Goal: Complete application form: Complete application form

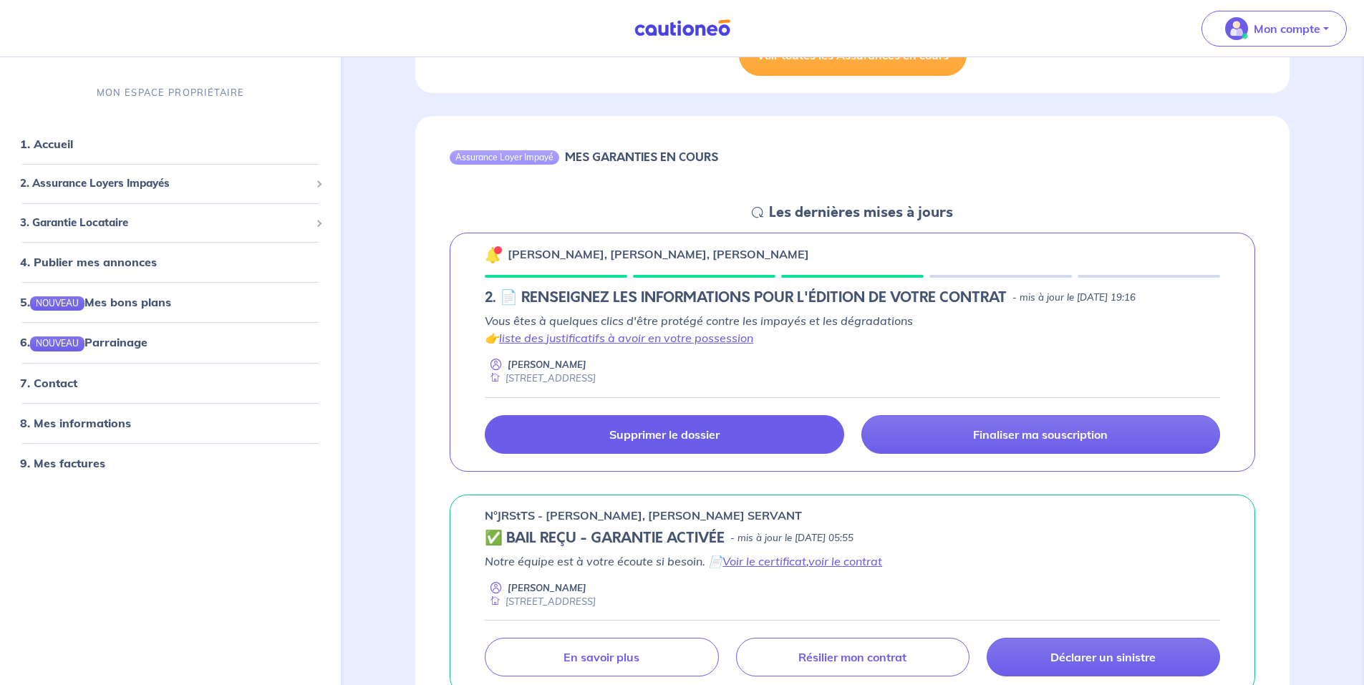
scroll to position [645, 0]
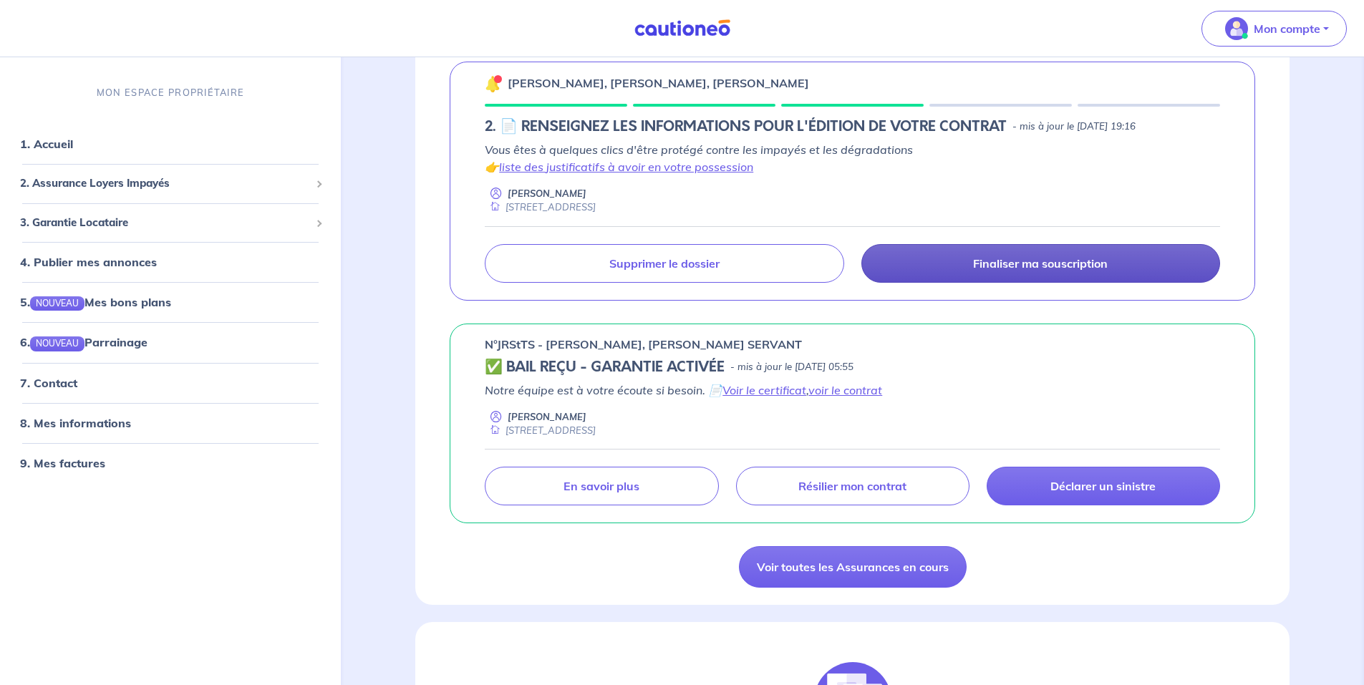
click at [1027, 266] on p "Finaliser ma souscription" at bounding box center [1040, 263] width 135 height 14
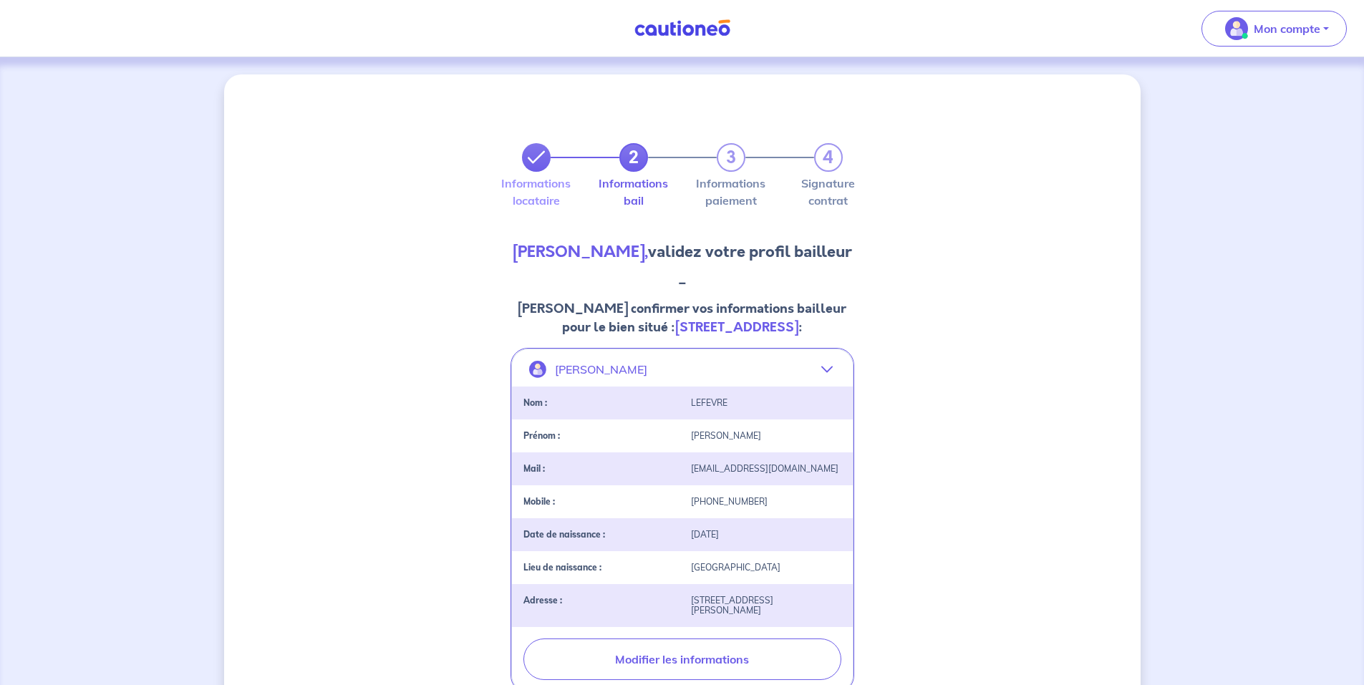
click at [532, 155] on icon at bounding box center [536, 157] width 17 height 17
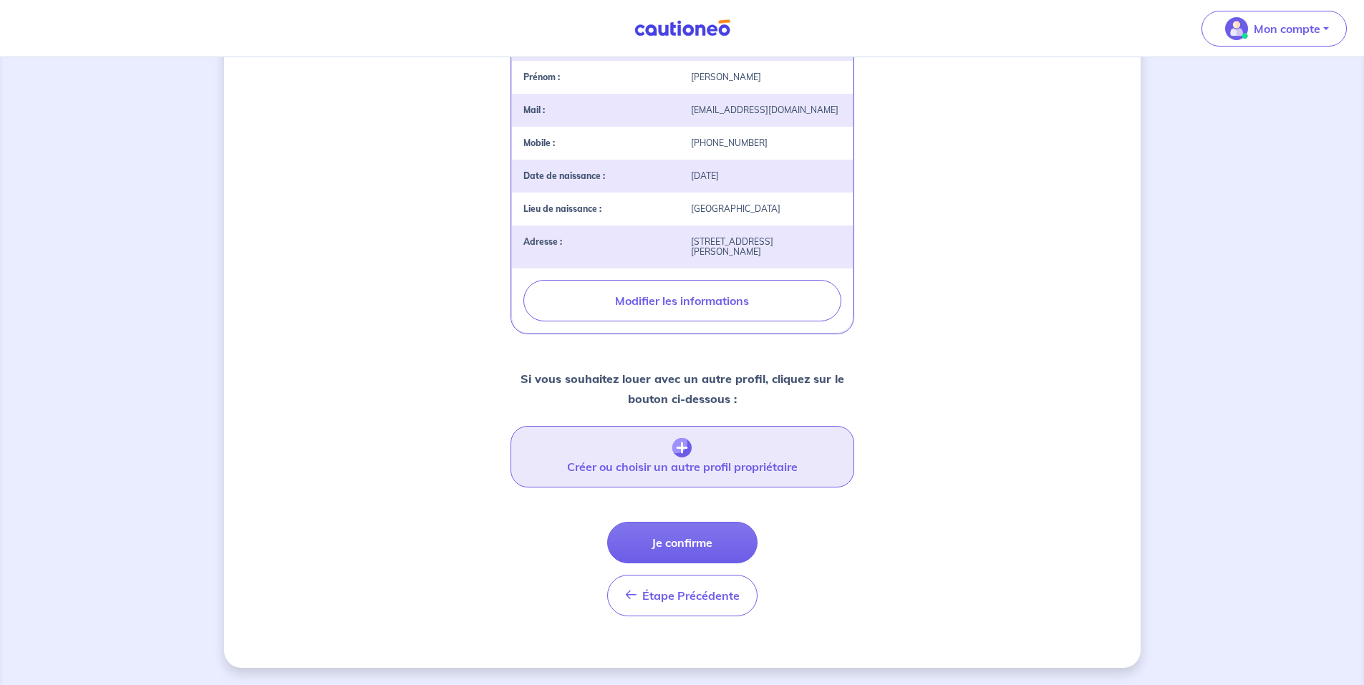
scroll to position [382, 0]
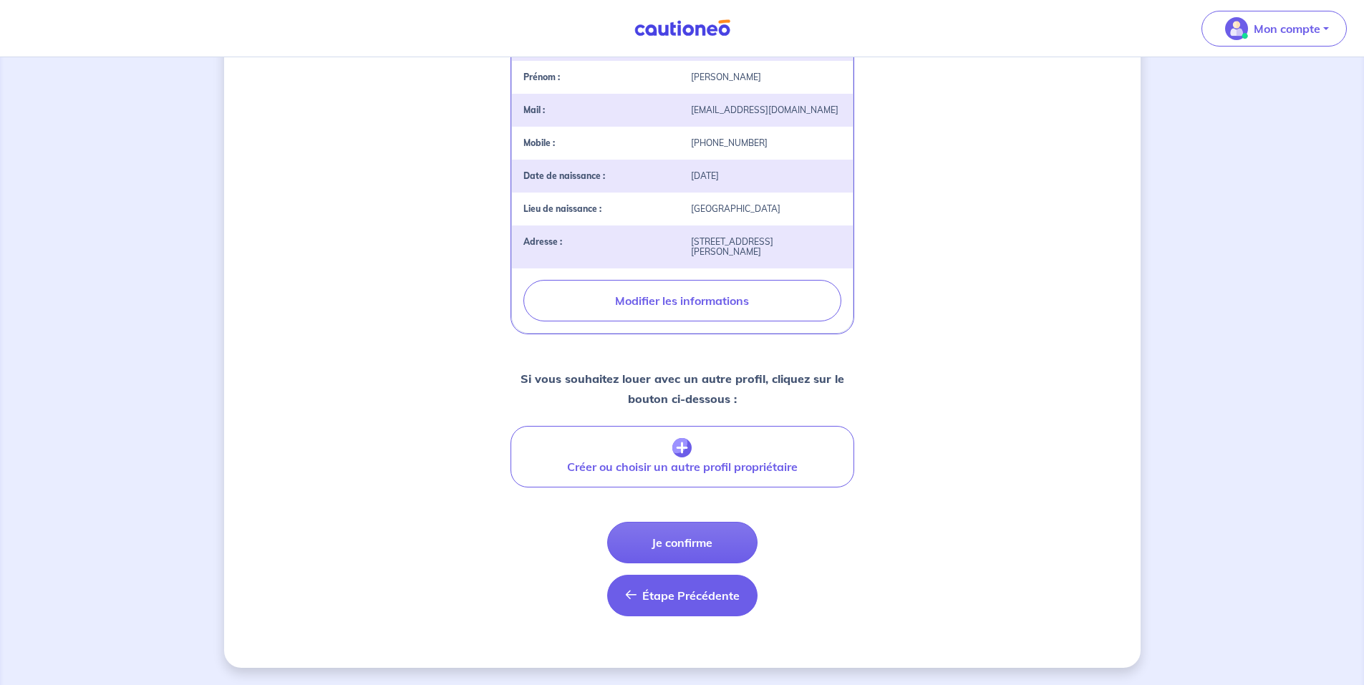
click at [657, 586] on button "Étape Précédente Précédent" at bounding box center [682, 596] width 150 height 42
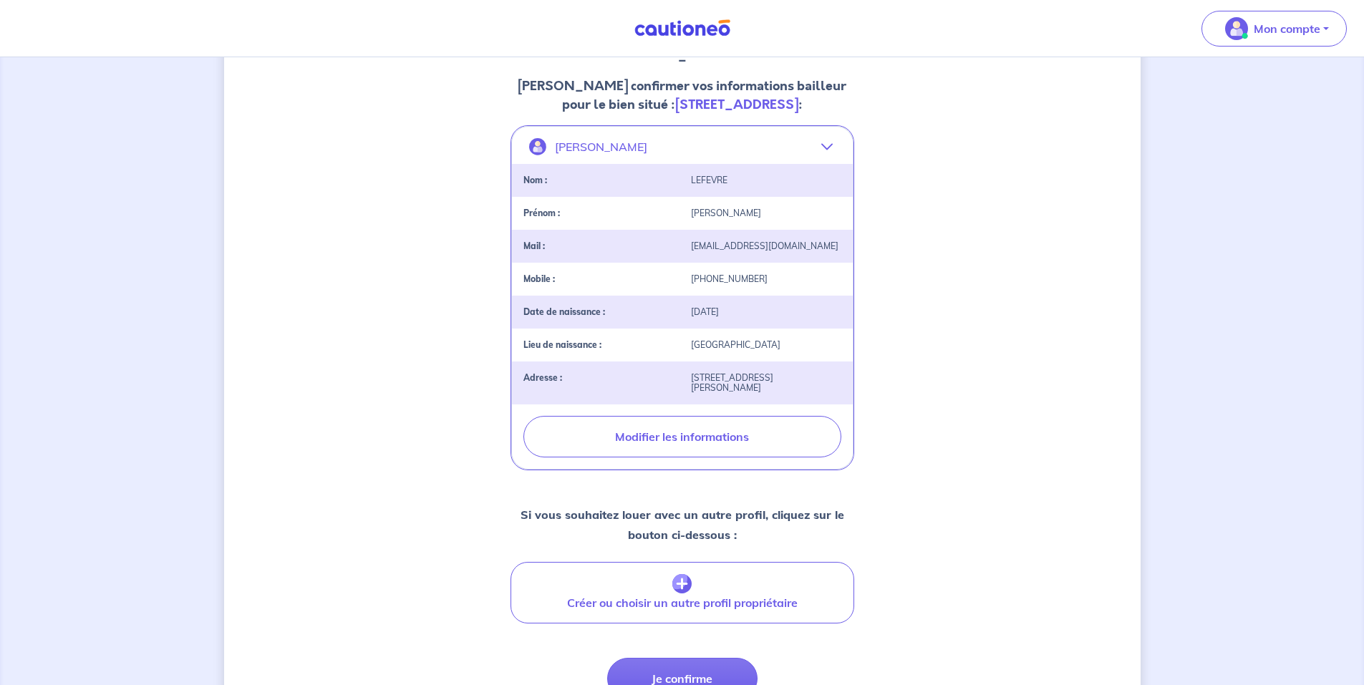
select select "FR"
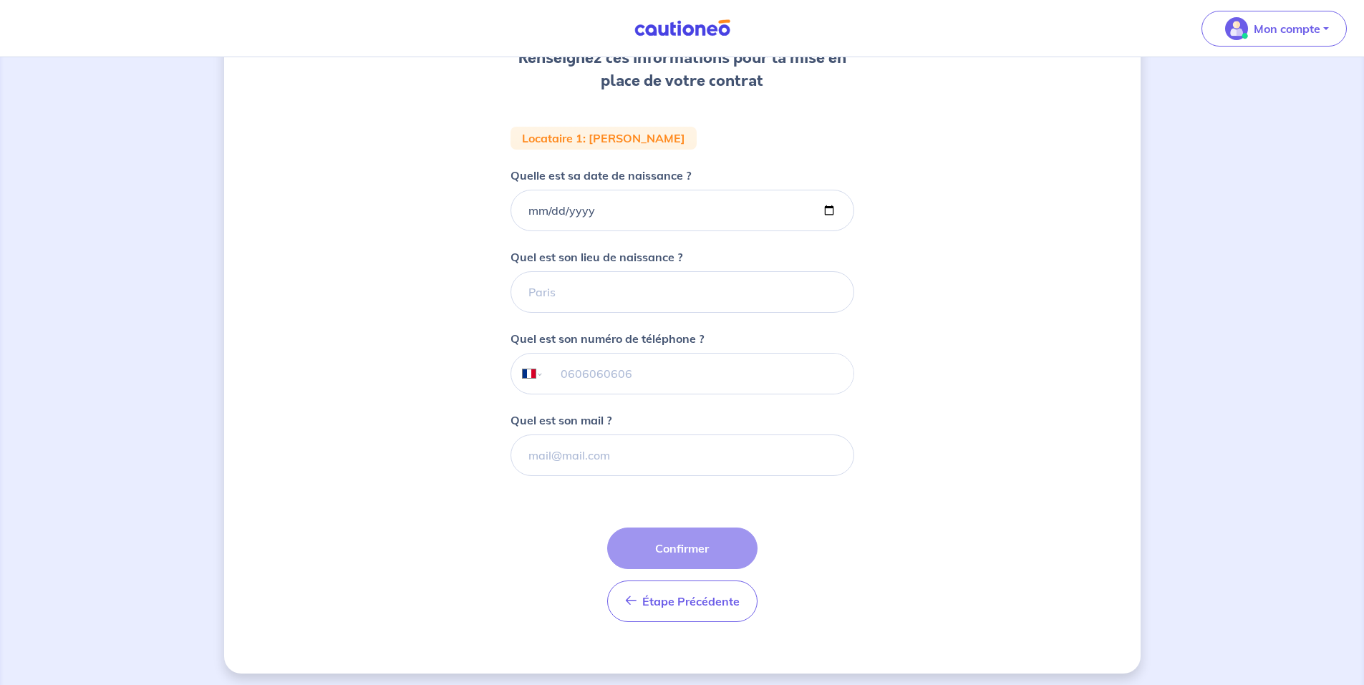
scroll to position [223, 0]
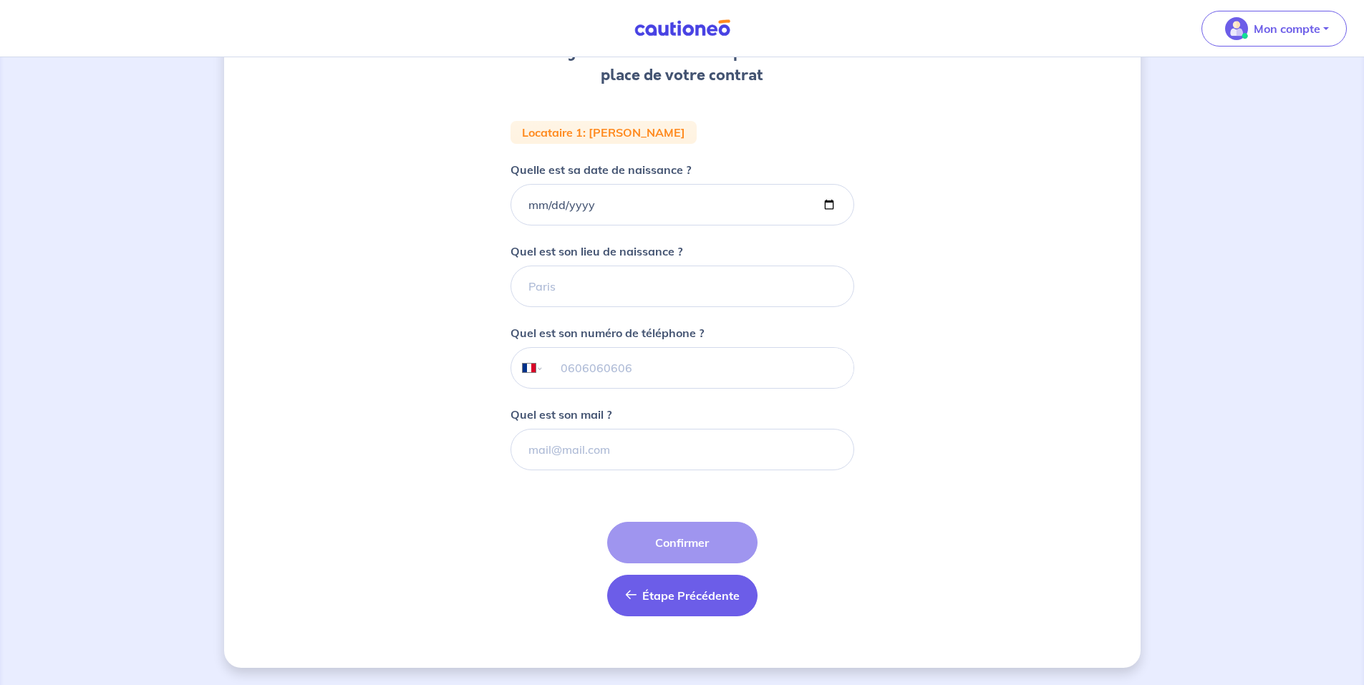
click at [675, 594] on span "Étape Précédente" at bounding box center [690, 596] width 97 height 14
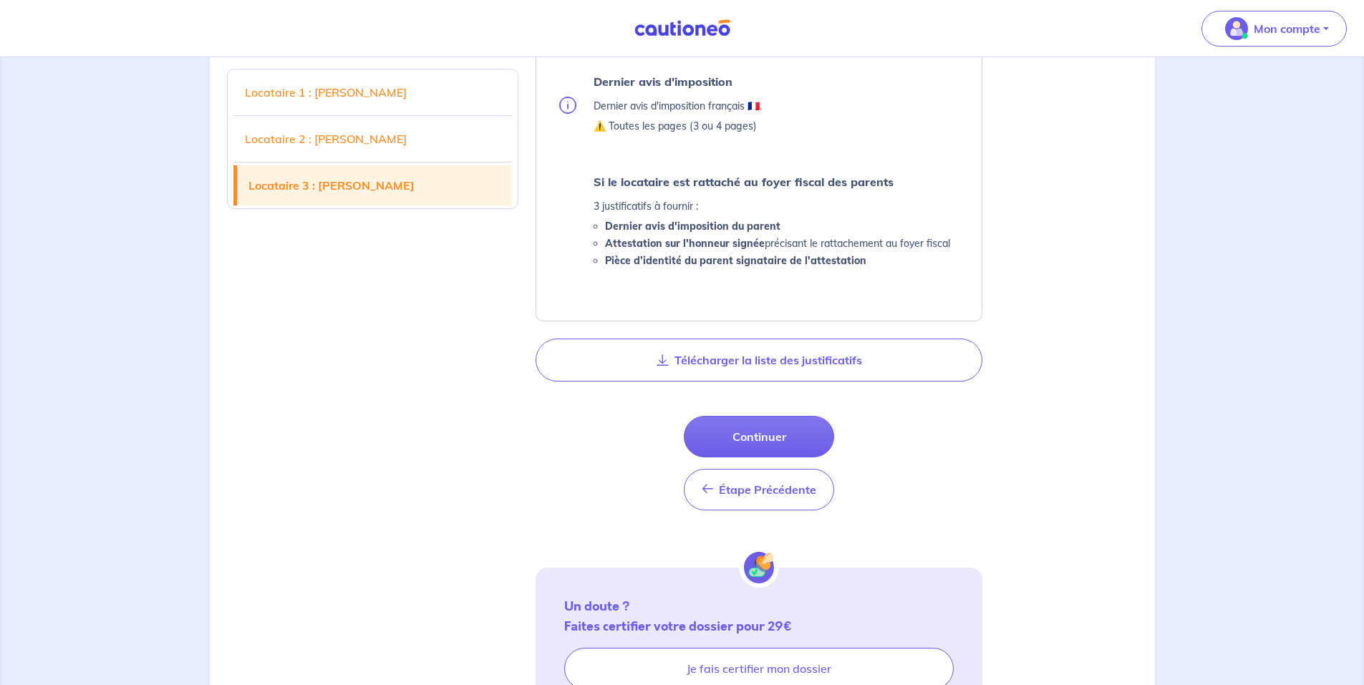
scroll to position [2333, 0]
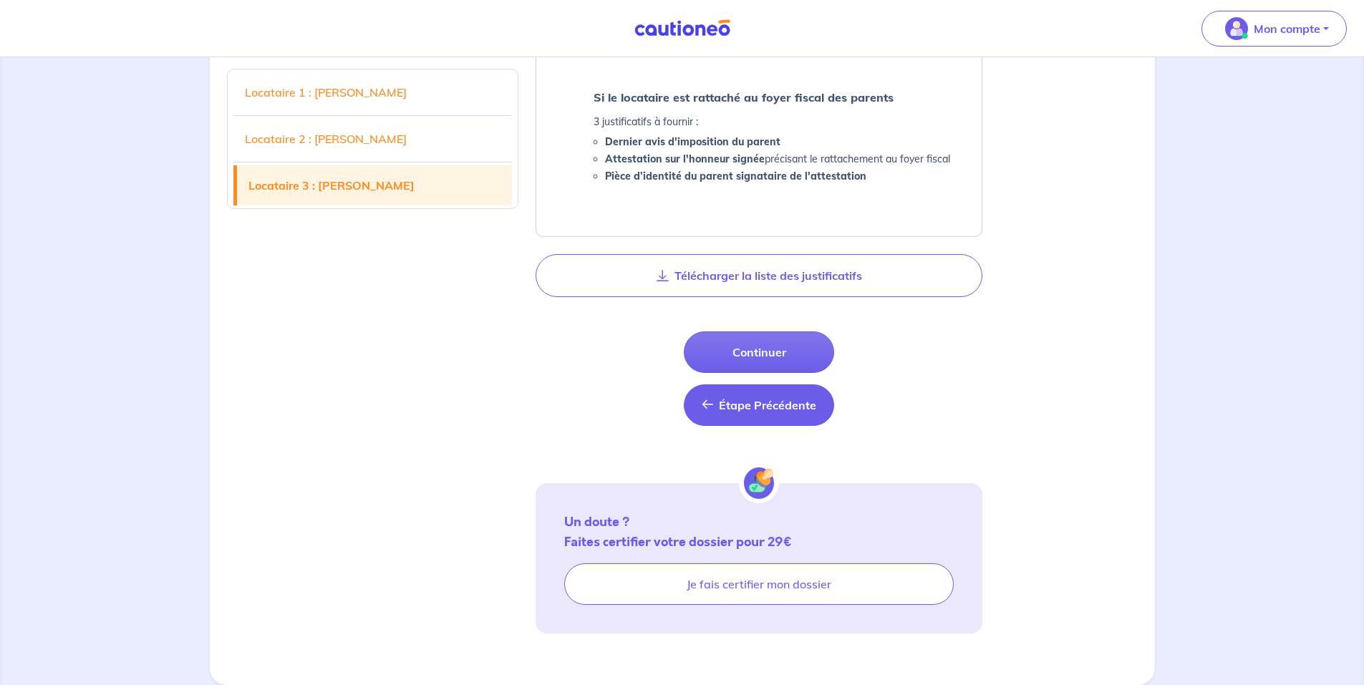
click at [748, 408] on span "Étape Précédente" at bounding box center [767, 405] width 97 height 14
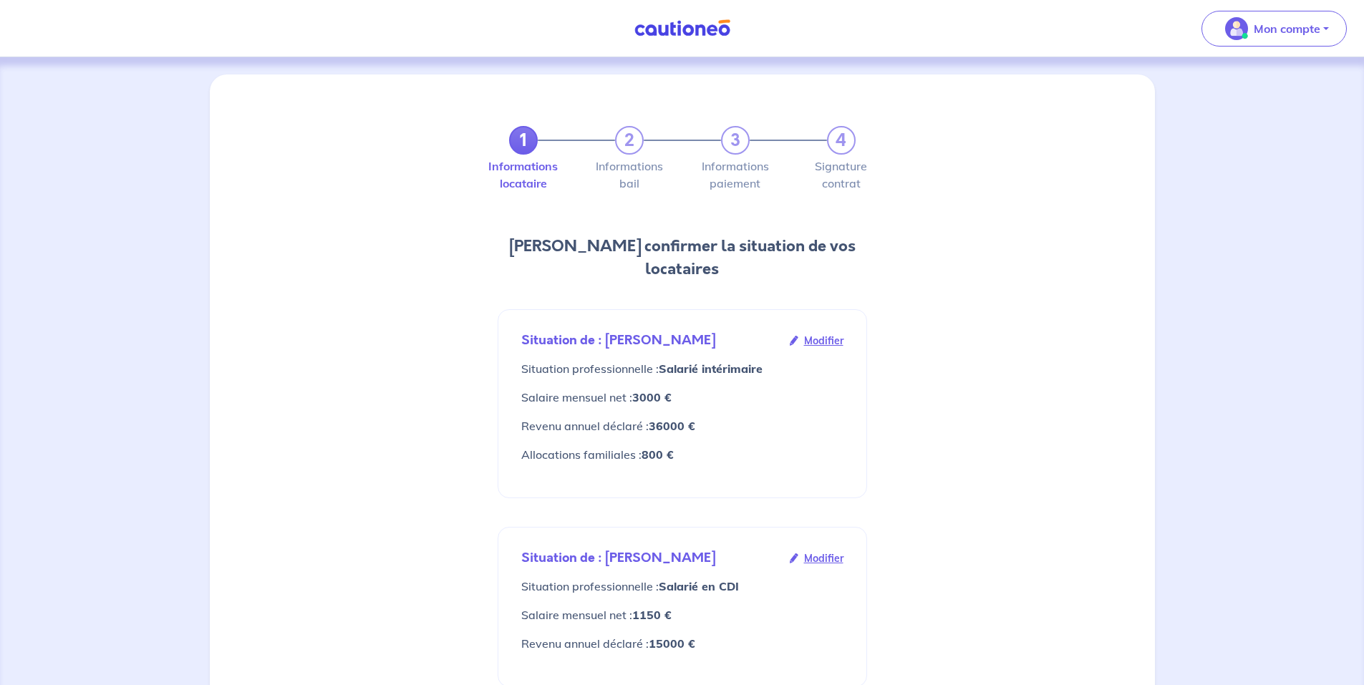
click at [823, 333] on span "Modifier" at bounding box center [823, 341] width 39 height 16
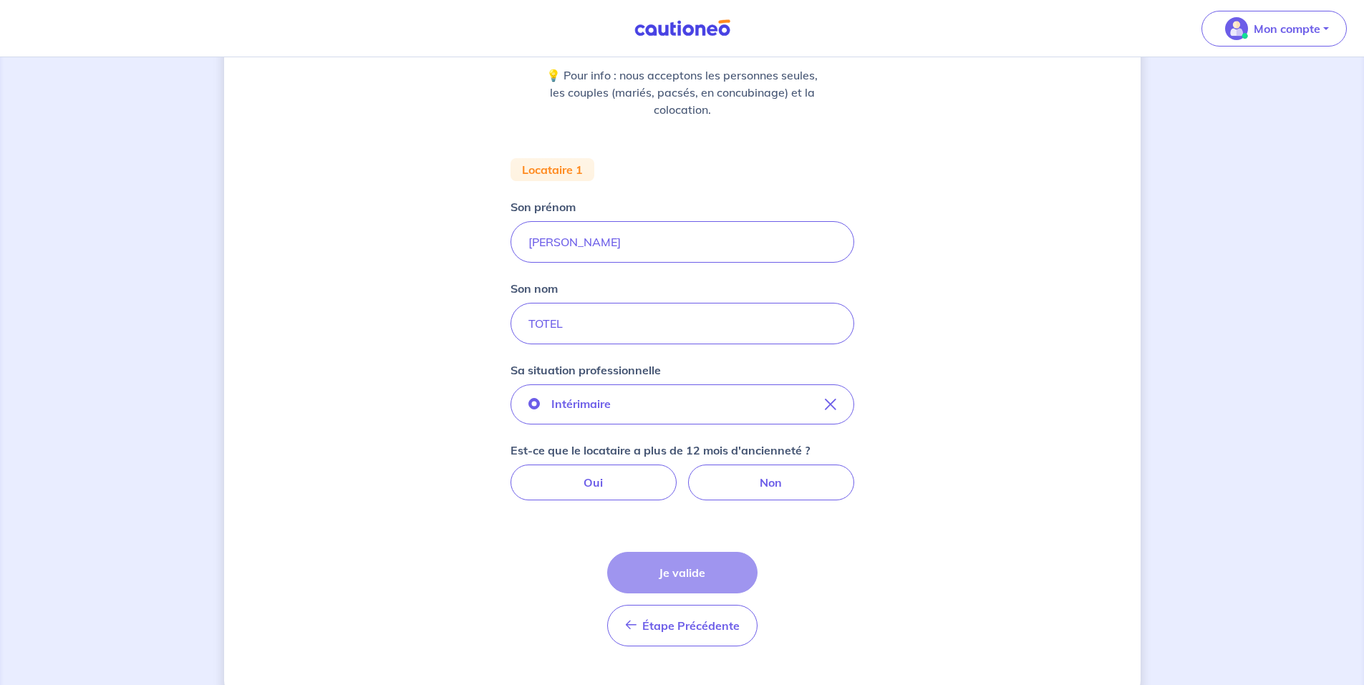
scroll to position [218, 0]
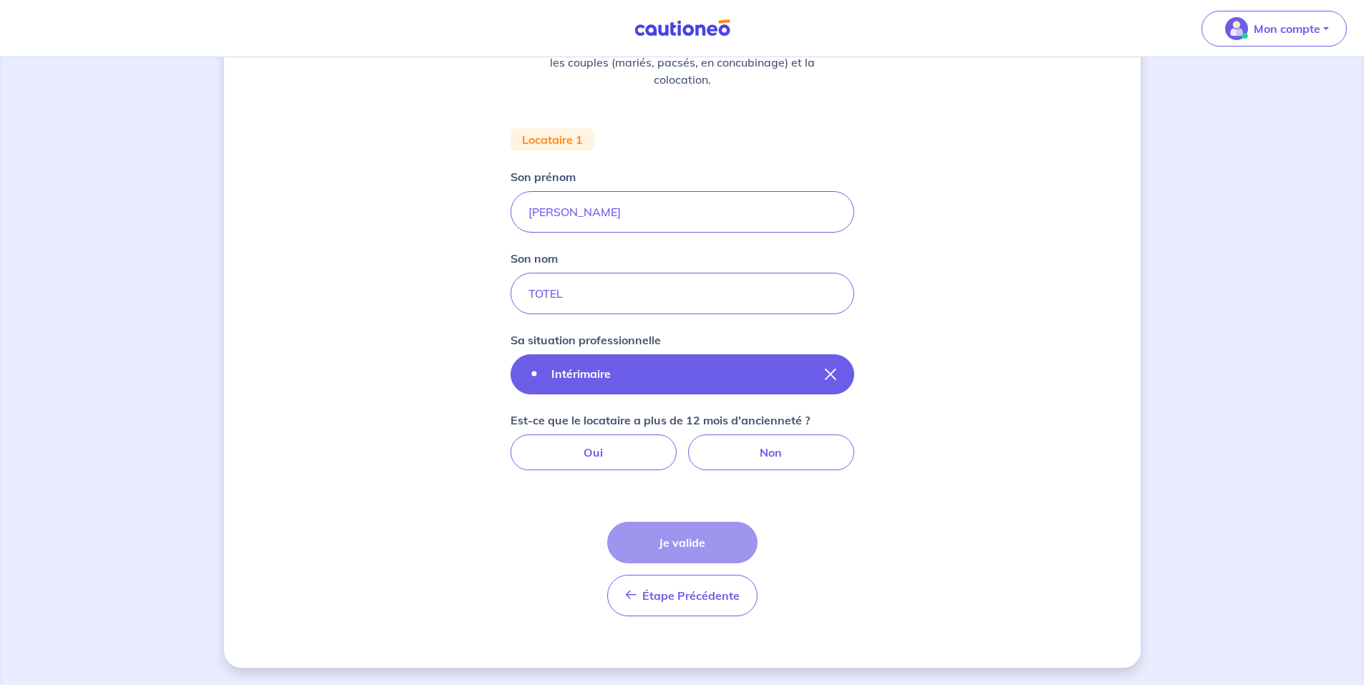
click at [804, 379] on button "Intérimaire" at bounding box center [683, 375] width 344 height 40
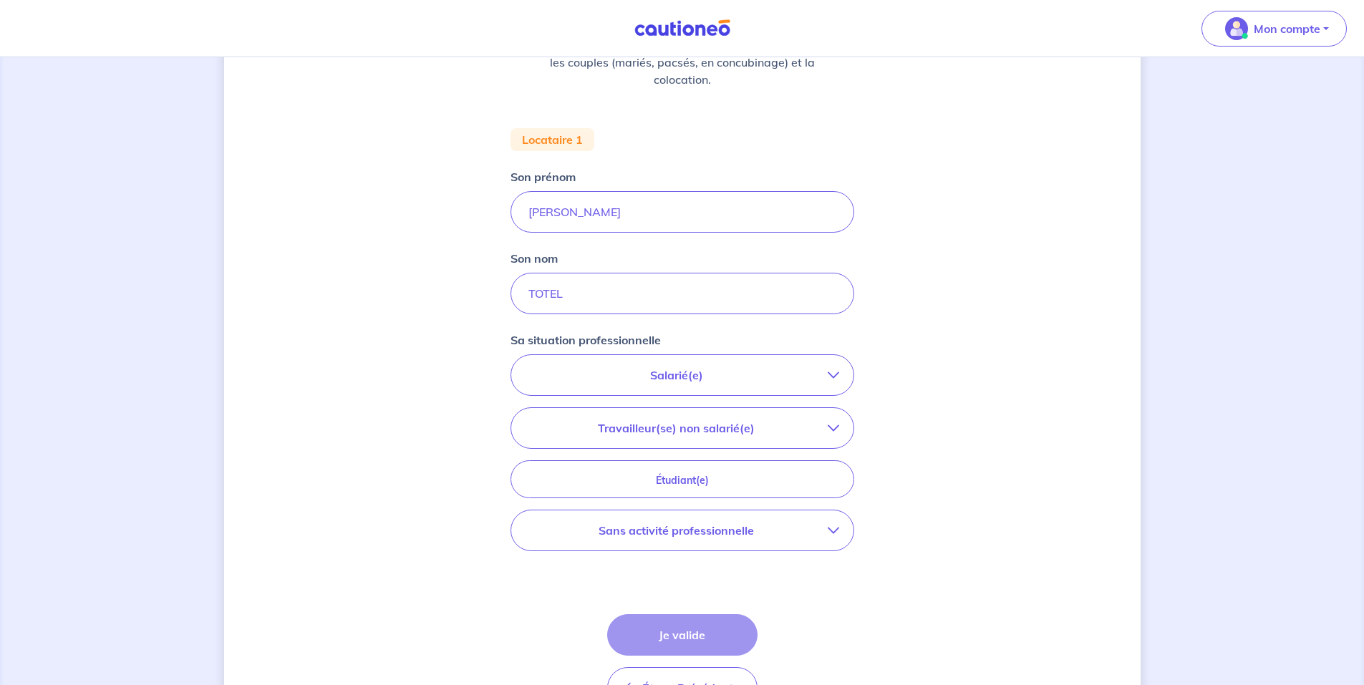
click at [665, 368] on p "Salarié(e)" at bounding box center [677, 375] width 302 height 17
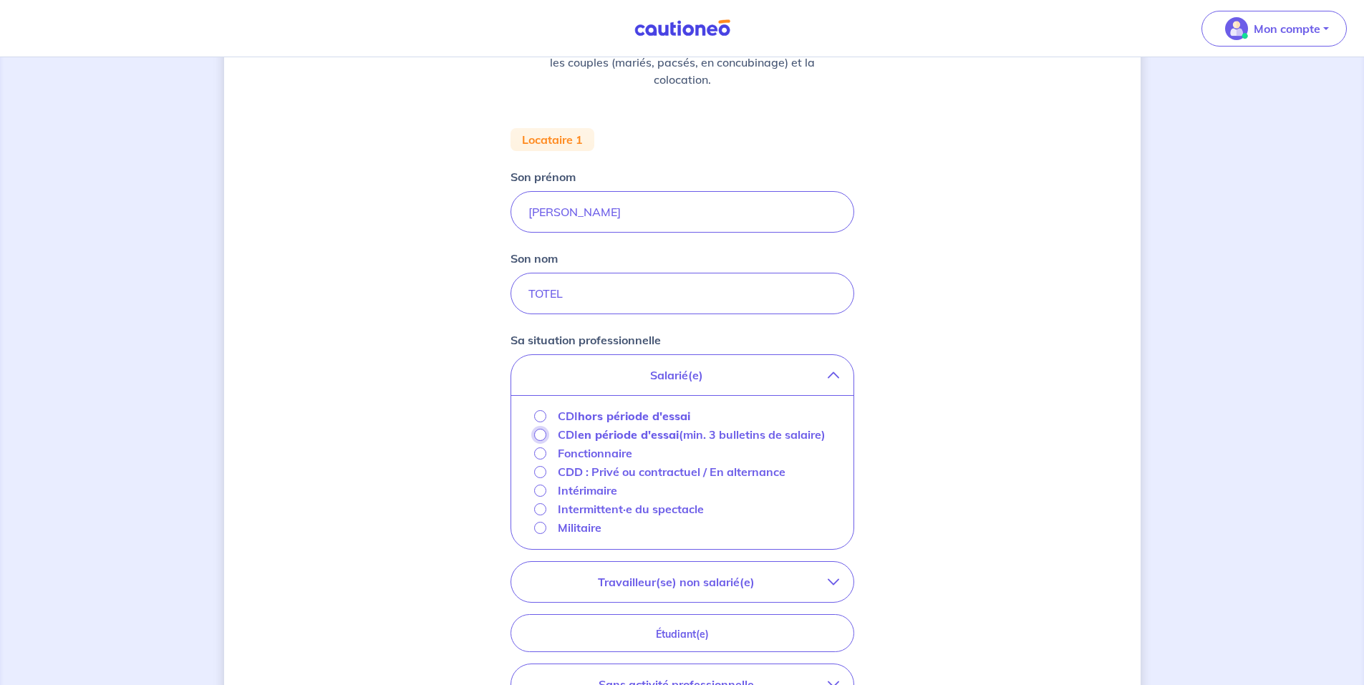
click at [539, 435] on input "CDI en période d'essai (min. 3 bulletins de salaire)" at bounding box center [540, 435] width 12 height 12
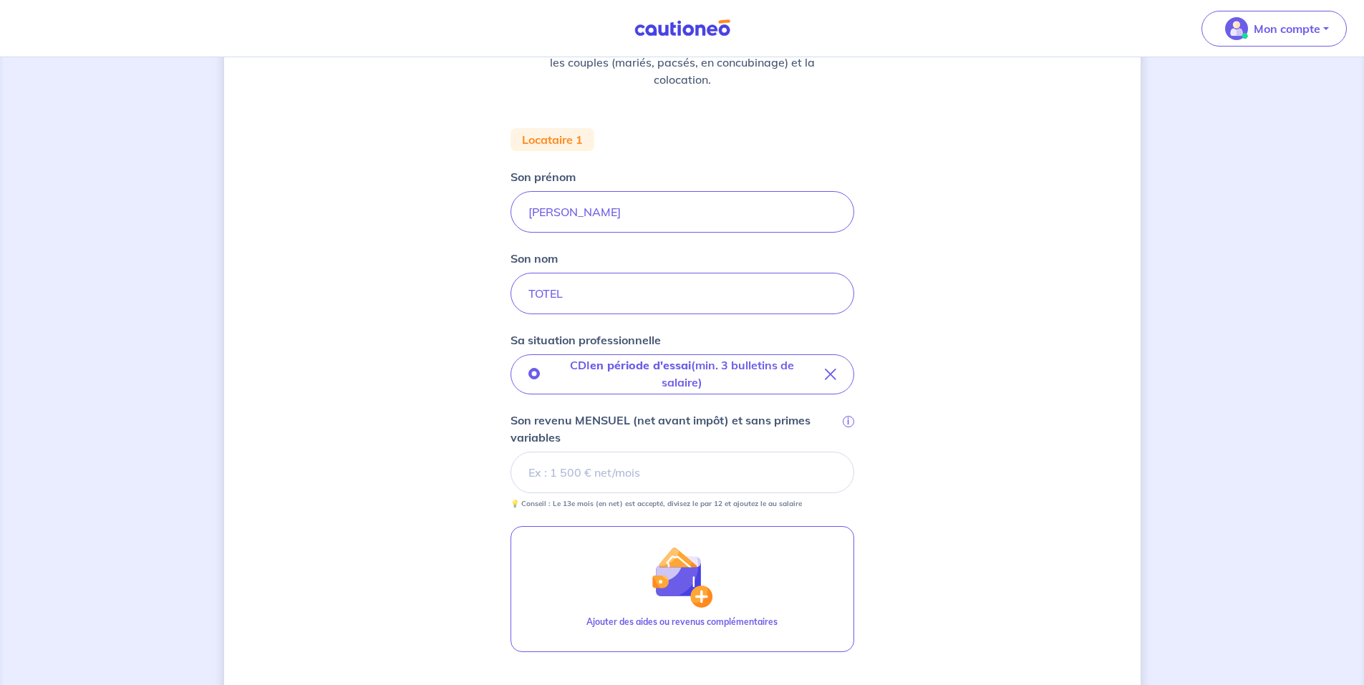
click at [611, 468] on input "Son revenu MENSUEL (net avant impôt) et sans primes variables i" at bounding box center [683, 473] width 344 height 42
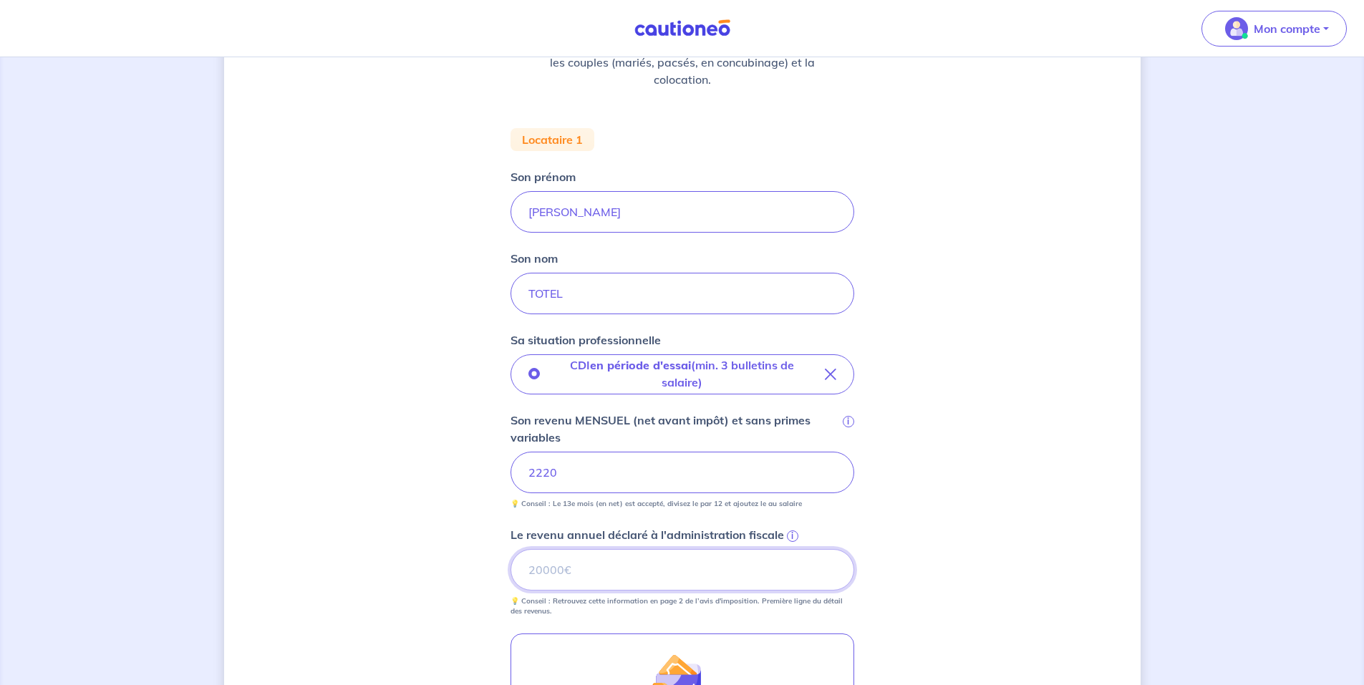
click at [627, 573] on input "Le revenu annuel déclaré à l'administration fiscale i" at bounding box center [683, 570] width 344 height 42
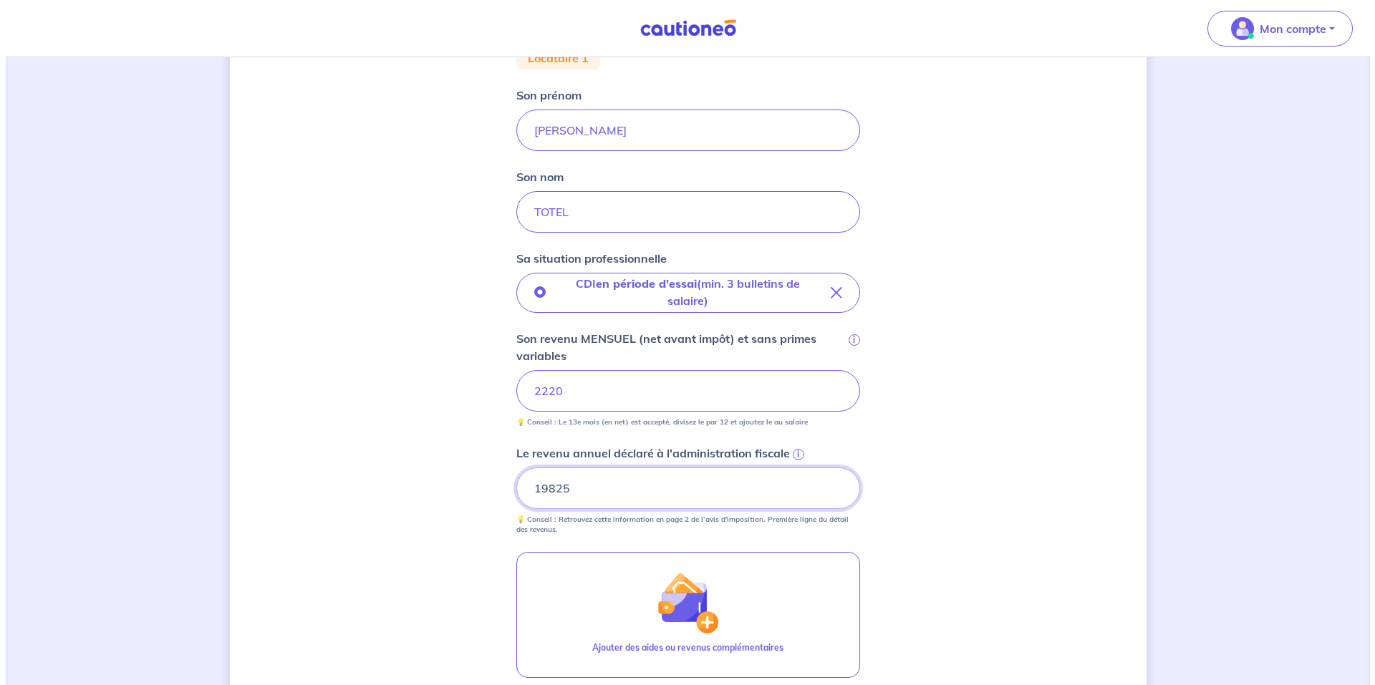
scroll to position [433, 0]
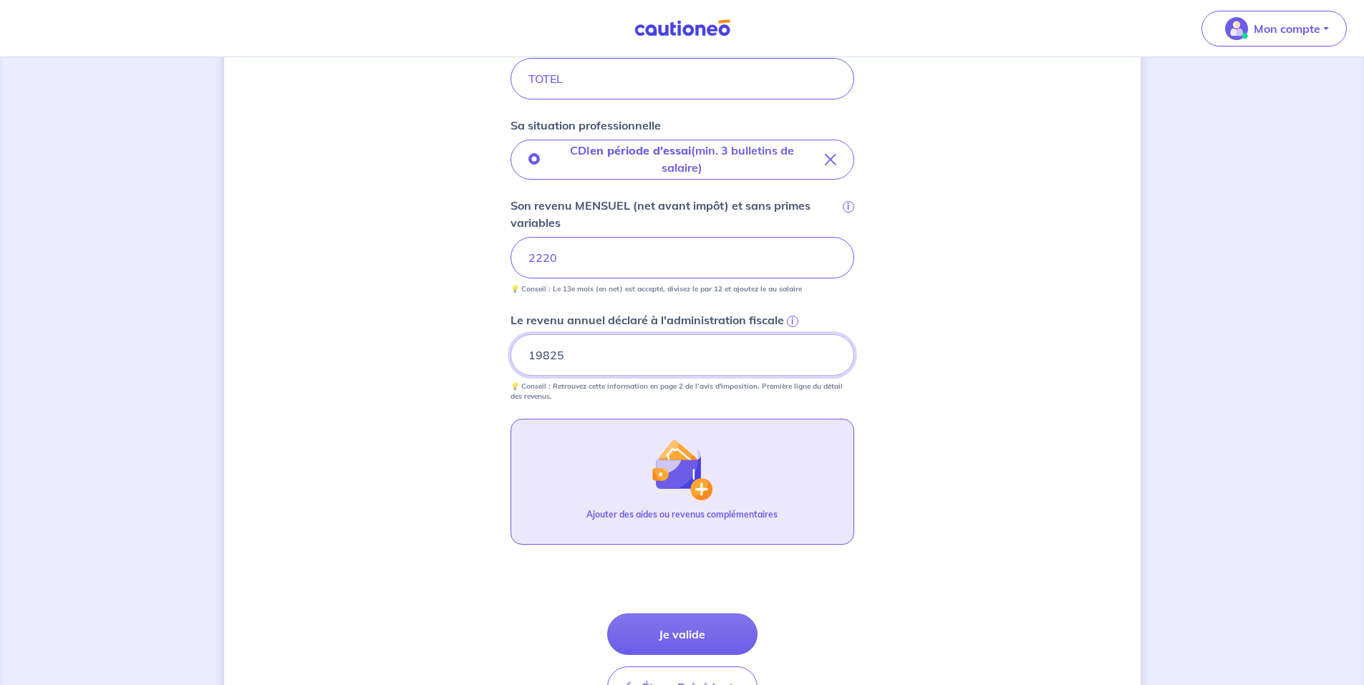
type input "19825"
click at [676, 478] on img "button" at bounding box center [682, 470] width 62 height 62
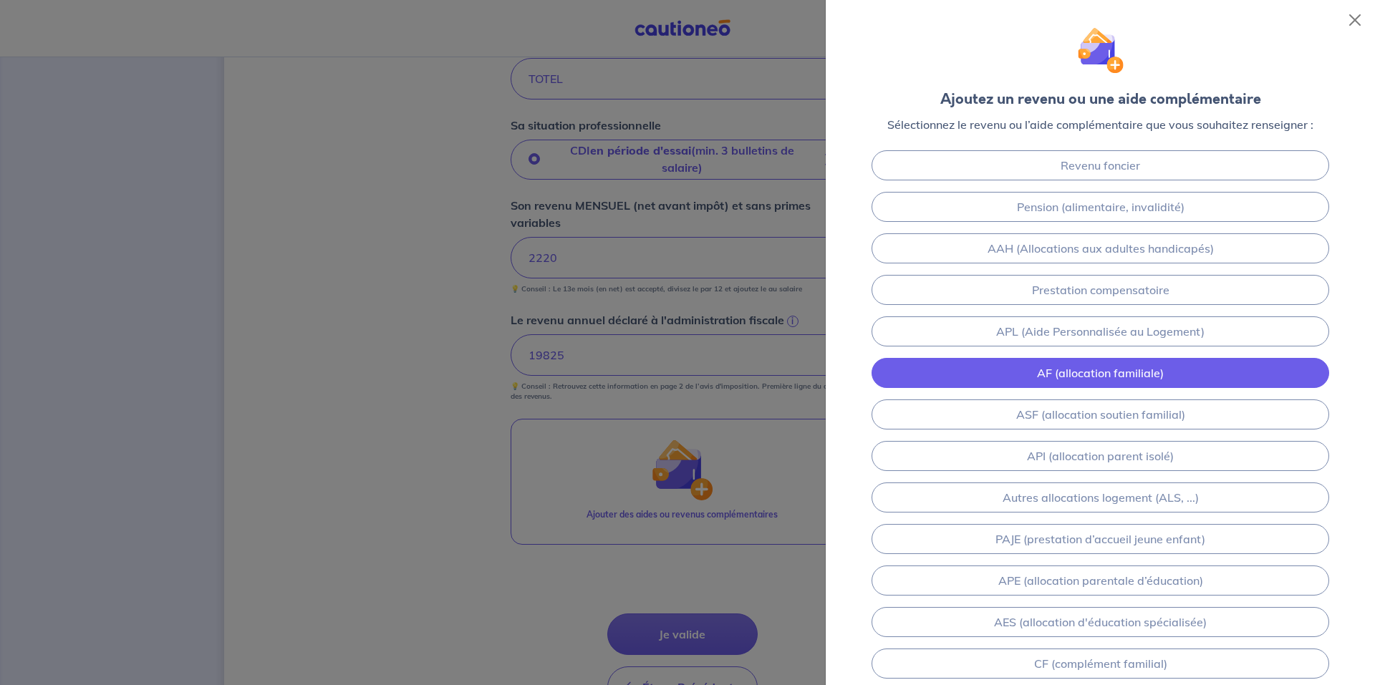
click at [1062, 369] on link "AF (allocation familiale)" at bounding box center [1101, 373] width 458 height 30
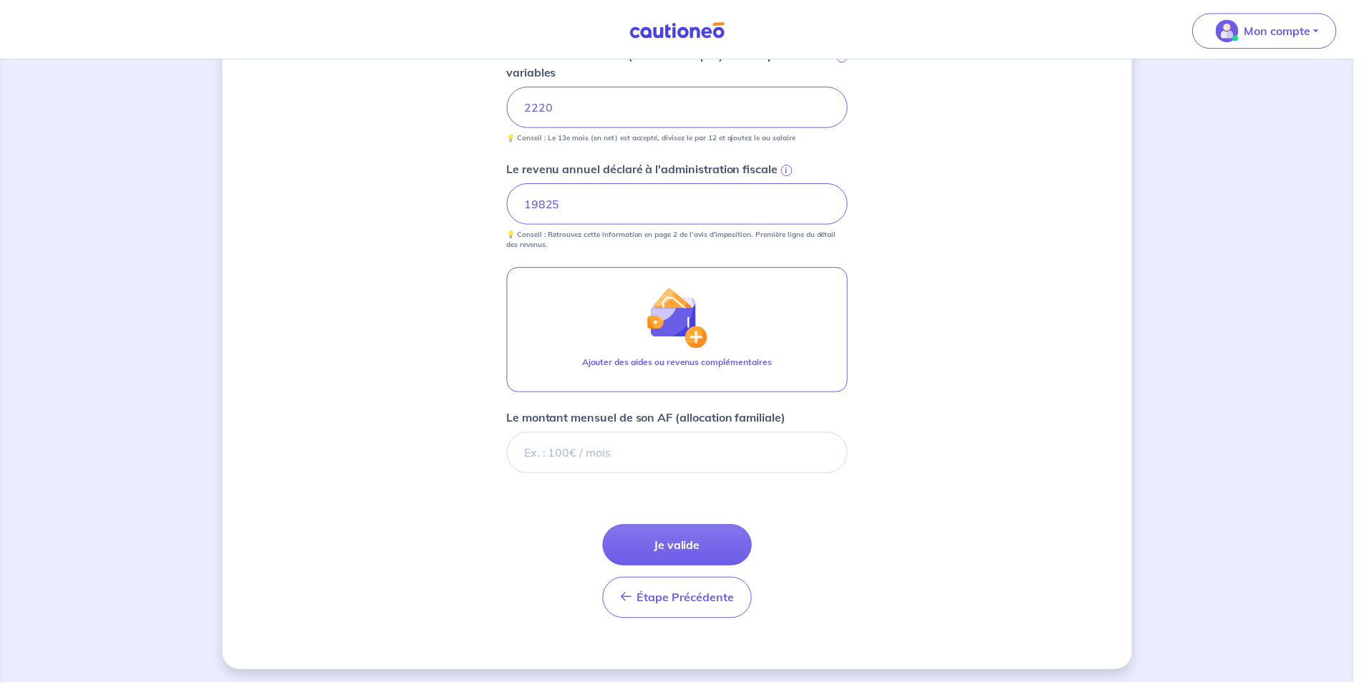
scroll to position [589, 0]
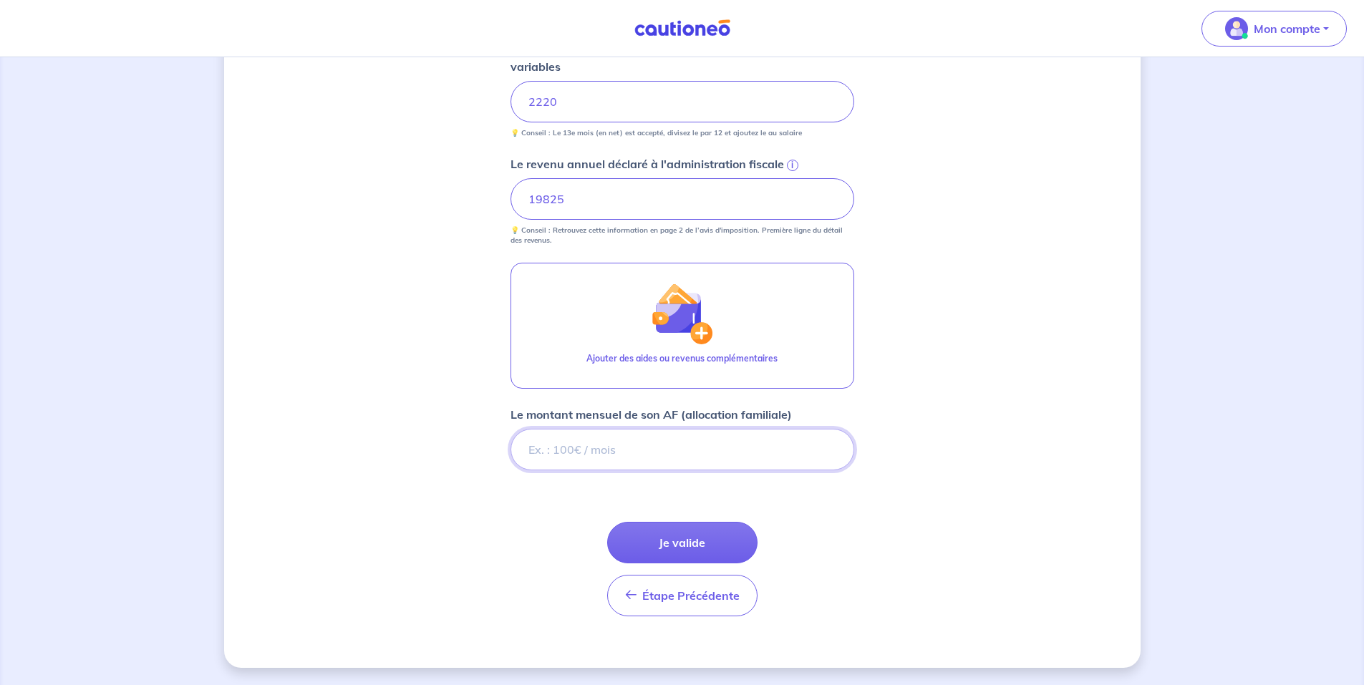
click at [663, 451] on input "Le montant mensuel de son AF (allocation familiale)" at bounding box center [683, 450] width 344 height 42
click at [589, 441] on input "Le montant mensuel de son AF (allocation familiale)" at bounding box center [683, 450] width 344 height 42
type input "882"
click at [684, 544] on button "Je valide" at bounding box center [682, 543] width 150 height 42
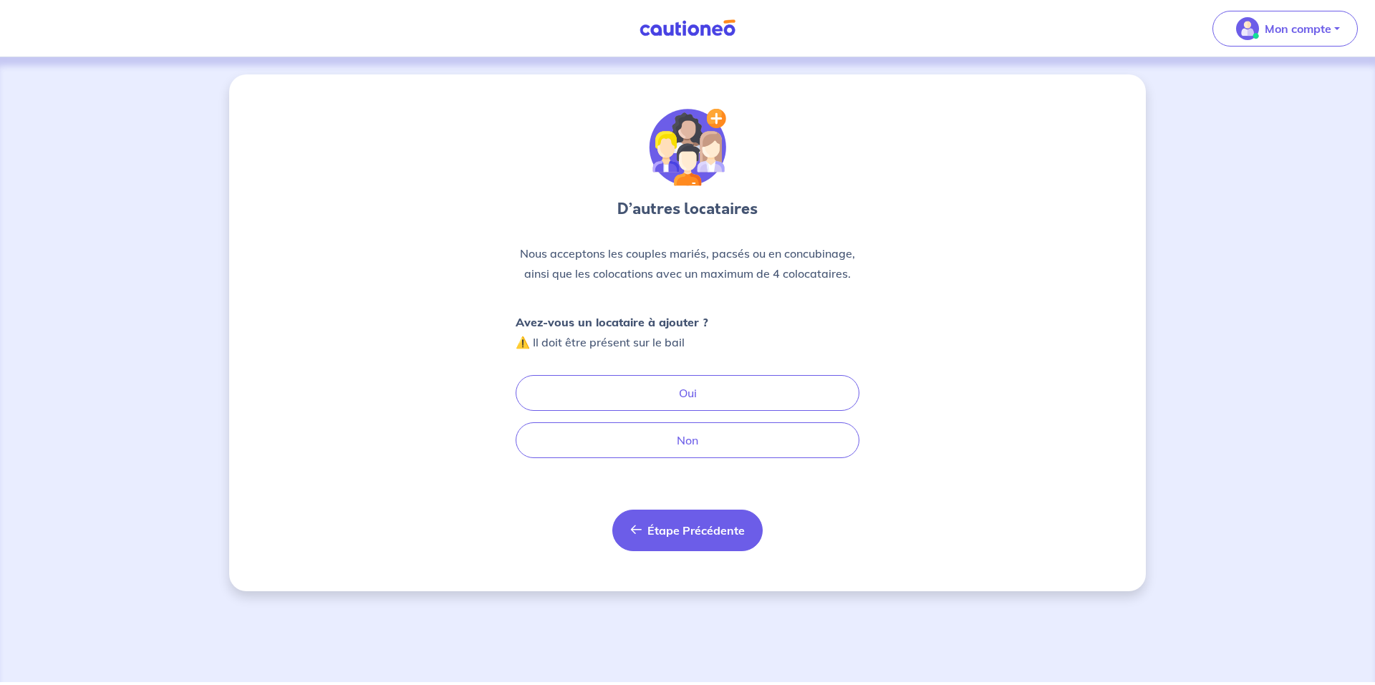
click at [664, 538] on button "Étape Précédente Précédent" at bounding box center [687, 531] width 150 height 42
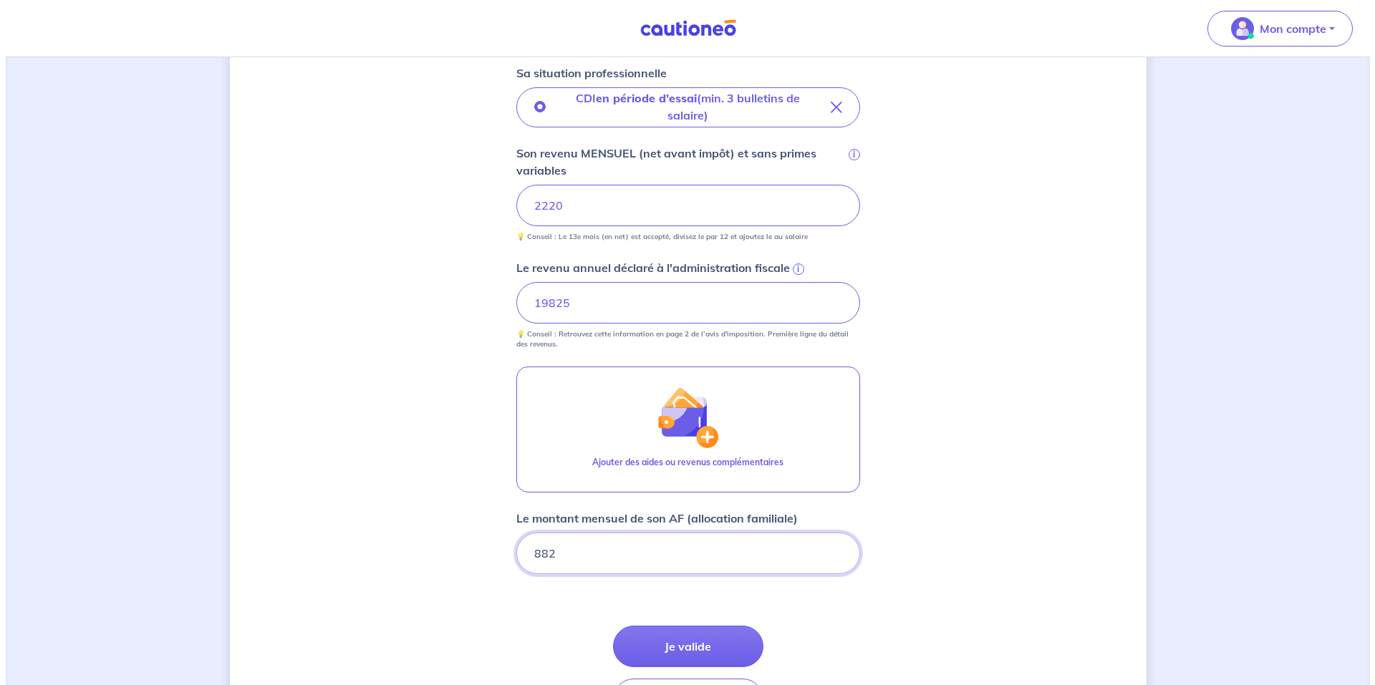
scroll to position [446, 0]
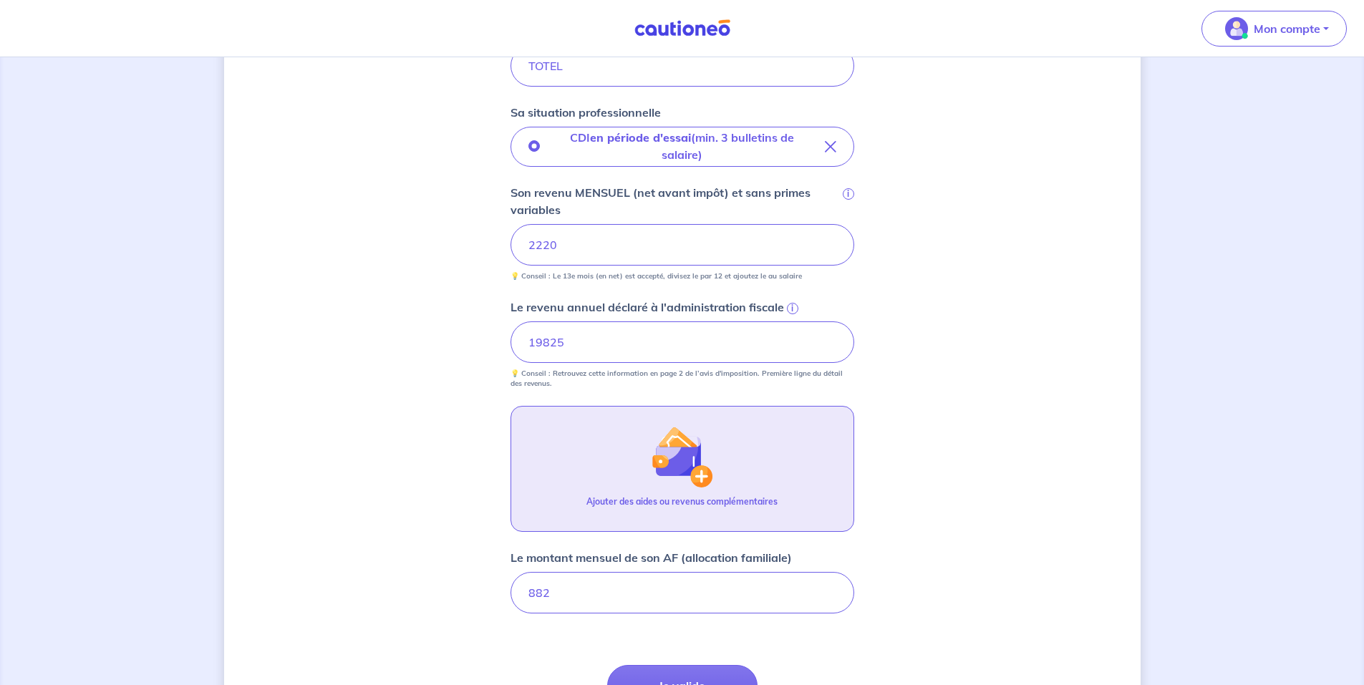
click at [666, 491] on button "Ajouter des aides ou revenus complémentaires" at bounding box center [683, 469] width 344 height 126
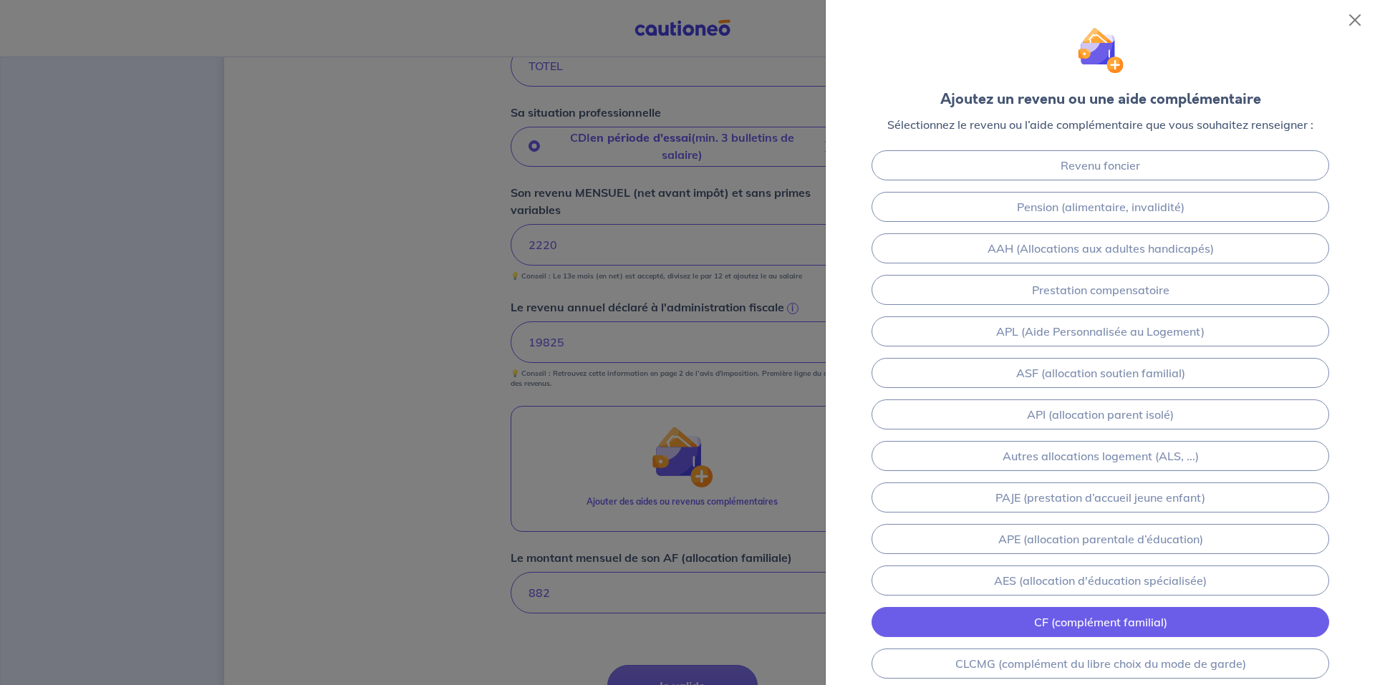
click at [1067, 622] on link "CF (complément familial)" at bounding box center [1101, 622] width 458 height 30
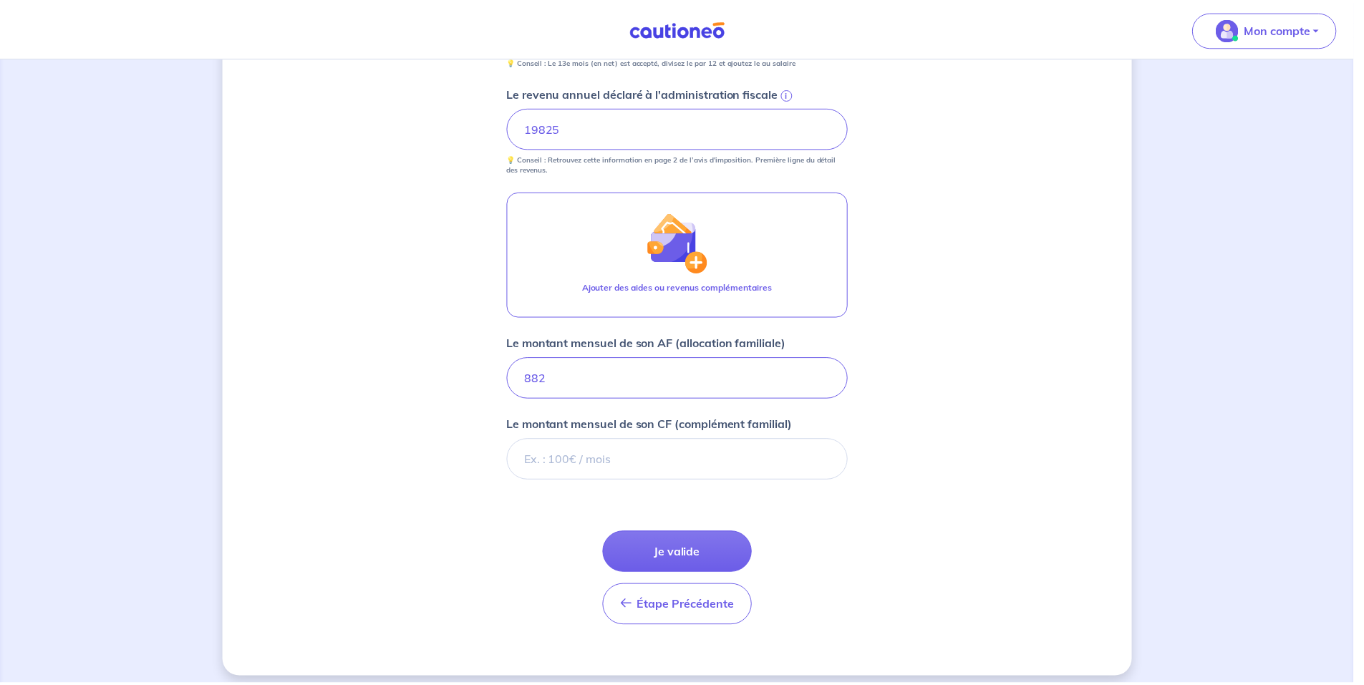
scroll to position [671, 0]
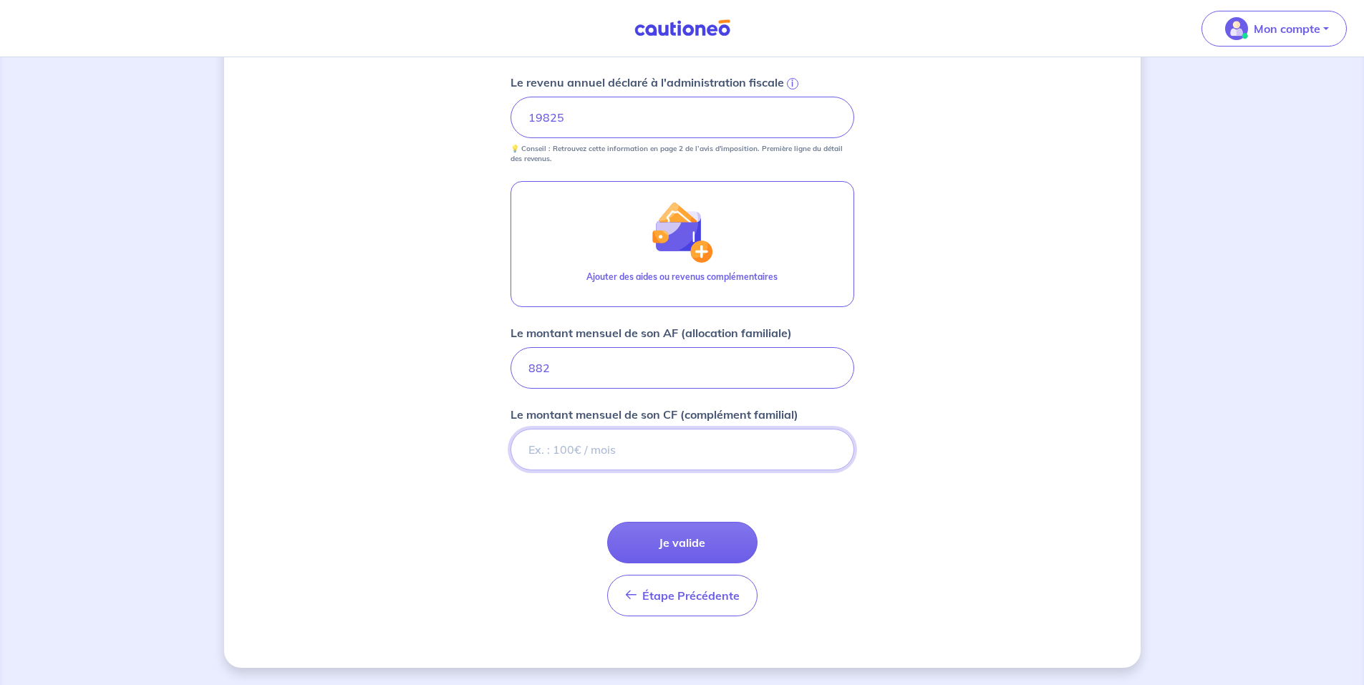
click at [567, 445] on input "Le montant mensuel de son CF (complément familial)" at bounding box center [683, 450] width 344 height 42
click at [581, 438] on input "Le montant mensuel de son CF (complément familial)" at bounding box center [683, 450] width 344 height 42
type input "295"
click at [690, 537] on button "Je valide" at bounding box center [682, 543] width 150 height 42
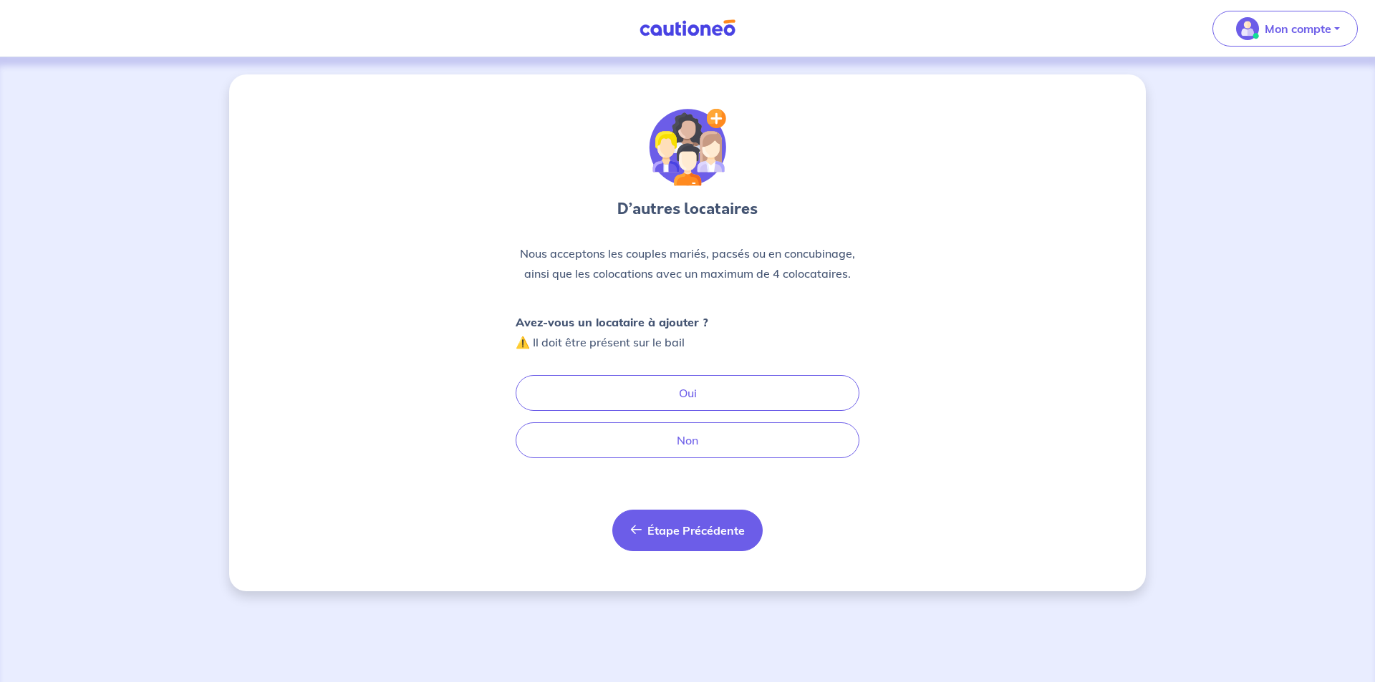
click at [691, 527] on span "Étape Précédente" at bounding box center [695, 531] width 97 height 14
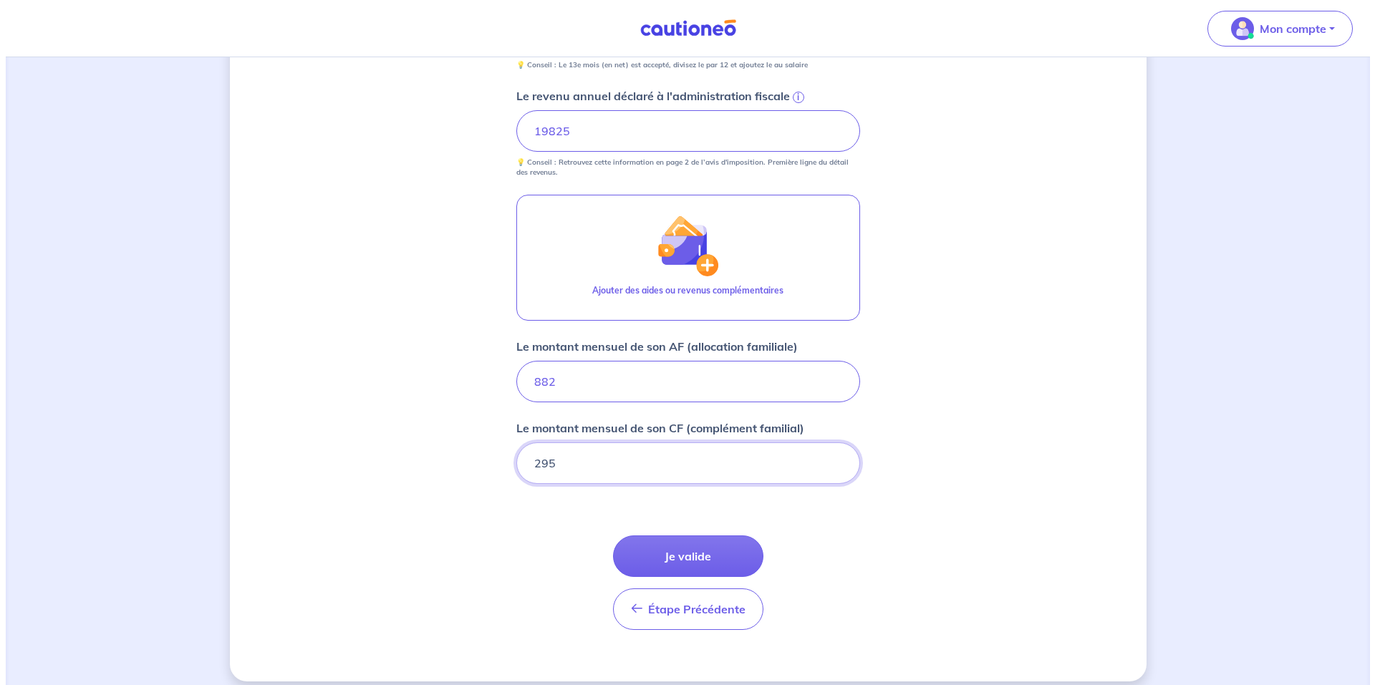
scroll to position [671, 0]
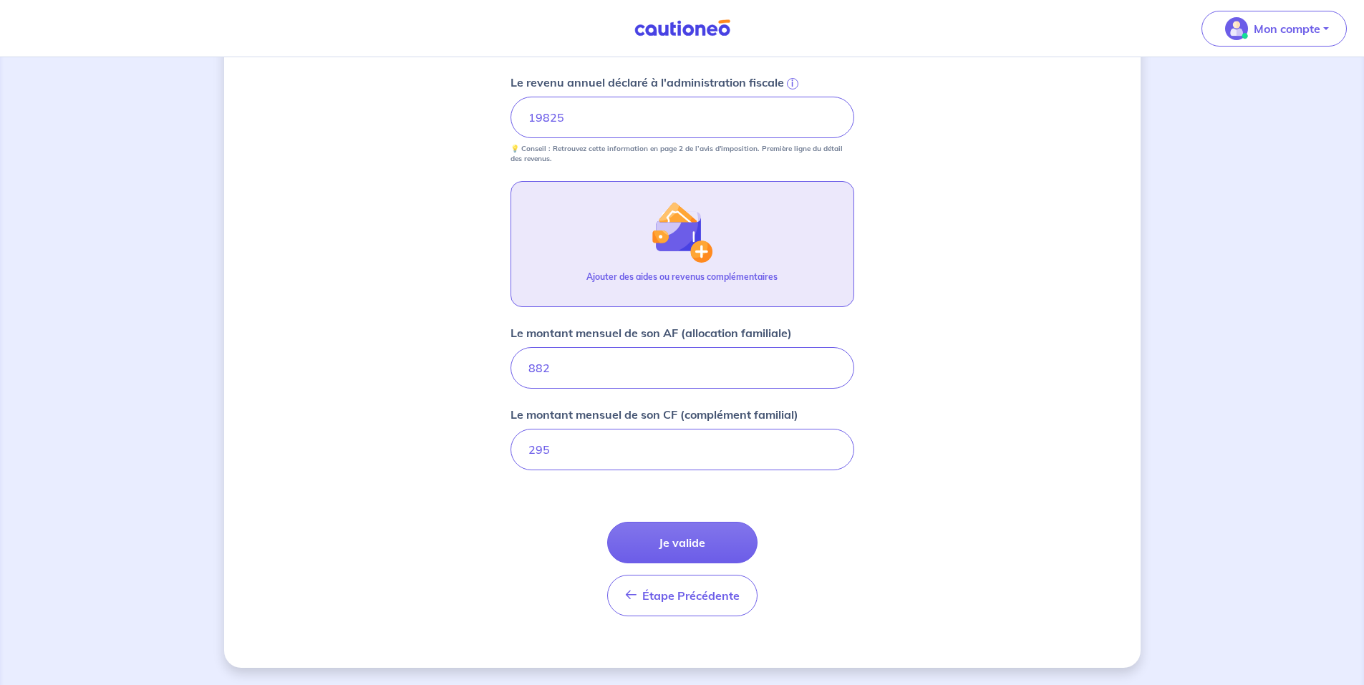
click at [617, 274] on p "Ajouter des aides ou revenus complémentaires" at bounding box center [682, 277] width 191 height 13
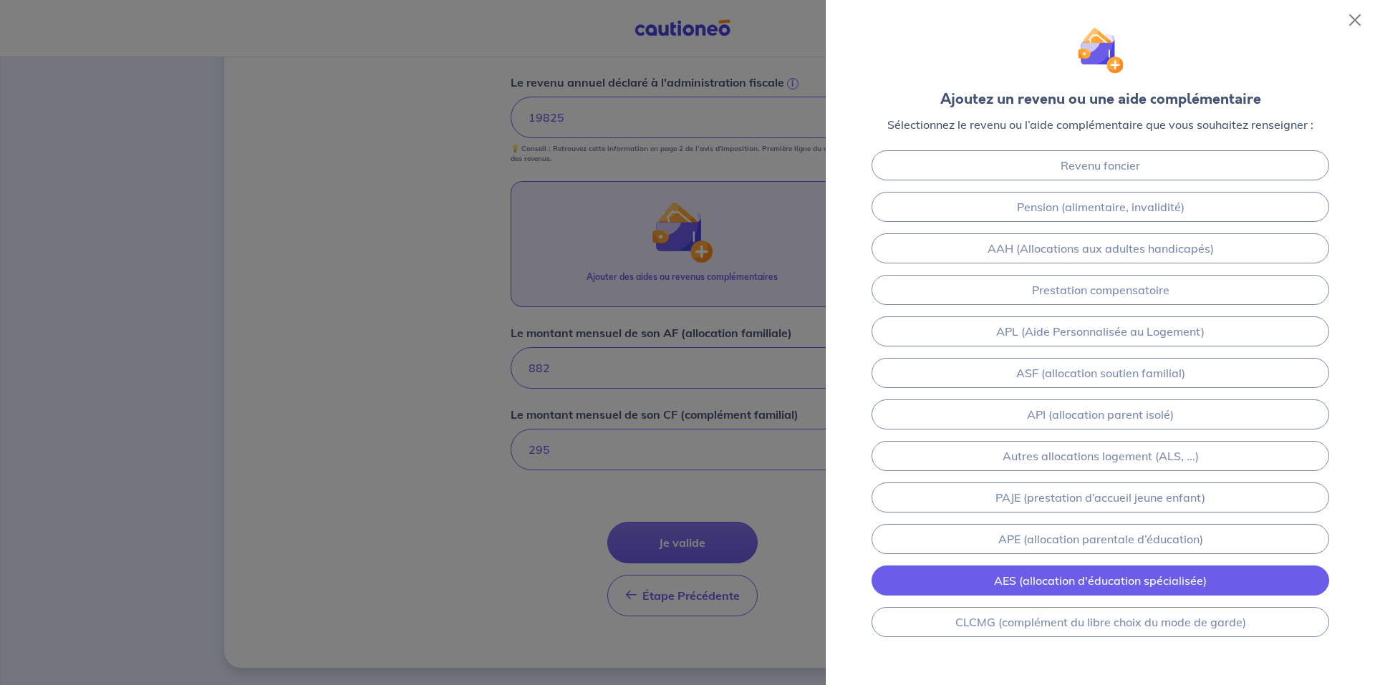
click at [1068, 583] on link "AES (allocation d'éducation spécialisée)" at bounding box center [1101, 581] width 458 height 30
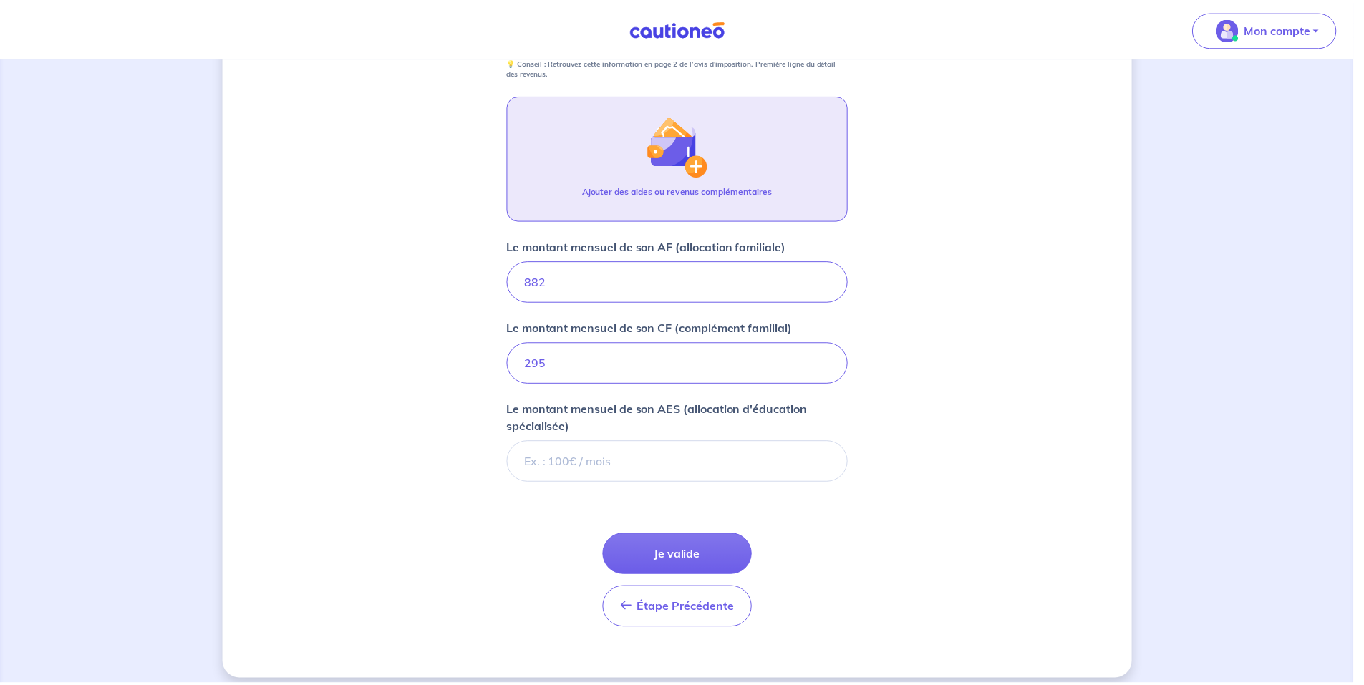
scroll to position [770, 0]
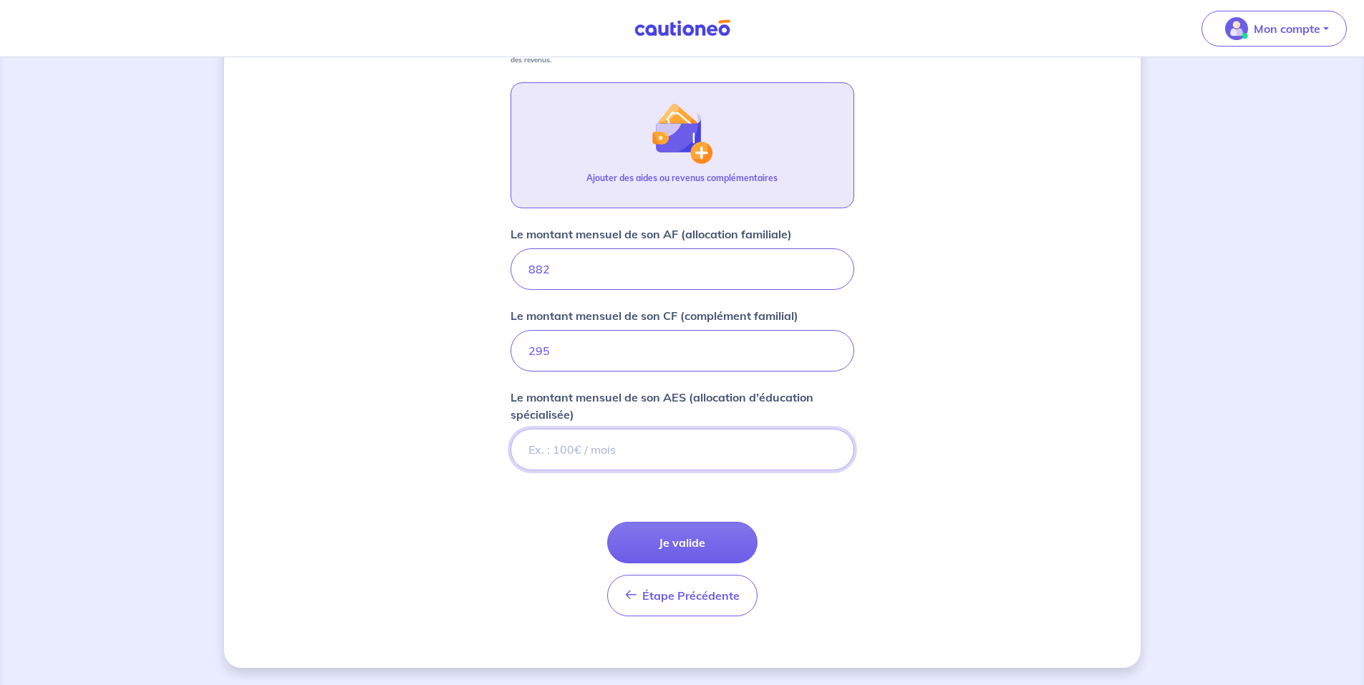
click at [574, 447] on input "Le montant mensuel de son AES (allocation d'éducation spécialisée)" at bounding box center [683, 450] width 344 height 42
click at [561, 456] on input "Le montant mensuel de son AES (allocation d'éducation spécialisée)" at bounding box center [683, 450] width 344 height 42
type input "152"
click at [678, 539] on button "Je valide" at bounding box center [682, 543] width 150 height 42
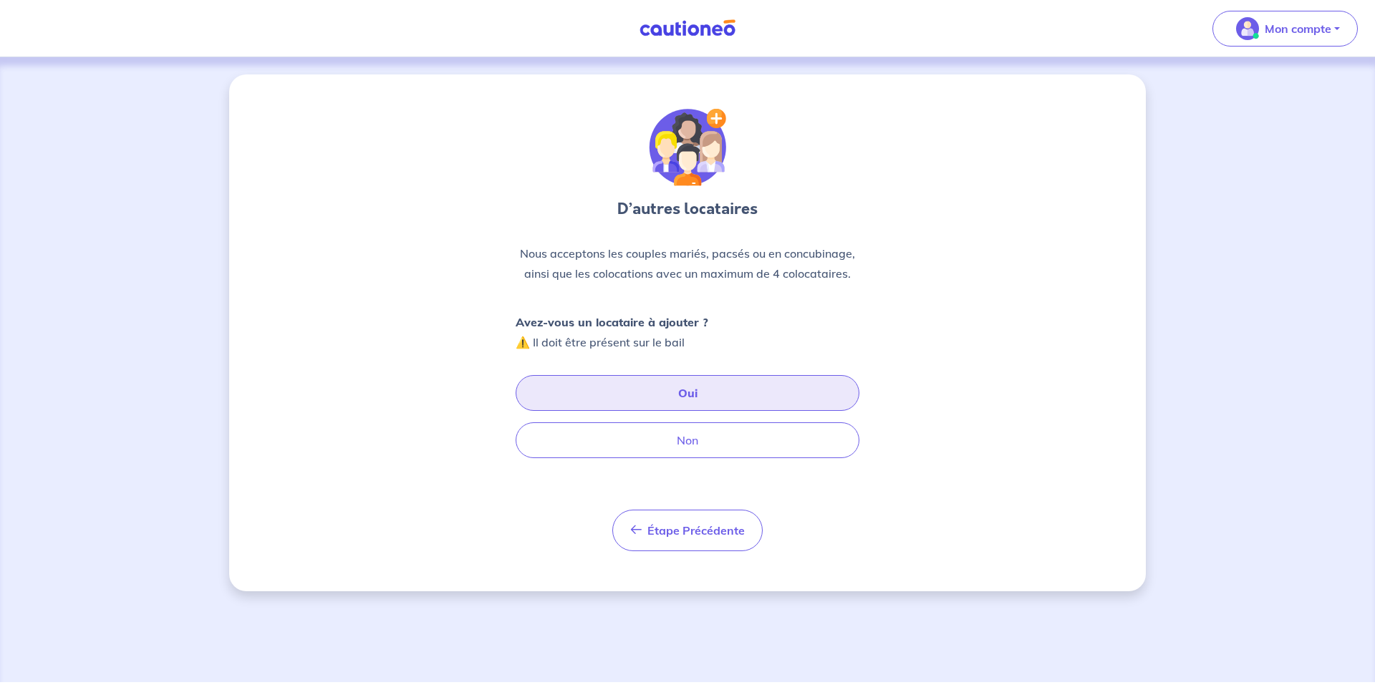
click at [656, 399] on button "Oui" at bounding box center [688, 393] width 344 height 36
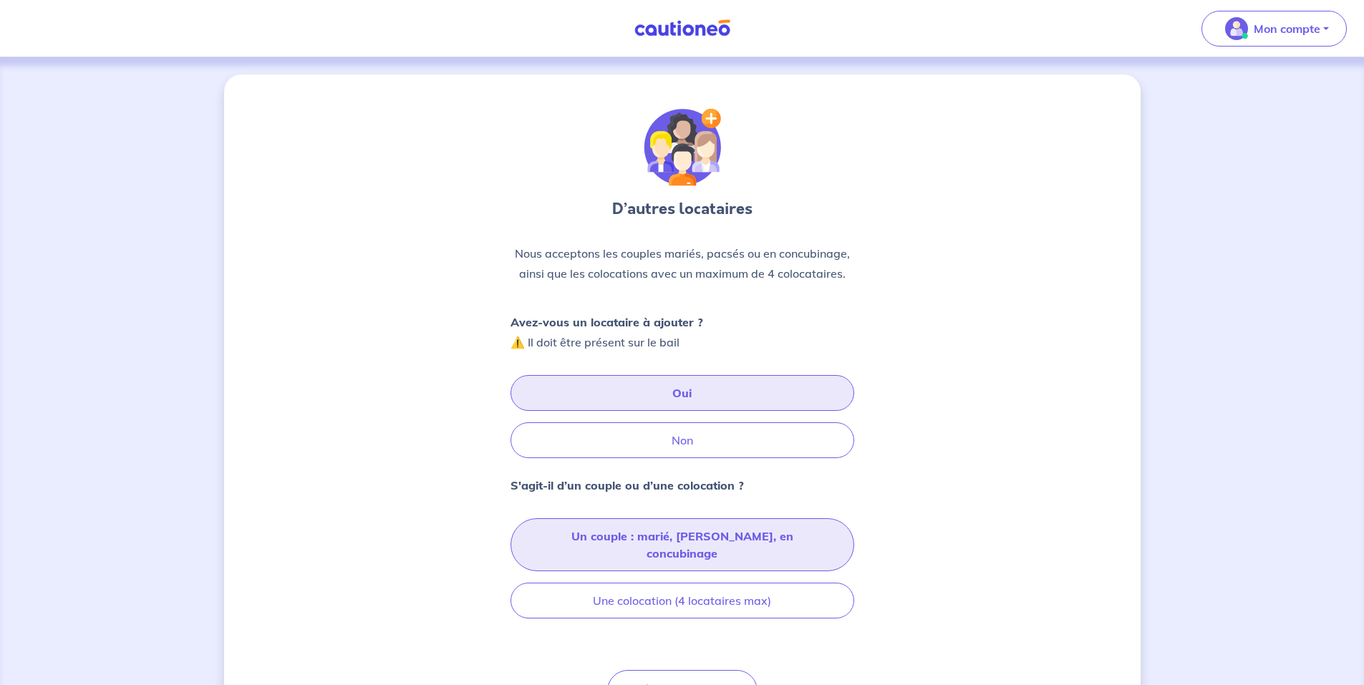
click at [632, 539] on button "Un couple : marié, [PERSON_NAME], en concubinage" at bounding box center [683, 545] width 344 height 53
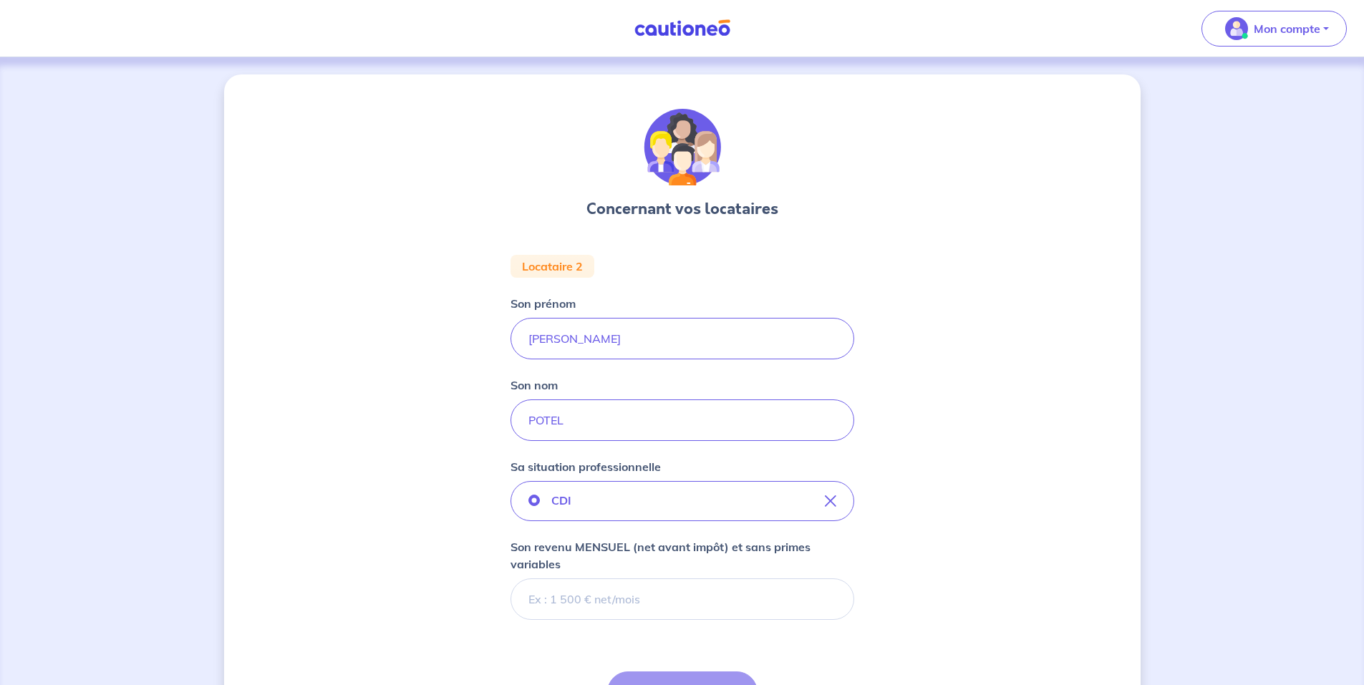
click at [599, 602] on input "Son revenu MENSUEL (net avant impôt) et sans primes variables" at bounding box center [683, 600] width 344 height 42
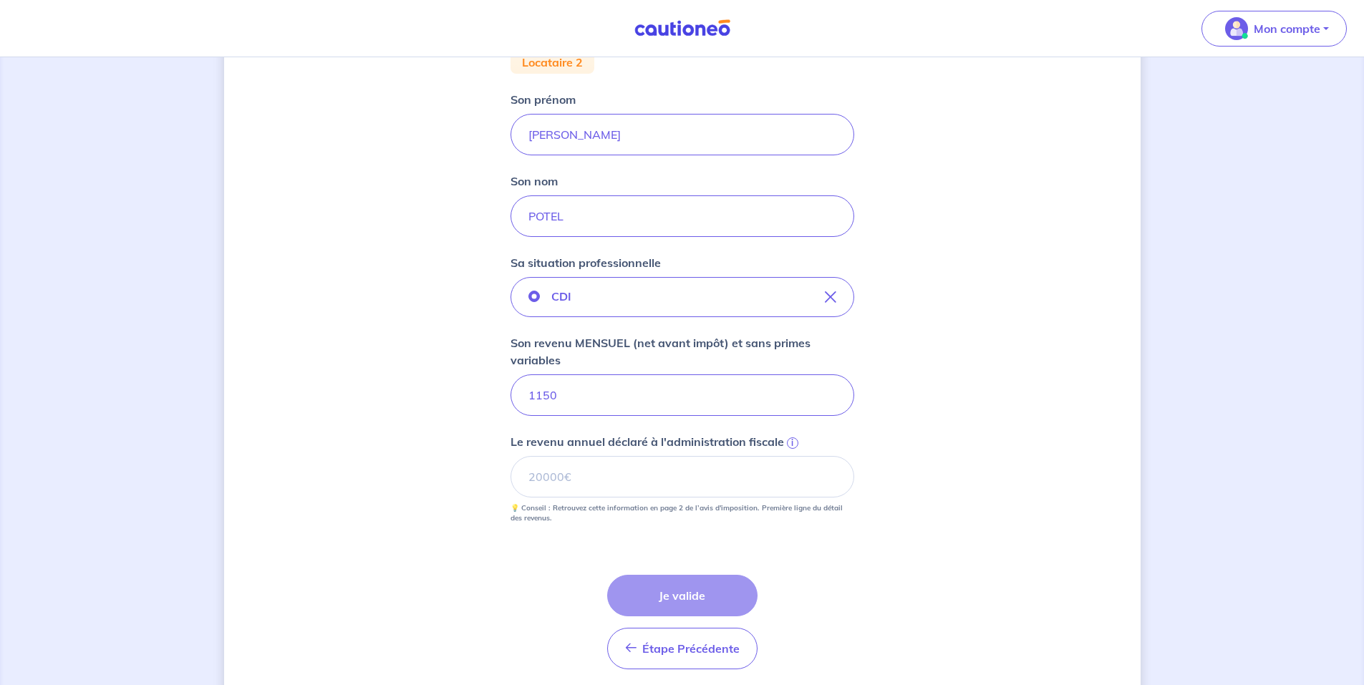
scroll to position [215, 0]
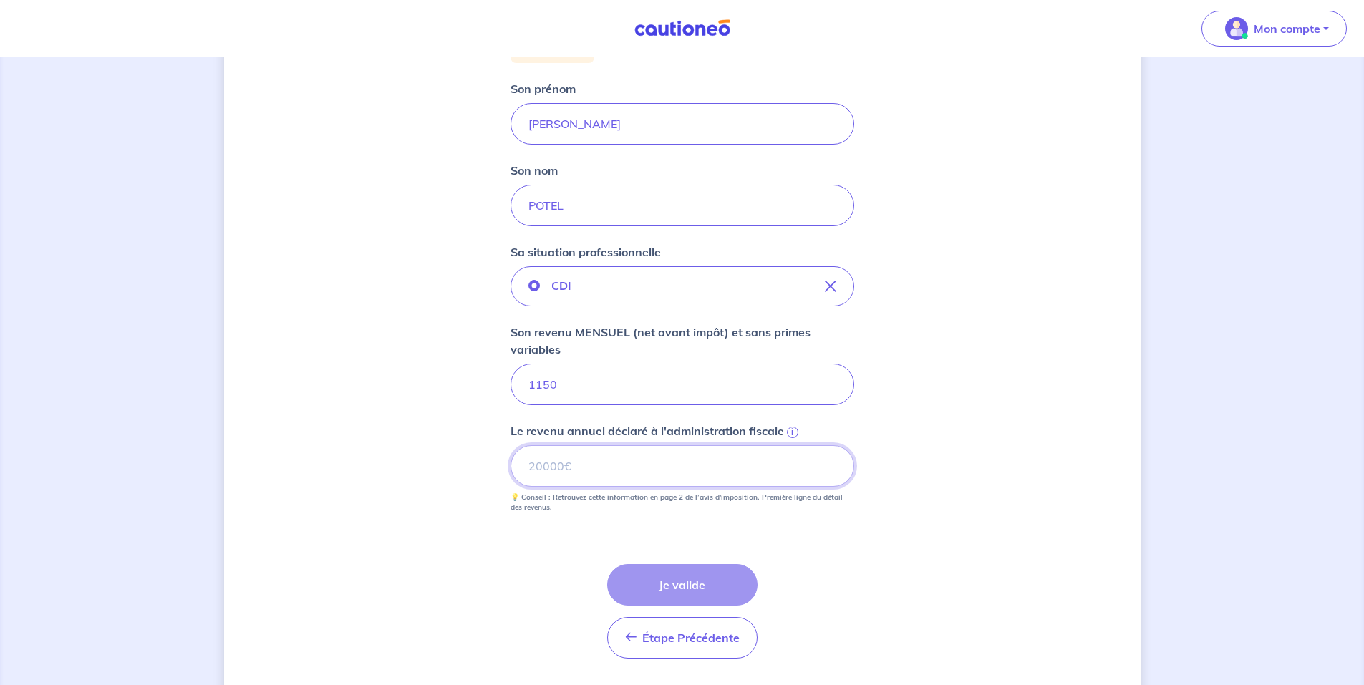
click at [593, 471] on input "Le revenu annuel déclaré à l'administration fiscale i" at bounding box center [683, 466] width 344 height 42
type input "15000"
click at [674, 577] on button "Je valide" at bounding box center [682, 585] width 150 height 42
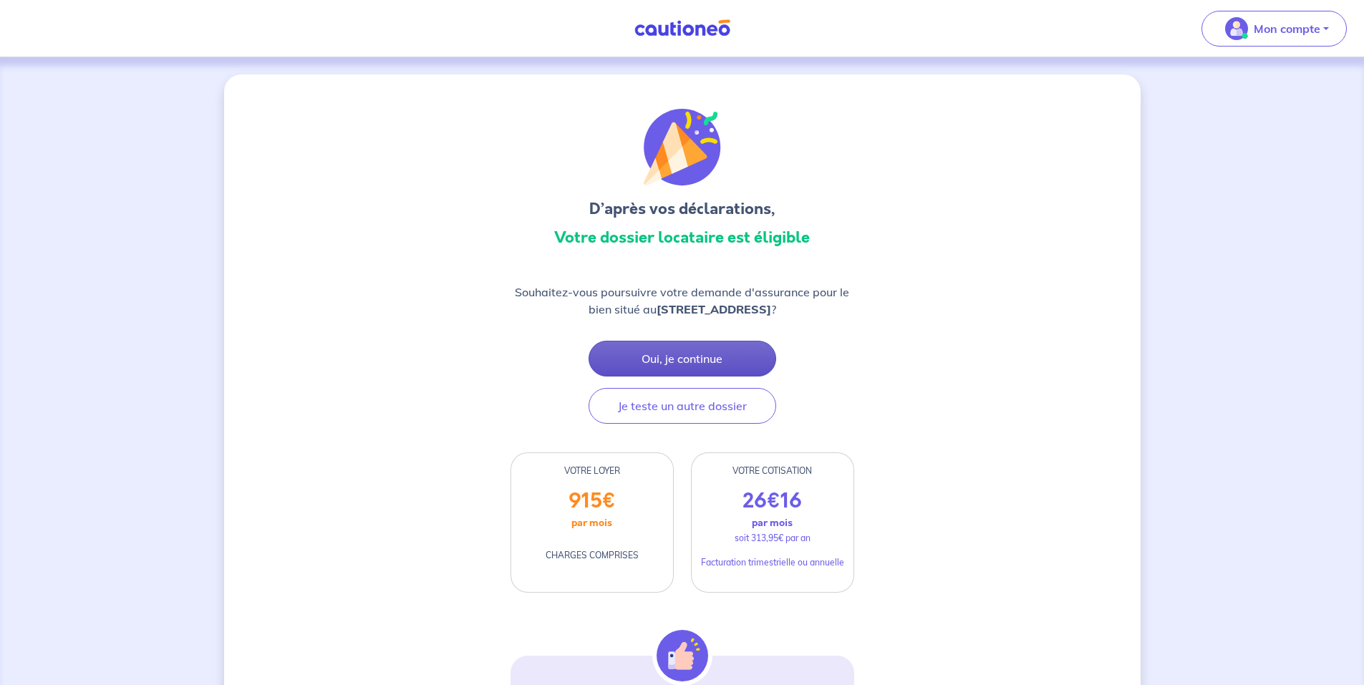
click at [661, 356] on button "Oui, je continue" at bounding box center [683, 359] width 188 height 36
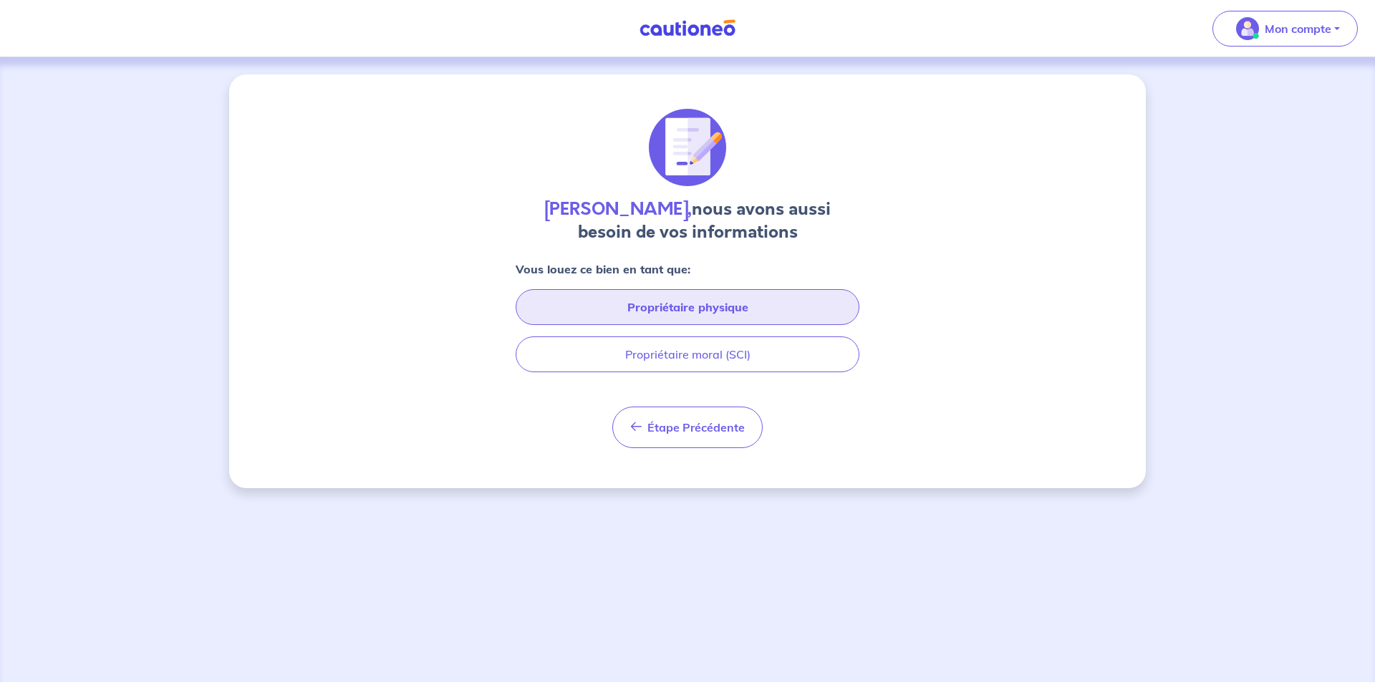
click at [641, 314] on button "Propriétaire physique" at bounding box center [688, 307] width 344 height 36
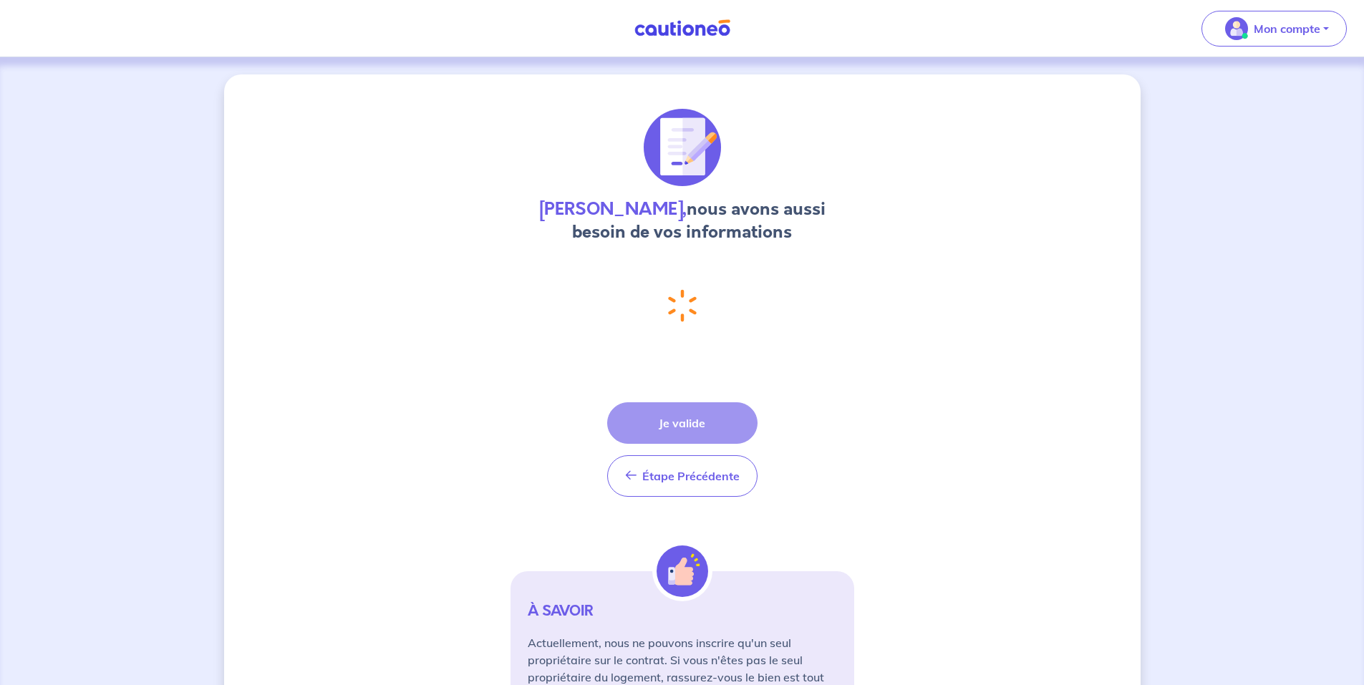
select select "FR"
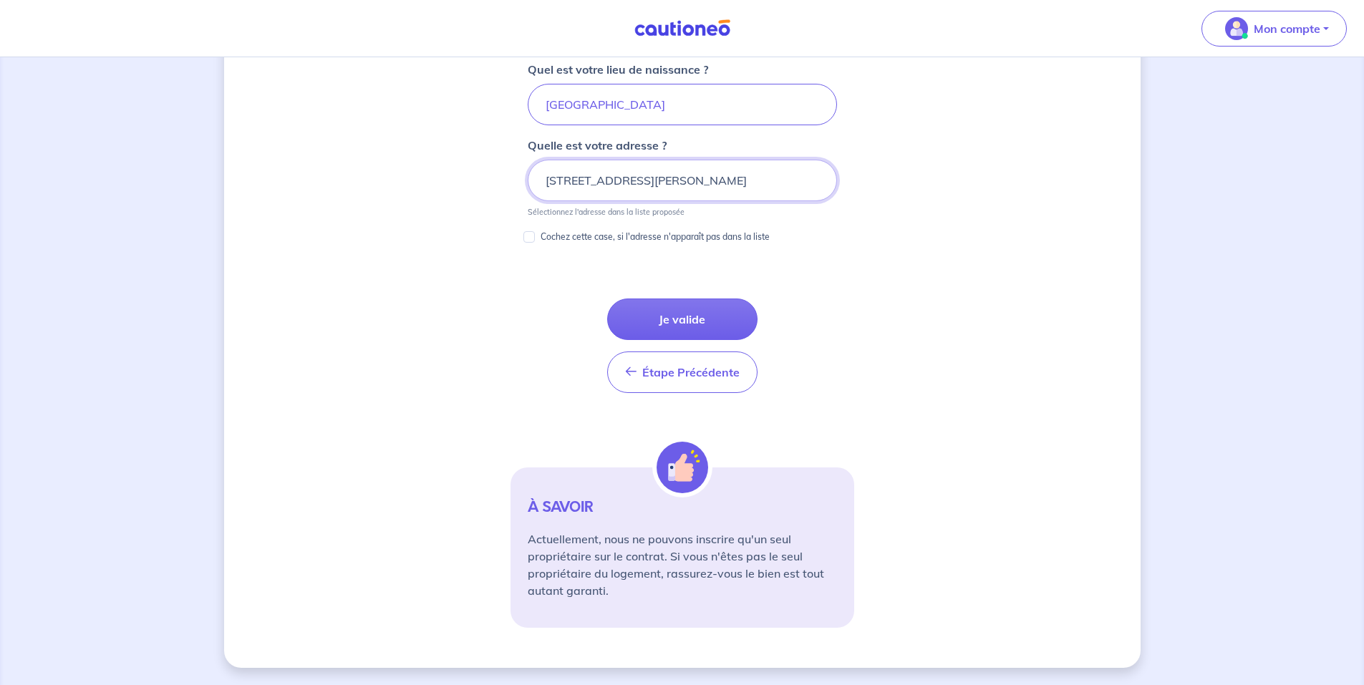
scroll to position [579, 0]
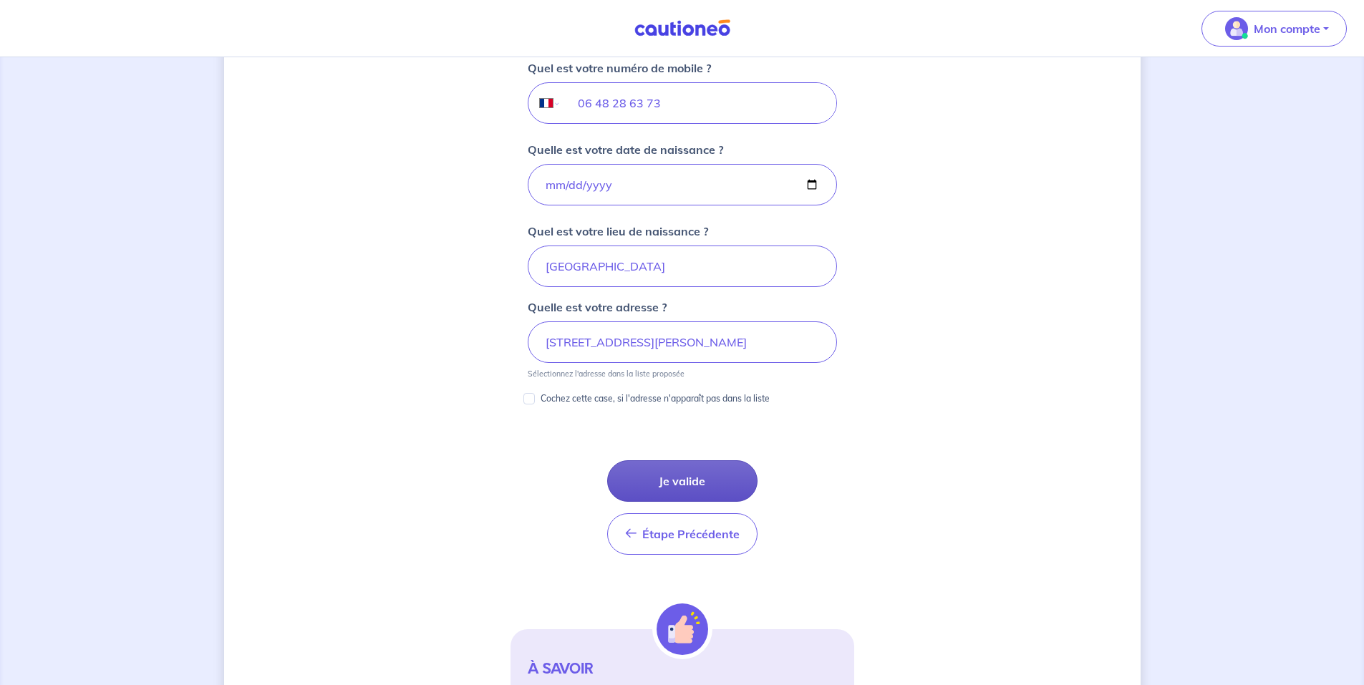
click at [672, 479] on button "Je valide" at bounding box center [682, 482] width 150 height 42
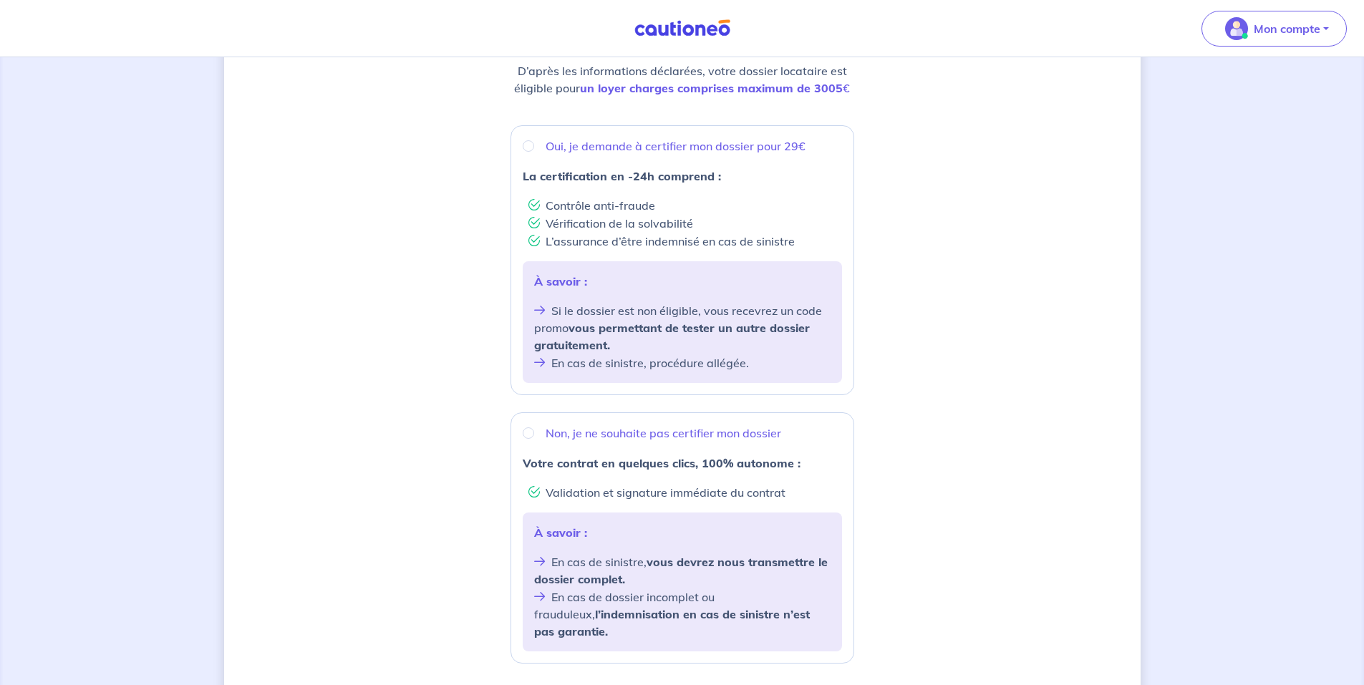
scroll to position [215, 0]
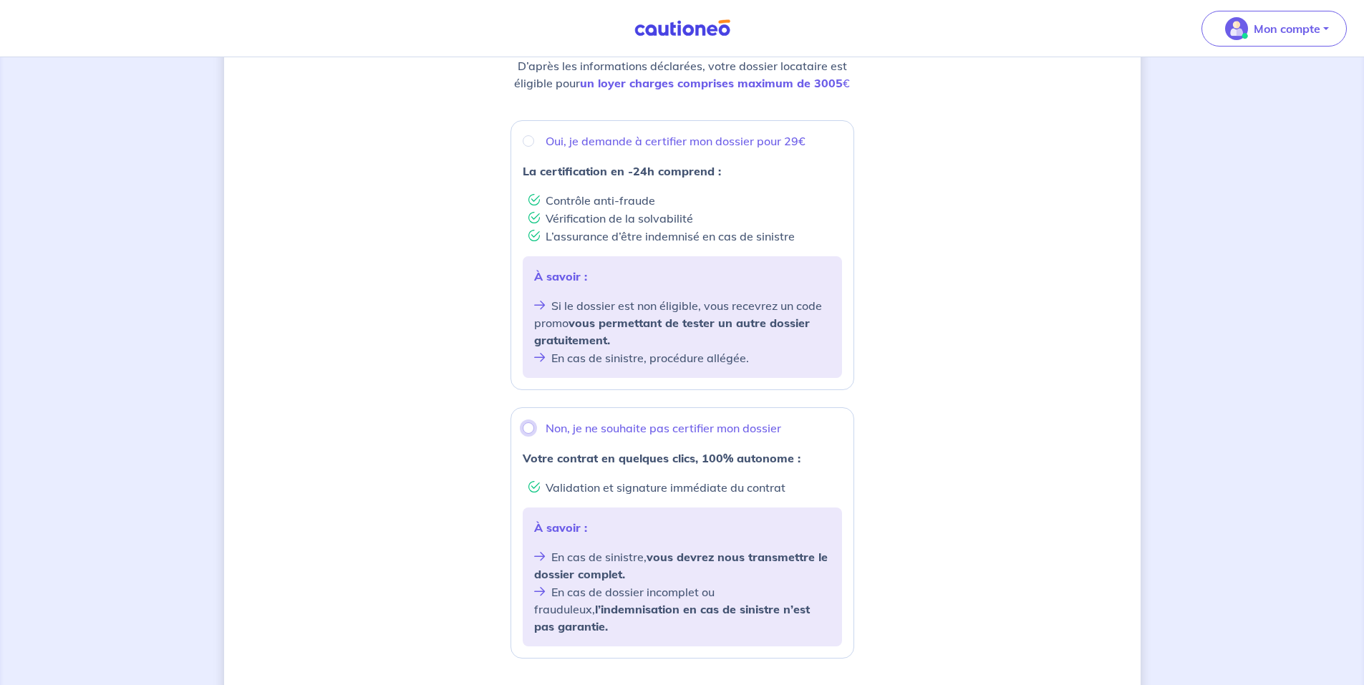
click at [526, 428] on input "Non, je ne souhaite pas certifier mon dossier" at bounding box center [528, 428] width 11 height 11
radio input "true"
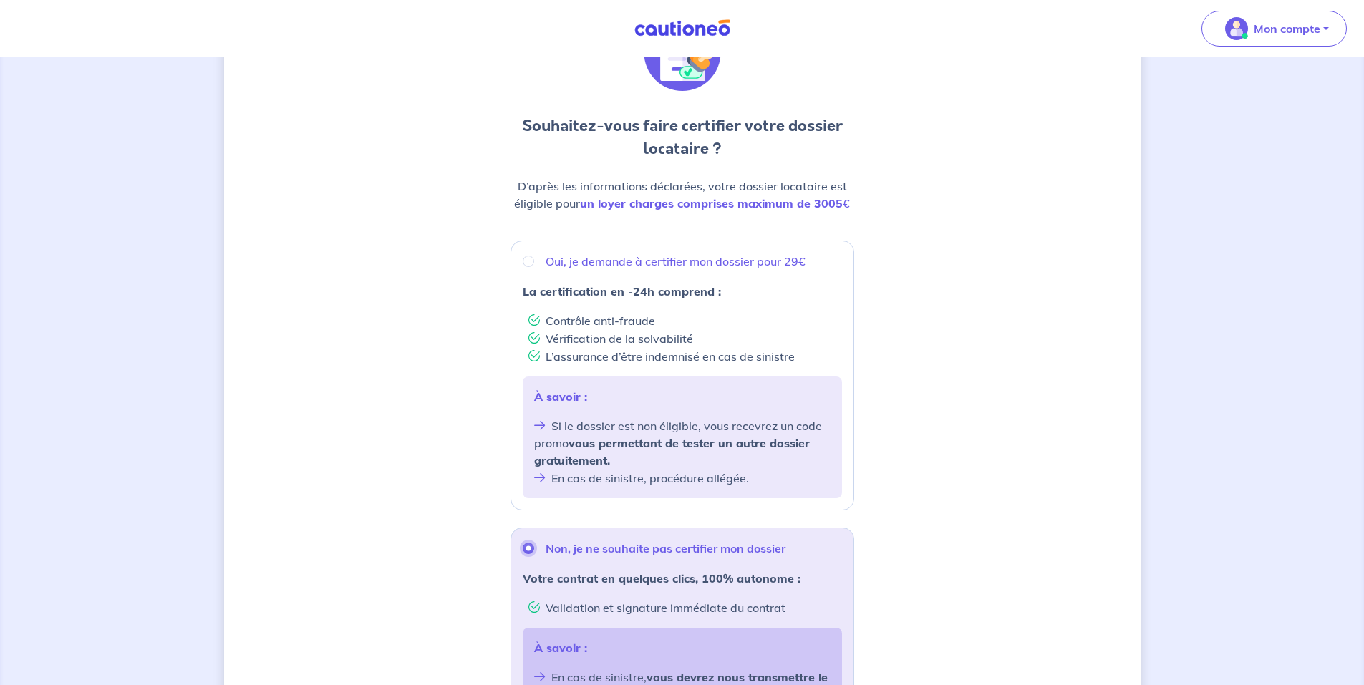
scroll to position [28, 0]
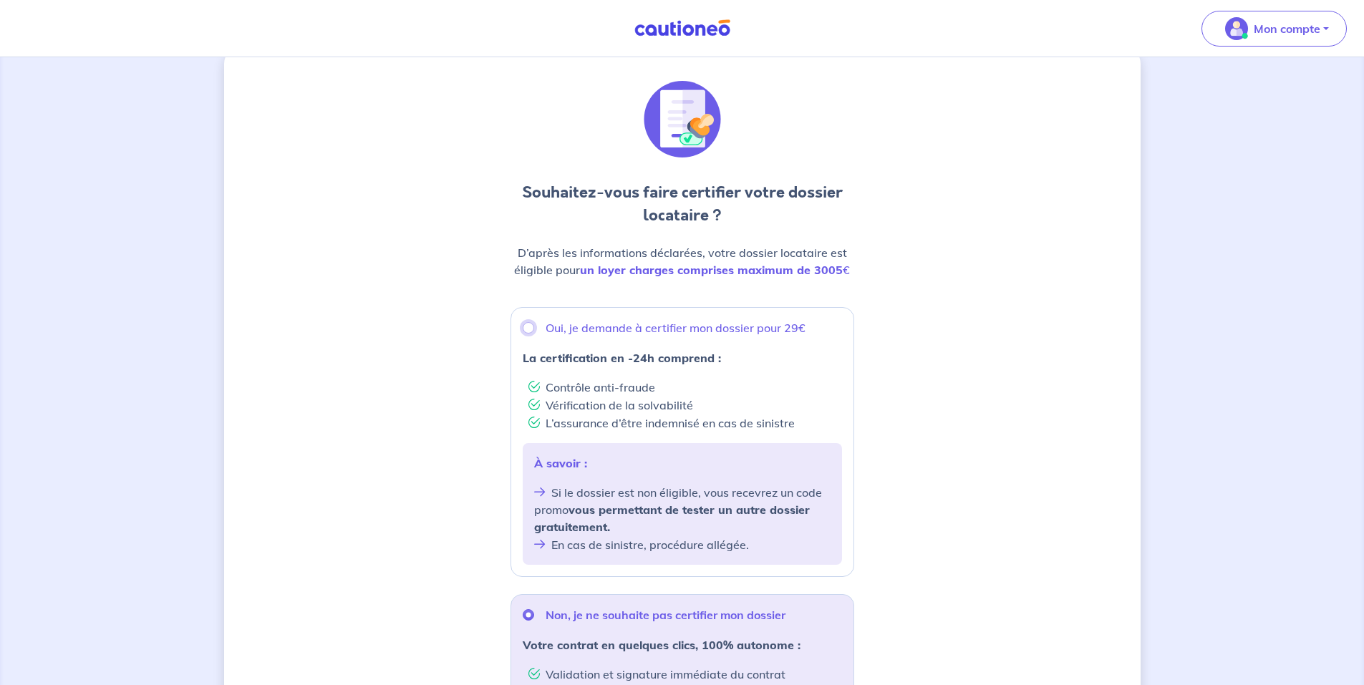
click at [529, 329] on input "Oui, je demande à certifier mon dossier pour 29€" at bounding box center [528, 327] width 11 height 11
radio input "true"
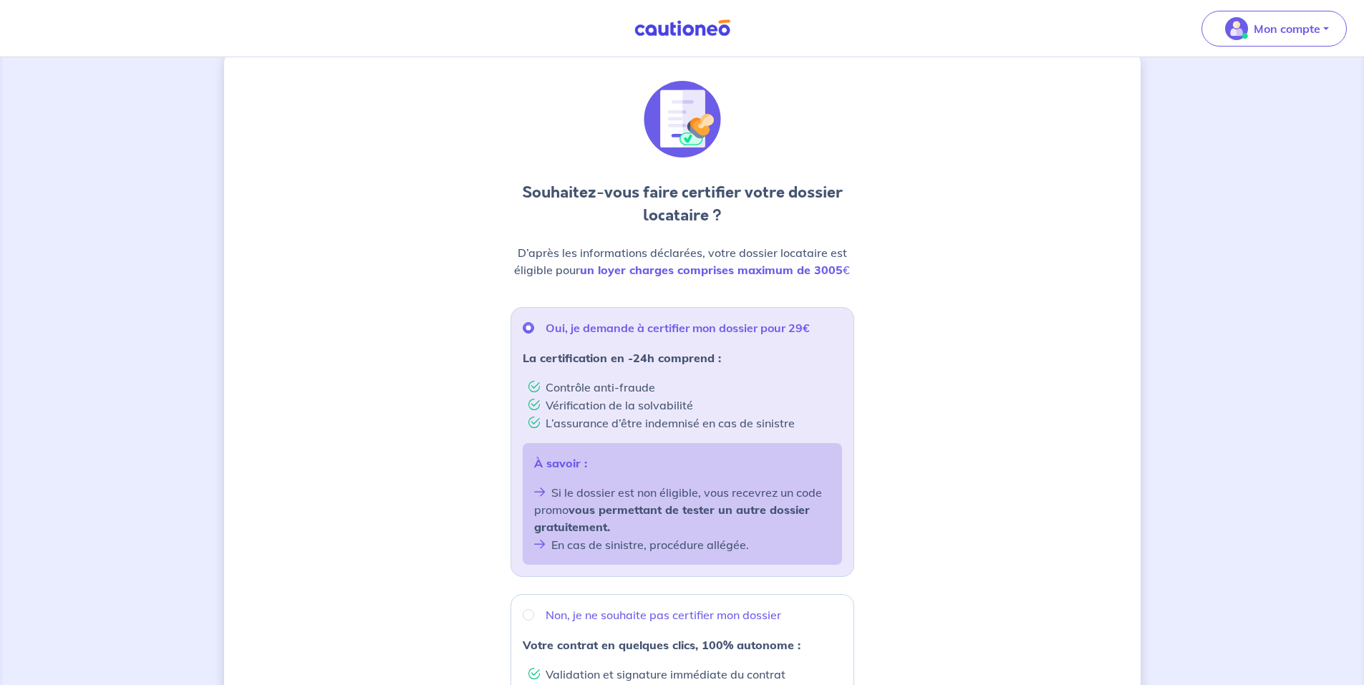
click at [902, 586] on div "Souhaitez-vous faire certifier votre dossier locataire ? D’après les informatio…" at bounding box center [682, 545] width 917 height 997
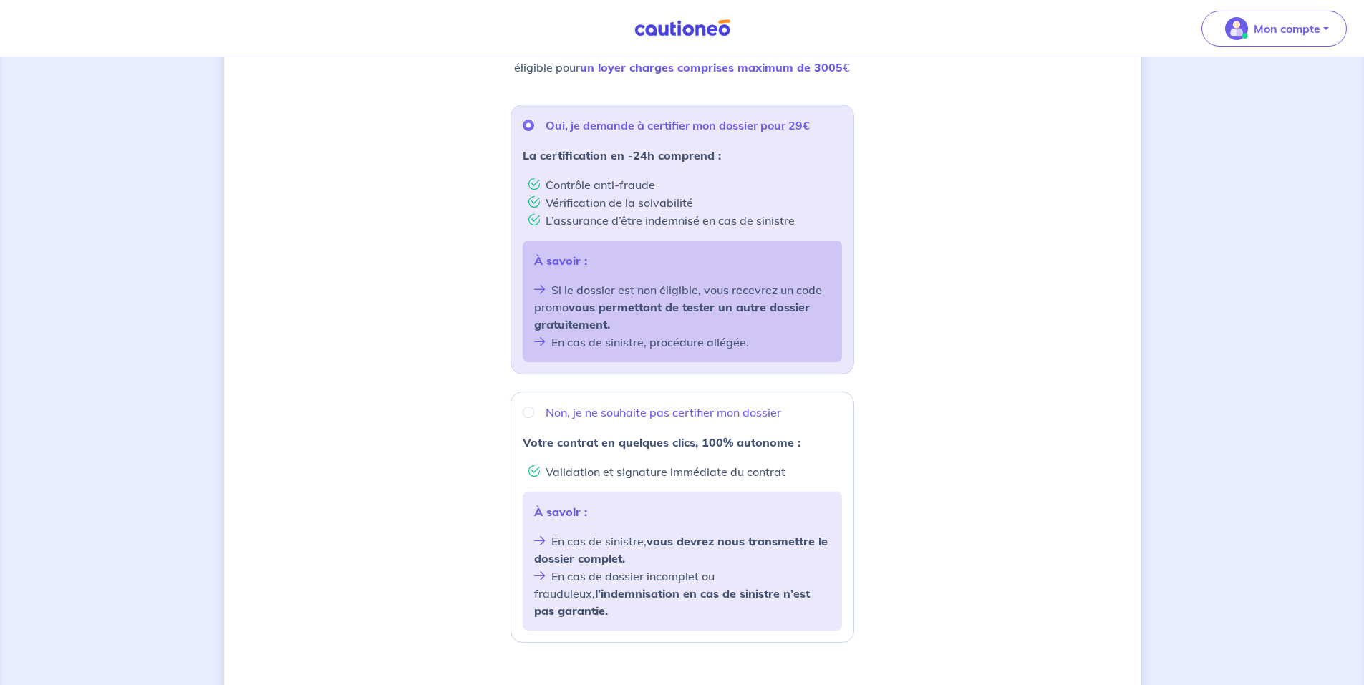
scroll to position [243, 0]
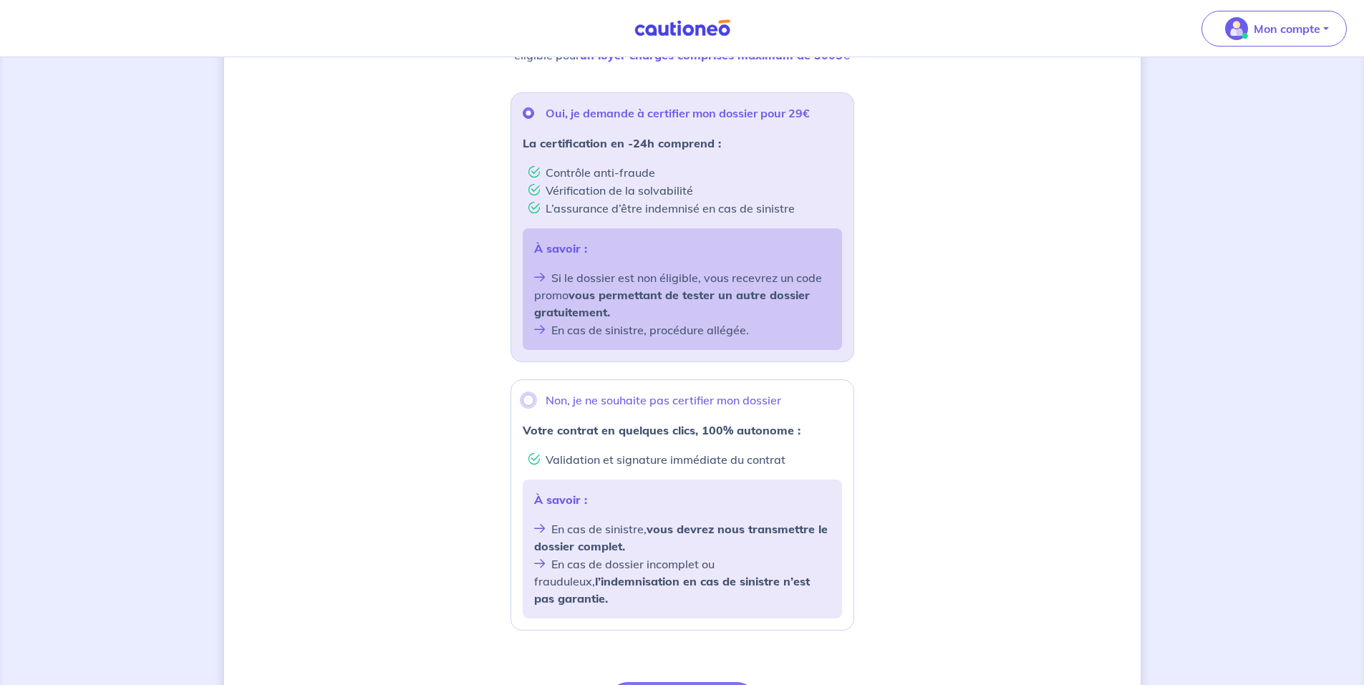
click at [525, 399] on input "Non, je ne souhaite pas certifier mon dossier" at bounding box center [528, 400] width 11 height 11
radio input "true"
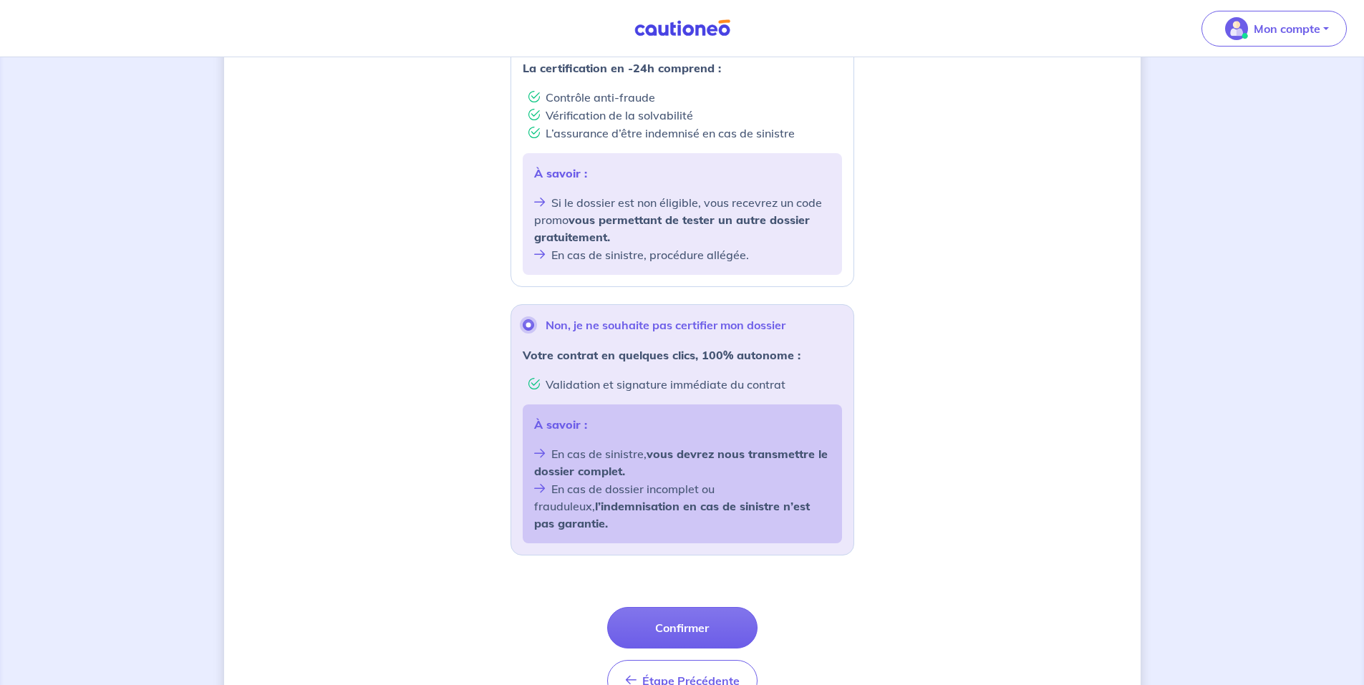
scroll to position [386, 0]
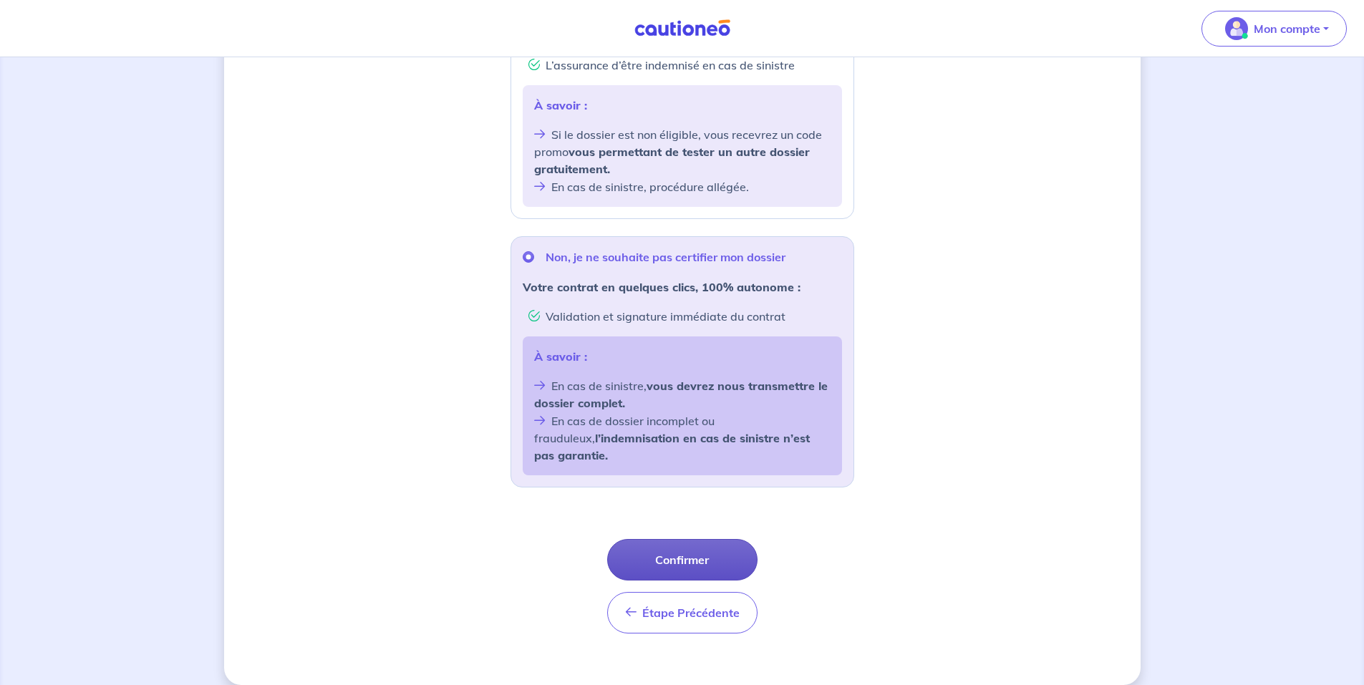
click at [661, 543] on button "Confirmer" at bounding box center [682, 560] width 150 height 42
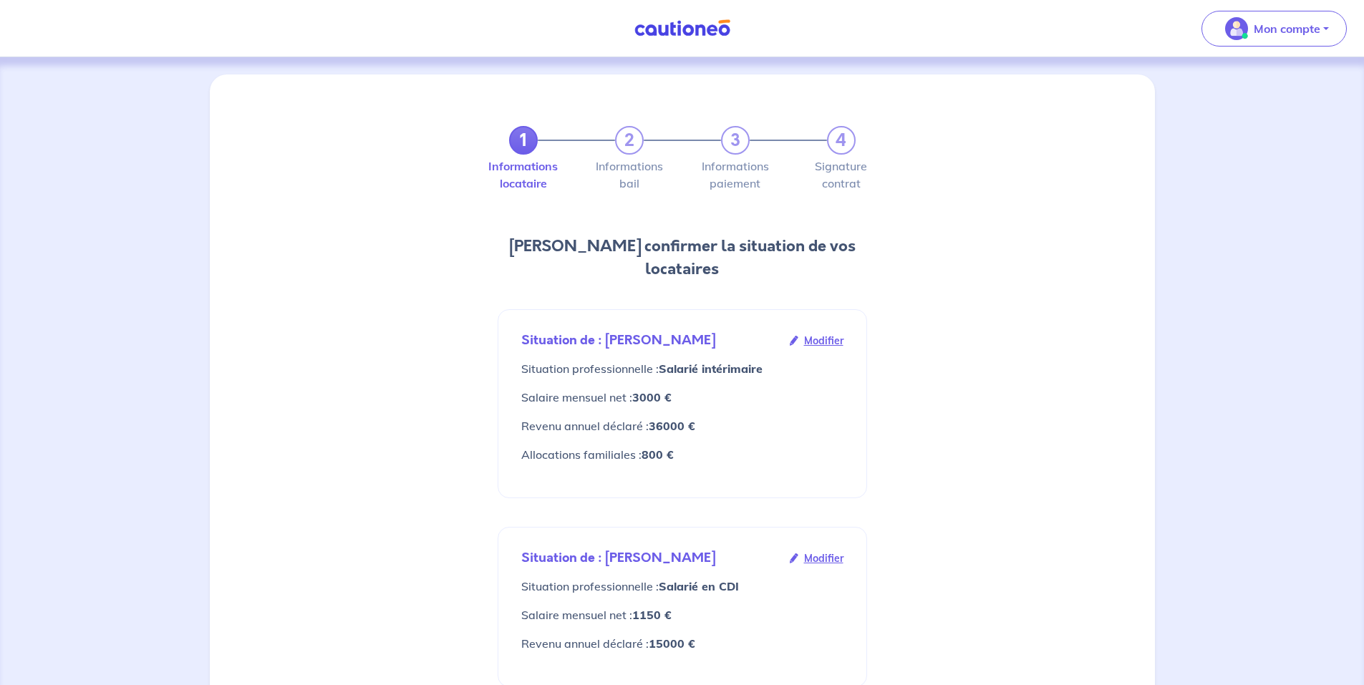
click at [824, 333] on span "Modifier" at bounding box center [823, 341] width 39 height 16
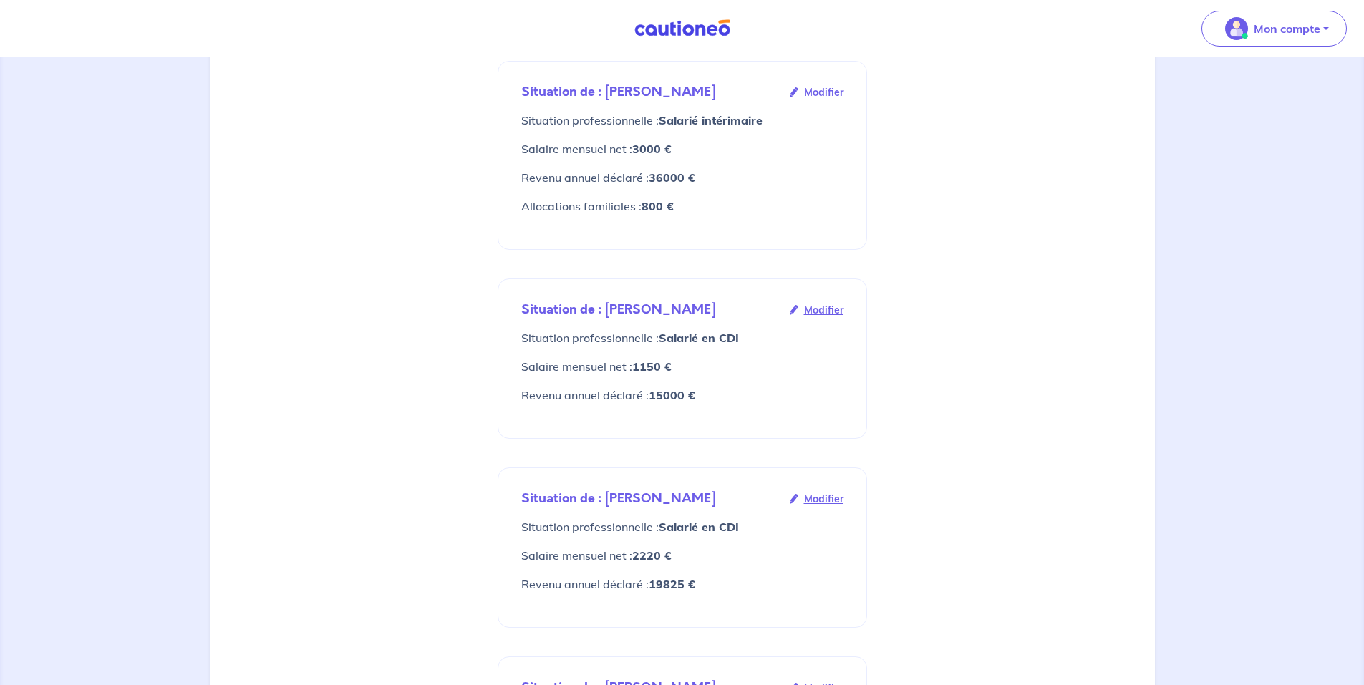
scroll to position [52, 0]
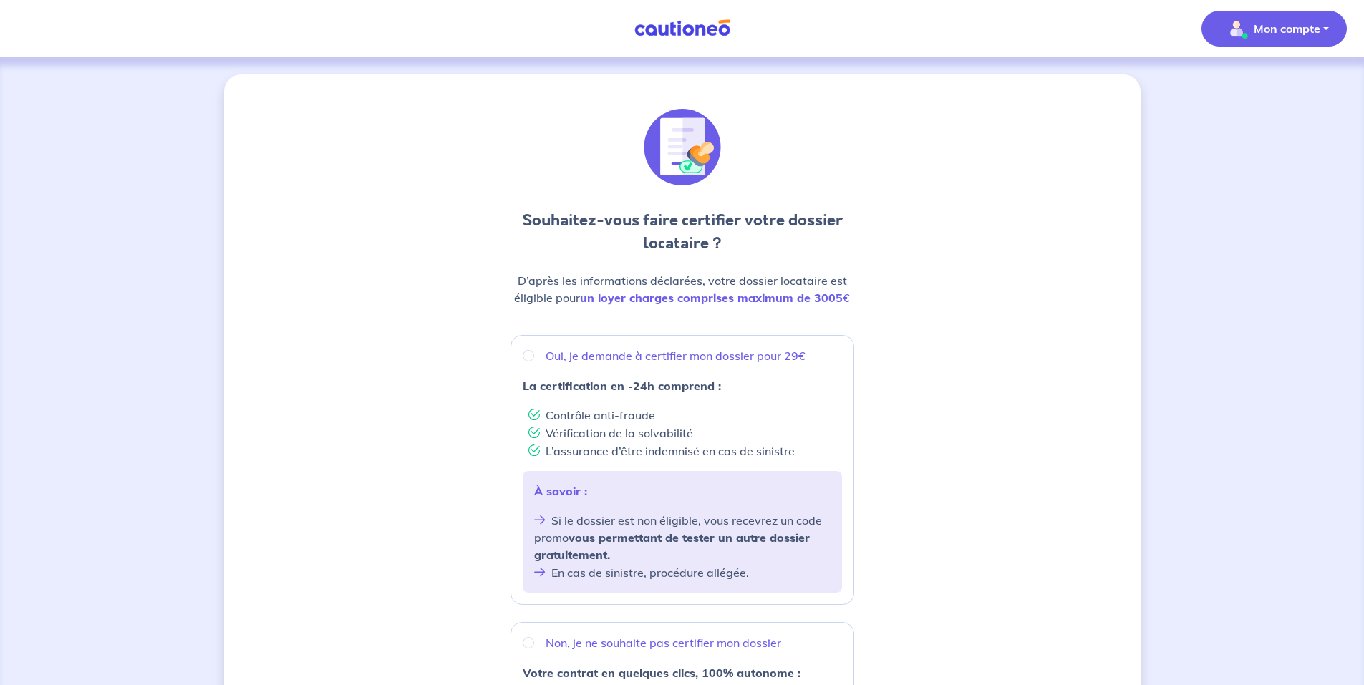
click at [1270, 24] on p "Mon compte" at bounding box center [1287, 28] width 67 height 17
click at [1252, 128] on link "Me déconnecter" at bounding box center [1260, 123] width 115 height 23
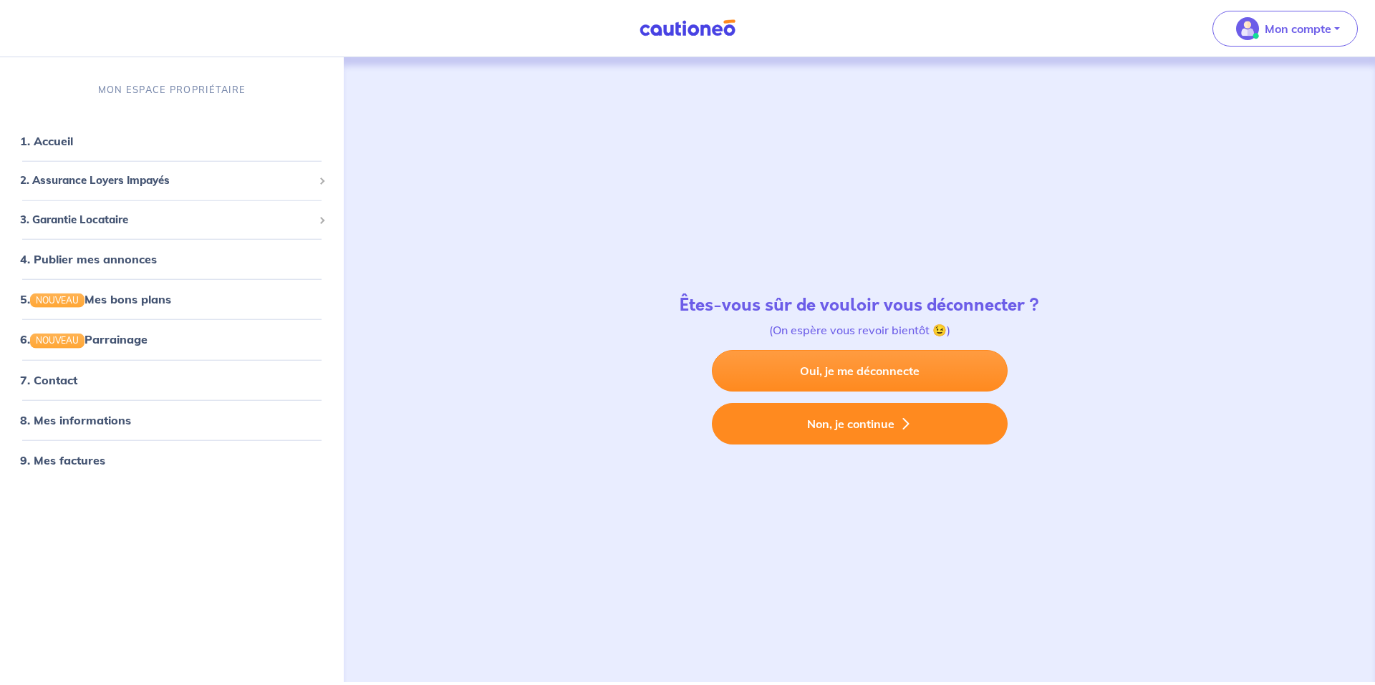
click at [833, 425] on button "Non, je continue" at bounding box center [860, 424] width 296 height 42
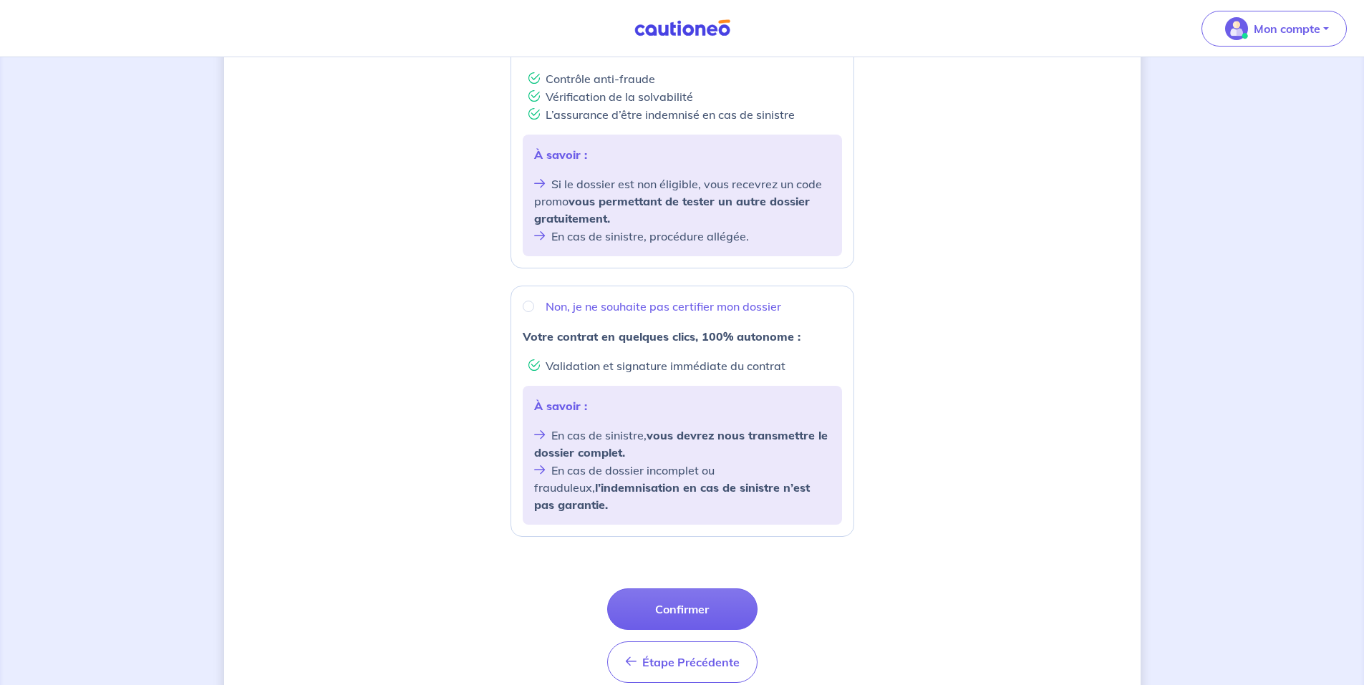
scroll to position [386, 0]
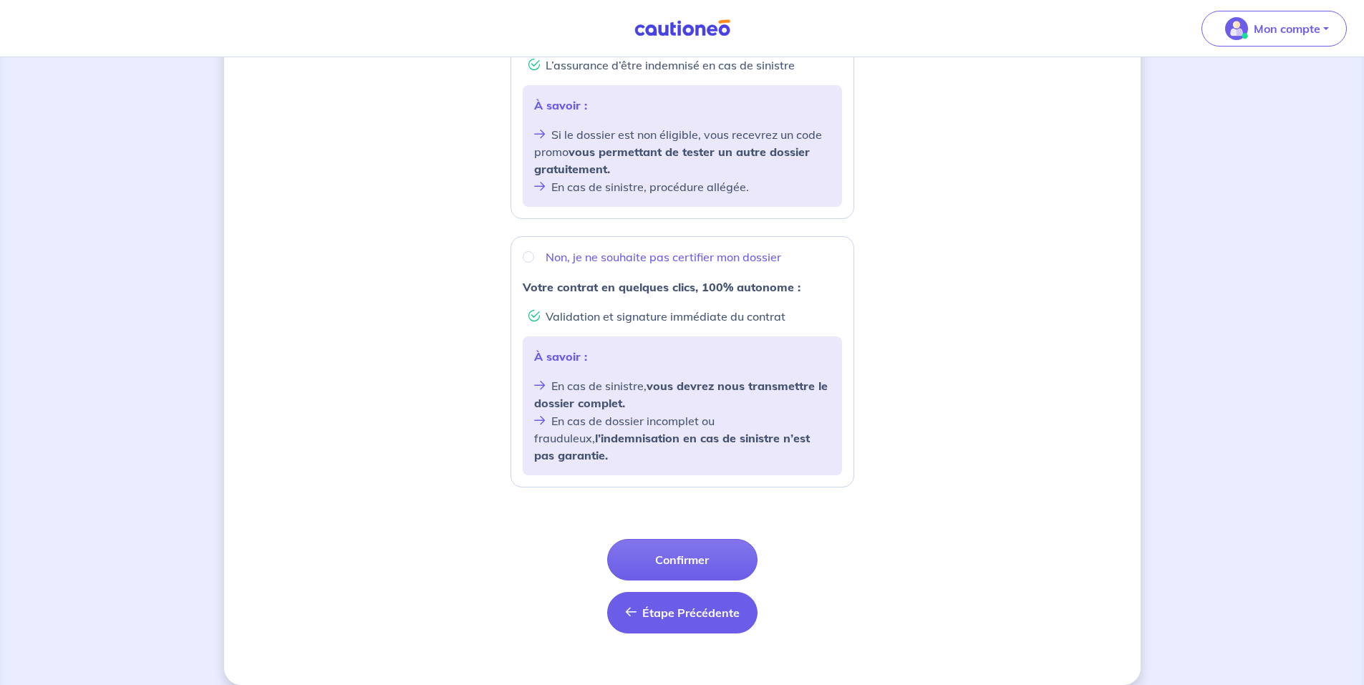
click at [669, 606] on span "Étape Précédente" at bounding box center [690, 613] width 97 height 14
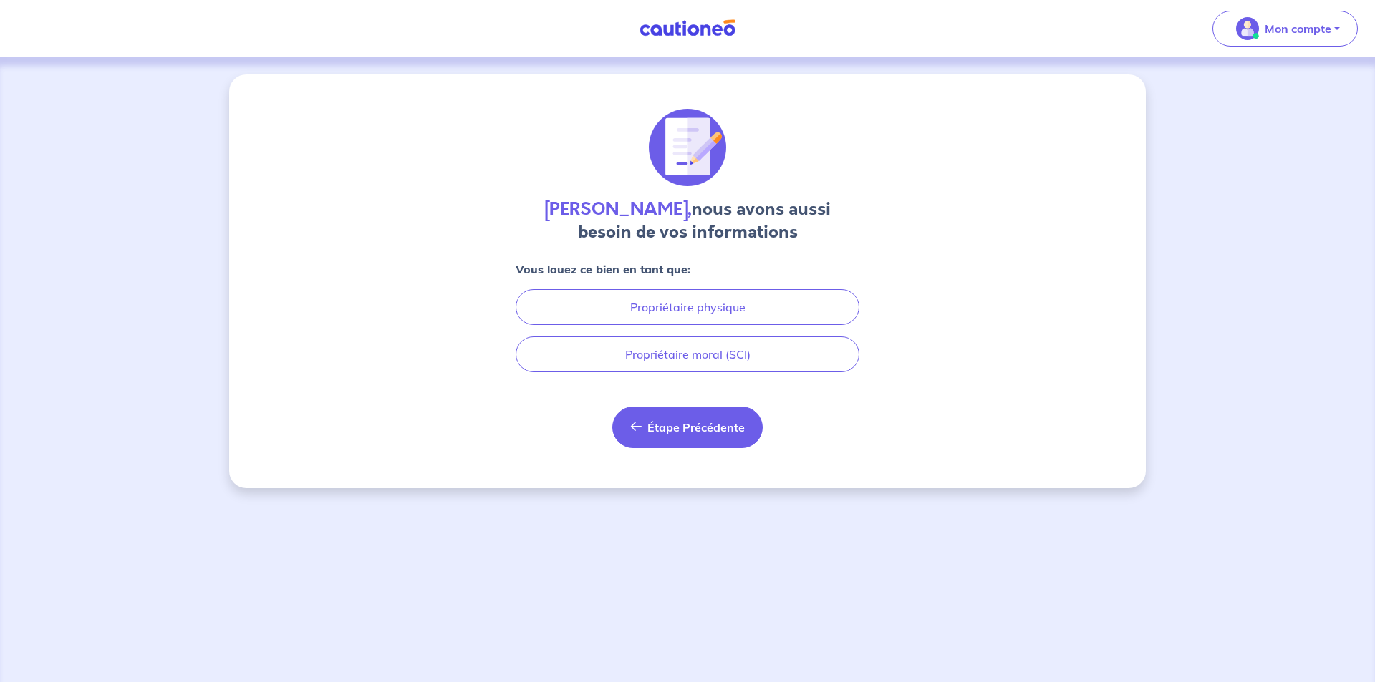
click at [673, 429] on span "Étape Précédente" at bounding box center [695, 427] width 97 height 14
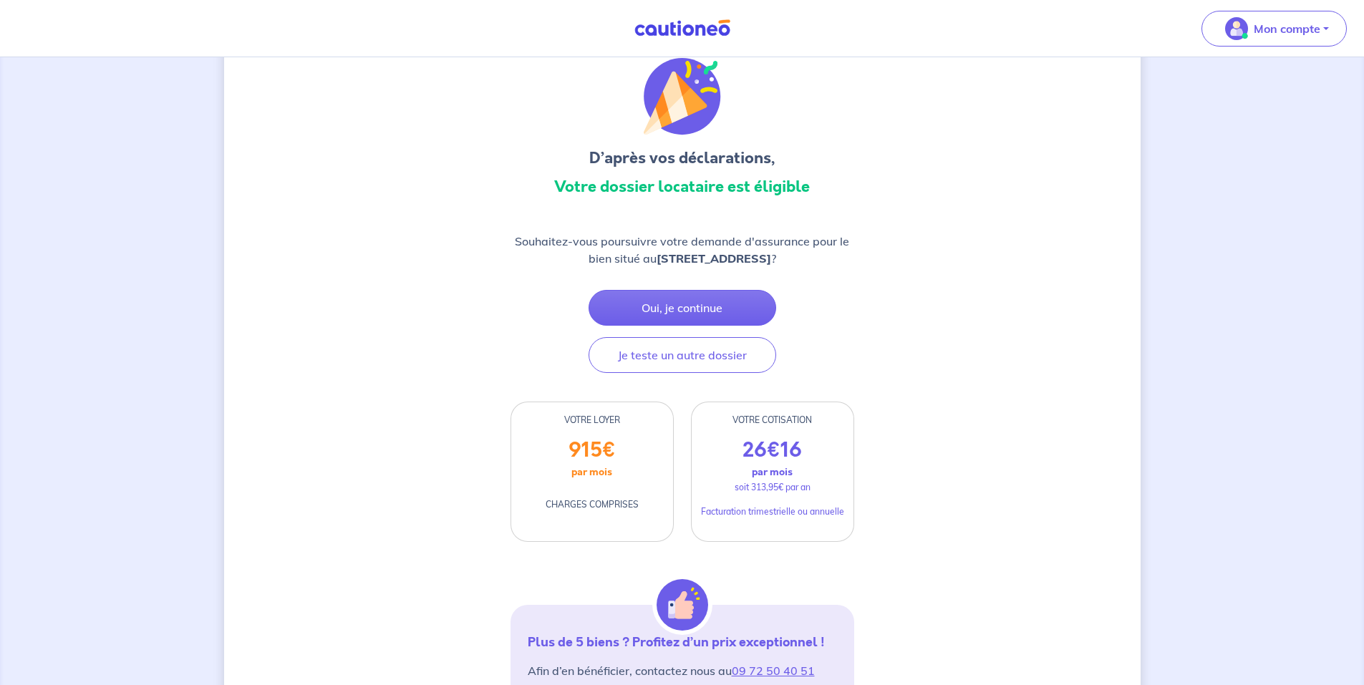
scroll to position [27, 0]
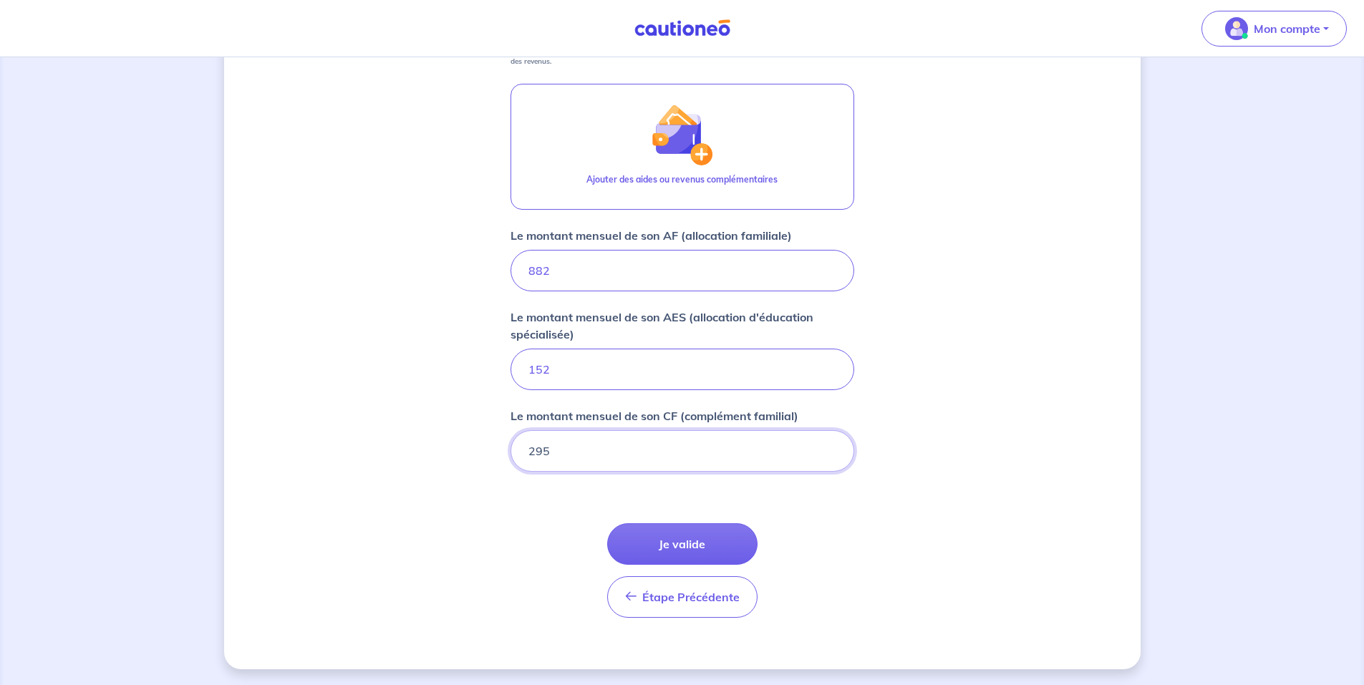
scroll to position [770, 0]
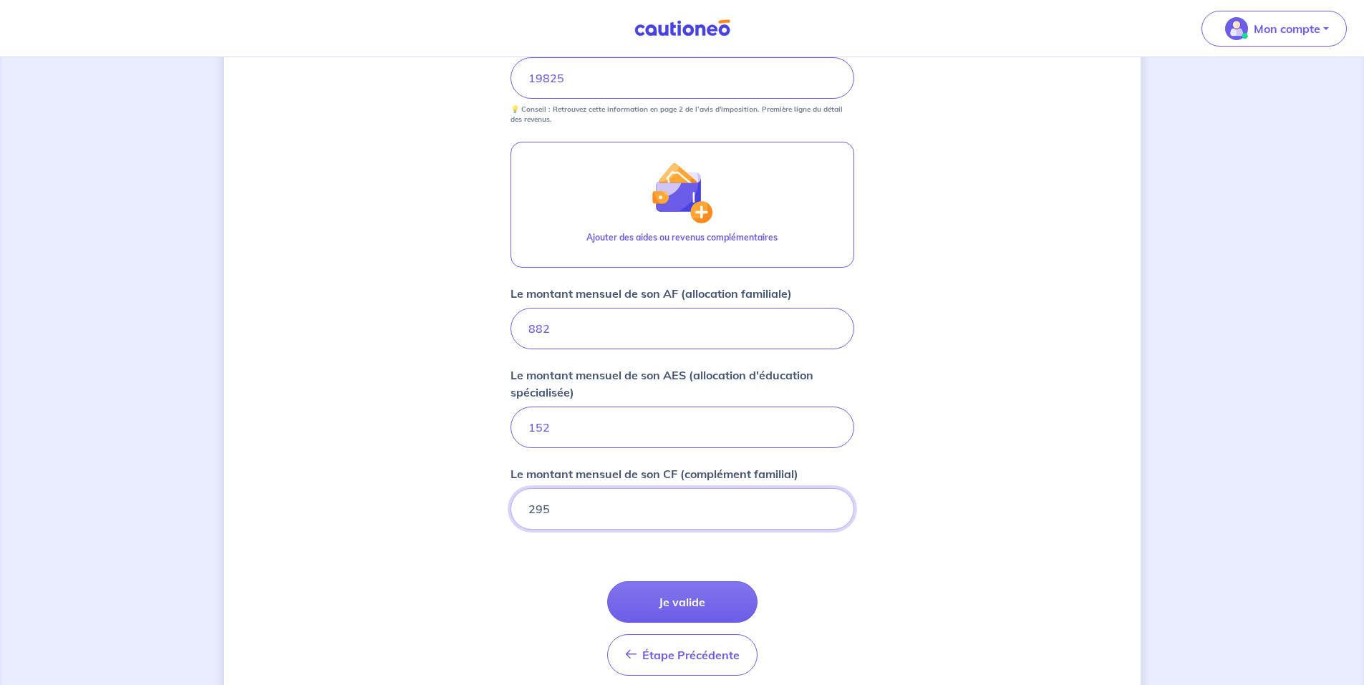
scroll to position [760, 0]
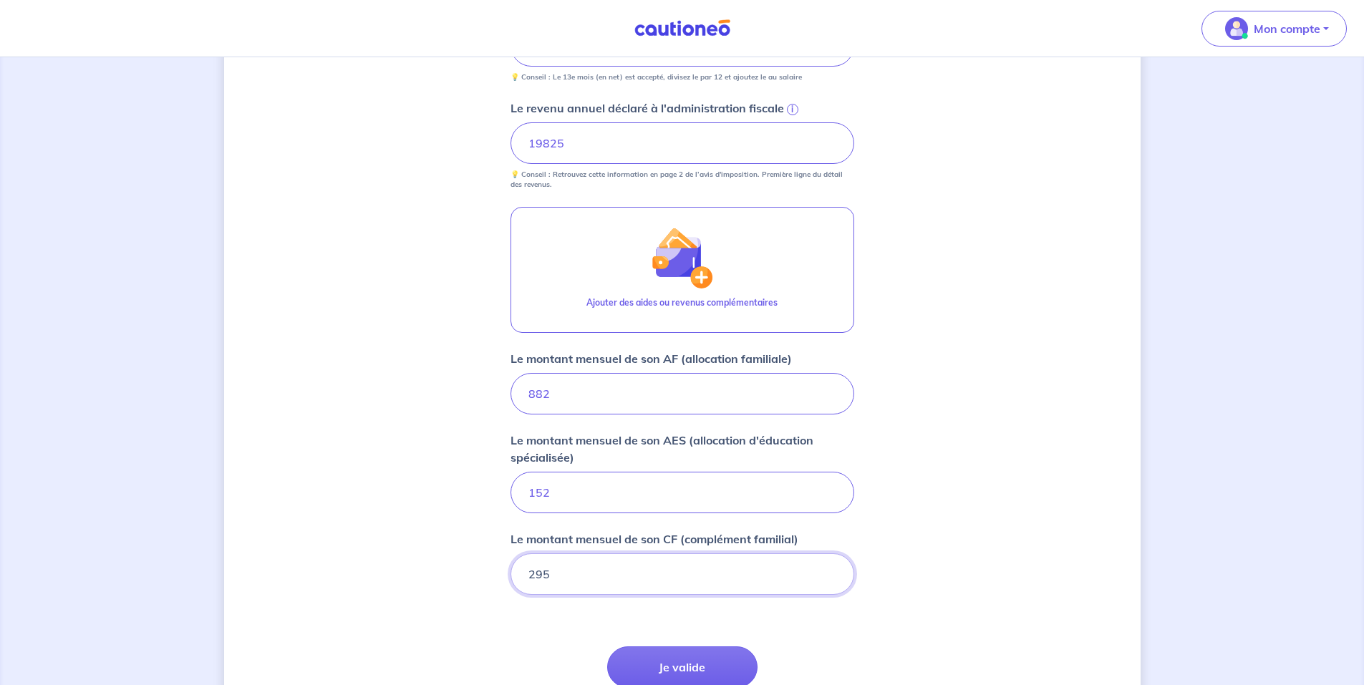
scroll to position [738, 0]
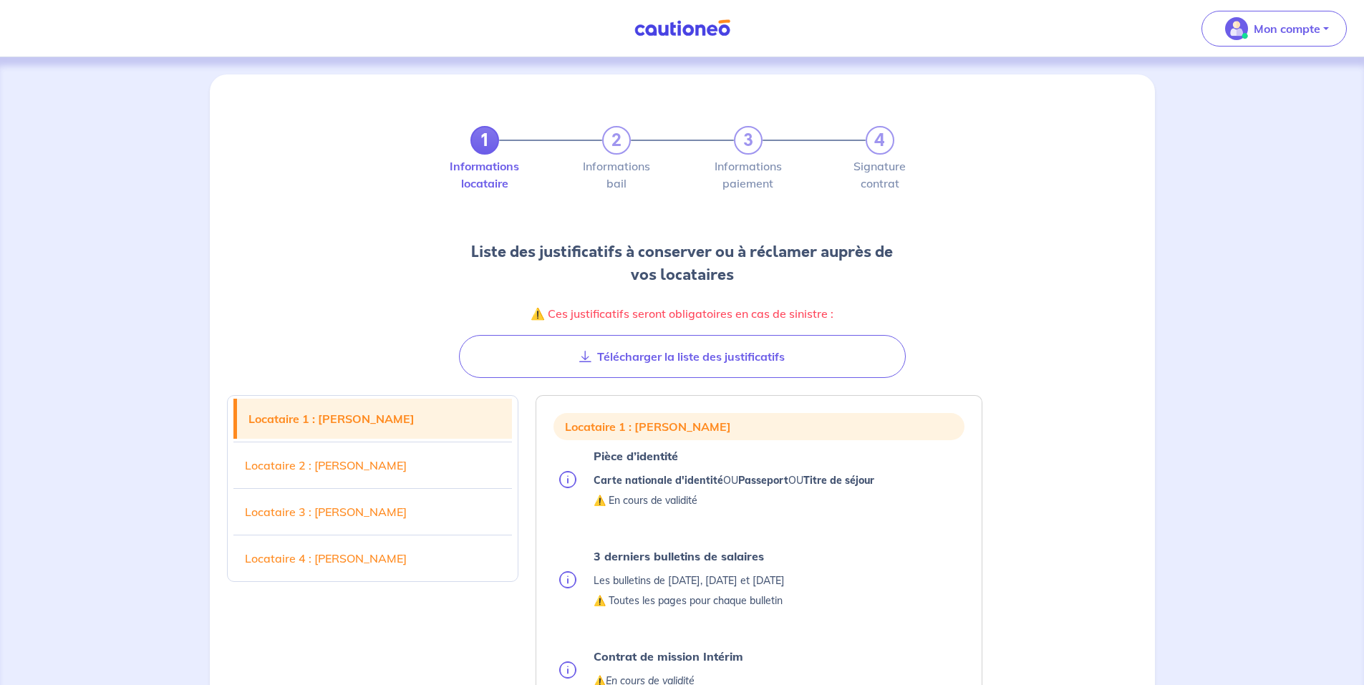
select select "FR"
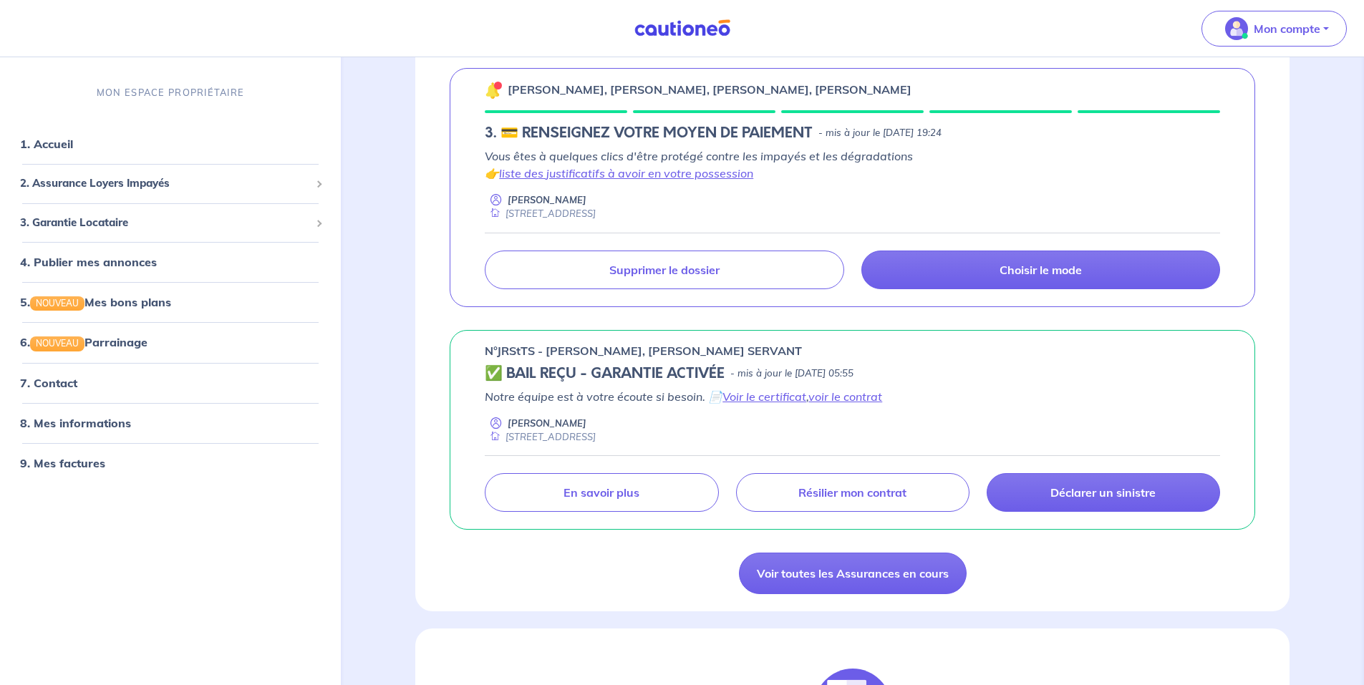
scroll to position [645, 0]
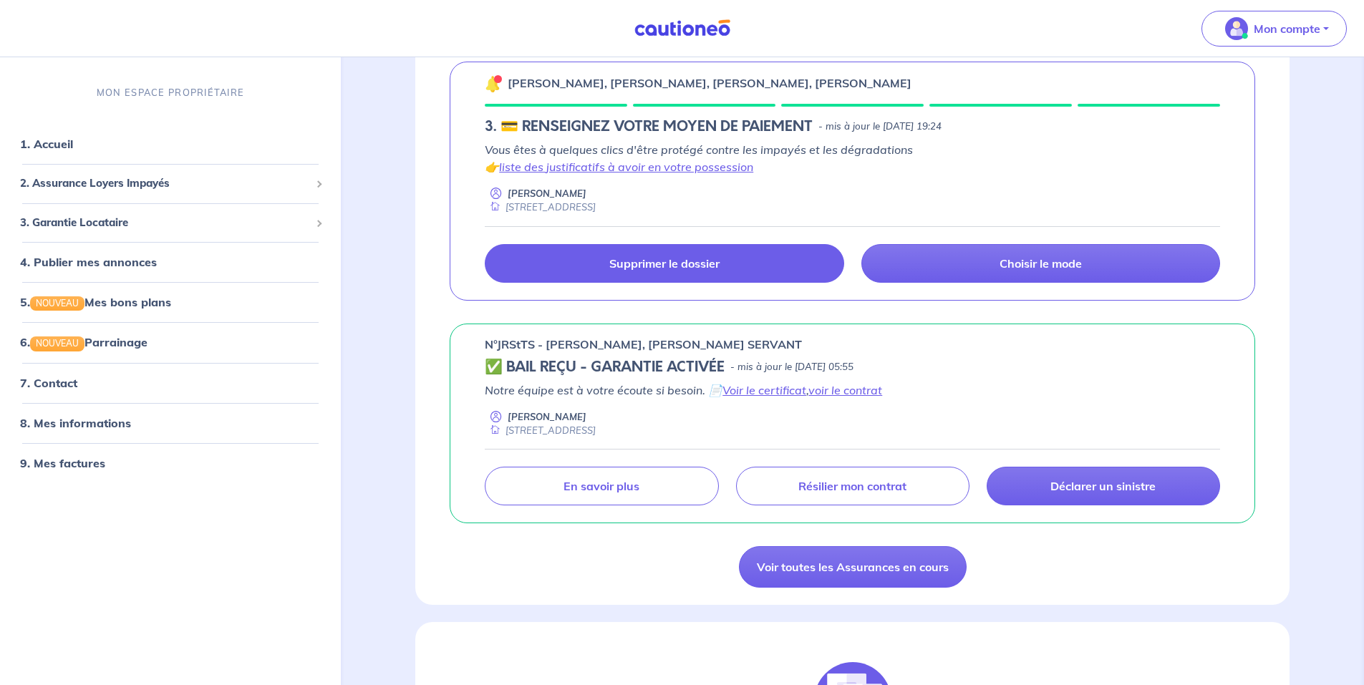
click at [626, 249] on link "Supprimer le dossier" at bounding box center [664, 263] width 359 height 39
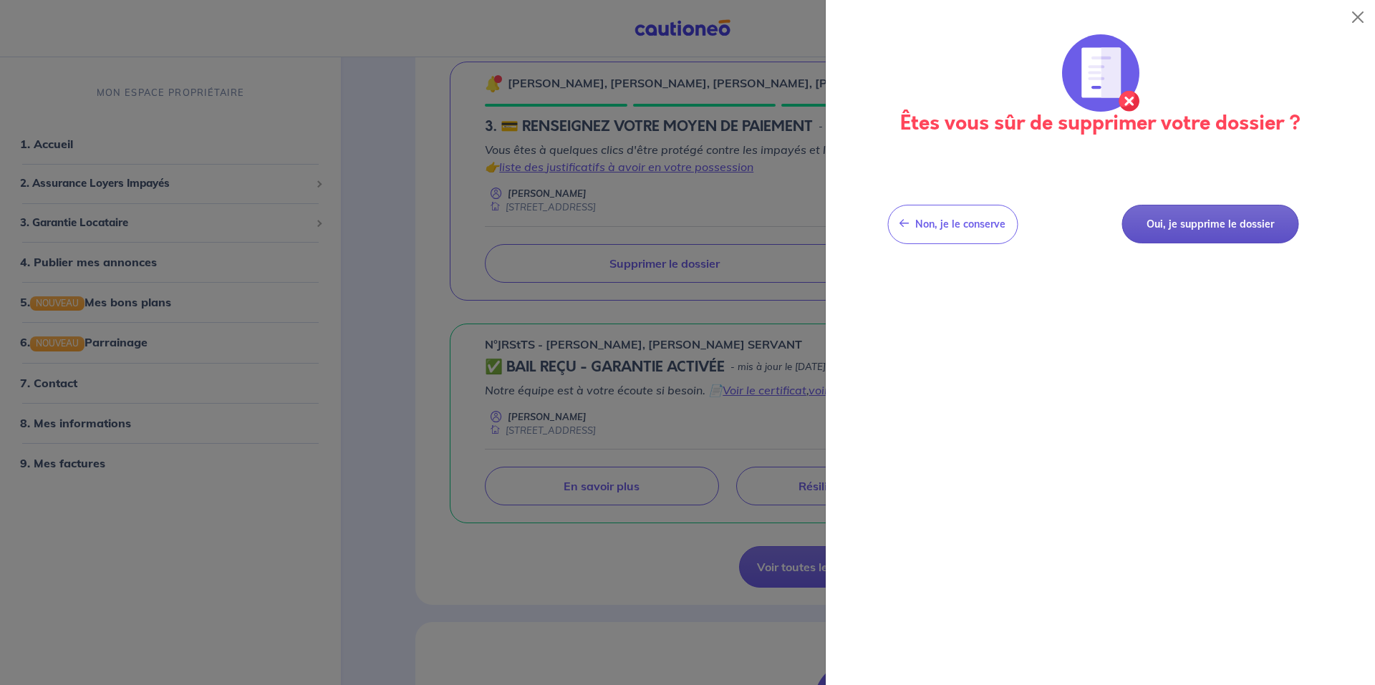
click at [1196, 225] on button "Oui, je supprime le dossier" at bounding box center [1210, 224] width 177 height 39
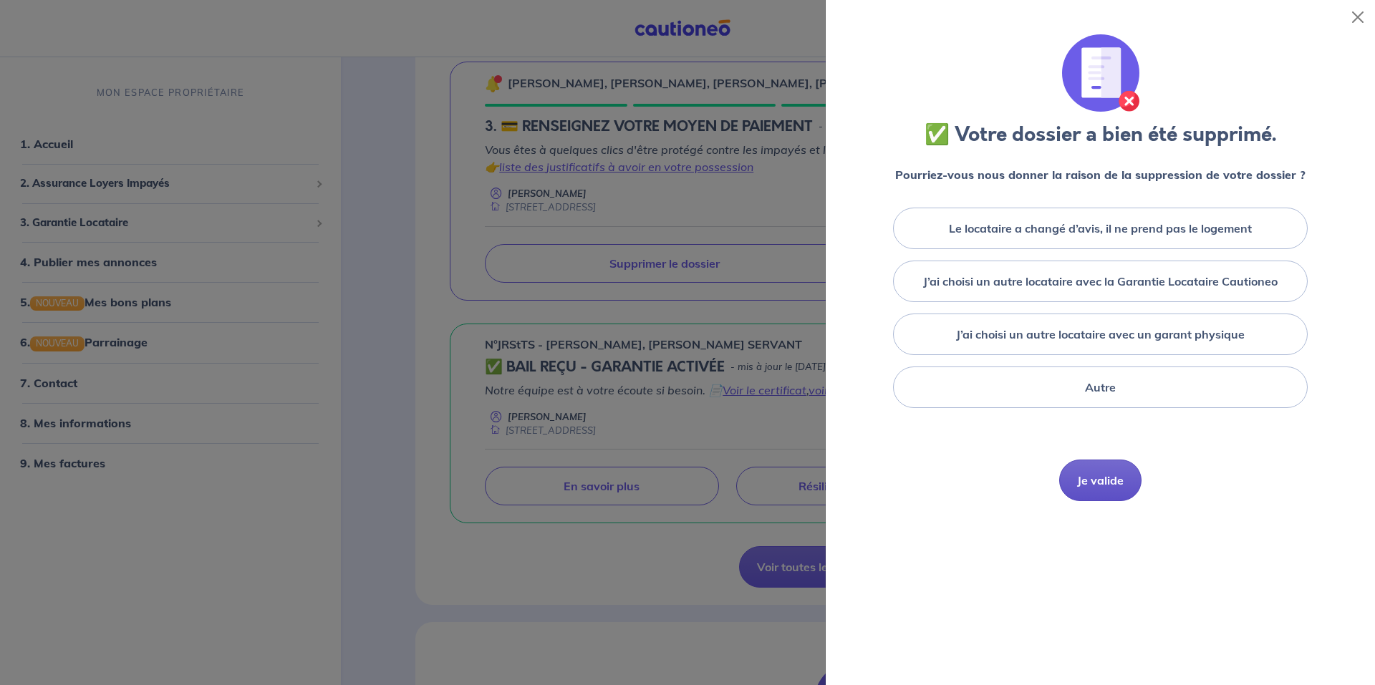
click at [1095, 479] on button "Je valide" at bounding box center [1100, 481] width 82 height 42
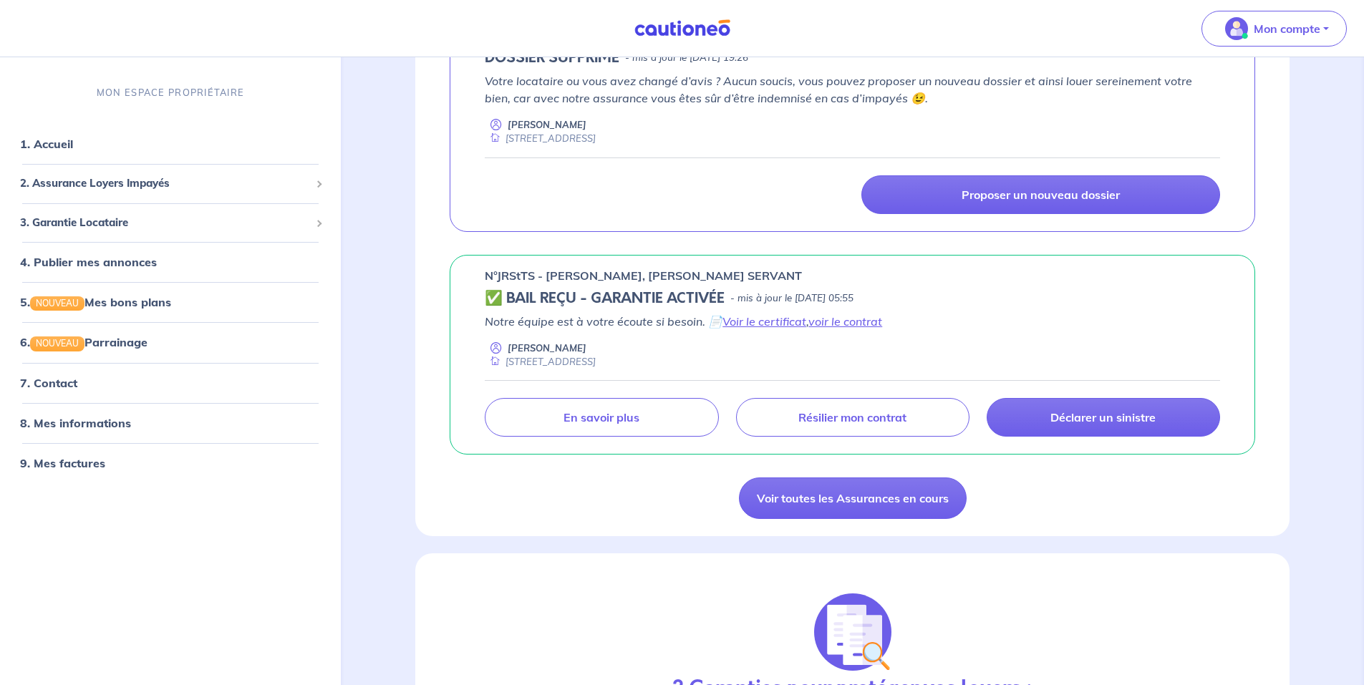
scroll to position [493, 0]
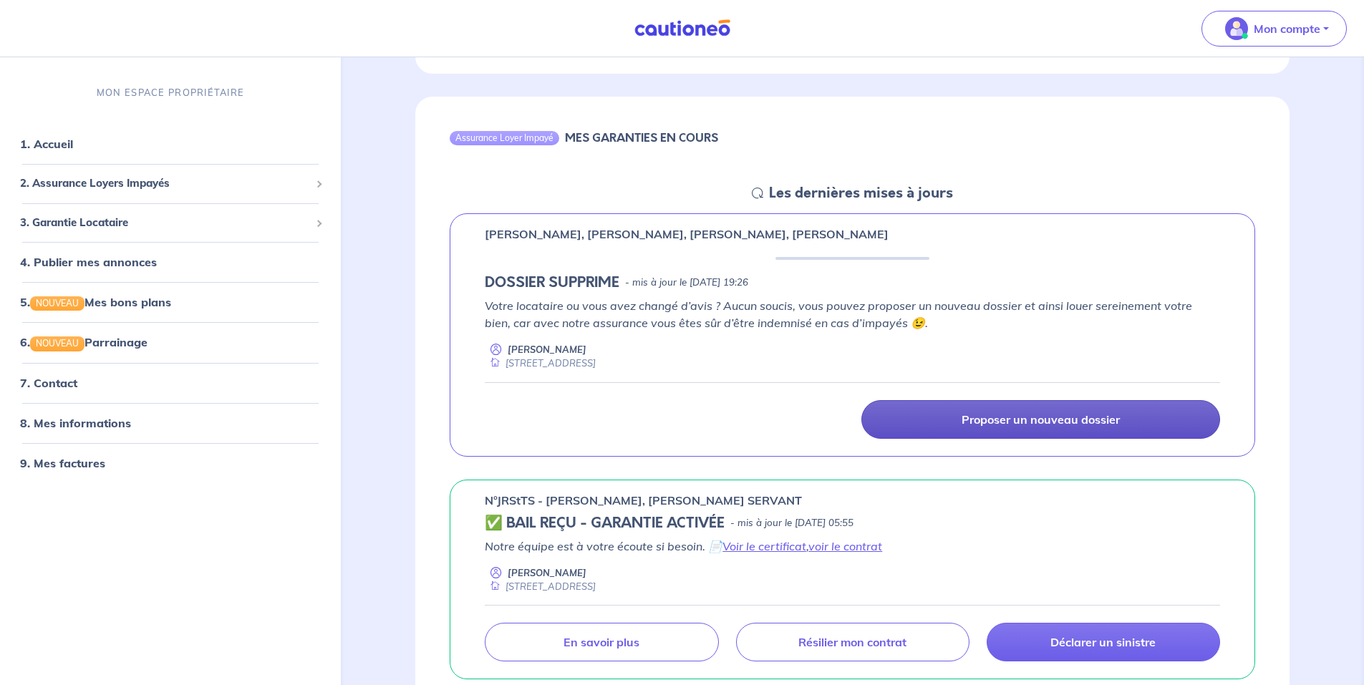
click at [1026, 417] on p "Proposer un nouveau dossier" at bounding box center [1041, 420] width 158 height 14
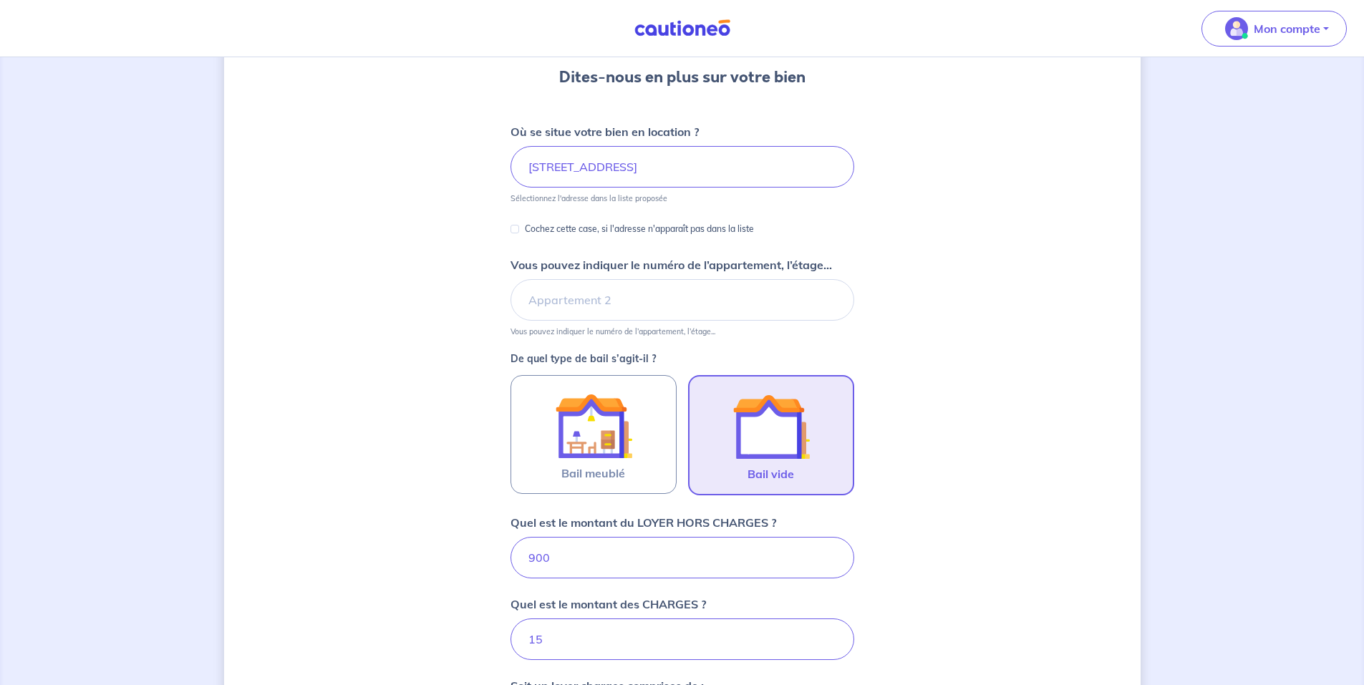
scroll to position [143, 0]
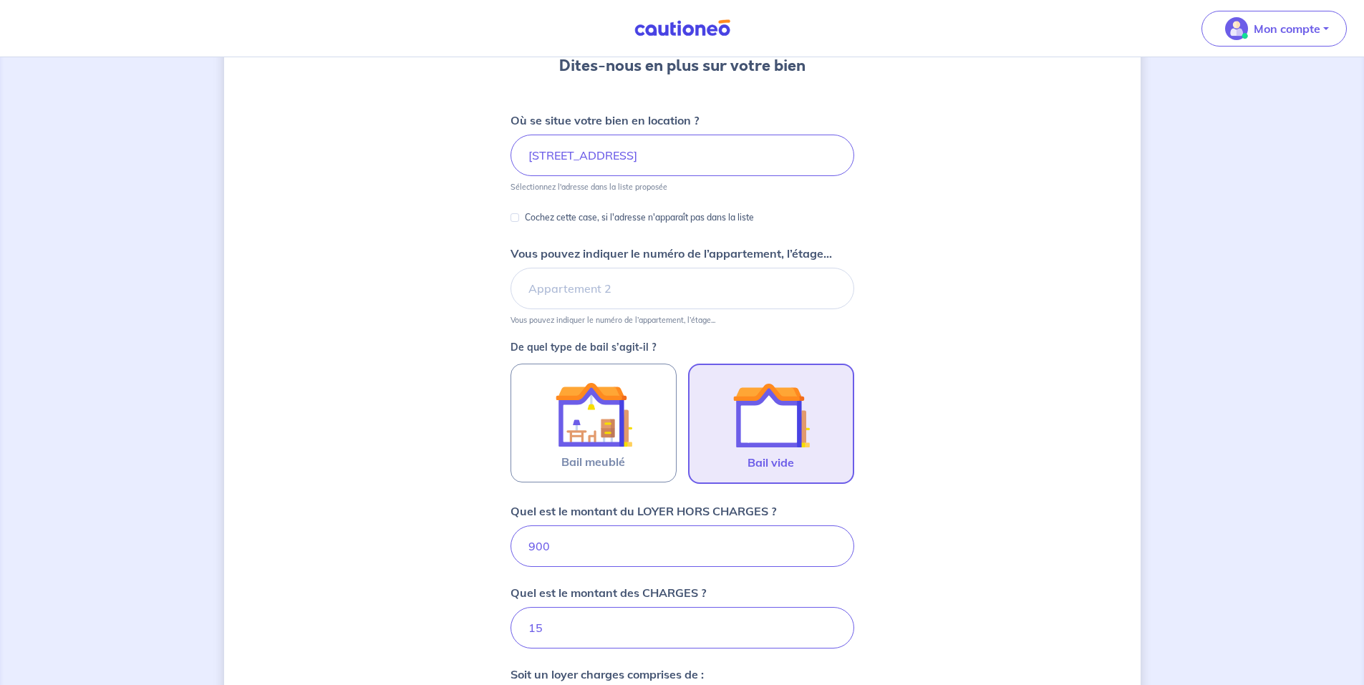
click at [762, 410] on img at bounding box center [771, 415] width 77 height 77
click at [0, 0] on input "Bail vide" at bounding box center [0, 0] width 0 height 0
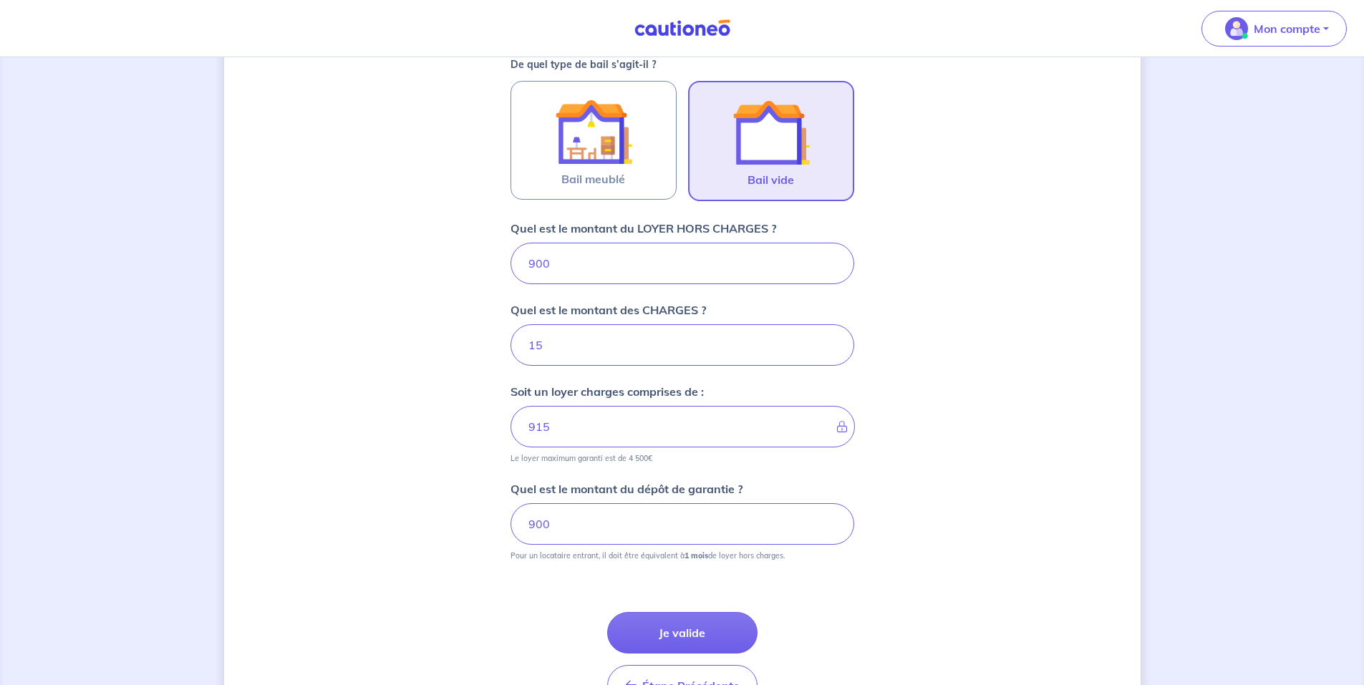
scroll to position [430, 0]
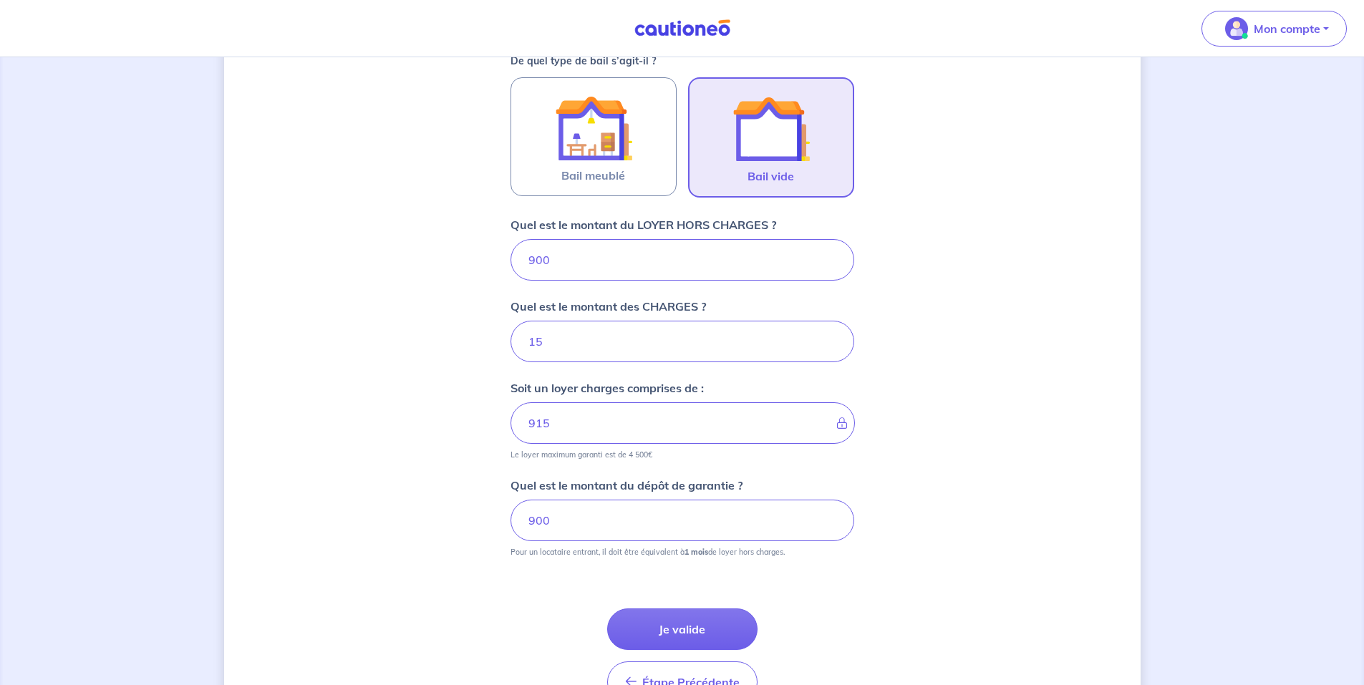
click at [683, 624] on button "Je valide" at bounding box center [682, 630] width 150 height 42
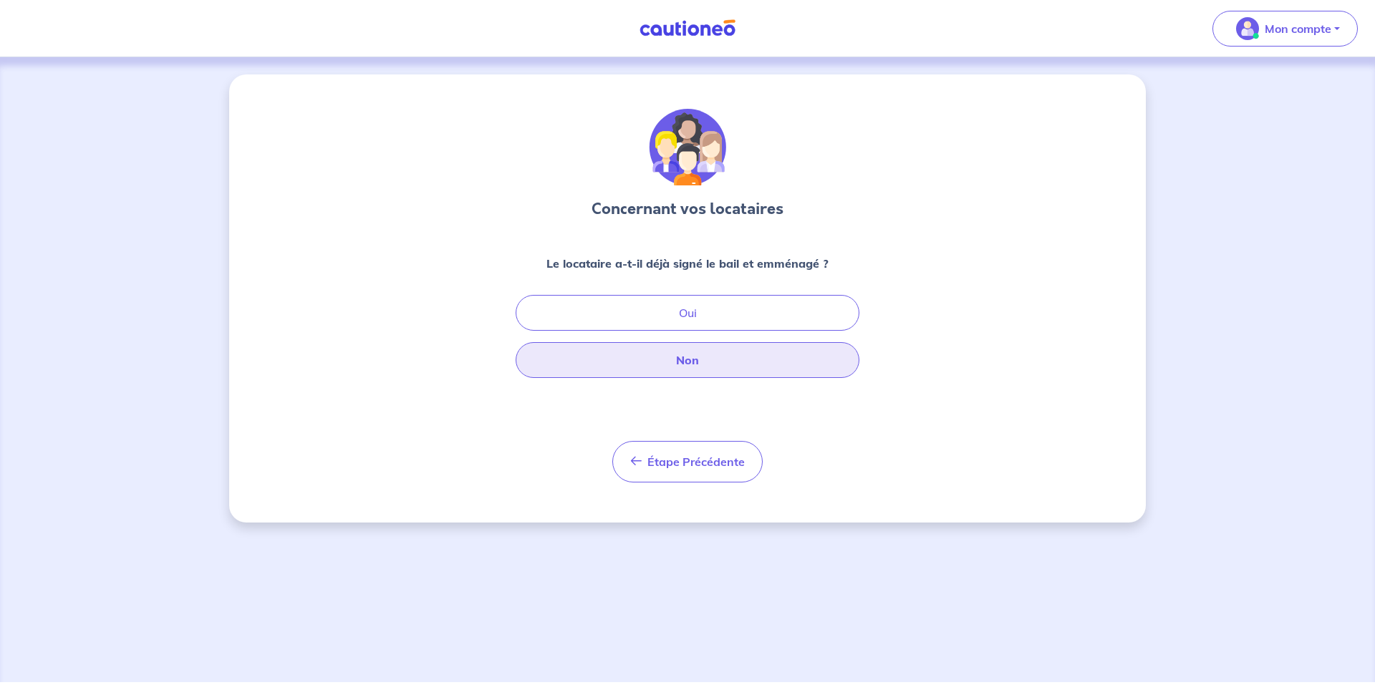
click at [671, 358] on button "Non" at bounding box center [688, 360] width 344 height 36
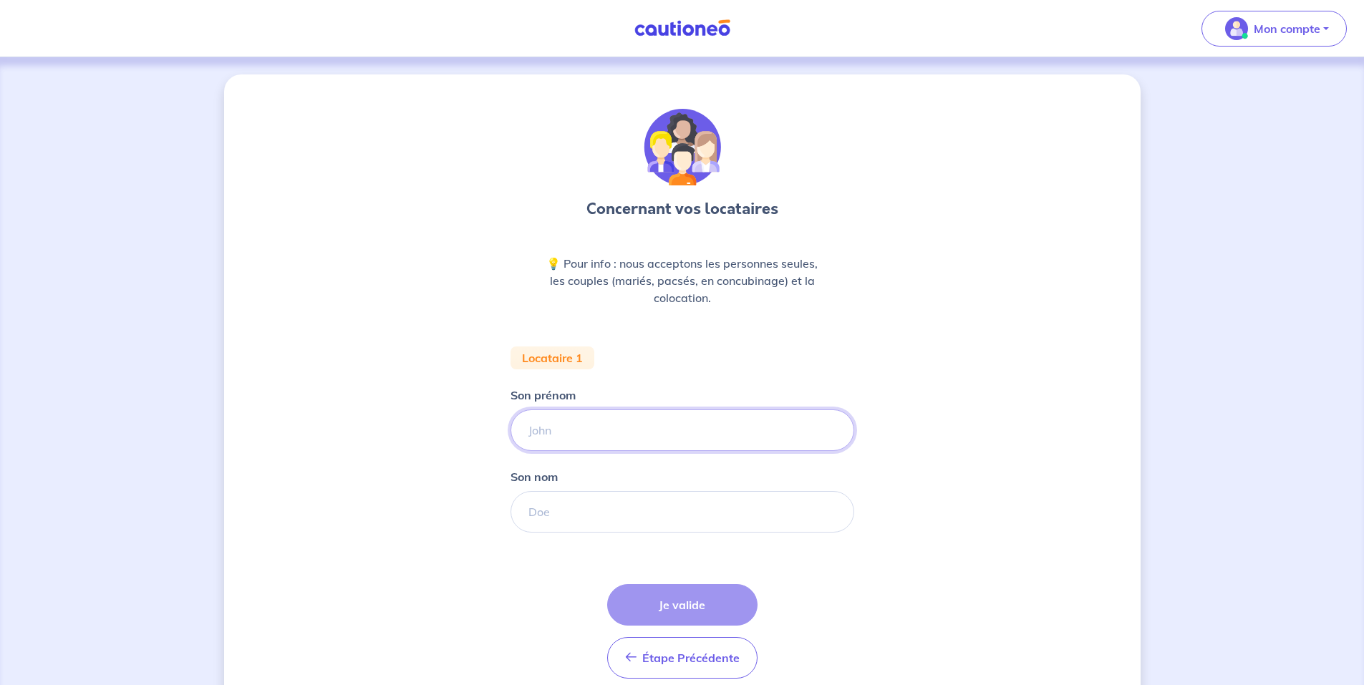
click at [591, 432] on input "Son prénom" at bounding box center [683, 431] width 344 height 42
type input "[PERSON_NAME]"
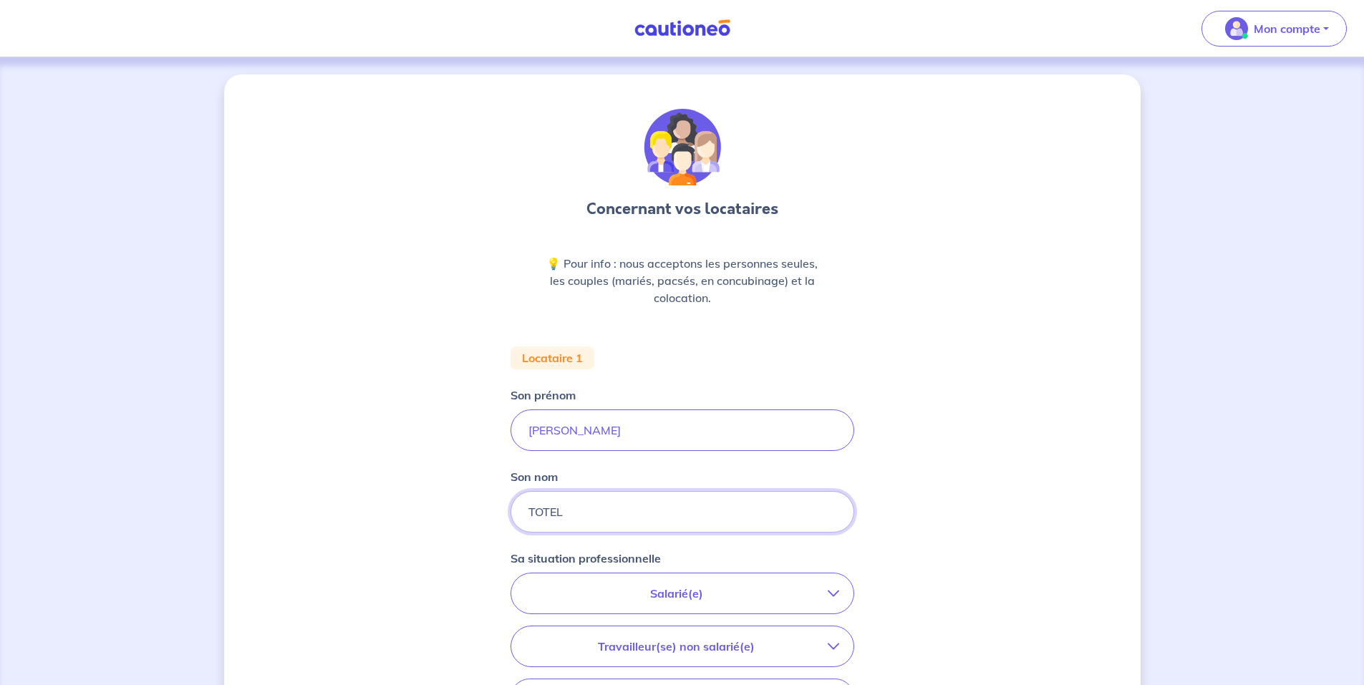
type input "TOTEL"
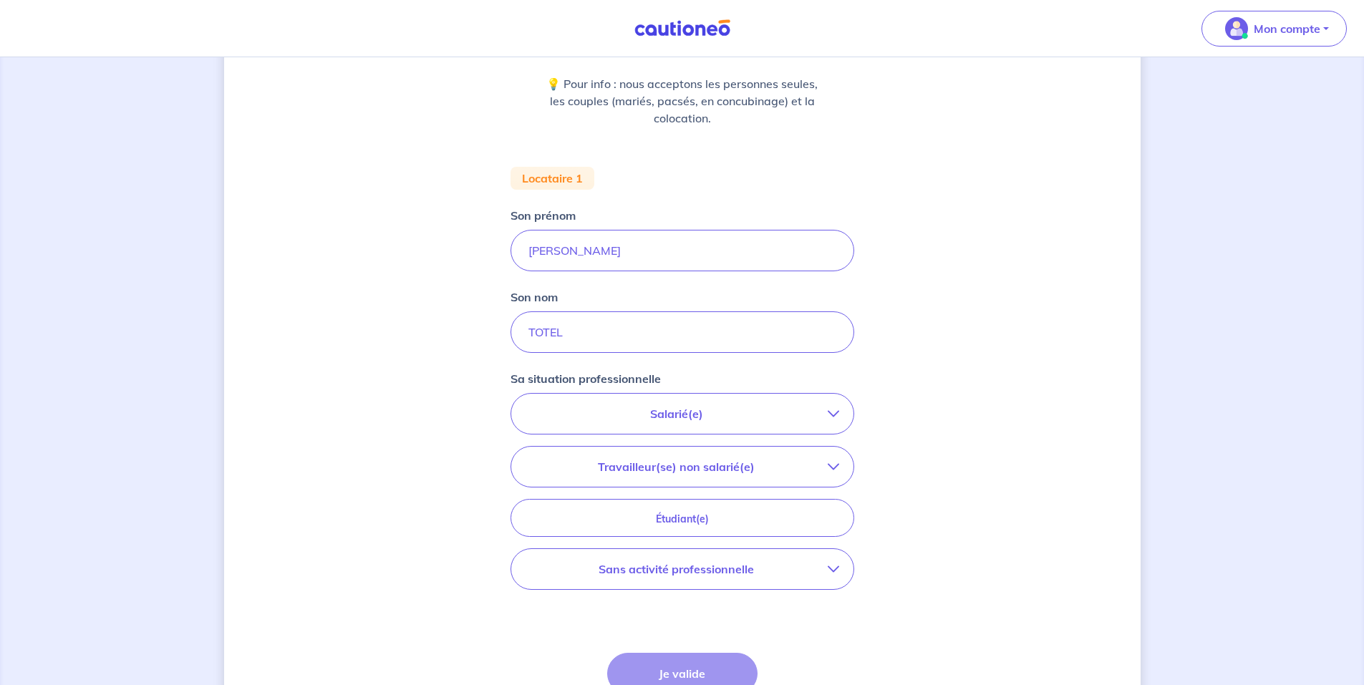
scroll to position [215, 0]
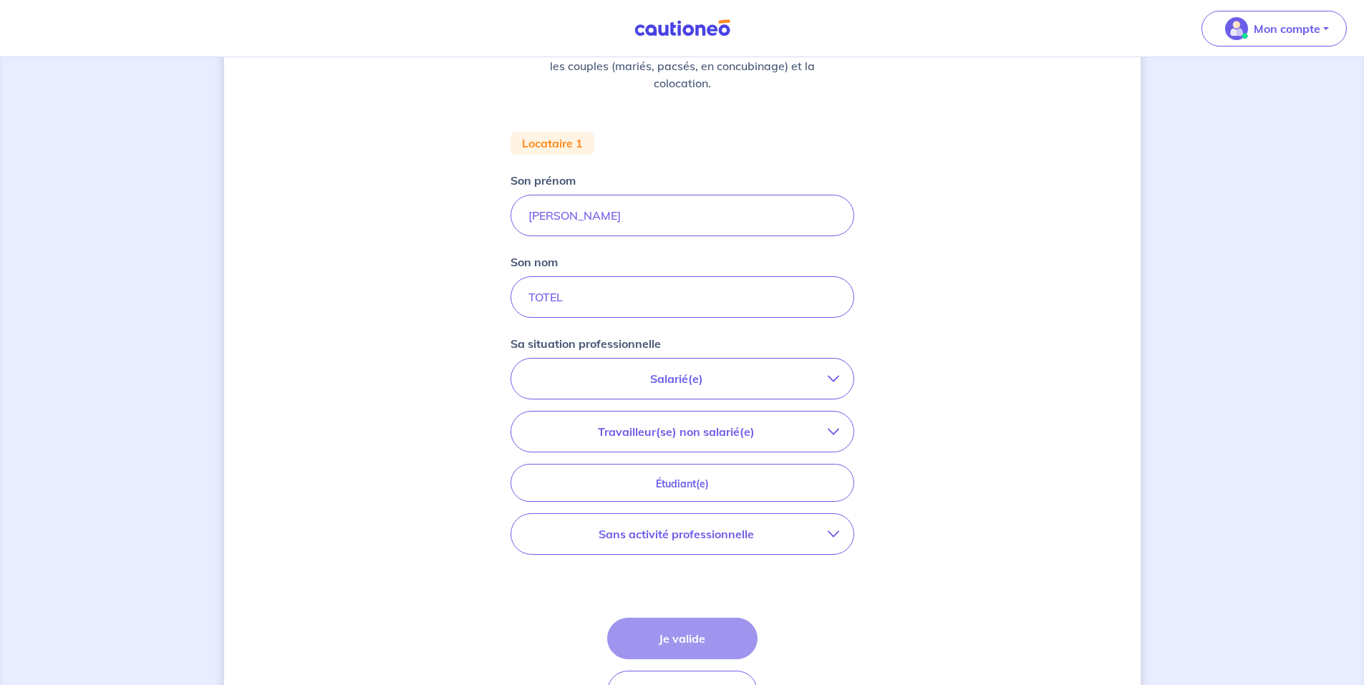
click at [649, 372] on p "Salarié(e)" at bounding box center [677, 378] width 302 height 17
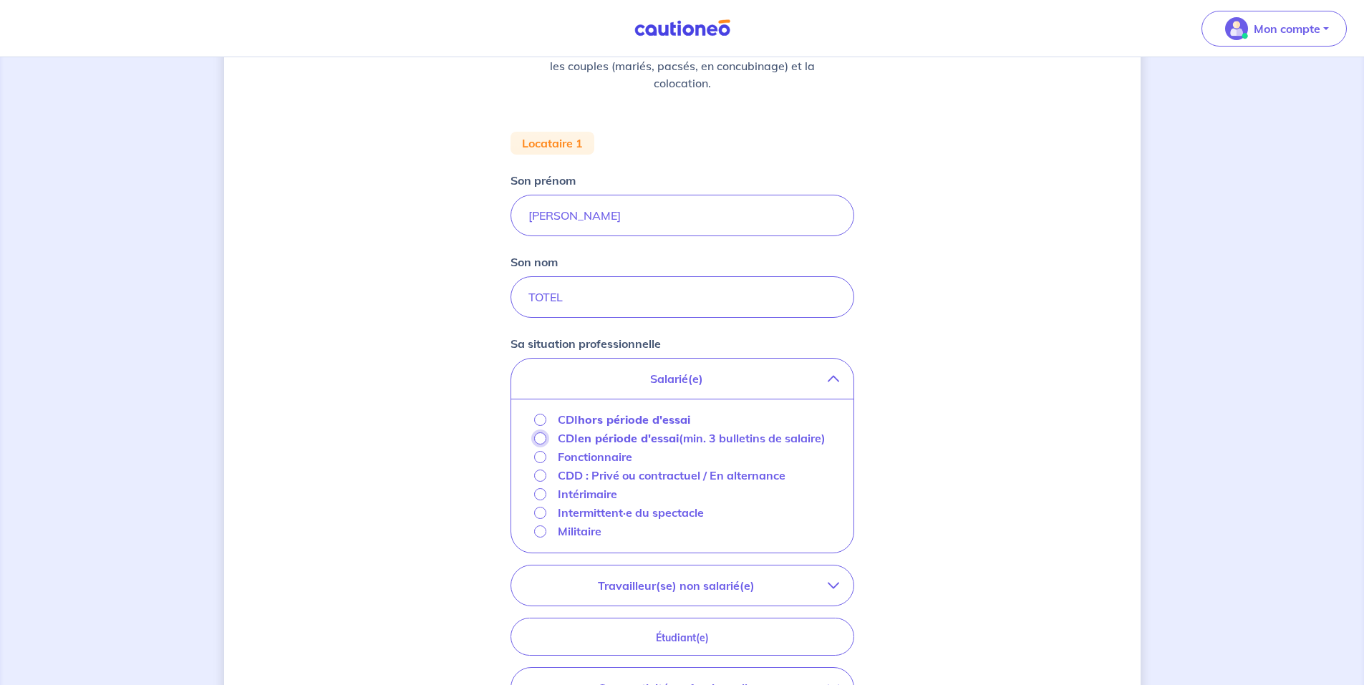
click at [538, 438] on input "CDI en période d'essai (min. 3 bulletins de salaire)" at bounding box center [540, 439] width 12 height 12
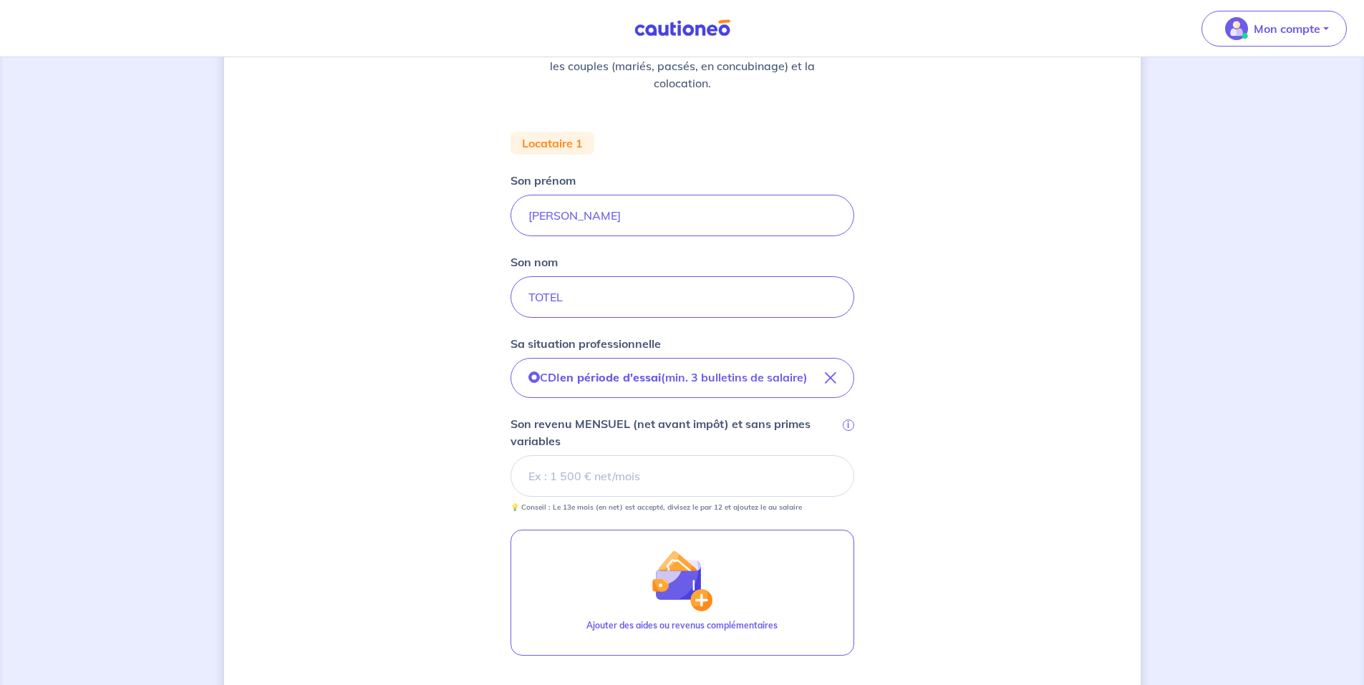
click at [574, 481] on input "Son revenu MENSUEL (net avant impôt) et sans primes variables i" at bounding box center [683, 477] width 344 height 42
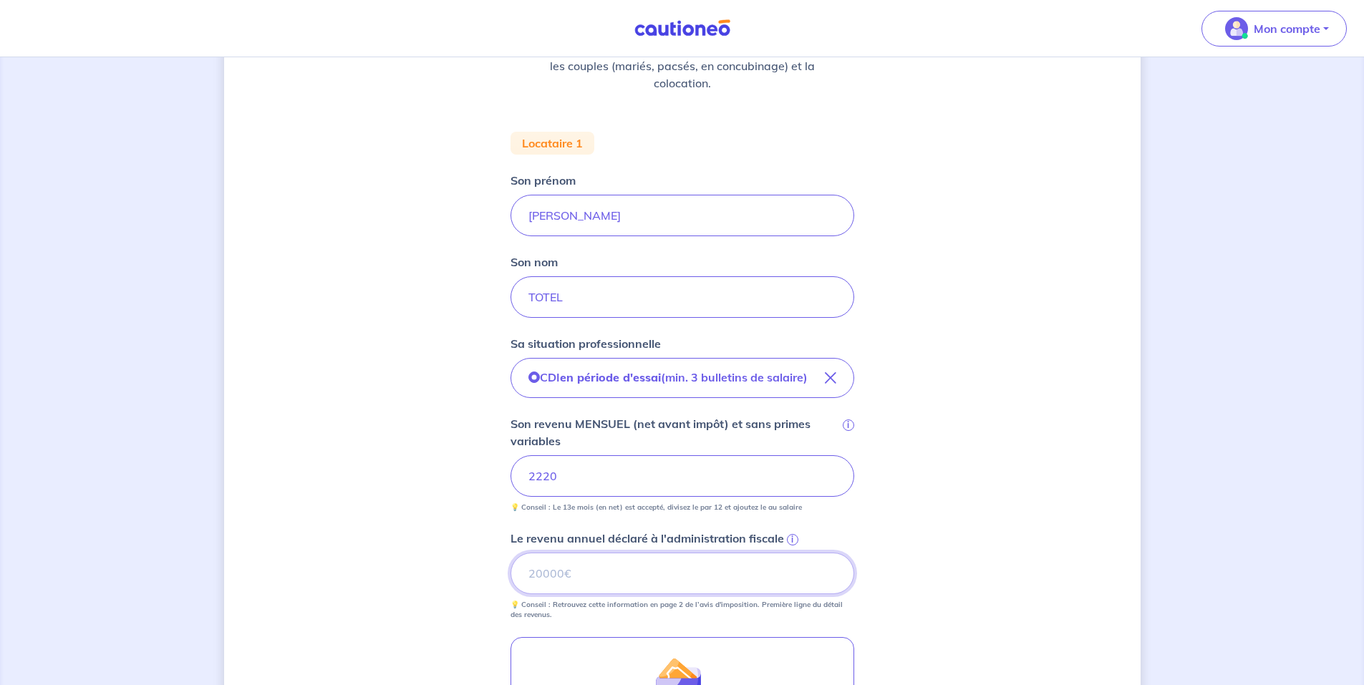
click at [603, 578] on input "Le revenu annuel déclaré à l'administration fiscale i" at bounding box center [683, 574] width 344 height 42
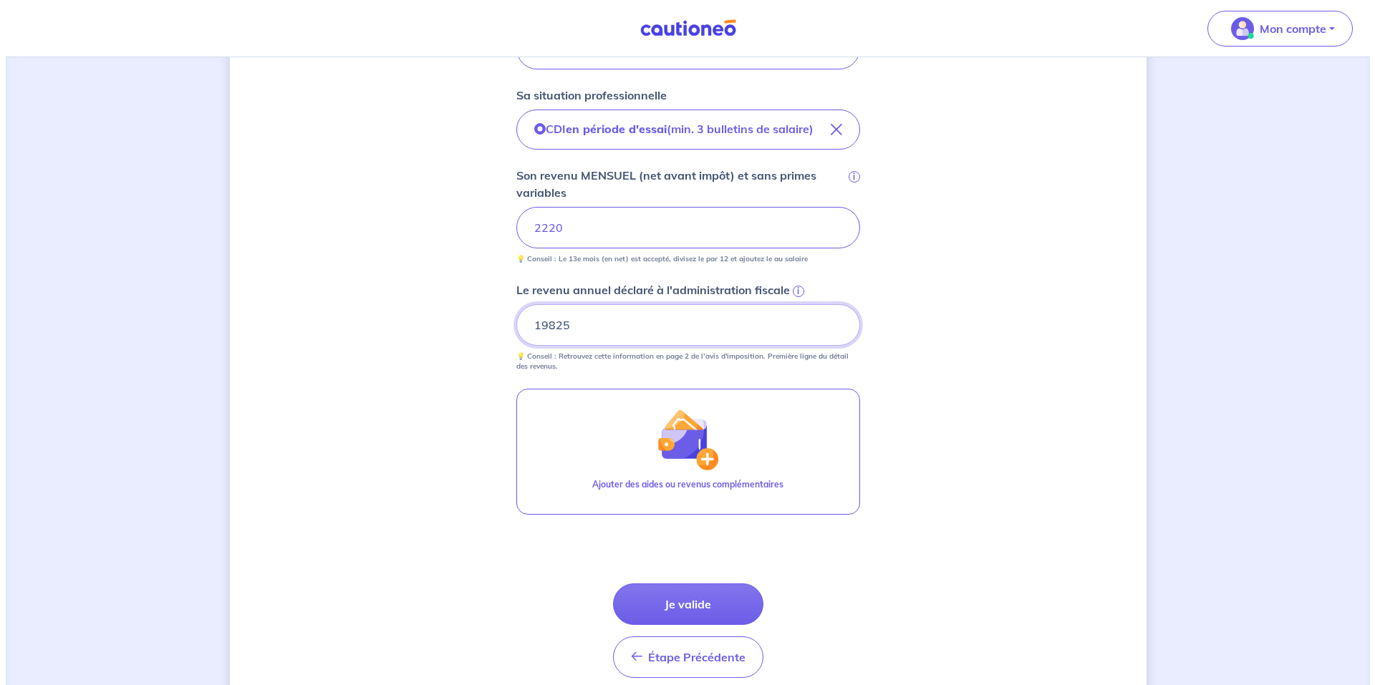
scroll to position [501, 0]
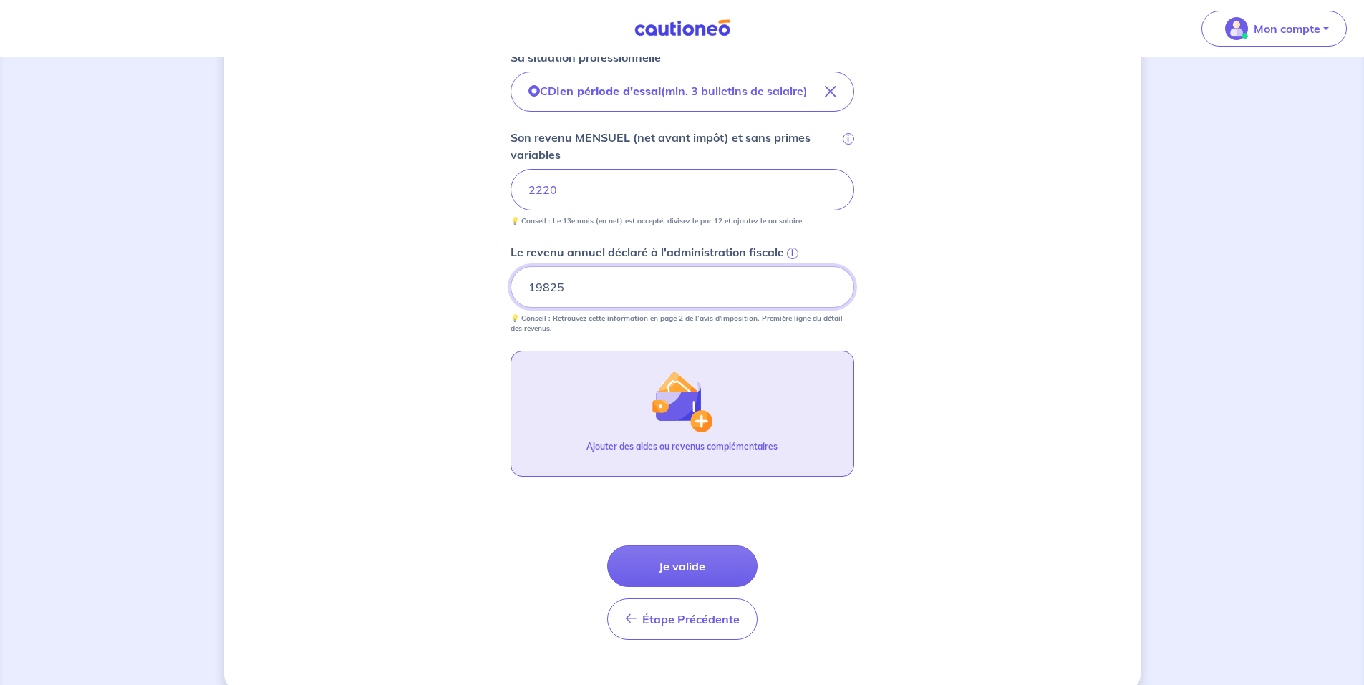
type input "19825"
click at [665, 417] on img "button" at bounding box center [682, 402] width 62 height 62
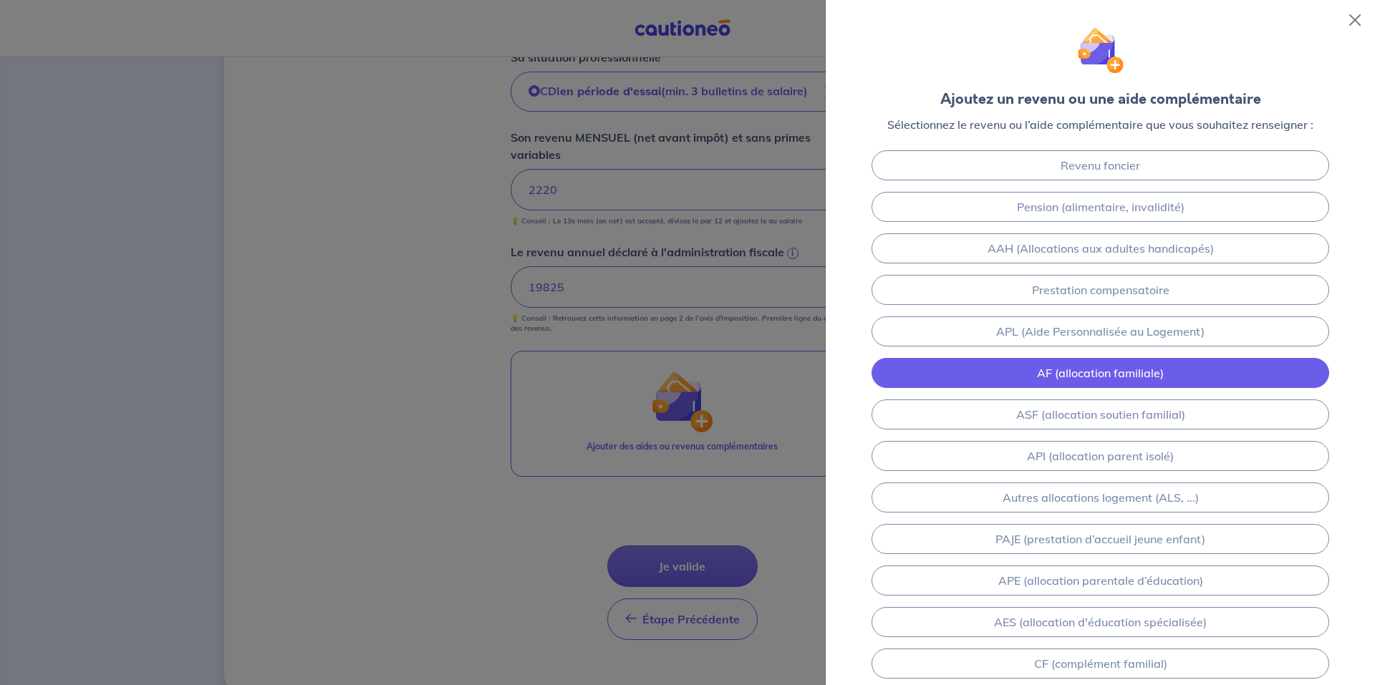
click at [1040, 372] on link "AF (allocation familiale)" at bounding box center [1101, 373] width 458 height 30
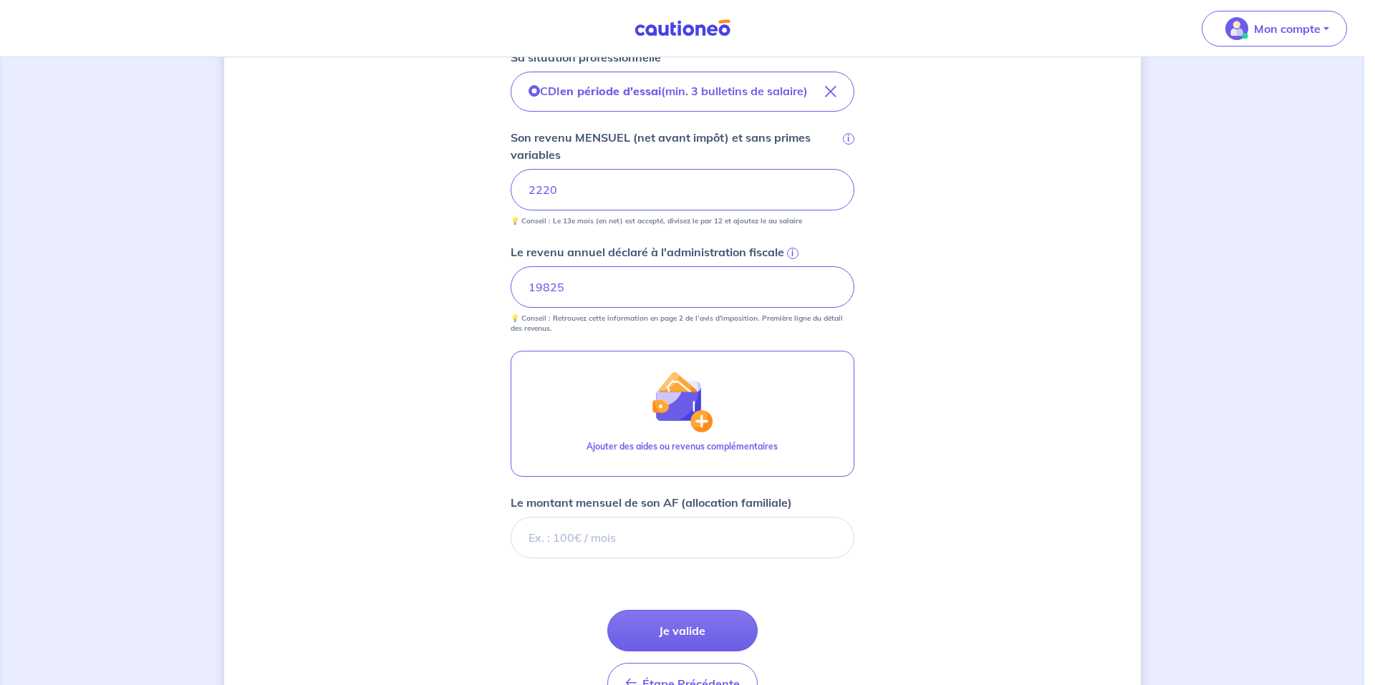
scroll to position [589, 0]
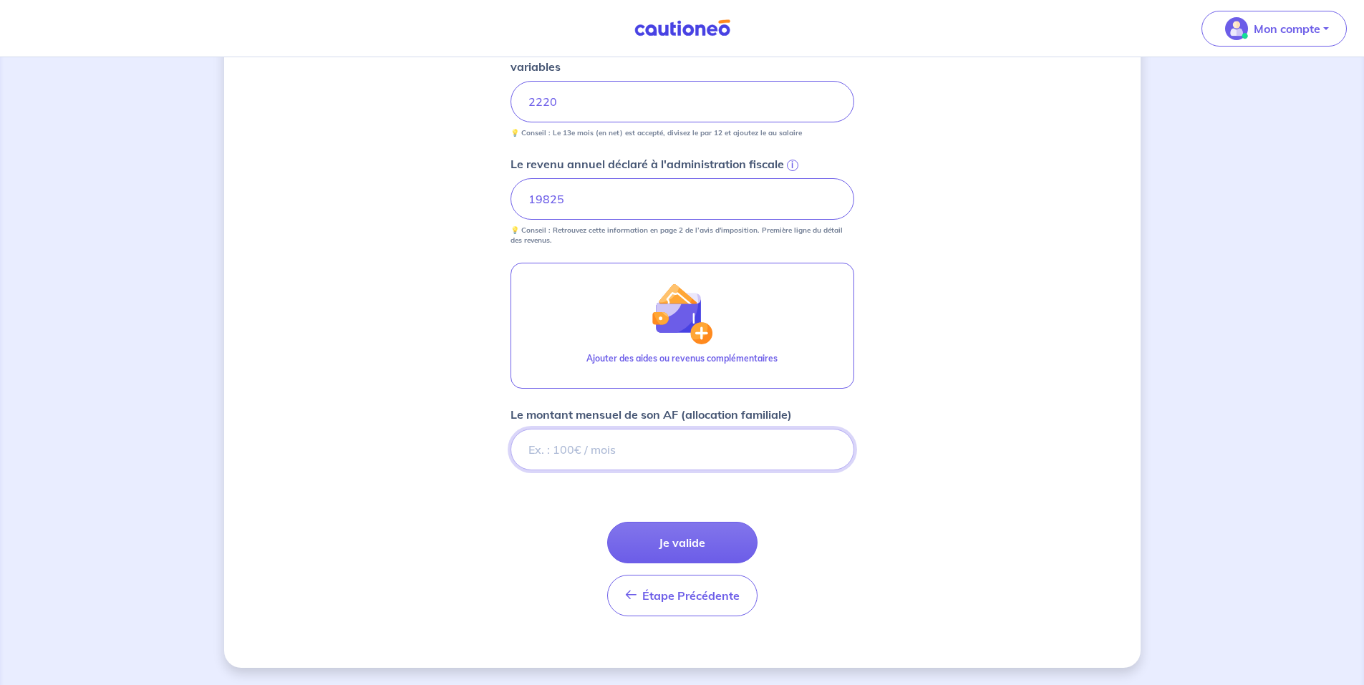
click at [602, 440] on input "Le montant mensuel de son AF (allocation familiale)" at bounding box center [683, 450] width 344 height 42
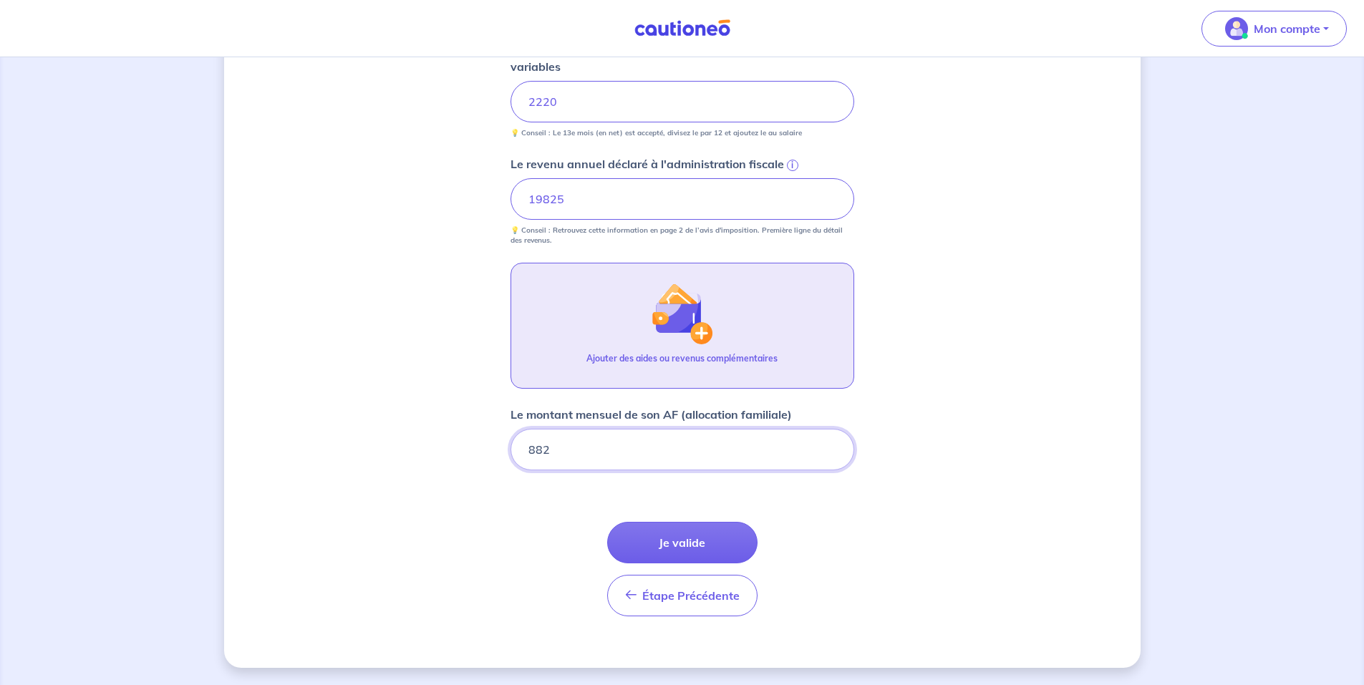
type input "882"
click at [678, 339] on img "button" at bounding box center [682, 314] width 62 height 62
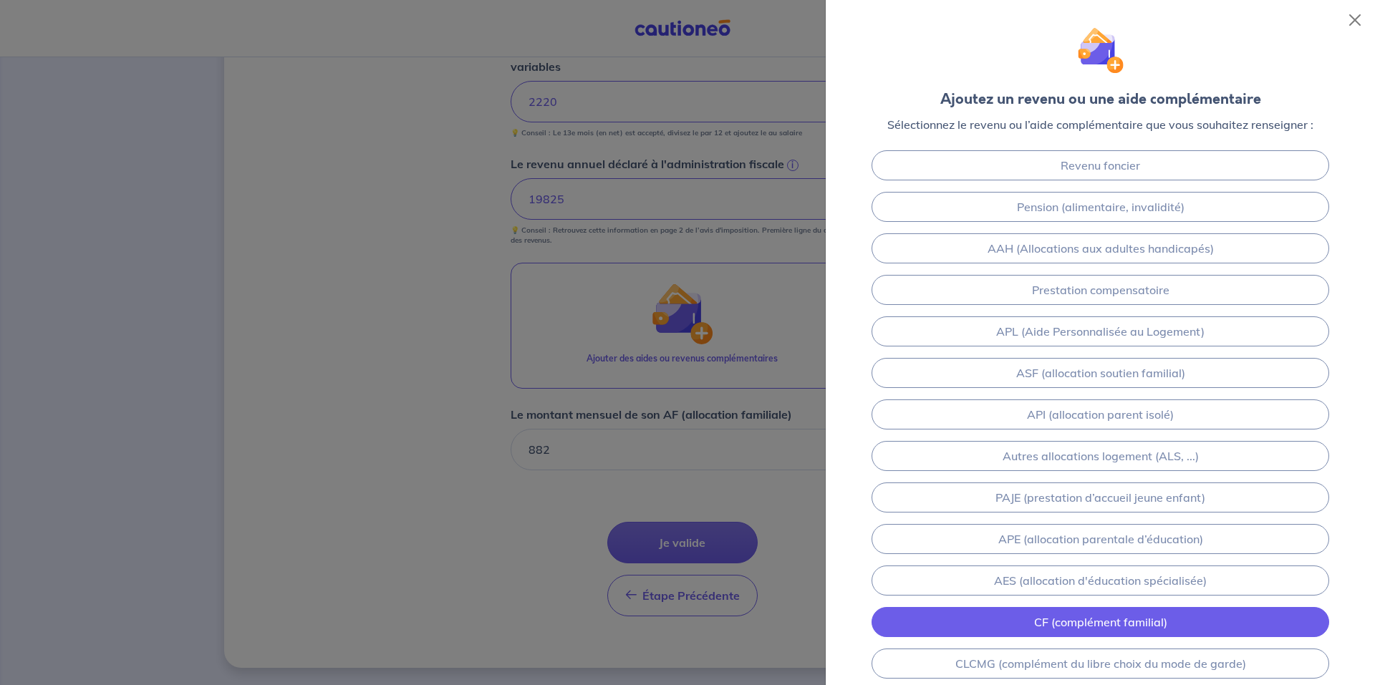
click at [1071, 627] on link "CF (complément familial)" at bounding box center [1101, 622] width 458 height 30
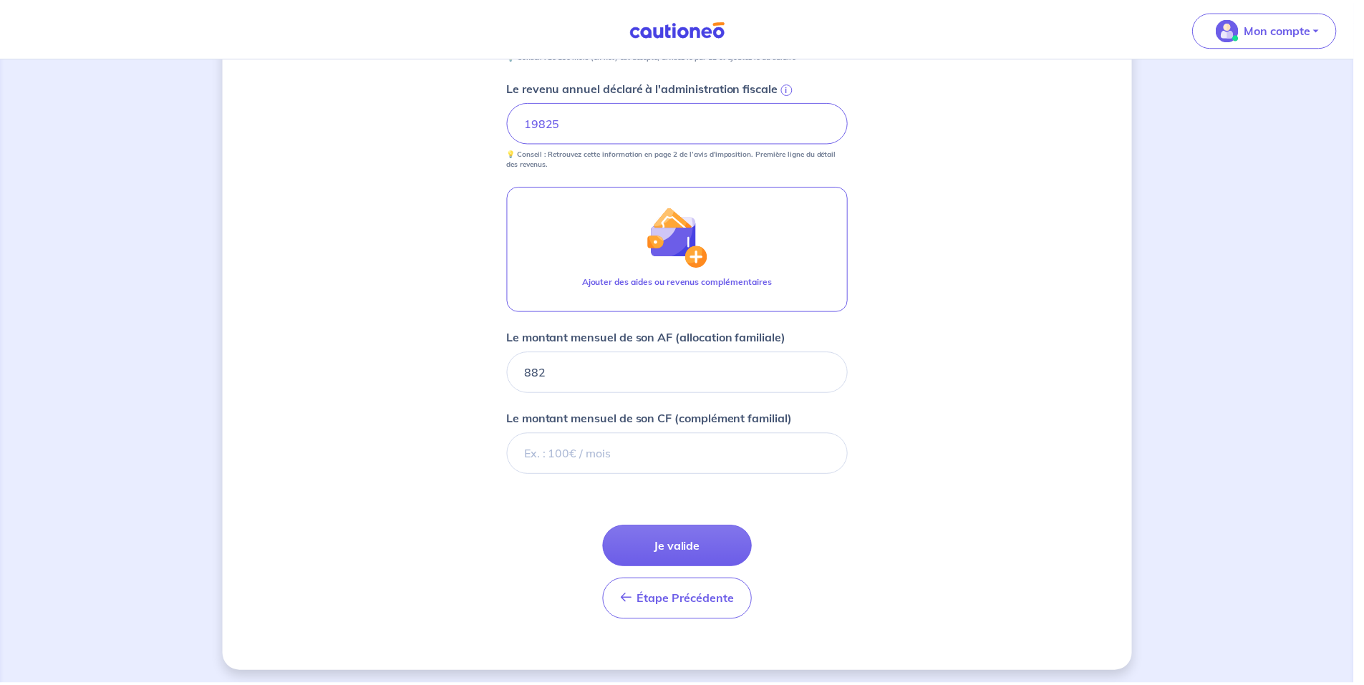
scroll to position [671, 0]
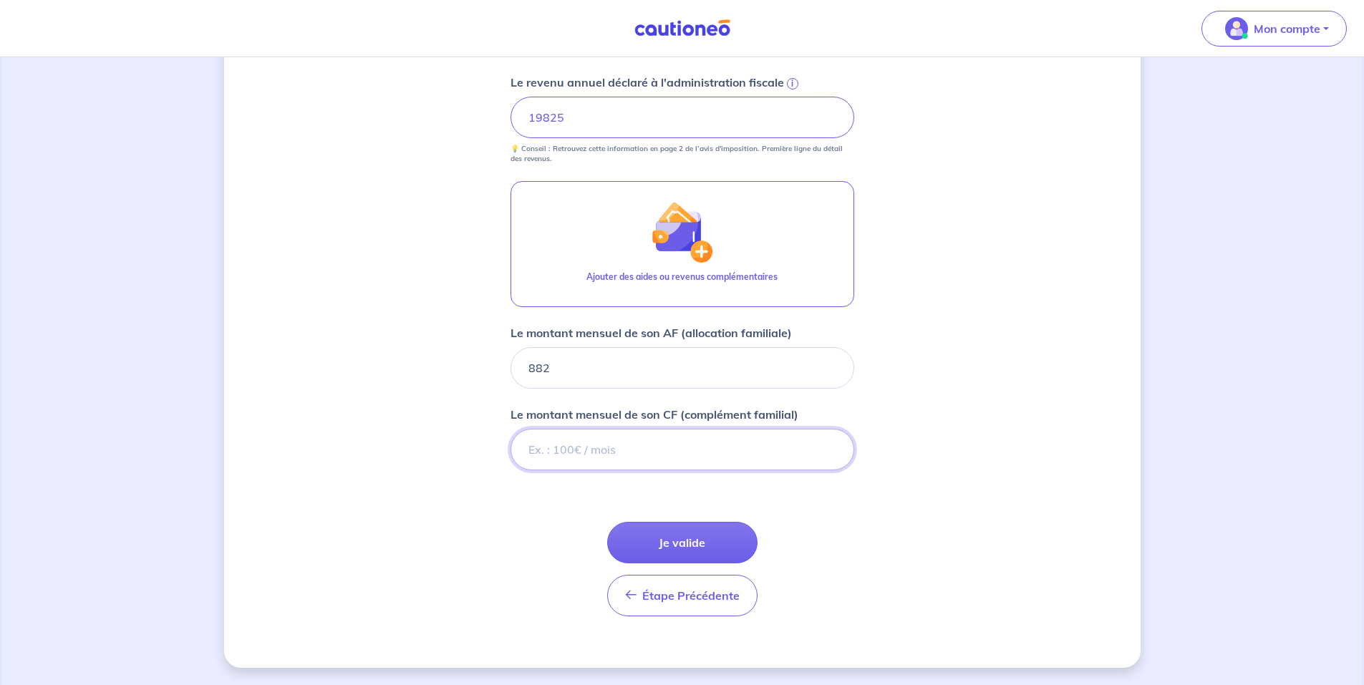
click at [534, 448] on input "Le montant mensuel de son CF (complément familial)" at bounding box center [683, 450] width 344 height 42
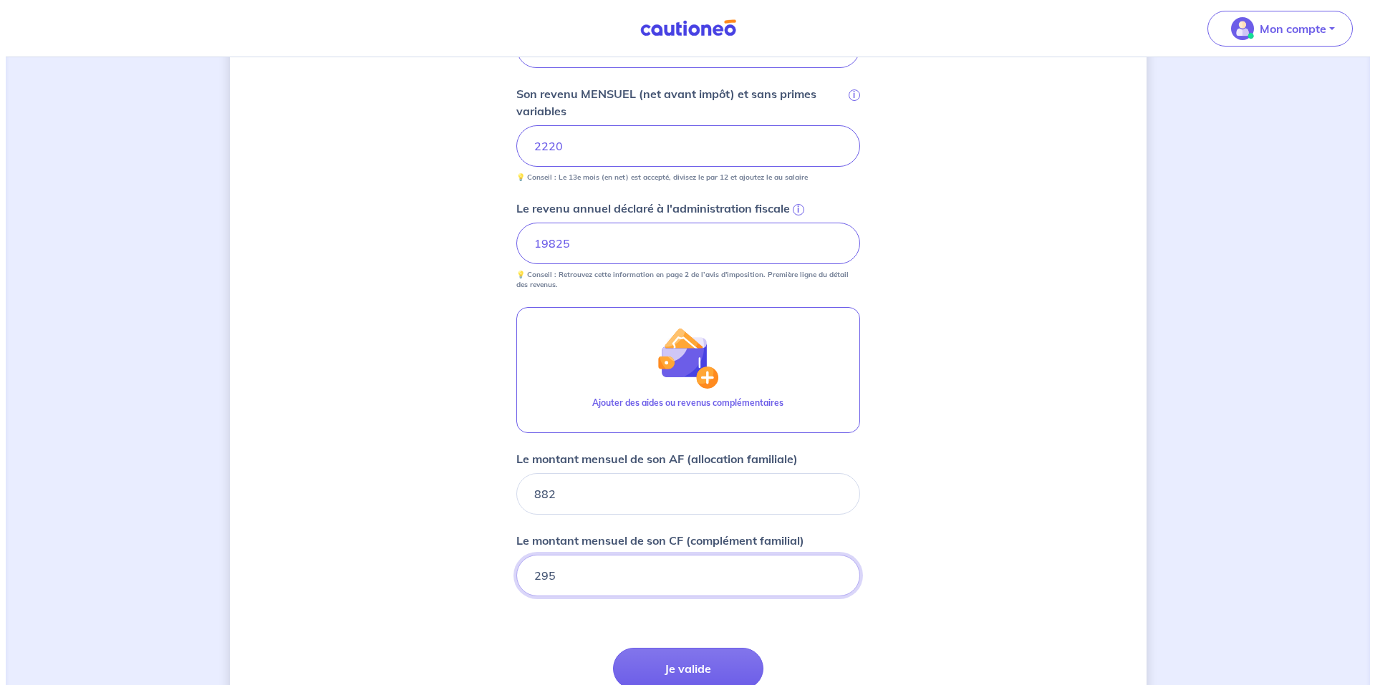
scroll to position [528, 0]
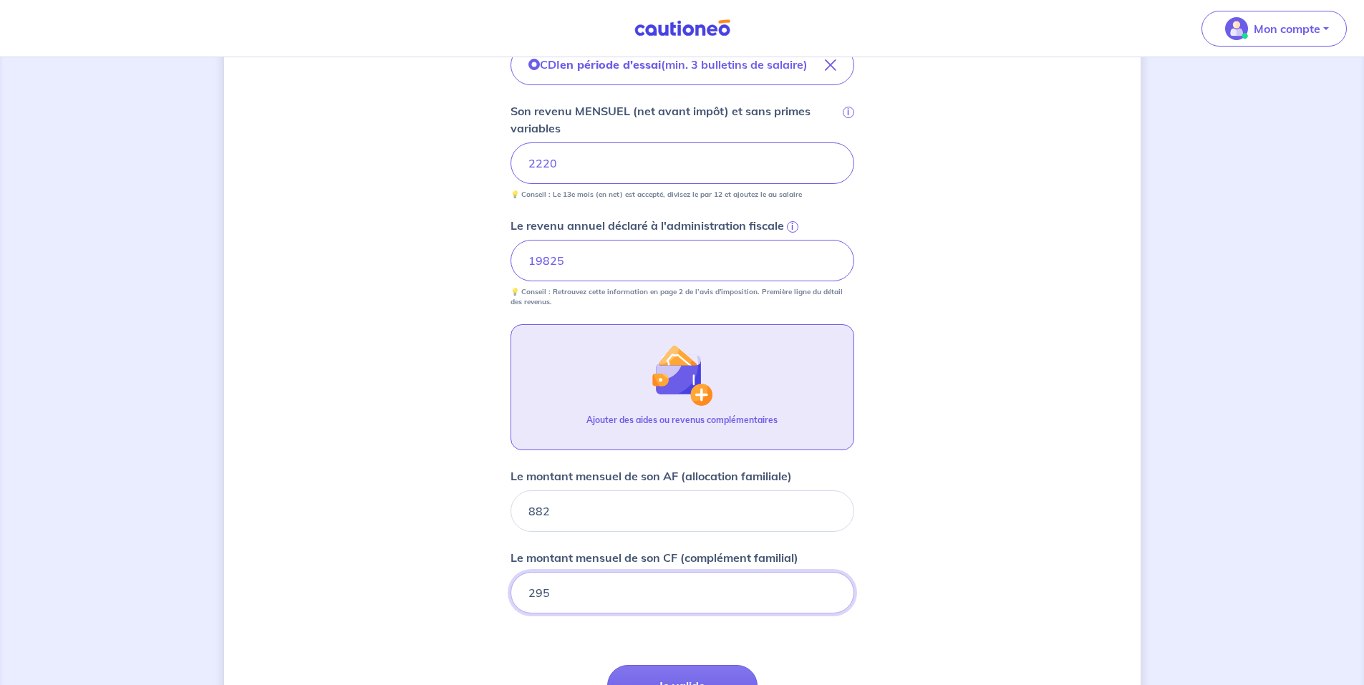
type input "295"
click at [632, 396] on button "Ajouter des aides ou revenus complémentaires" at bounding box center [683, 387] width 344 height 126
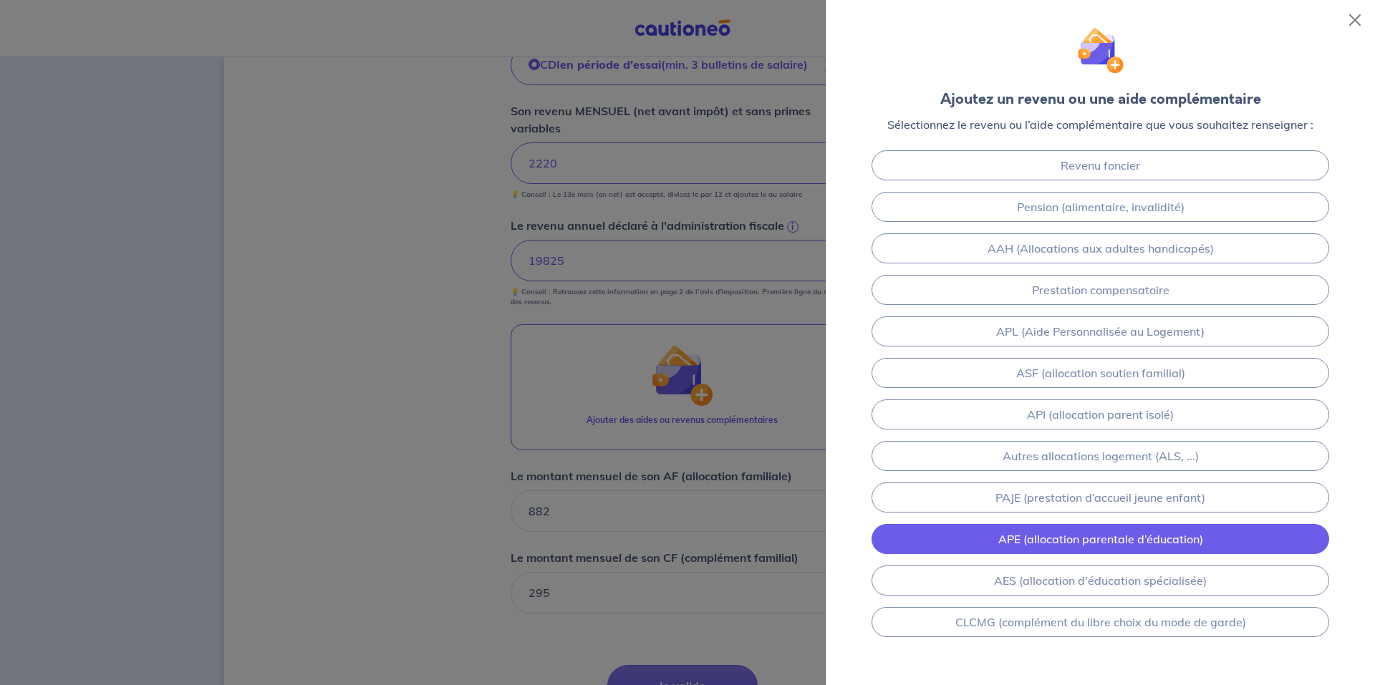
click at [1082, 543] on link "APE (allocation parentale d’éducation)" at bounding box center [1101, 539] width 458 height 30
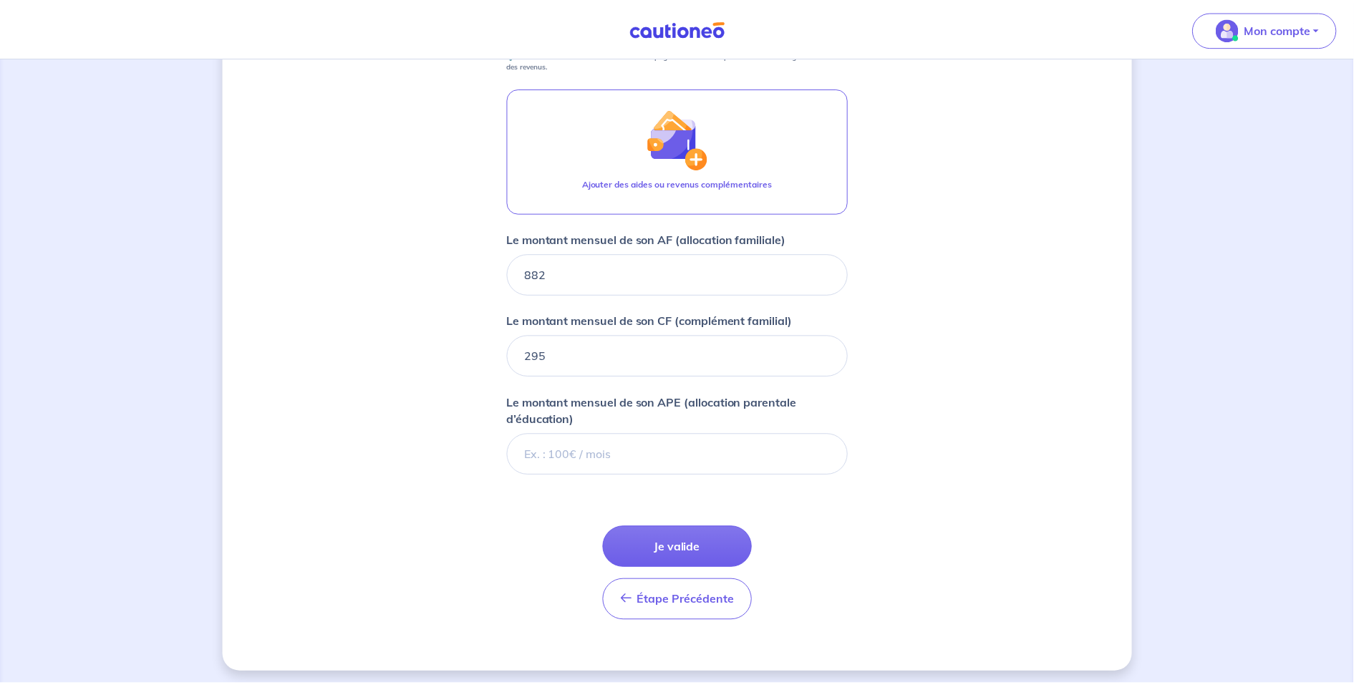
scroll to position [770, 0]
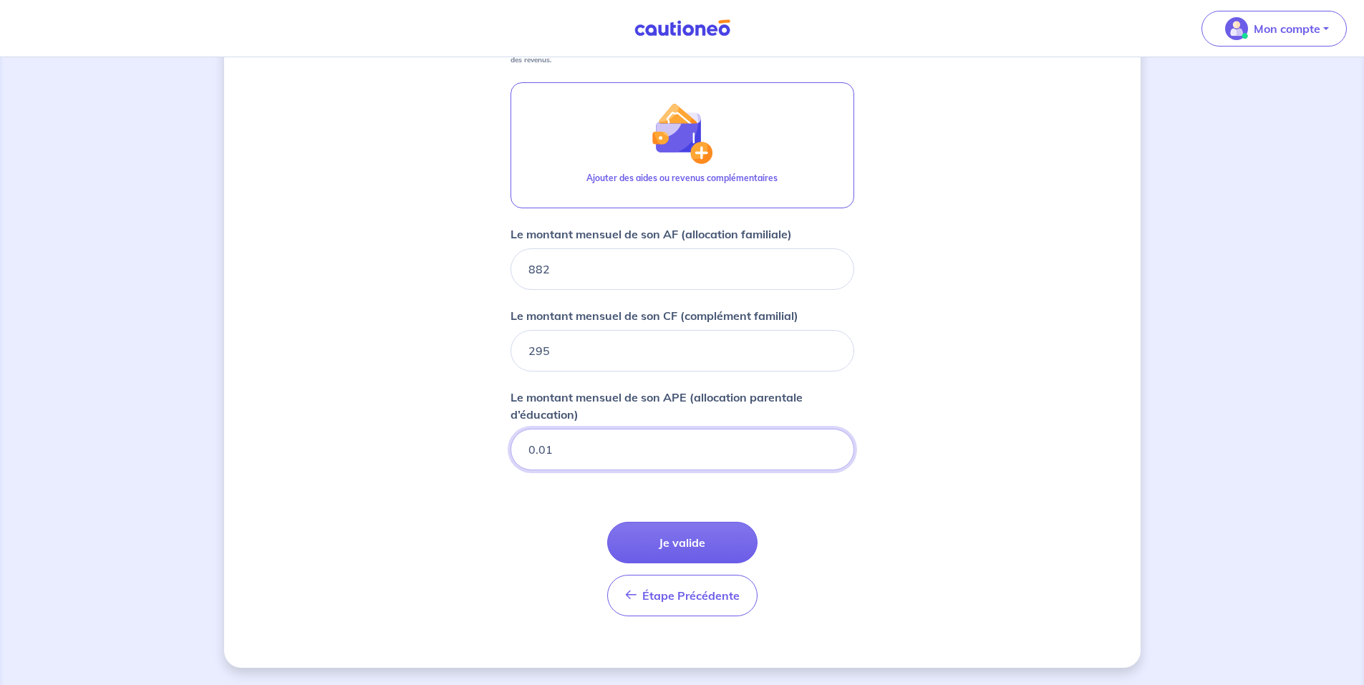
click at [829, 447] on input "0.01" at bounding box center [683, 450] width 344 height 42
click at [608, 442] on input "0.01" at bounding box center [683, 450] width 344 height 42
type input "0"
click at [676, 597] on span "Étape Précédente" at bounding box center [690, 596] width 97 height 14
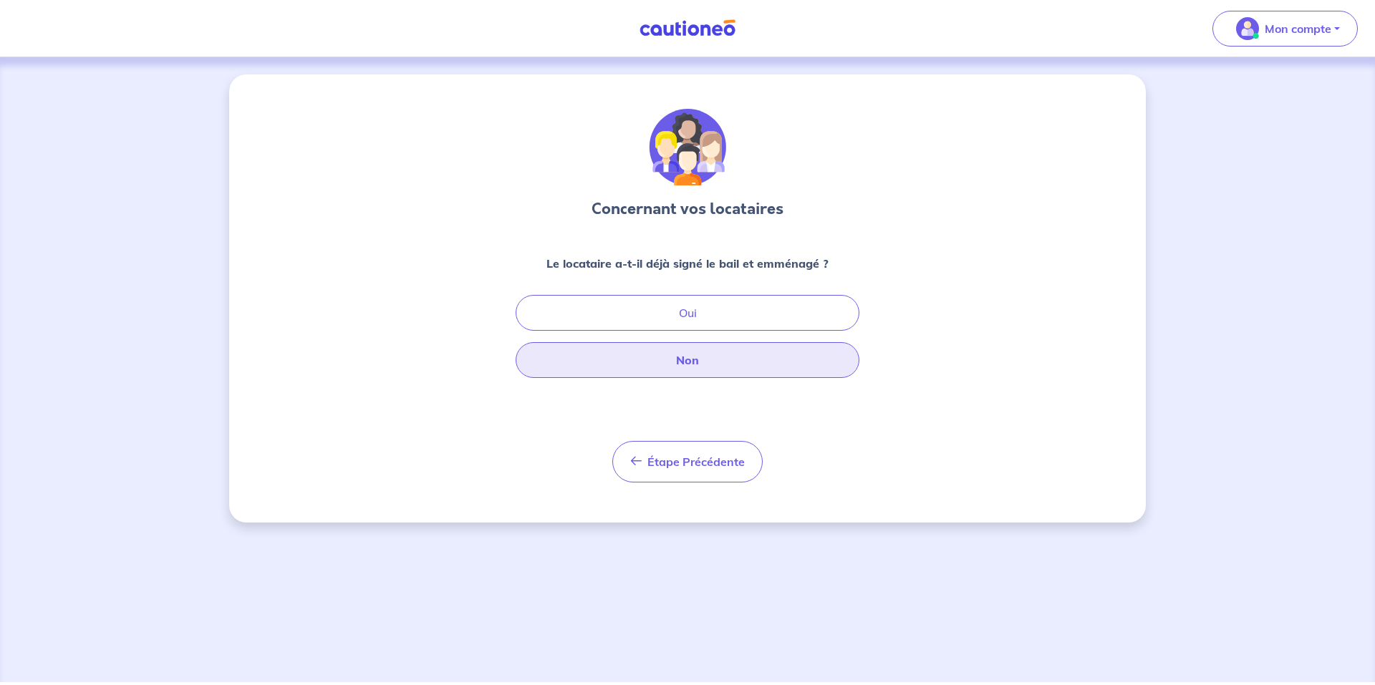
click at [668, 362] on button "Non" at bounding box center [688, 360] width 344 height 36
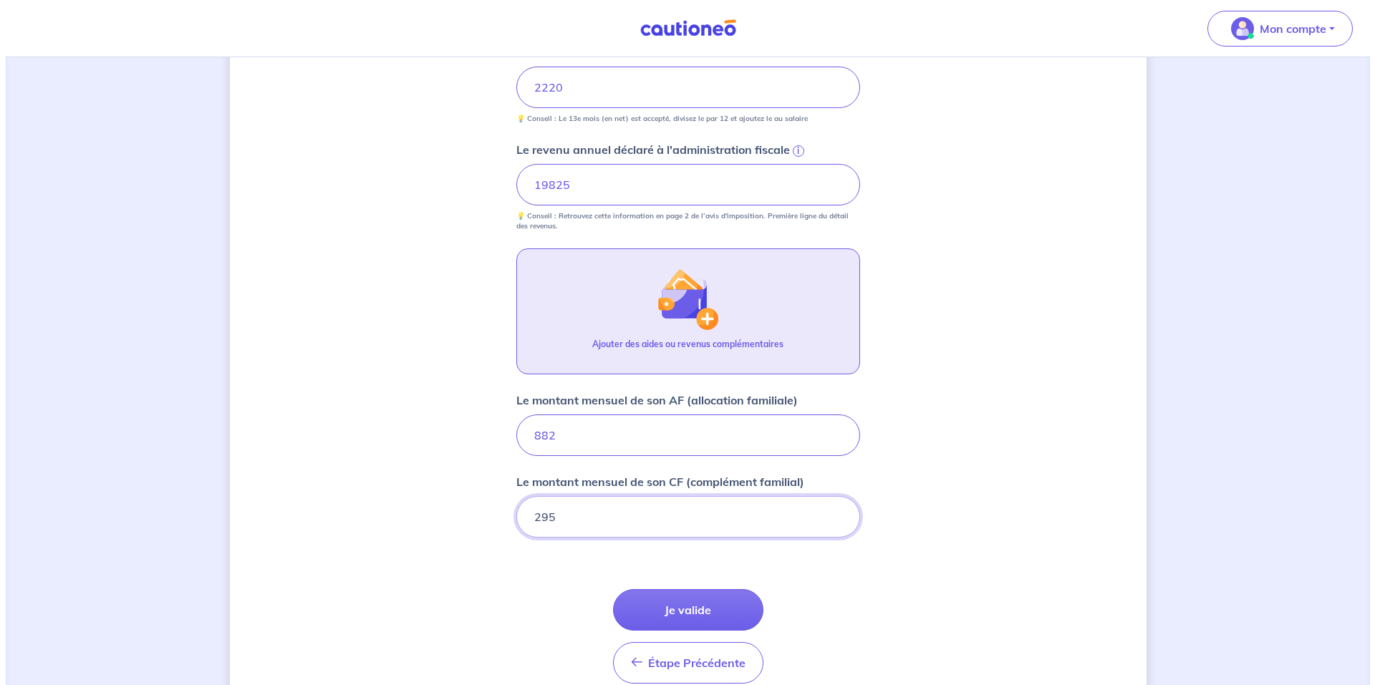
scroll to position [456, 0]
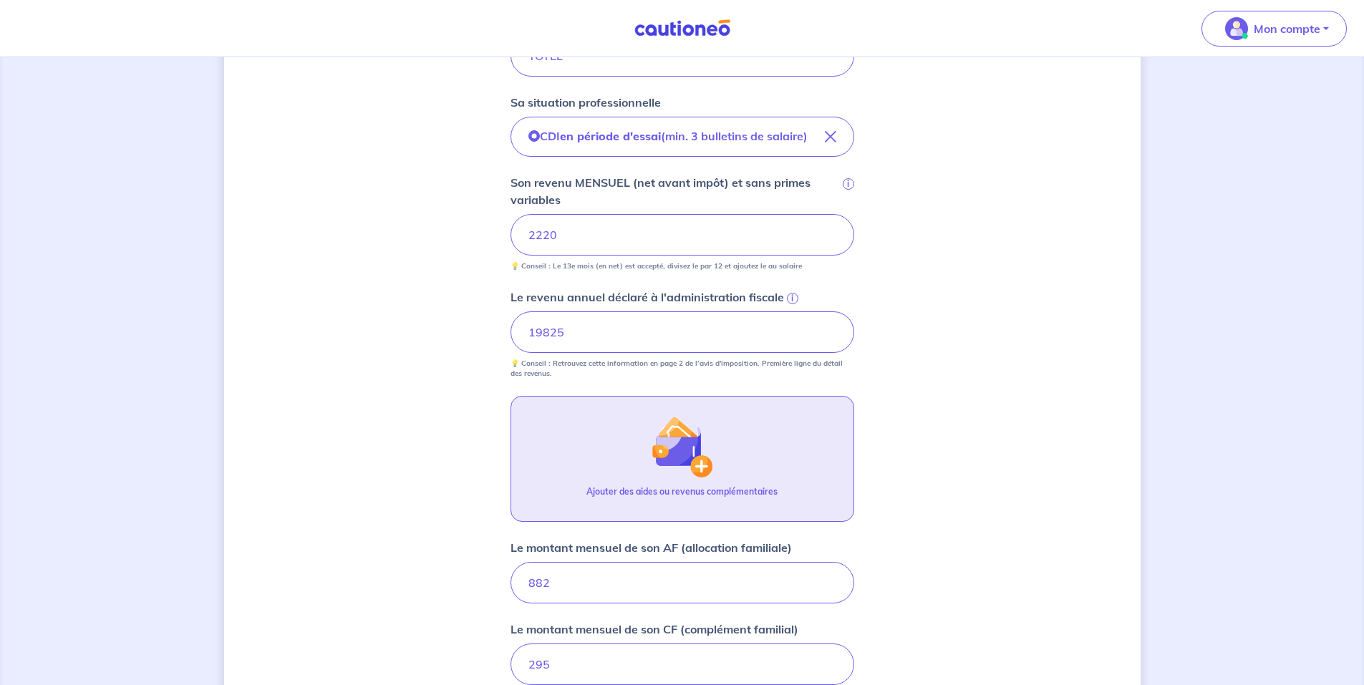
click at [660, 459] on img "button" at bounding box center [682, 447] width 62 height 62
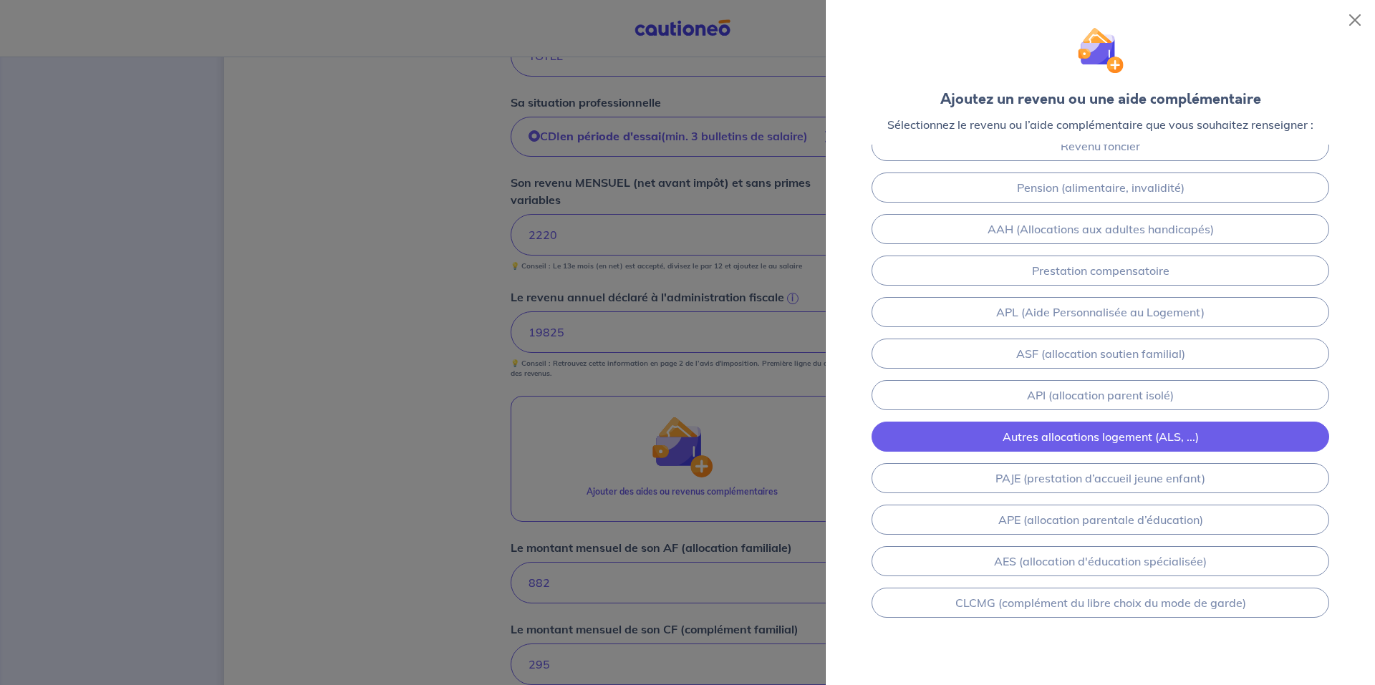
scroll to position [29, 0]
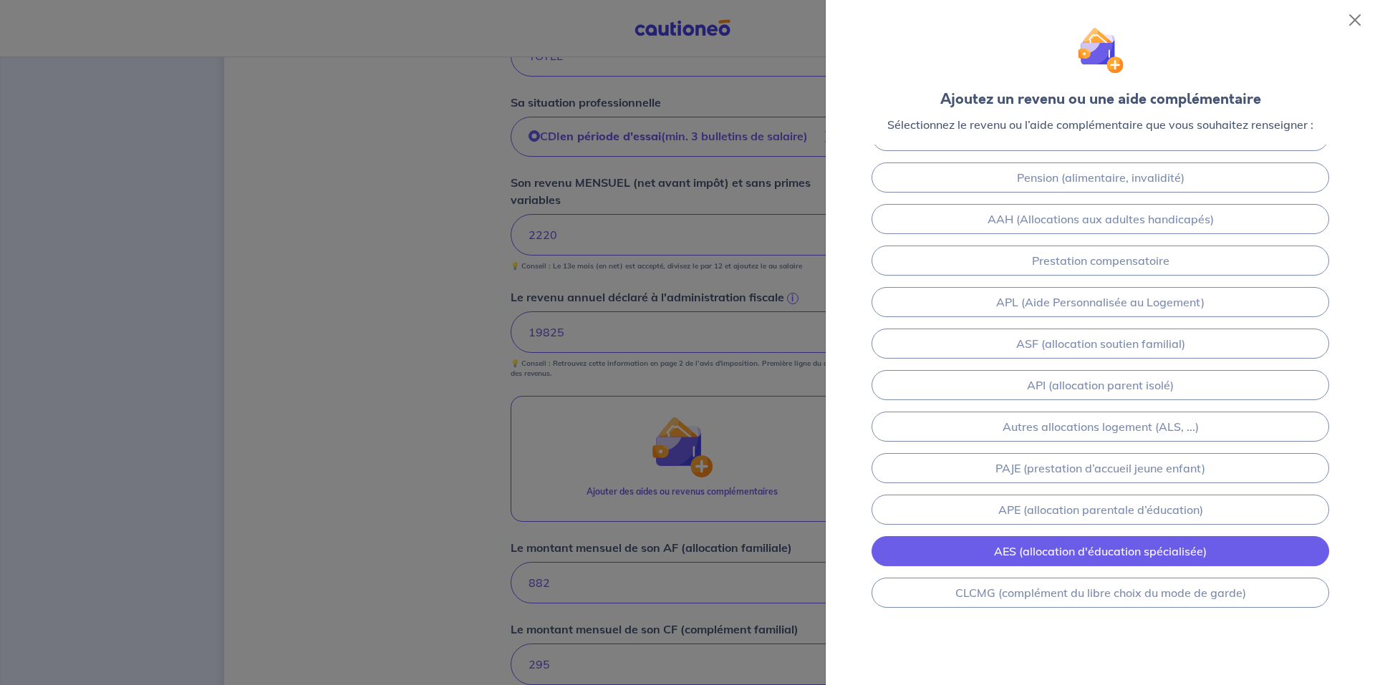
click at [1060, 552] on link "AES (allocation d'éducation spécialisée)" at bounding box center [1101, 551] width 458 height 30
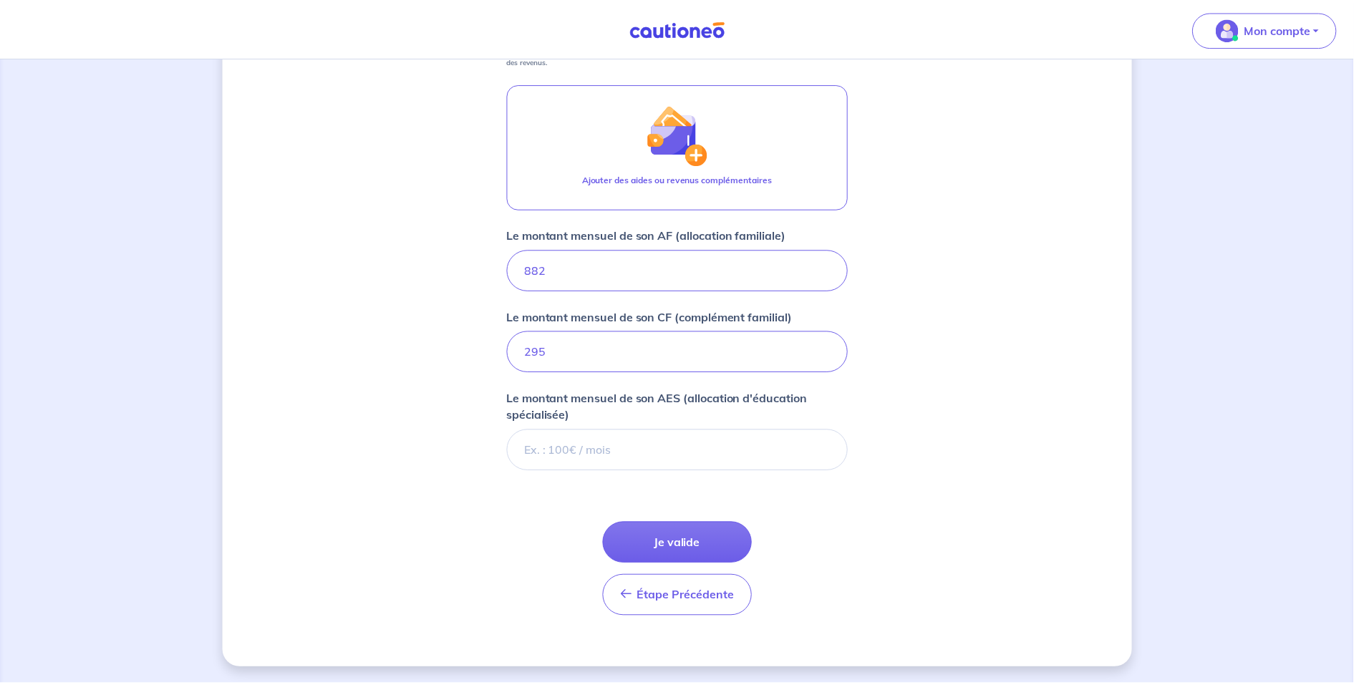
scroll to position [770, 0]
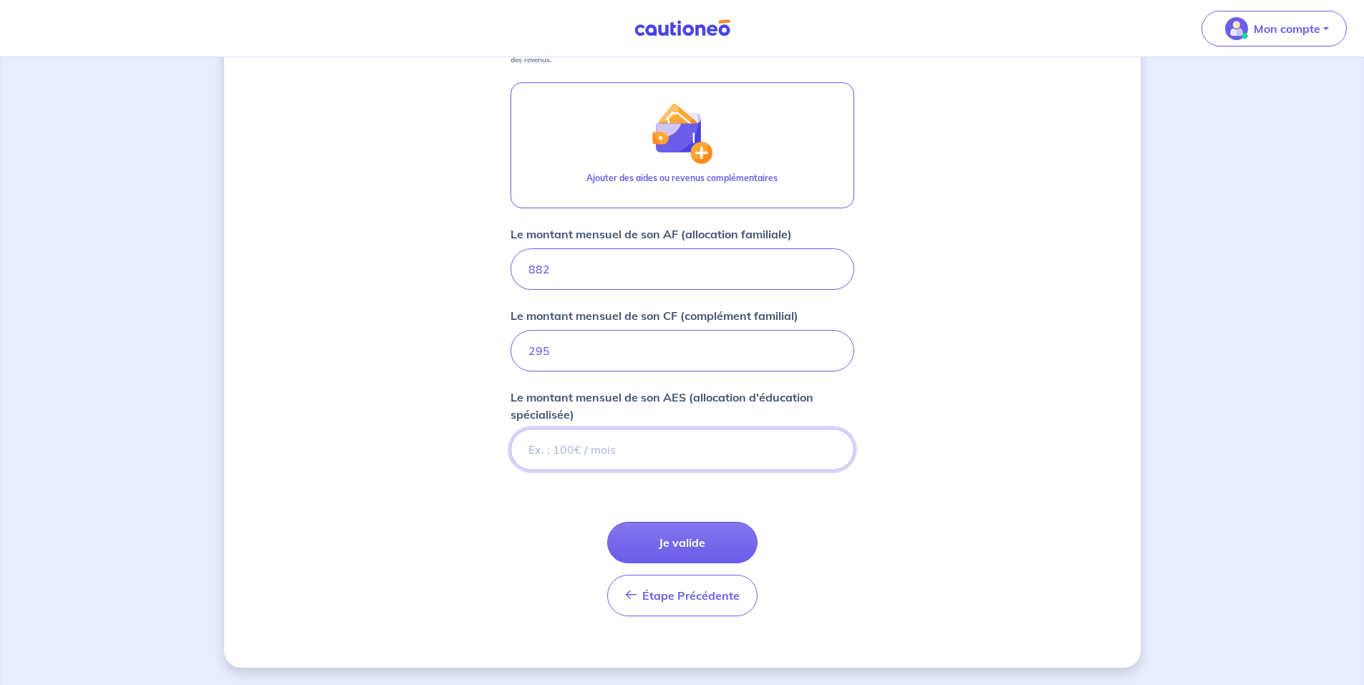
click at [604, 450] on input "Le montant mensuel de son AES (allocation d'éducation spécialisée)" at bounding box center [683, 450] width 344 height 42
type input "152"
click at [686, 545] on button "Je valide" at bounding box center [682, 543] width 150 height 42
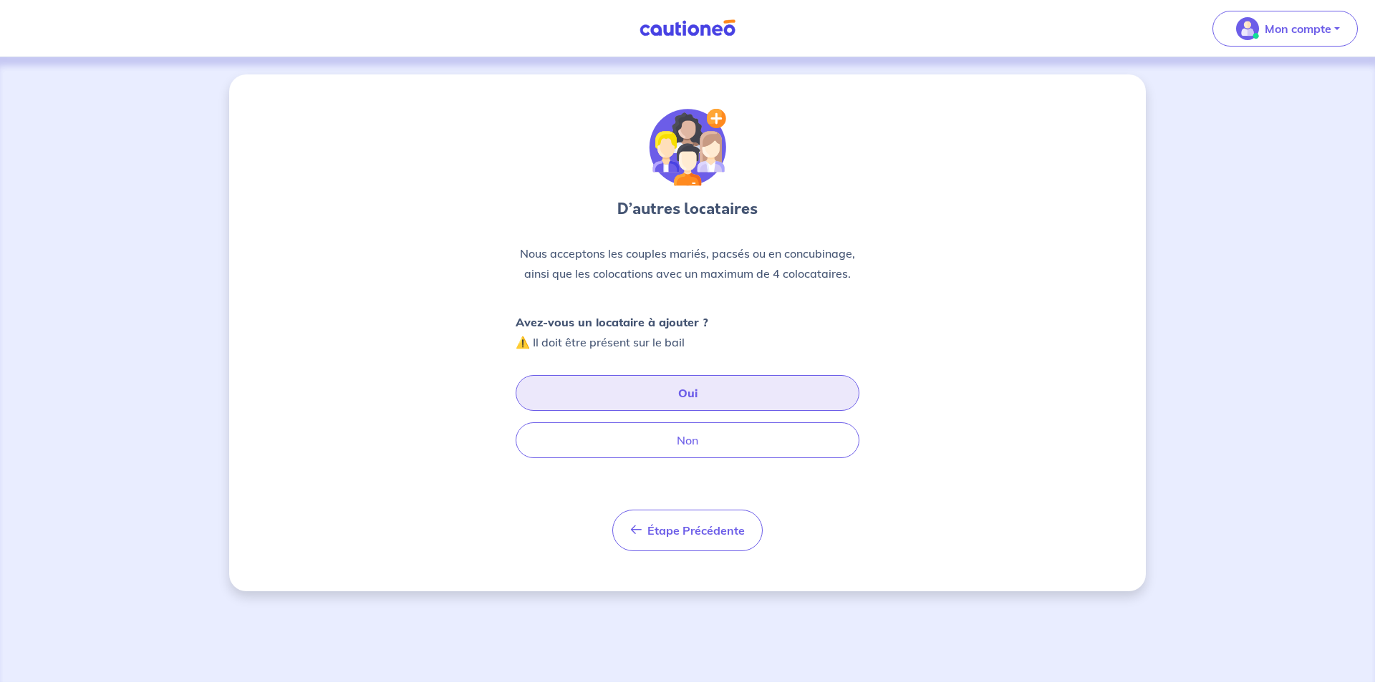
click at [671, 399] on button "Oui" at bounding box center [688, 393] width 344 height 36
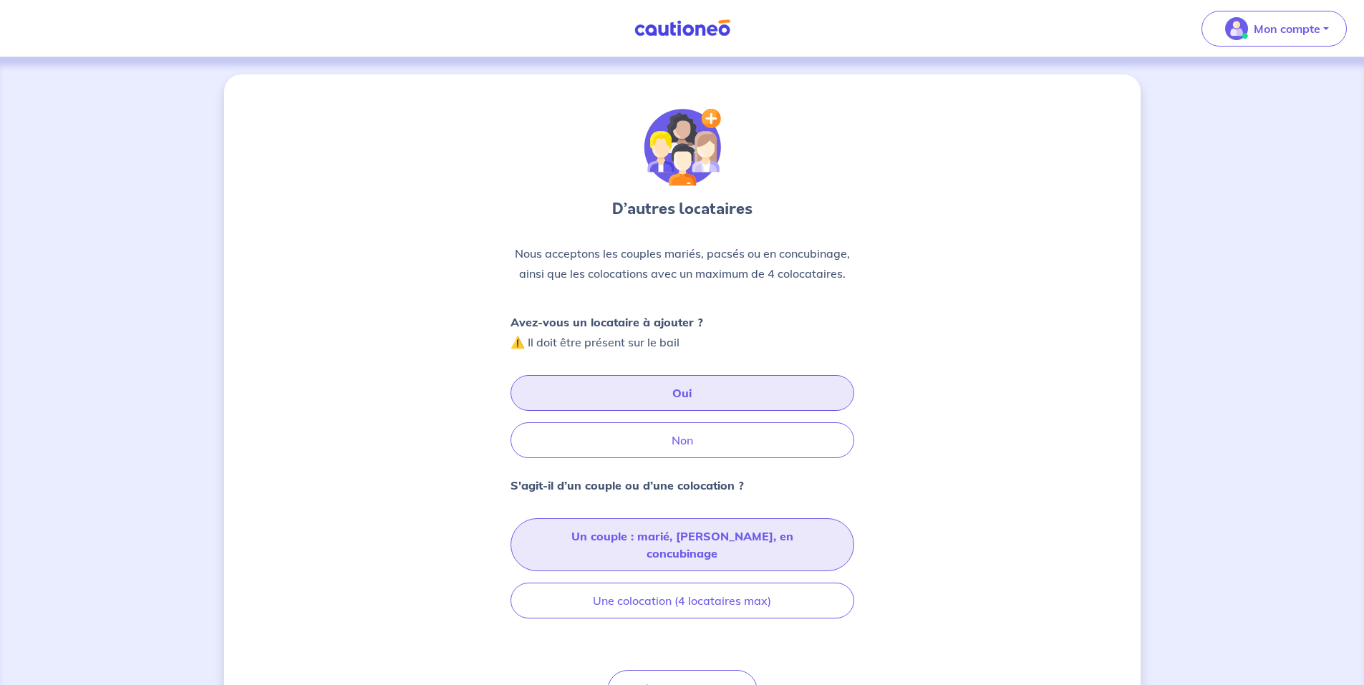
click at [661, 531] on button "Un couple : marié, [PERSON_NAME], en concubinage" at bounding box center [683, 545] width 344 height 53
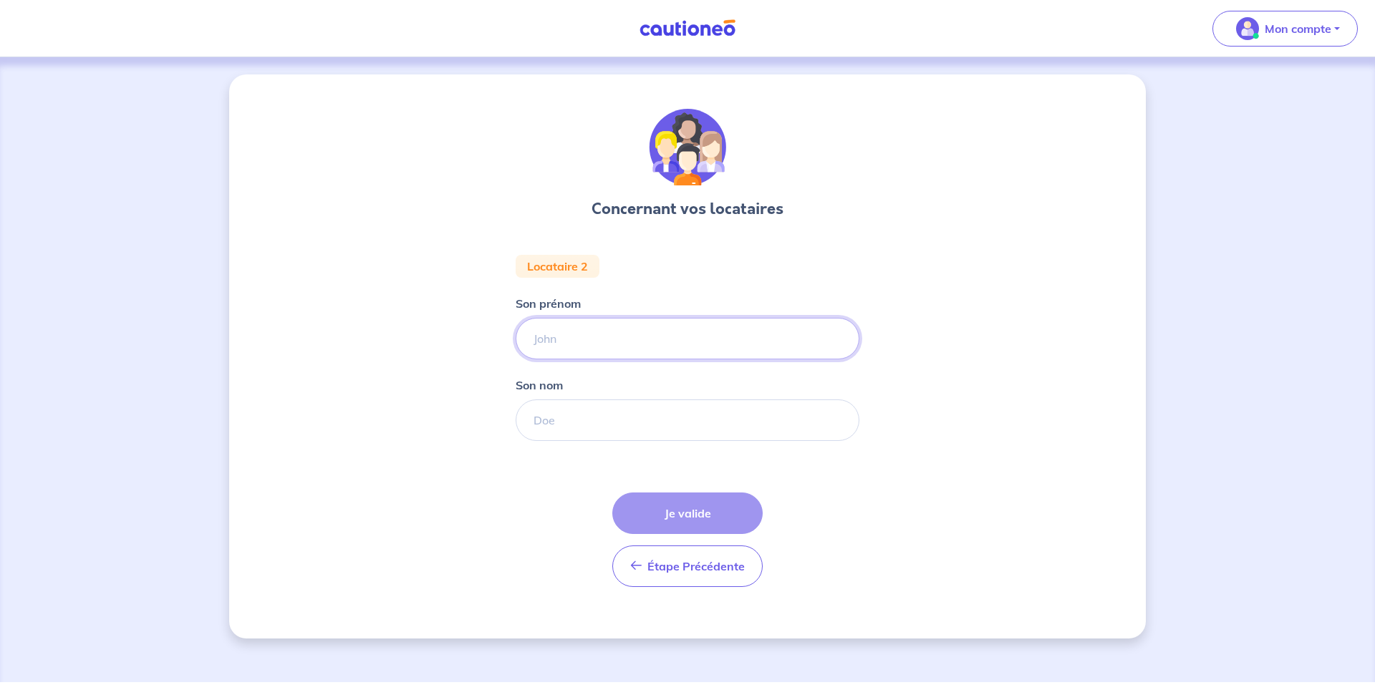
click at [584, 330] on input "Son prénom" at bounding box center [688, 339] width 344 height 42
type input "[PERSON_NAME]"
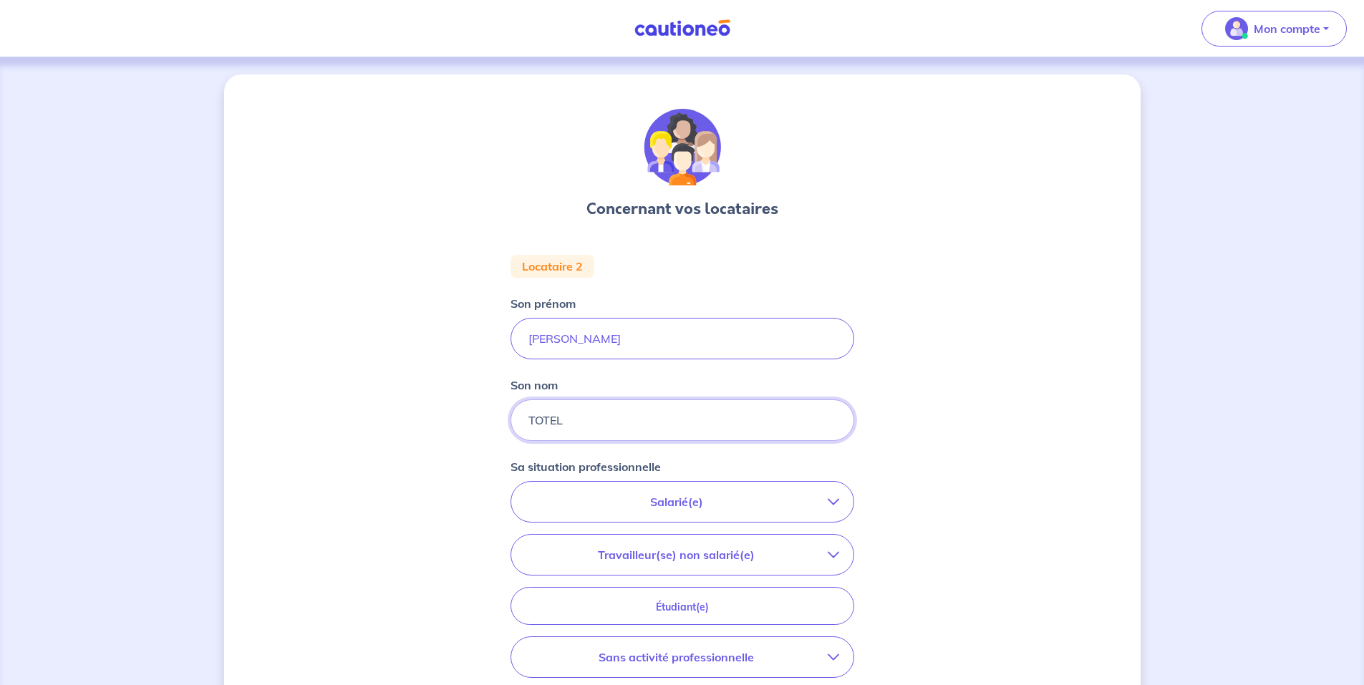
type input "TOTEL"
click at [649, 507] on p "Salarié(e)" at bounding box center [677, 501] width 302 height 17
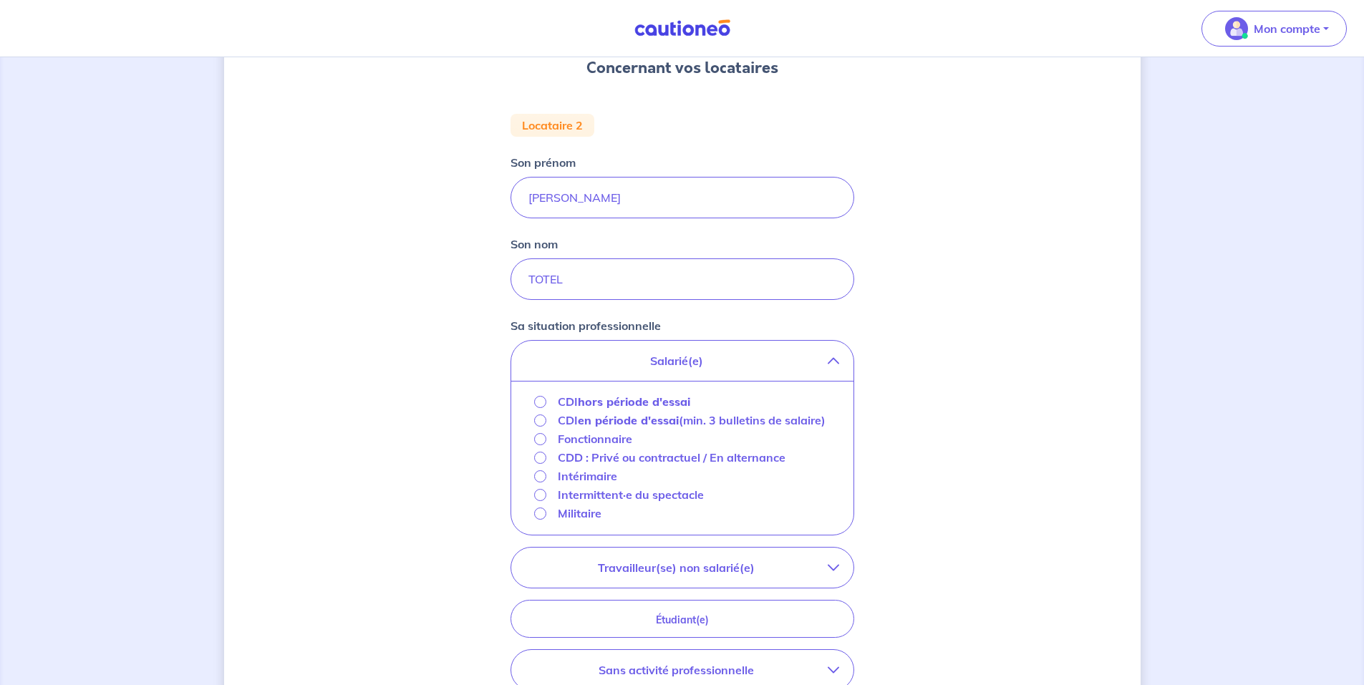
scroll to position [143, 0]
click at [538, 399] on input "CDI hors période d'essai" at bounding box center [540, 400] width 12 height 12
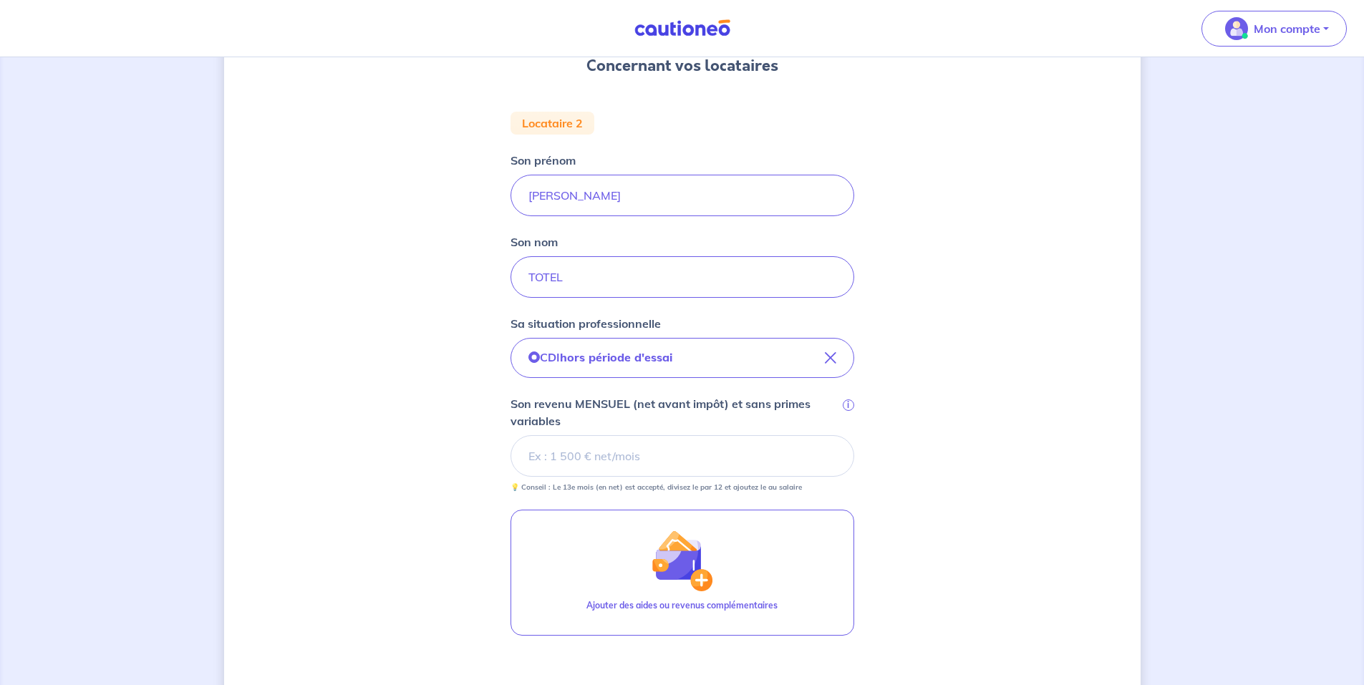
click at [588, 461] on input "Son revenu MENSUEL (net avant impôt) et sans primes variables i" at bounding box center [683, 456] width 344 height 42
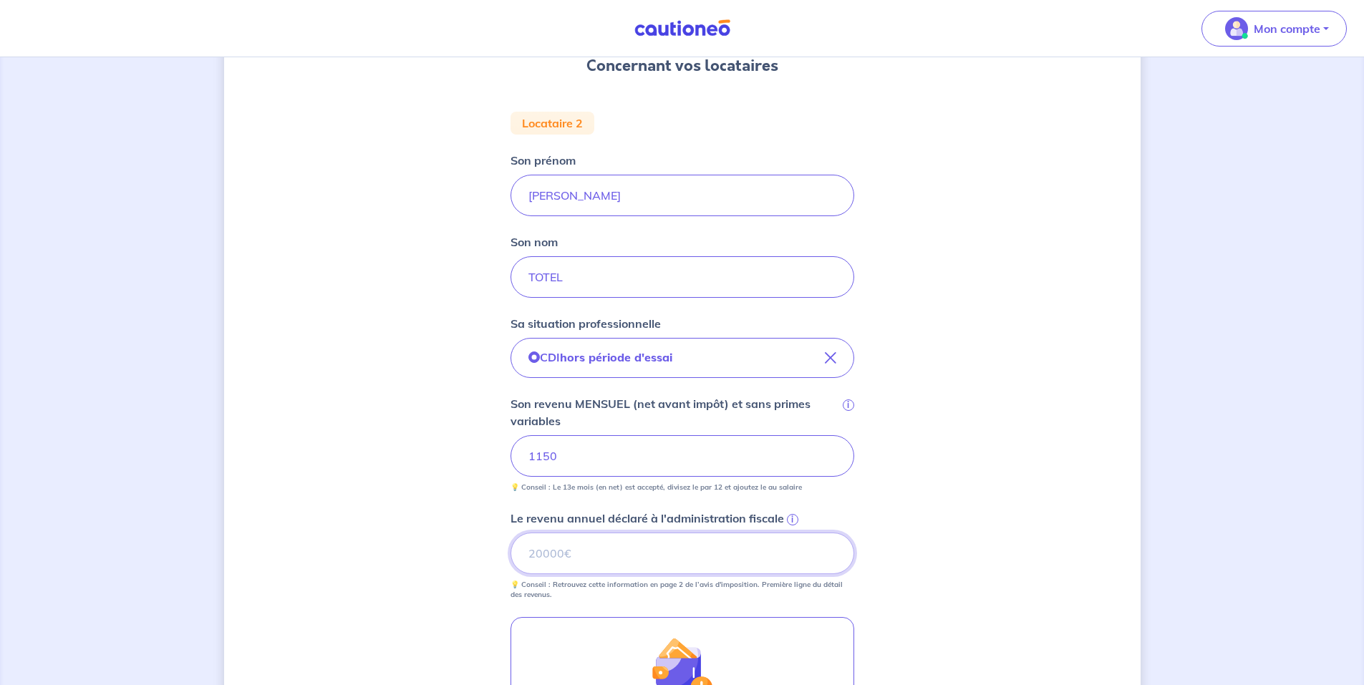
click at [573, 565] on input "Le revenu annuel déclaré à l'administration fiscale i" at bounding box center [683, 554] width 344 height 42
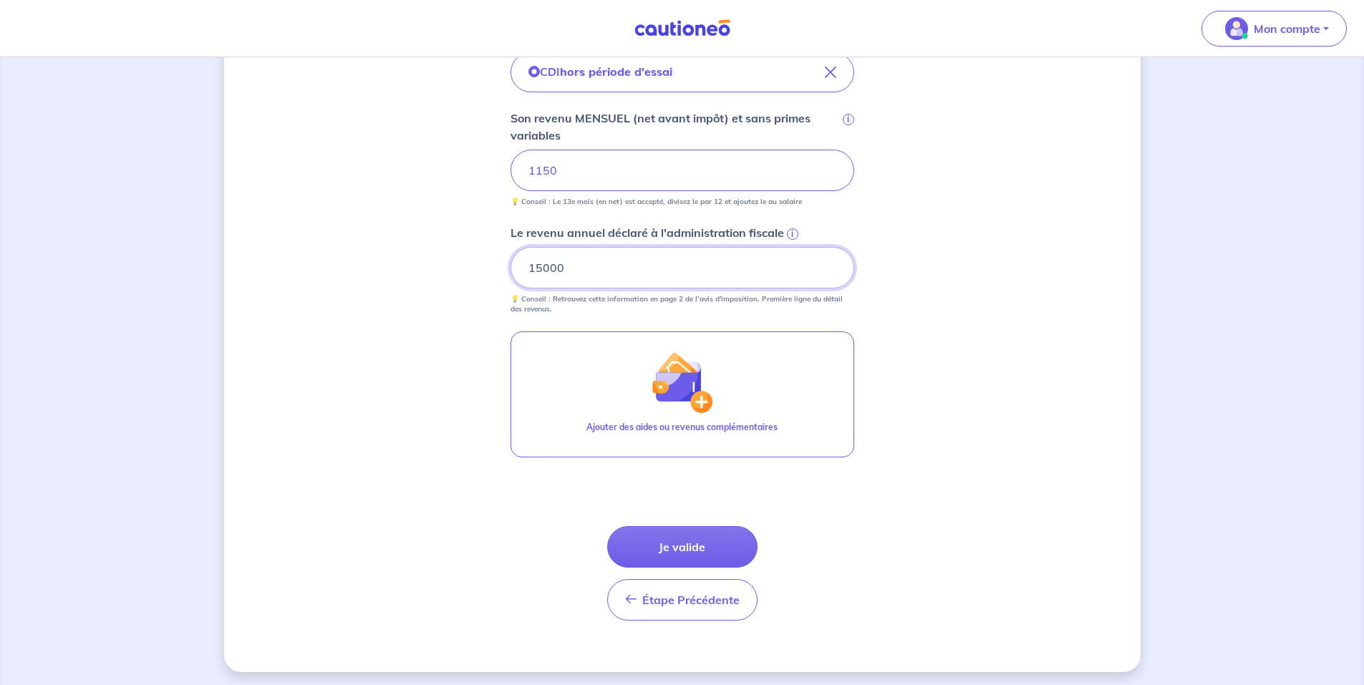
scroll to position [430, 0]
type input "15000"
click at [670, 540] on button "Je valide" at bounding box center [682, 547] width 150 height 42
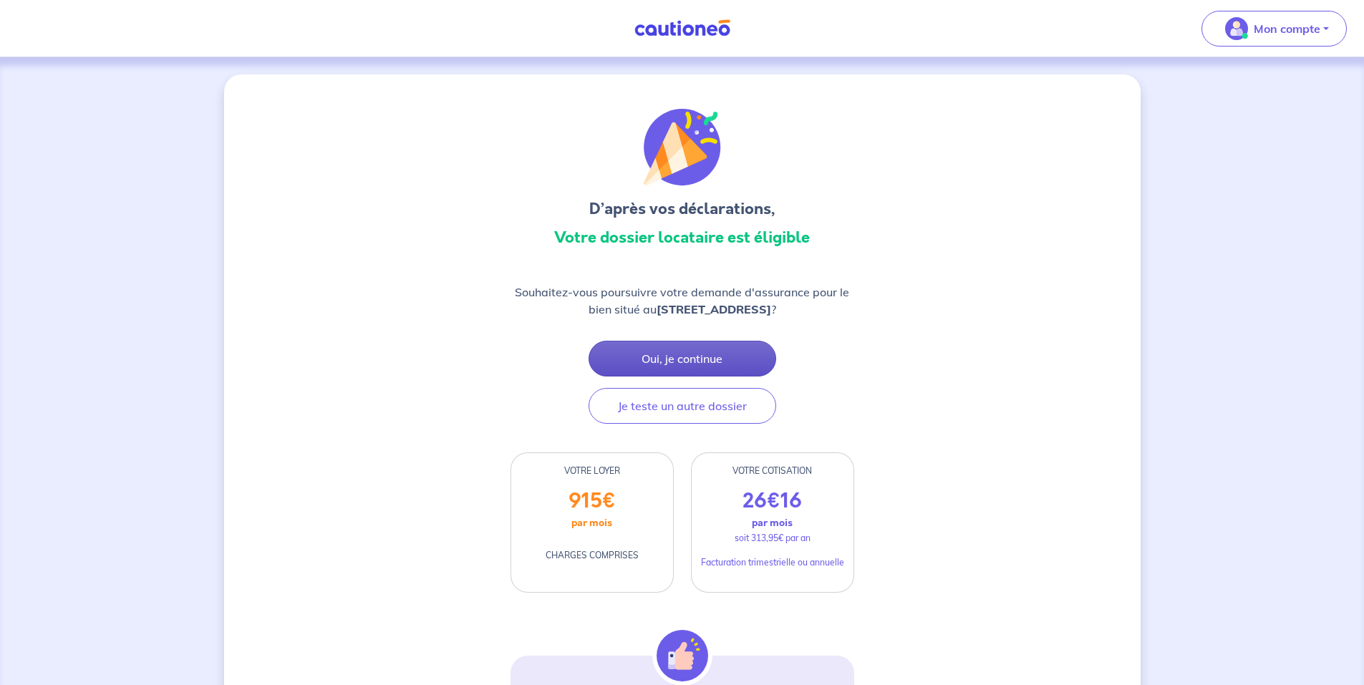
click at [672, 352] on button "Oui, je continue" at bounding box center [683, 359] width 188 height 36
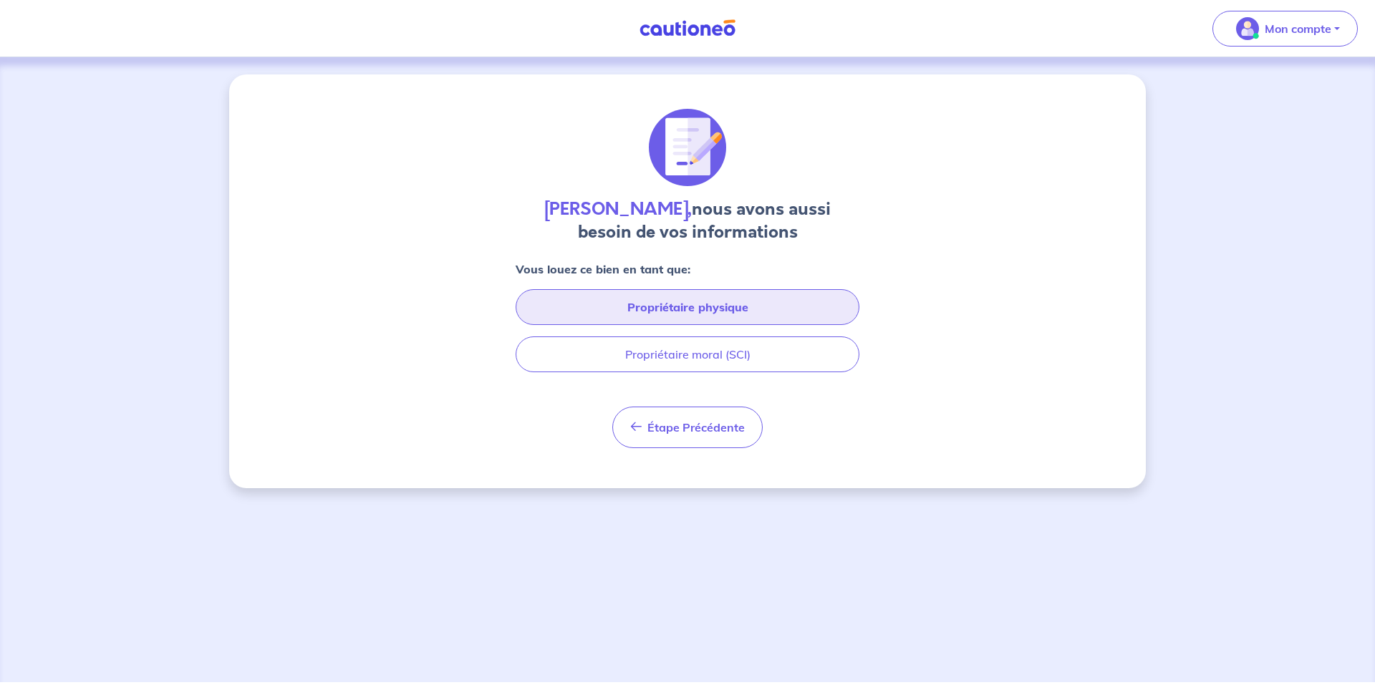
click at [667, 304] on button "Propriétaire physique" at bounding box center [688, 307] width 344 height 36
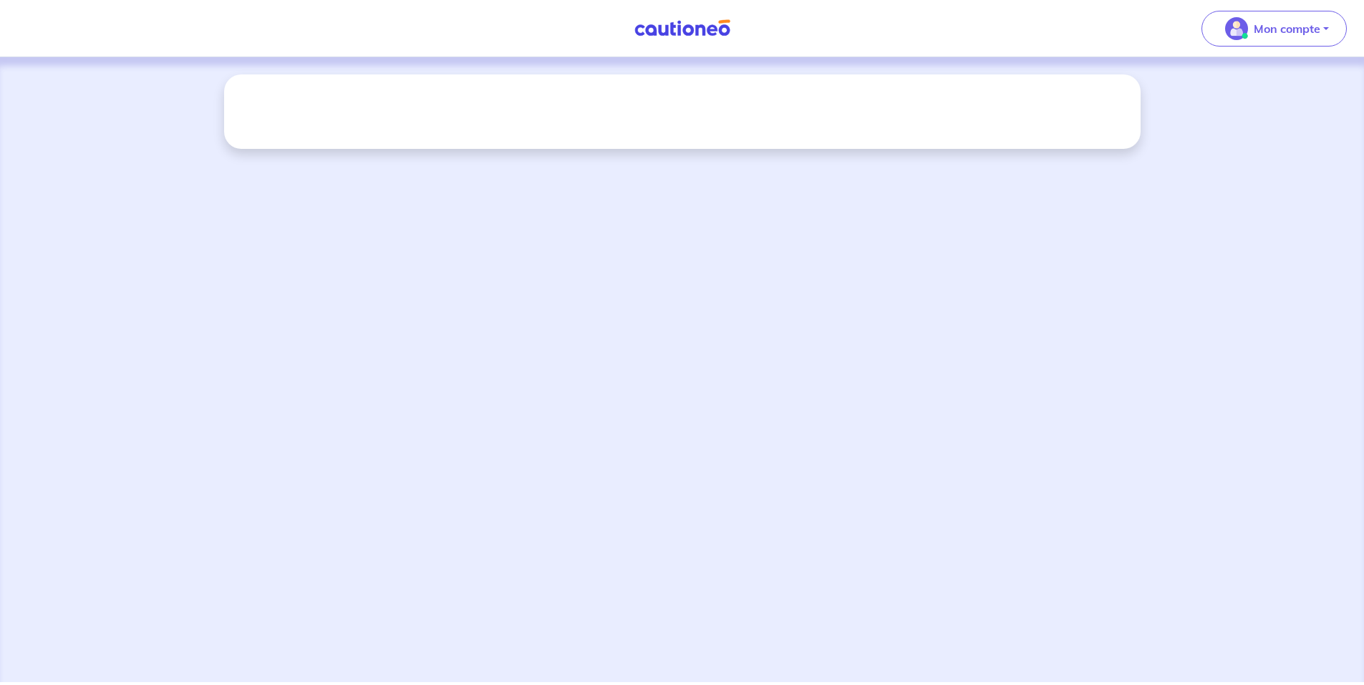
select select "FR"
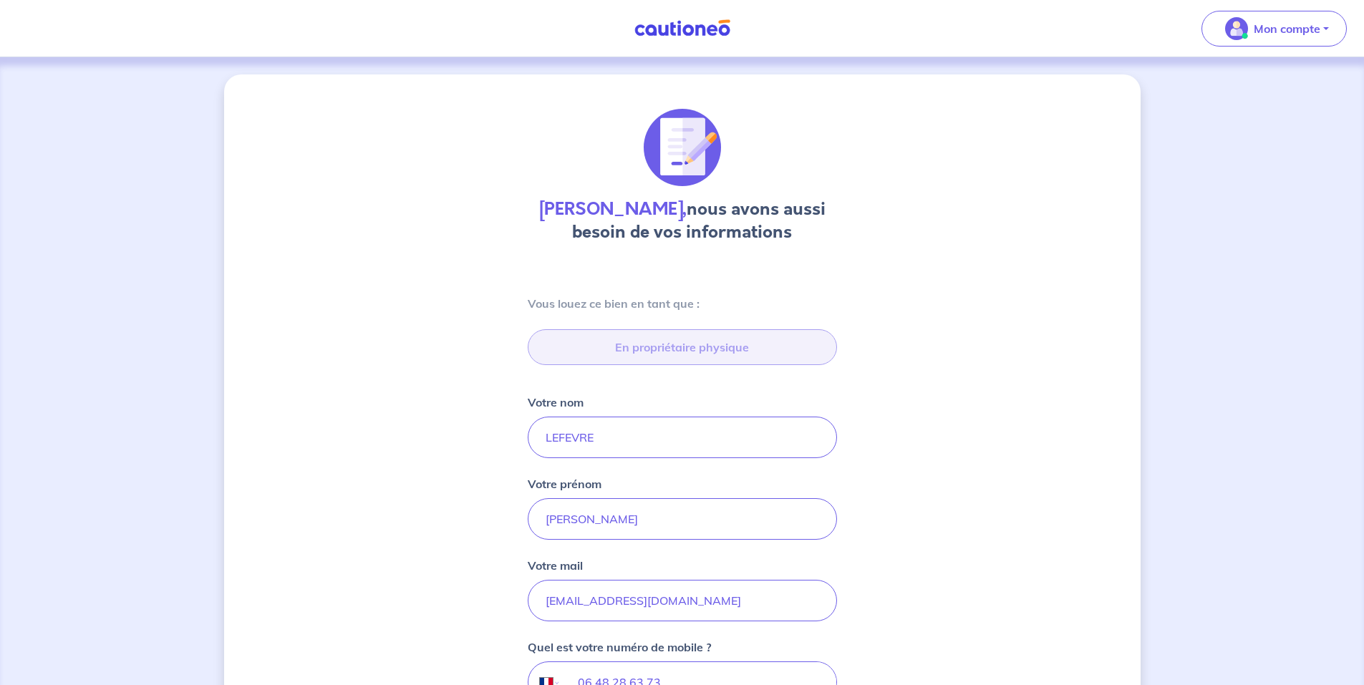
type input "[STREET_ADDRESS][PERSON_NAME]"
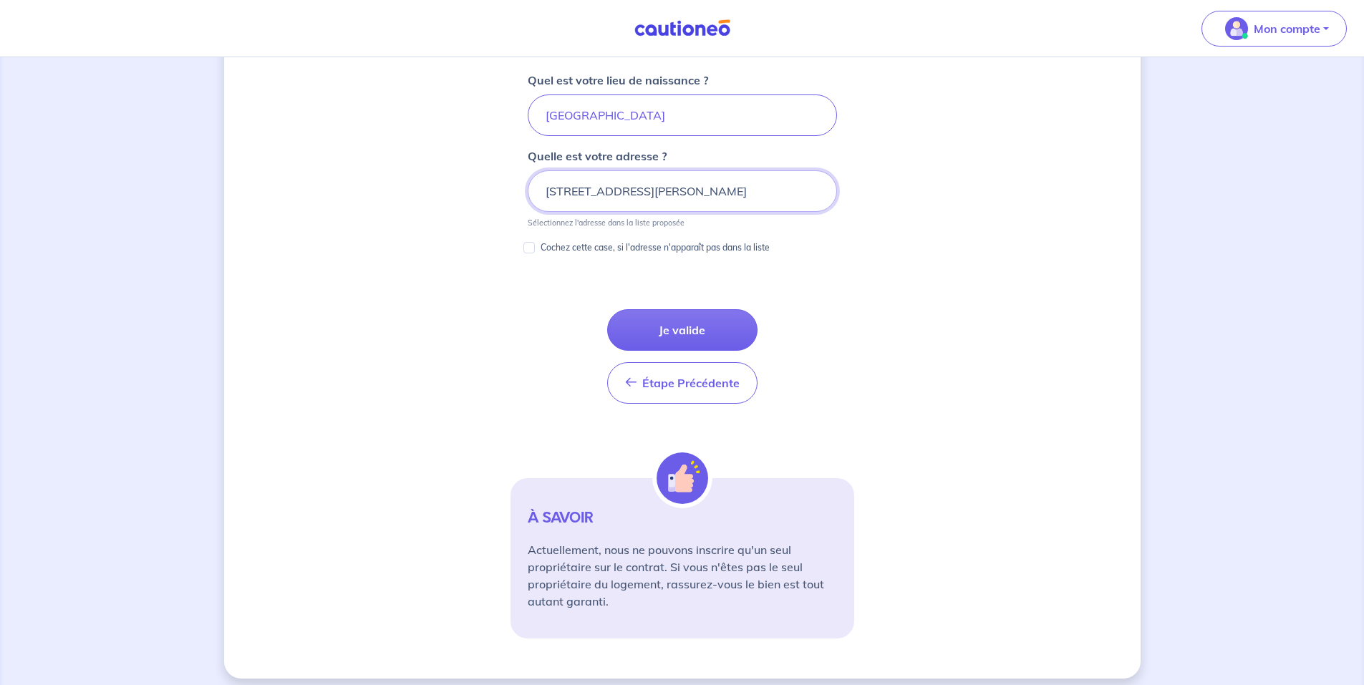
scroll to position [741, 0]
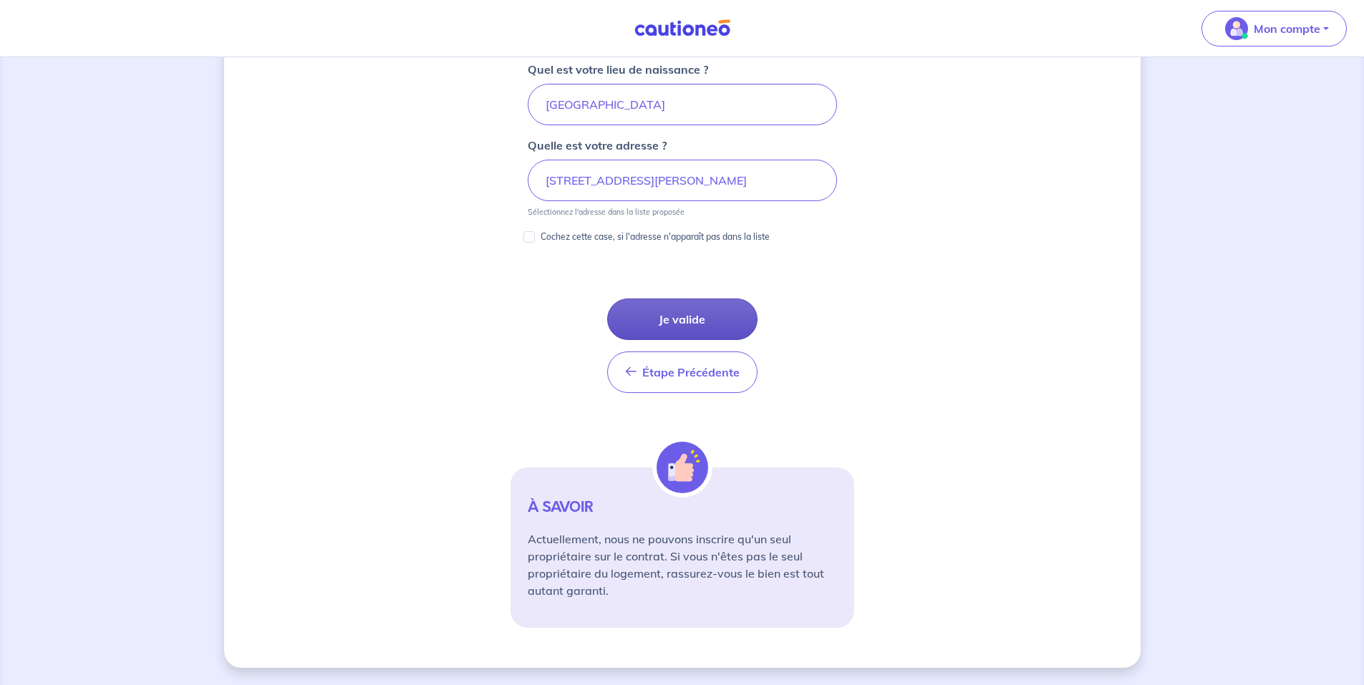
click at [673, 321] on button "Je valide" at bounding box center [682, 320] width 150 height 42
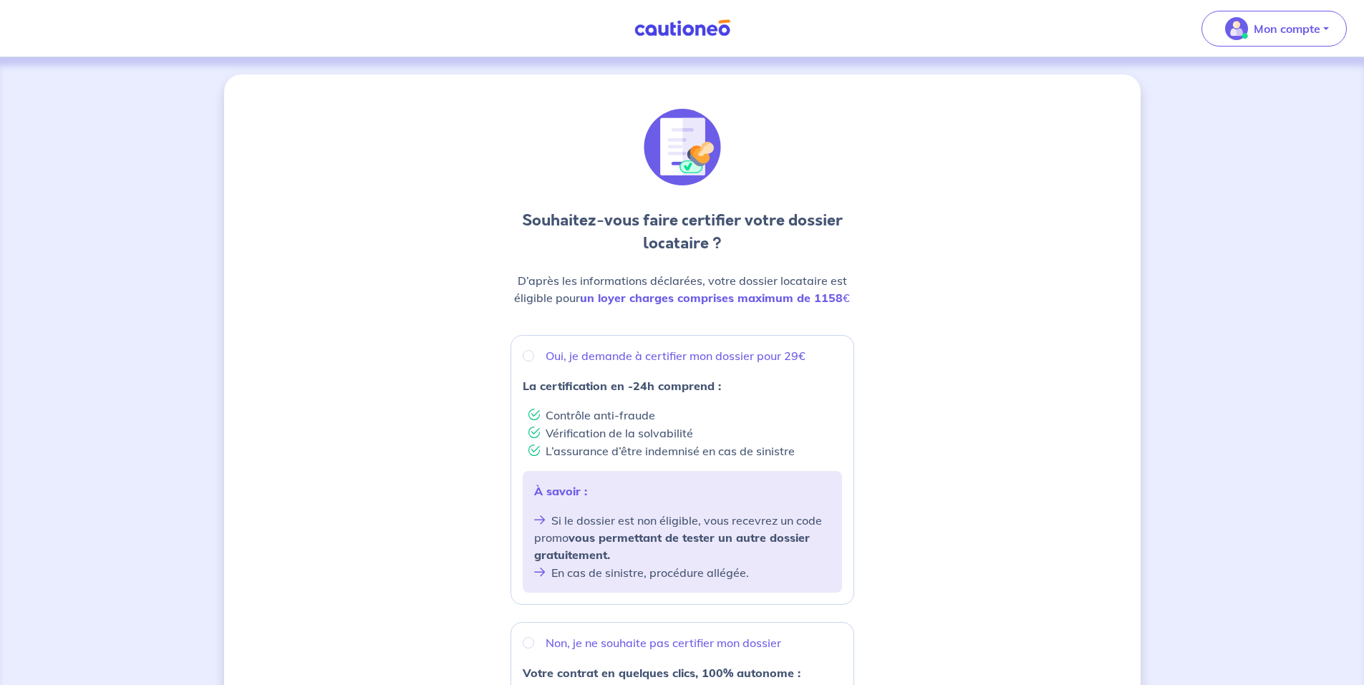
scroll to position [286, 0]
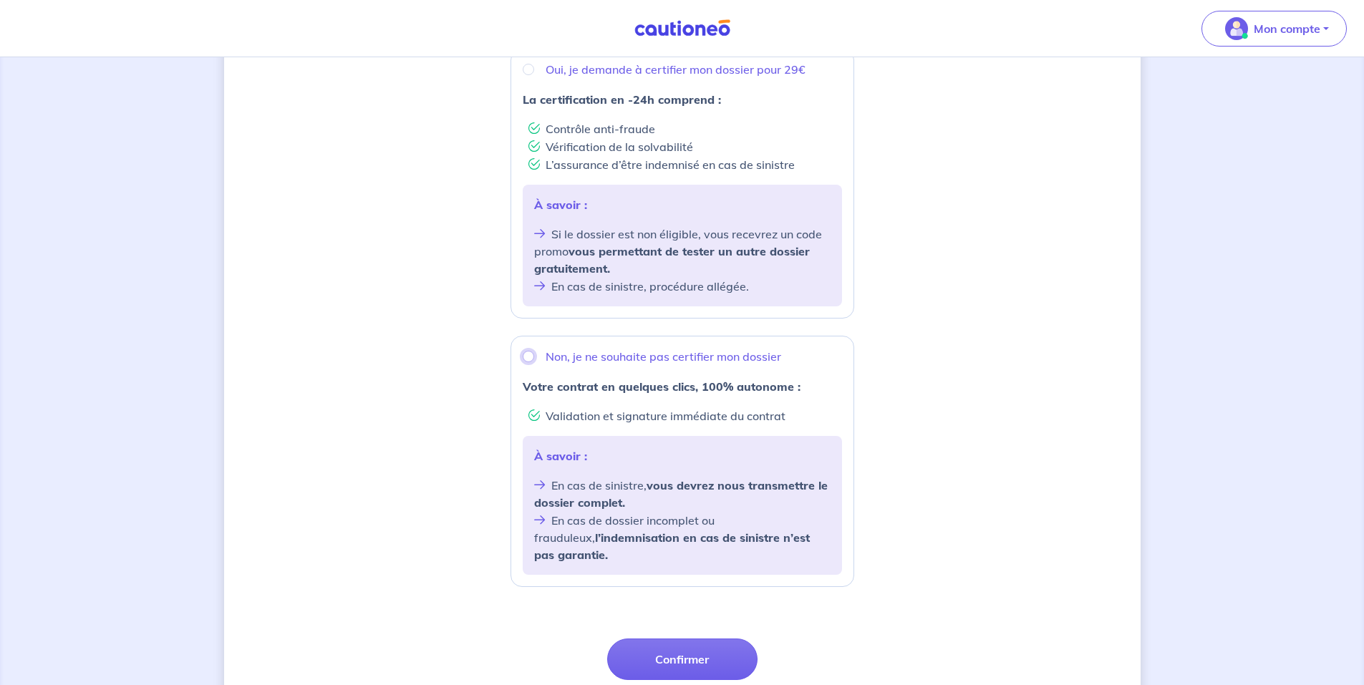
click at [524, 357] on input "Non, je ne souhaite pas certifier mon dossier" at bounding box center [528, 356] width 11 height 11
radio input "true"
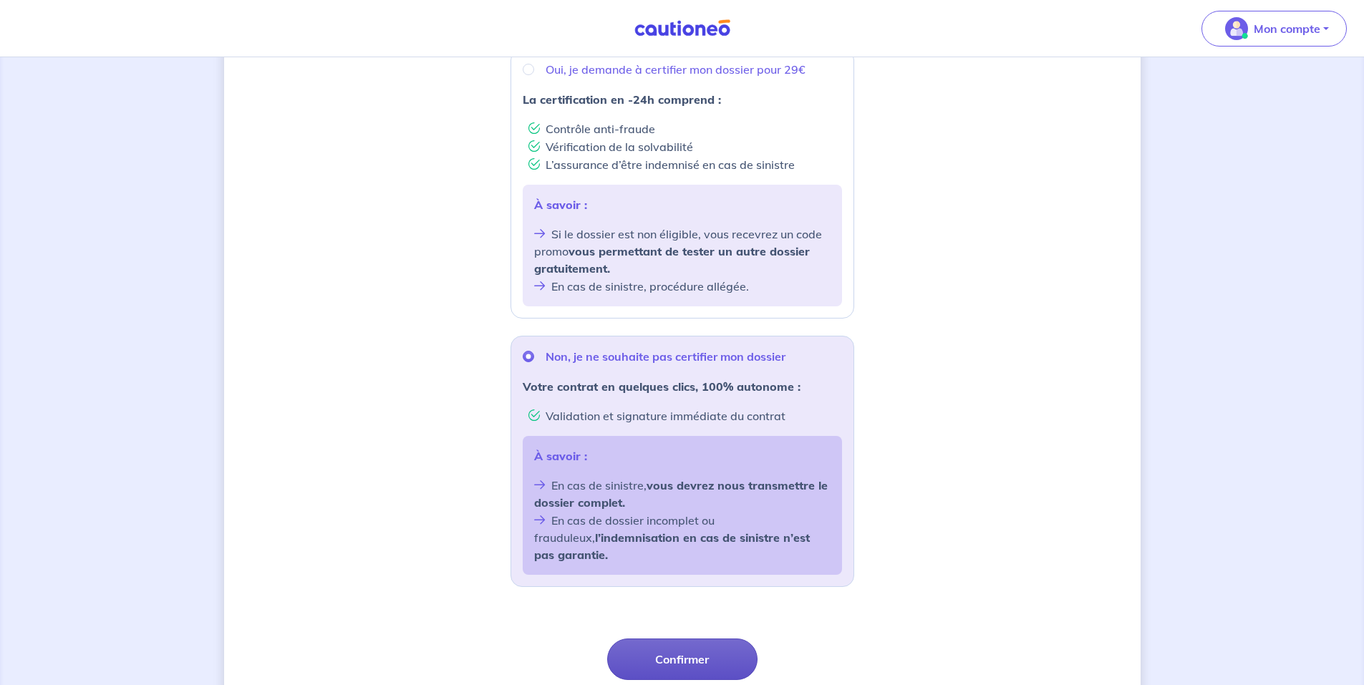
click at [691, 639] on button "Confirmer" at bounding box center [682, 660] width 150 height 42
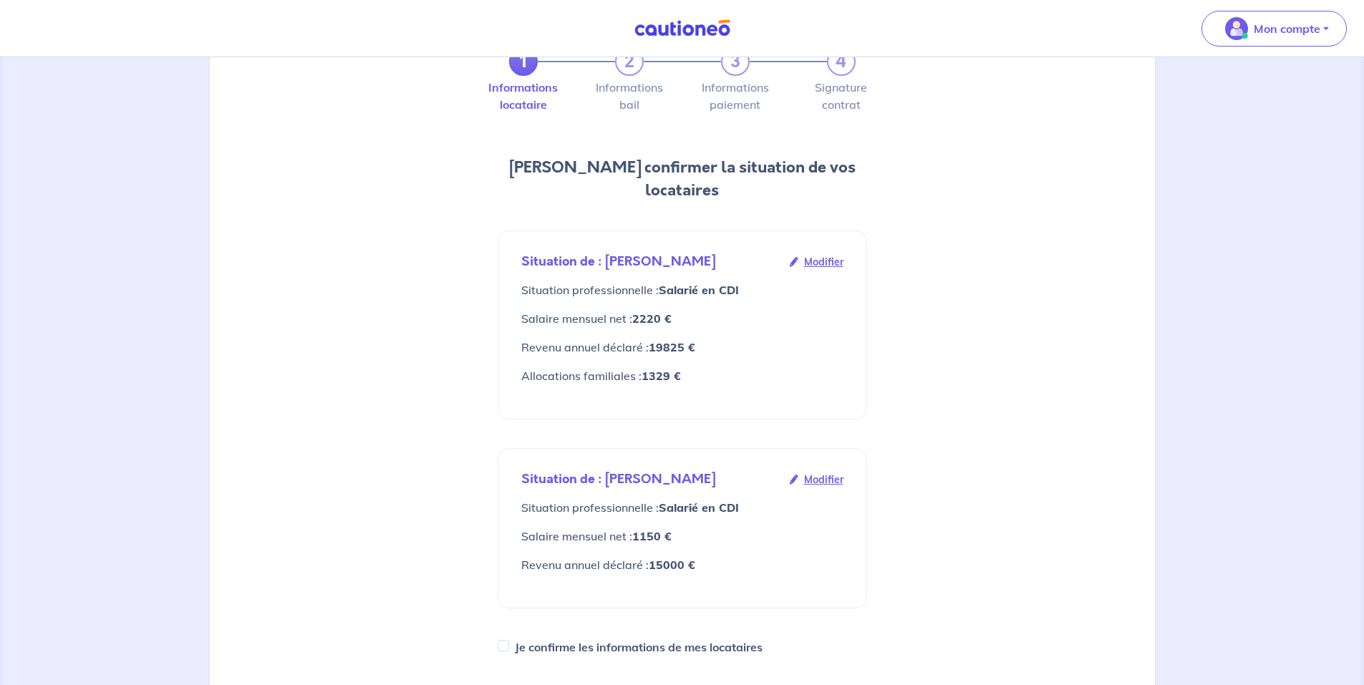
scroll to position [215, 0]
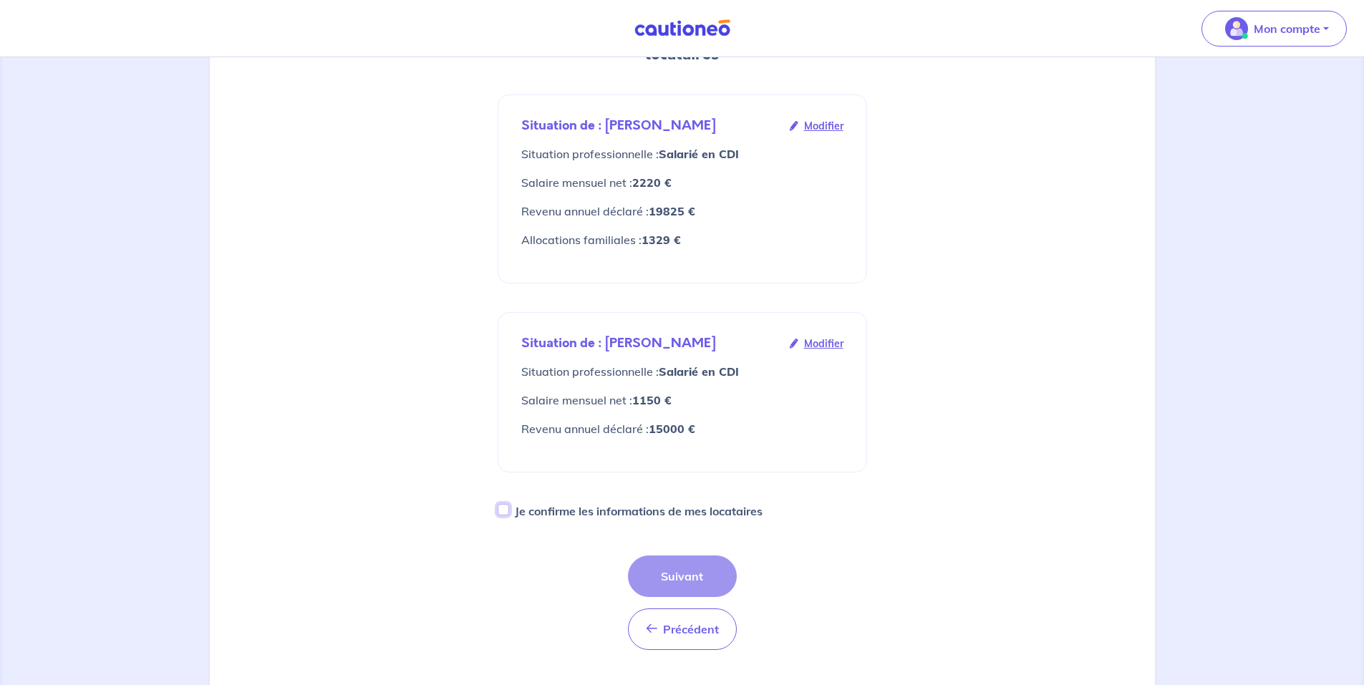
click at [506, 504] on input "Je confirme les informations de mes locataires" at bounding box center [503, 509] width 11 height 11
checkbox input "true"
click at [697, 556] on button "Suivant" at bounding box center [682, 577] width 109 height 42
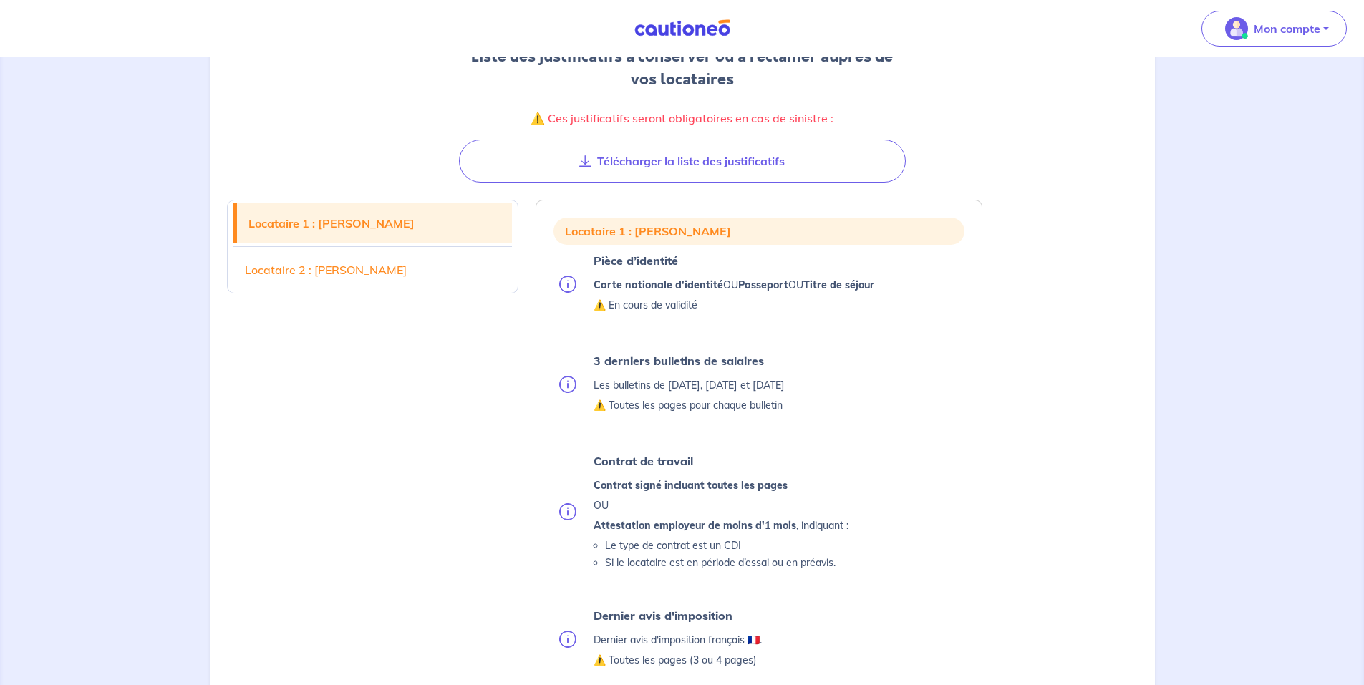
scroll to position [215, 0]
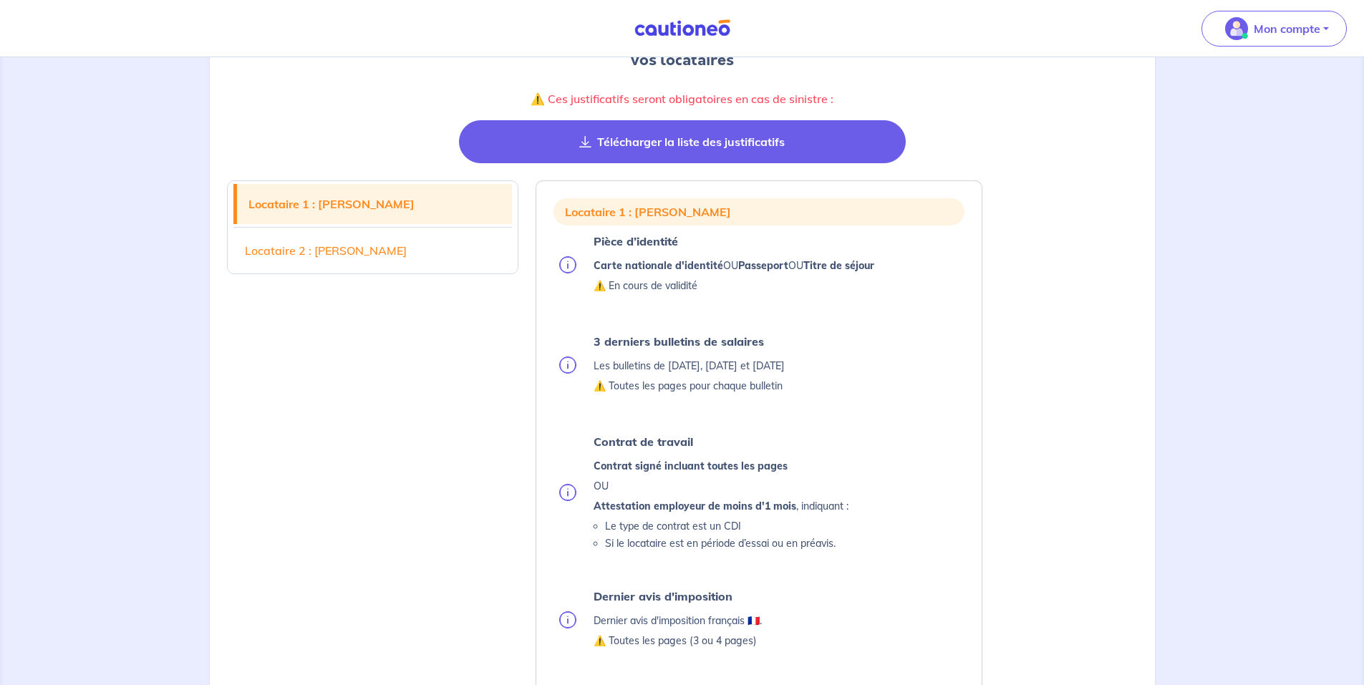
click at [648, 139] on button "Télécharger la liste des justificatifs" at bounding box center [682, 141] width 447 height 43
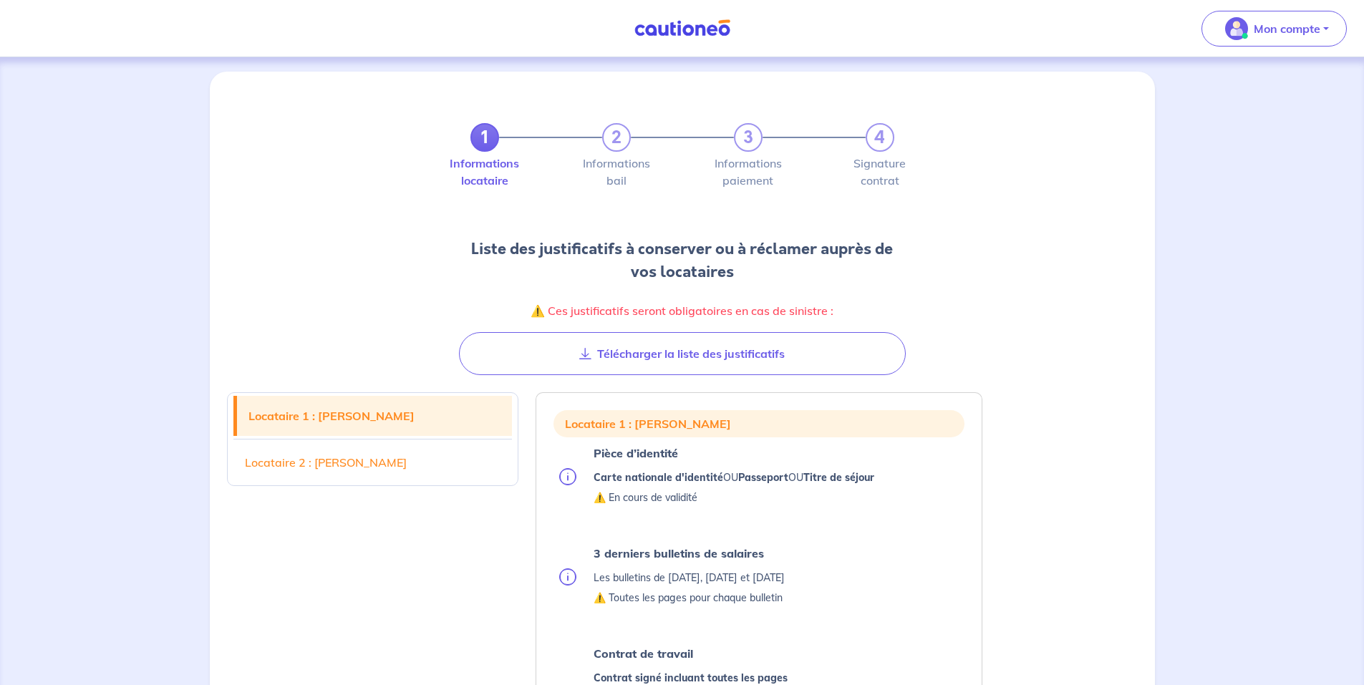
scroll to position [0, 0]
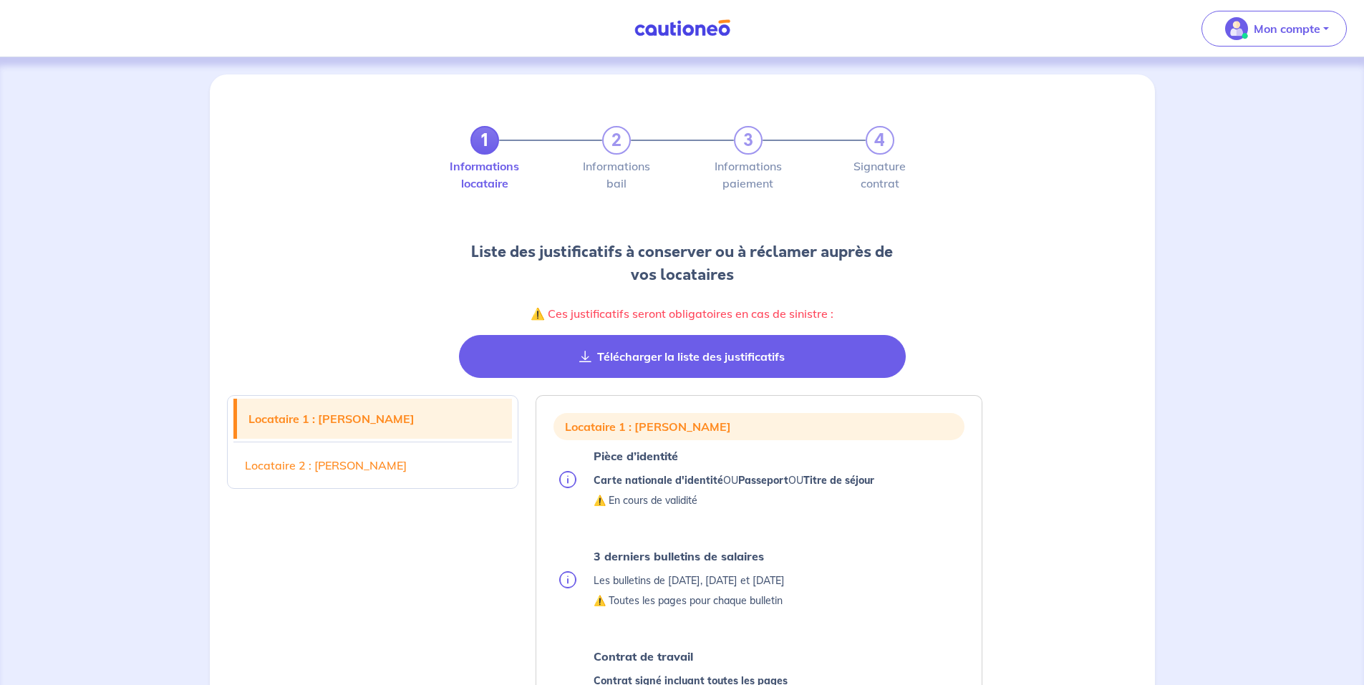
click at [647, 357] on button "Télécharger la liste des justificatifs" at bounding box center [682, 356] width 447 height 43
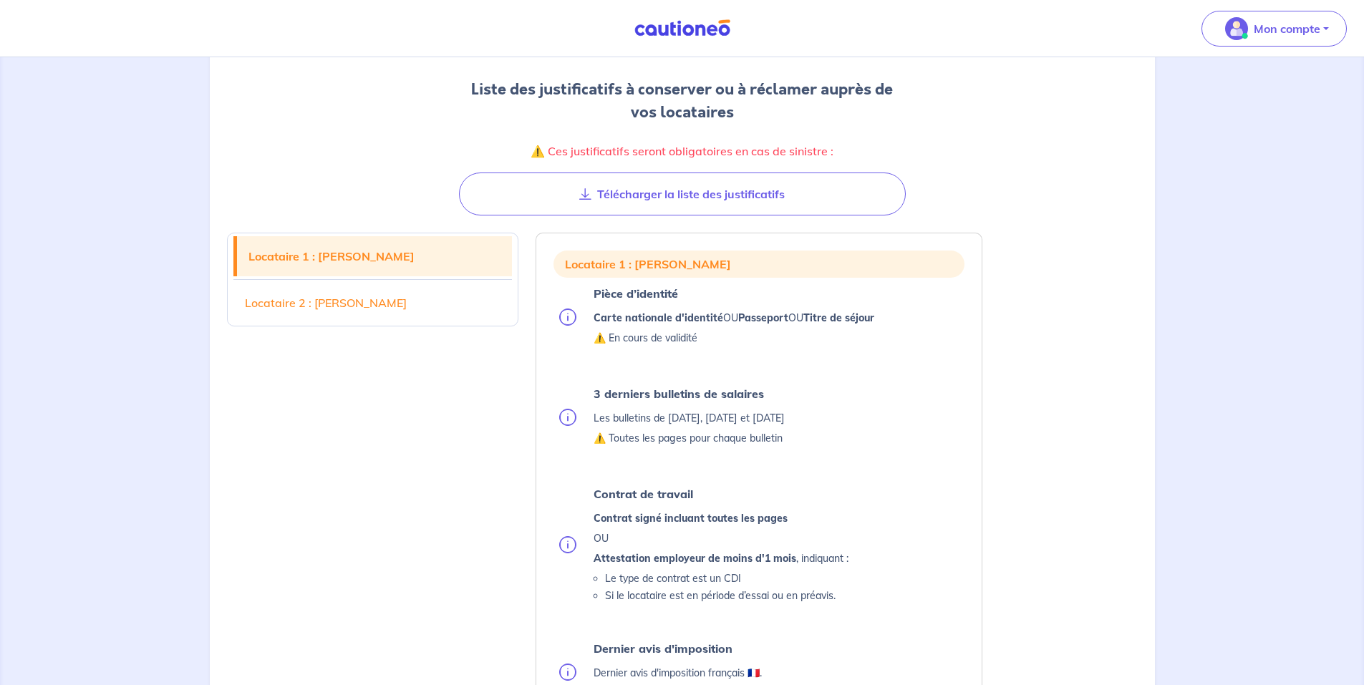
scroll to position [215, 0]
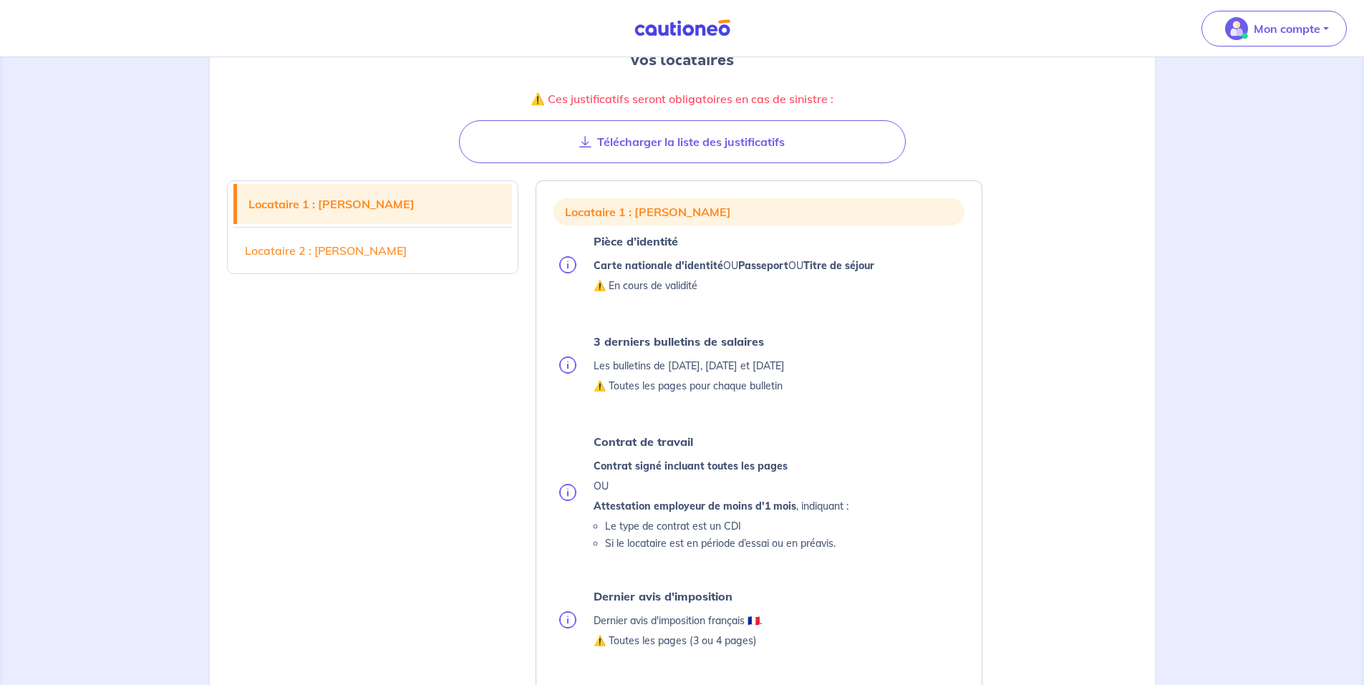
click at [309, 257] on link "Locataire 2 : [PERSON_NAME]" at bounding box center [372, 251] width 279 height 40
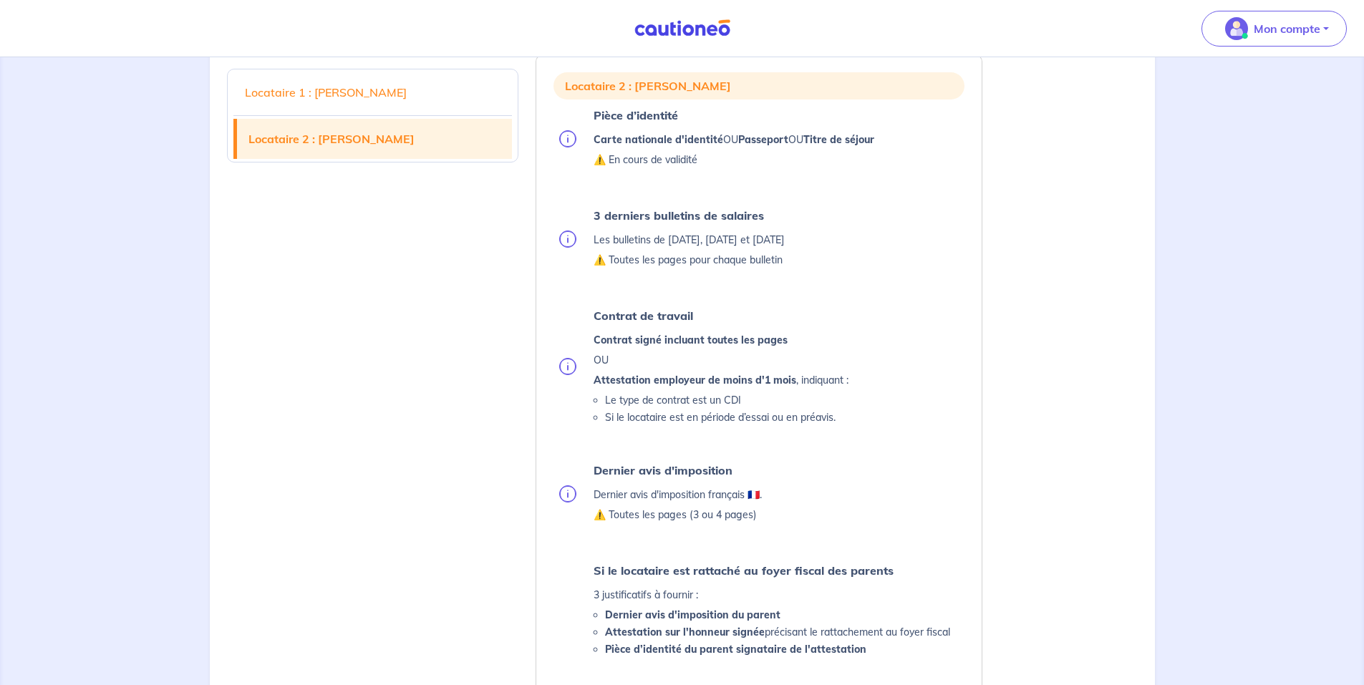
scroll to position [1384, 0]
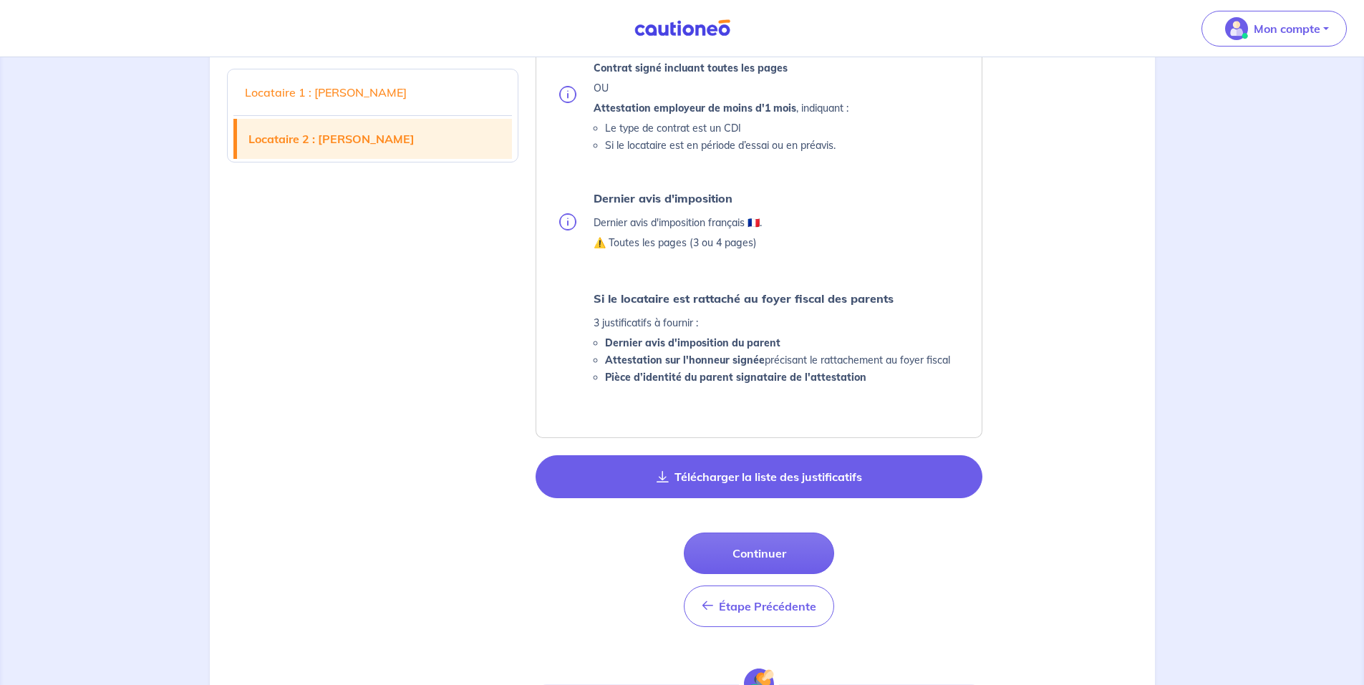
click at [751, 481] on button "Télécharger la liste des justificatifs" at bounding box center [759, 477] width 447 height 43
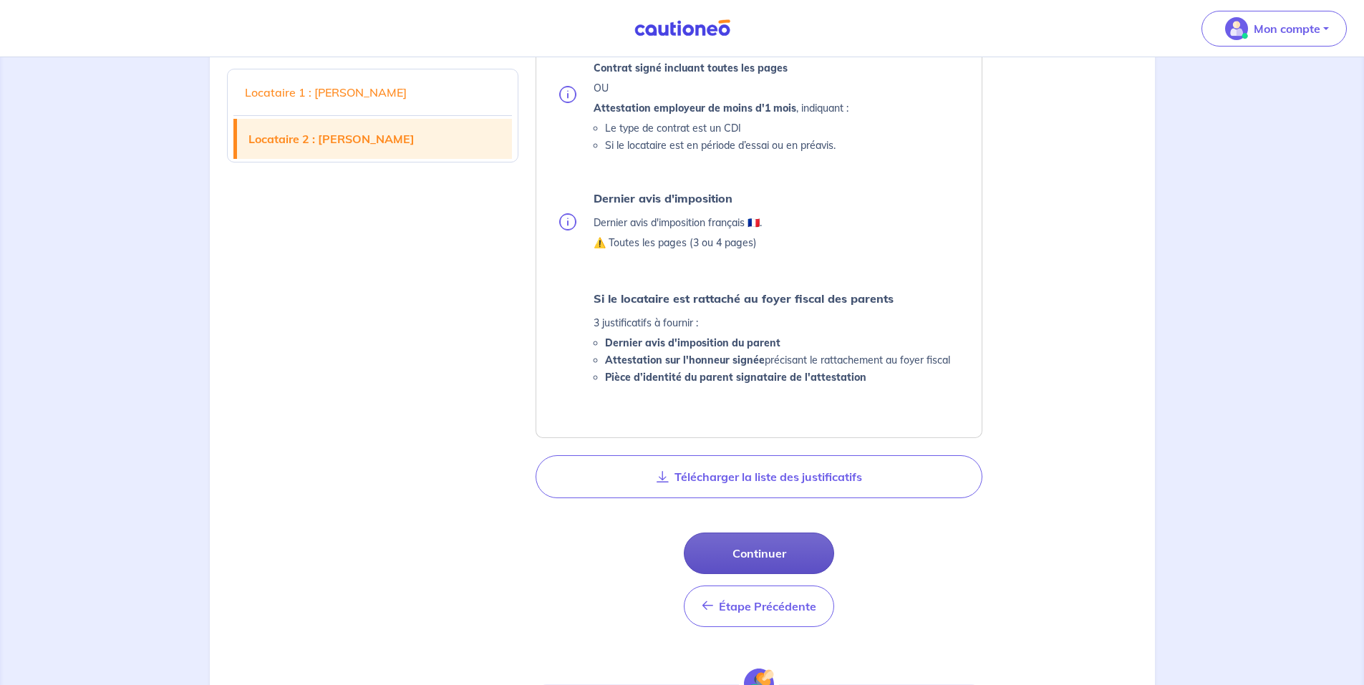
click at [744, 548] on button "Continuer" at bounding box center [759, 554] width 150 height 42
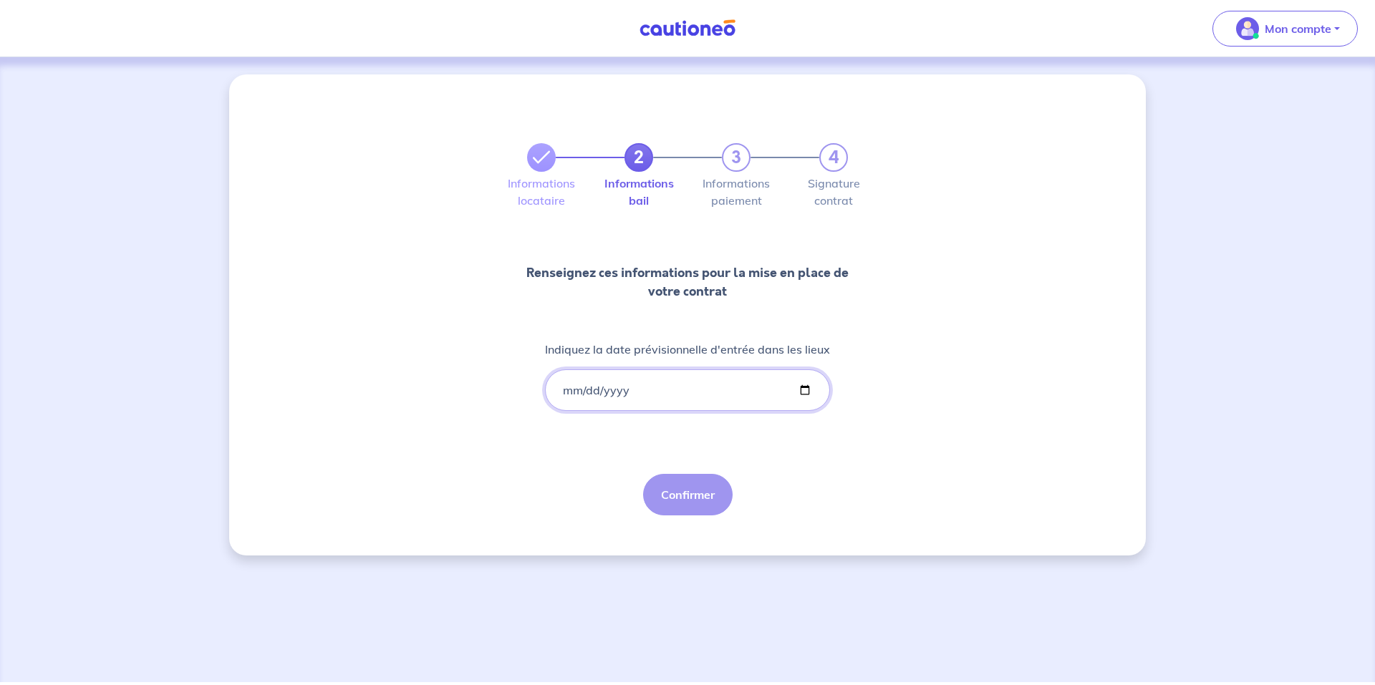
click at [569, 395] on input "Indiquez la date prévisionnelle d'entrée dans les lieux" at bounding box center [687, 391] width 285 height 42
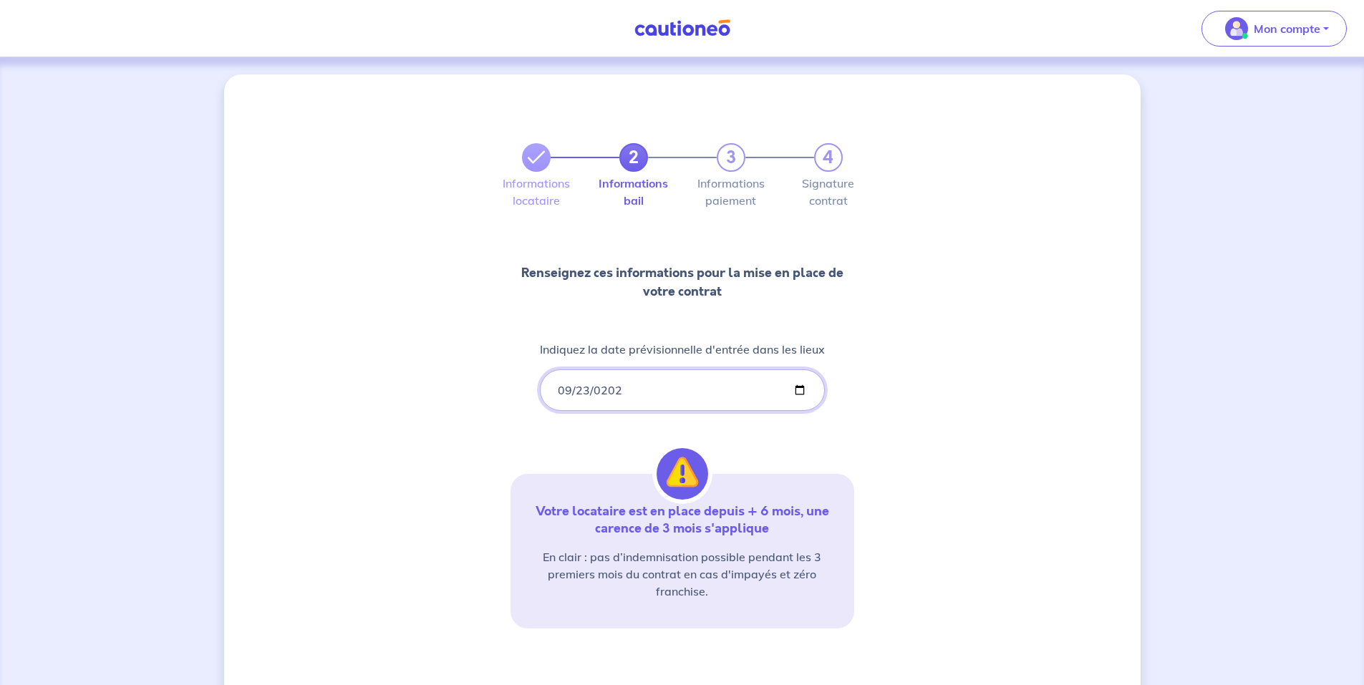
type input "[DATE]"
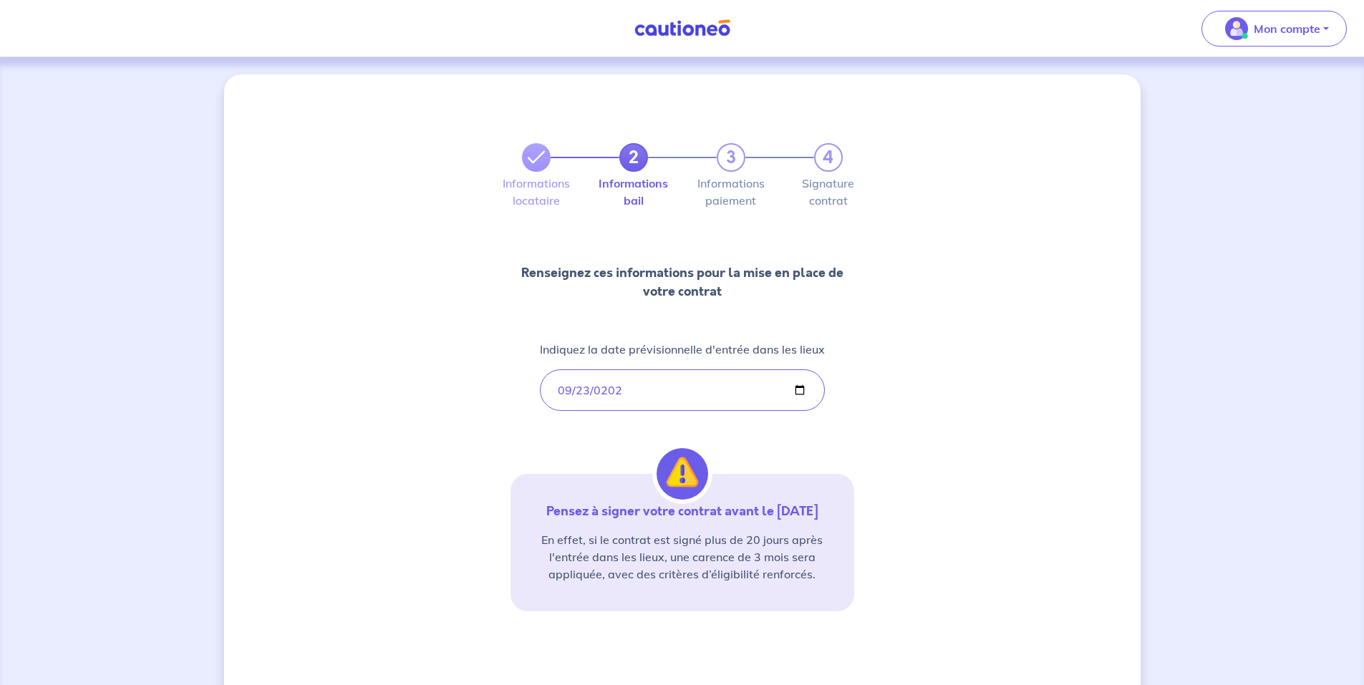
click at [553, 476] on div "Pensez à signer votre contrat avant le [DATE] En effet, si le contrat est signé…" at bounding box center [683, 543] width 344 height 138
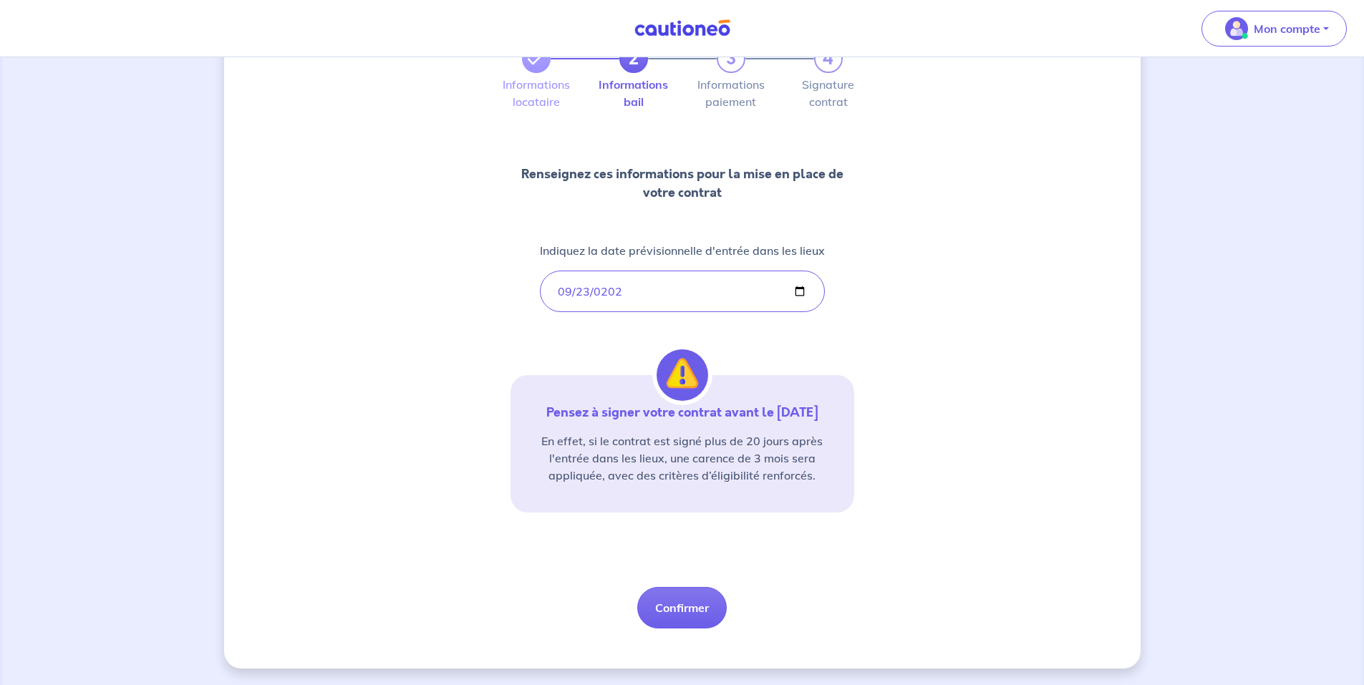
scroll to position [100, 0]
click at [682, 608] on button "Confirmer" at bounding box center [682, 608] width 90 height 42
select select "FR"
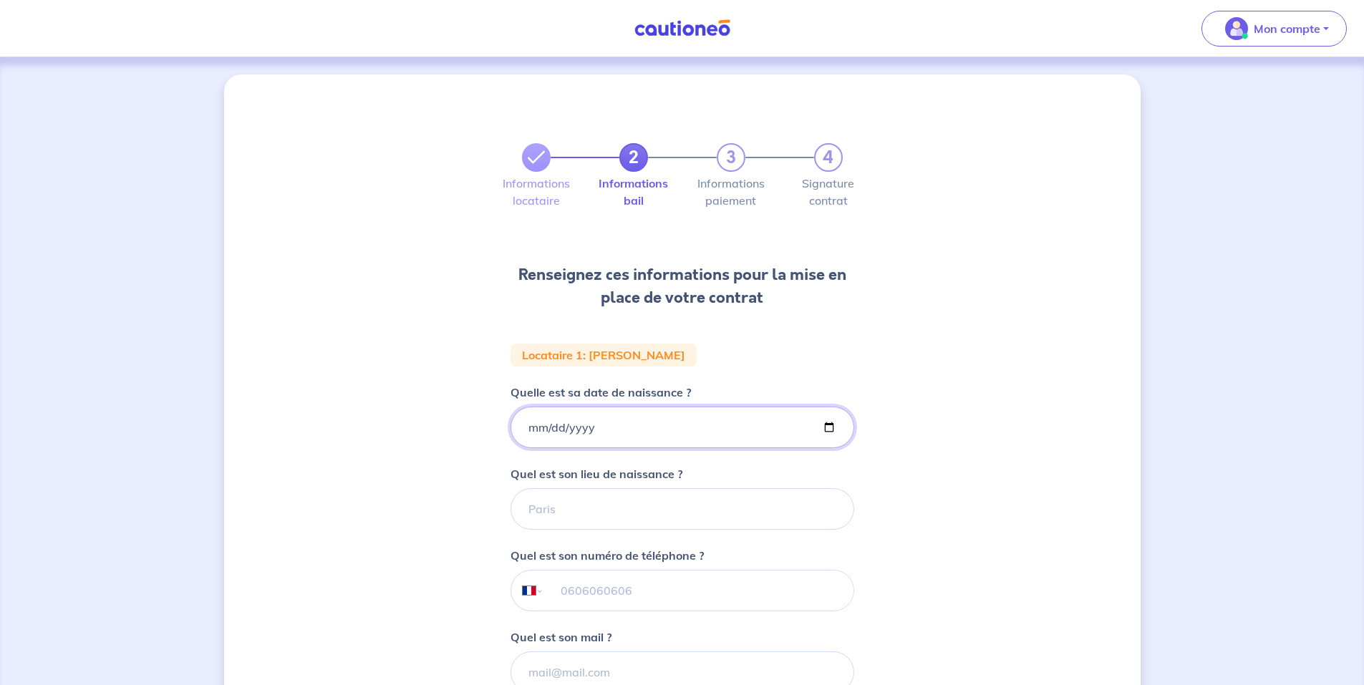
click at [534, 433] on input "Quelle est sa date de naissance ?" at bounding box center [683, 428] width 344 height 42
type input "[DATE]"
click at [558, 513] on input "Quel est son lieu de naissance ?" at bounding box center [683, 509] width 344 height 42
type input "COMPIEGNE"
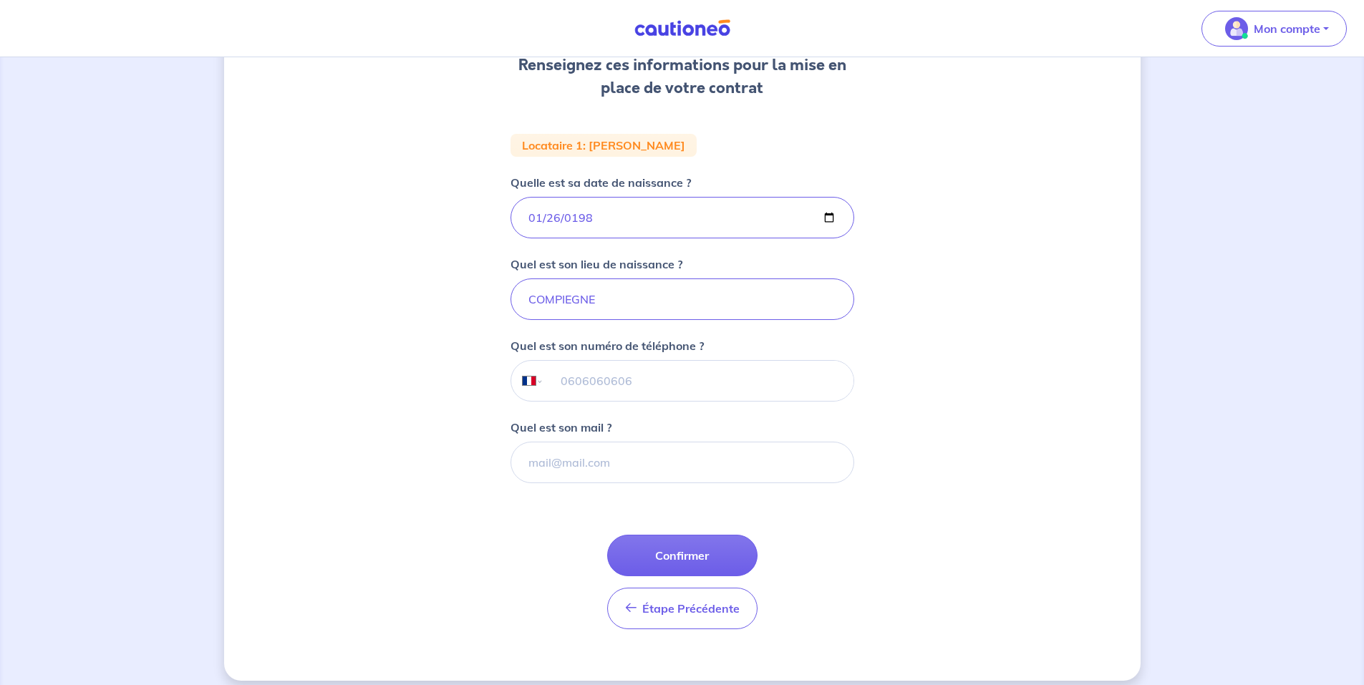
scroll to position [215, 0]
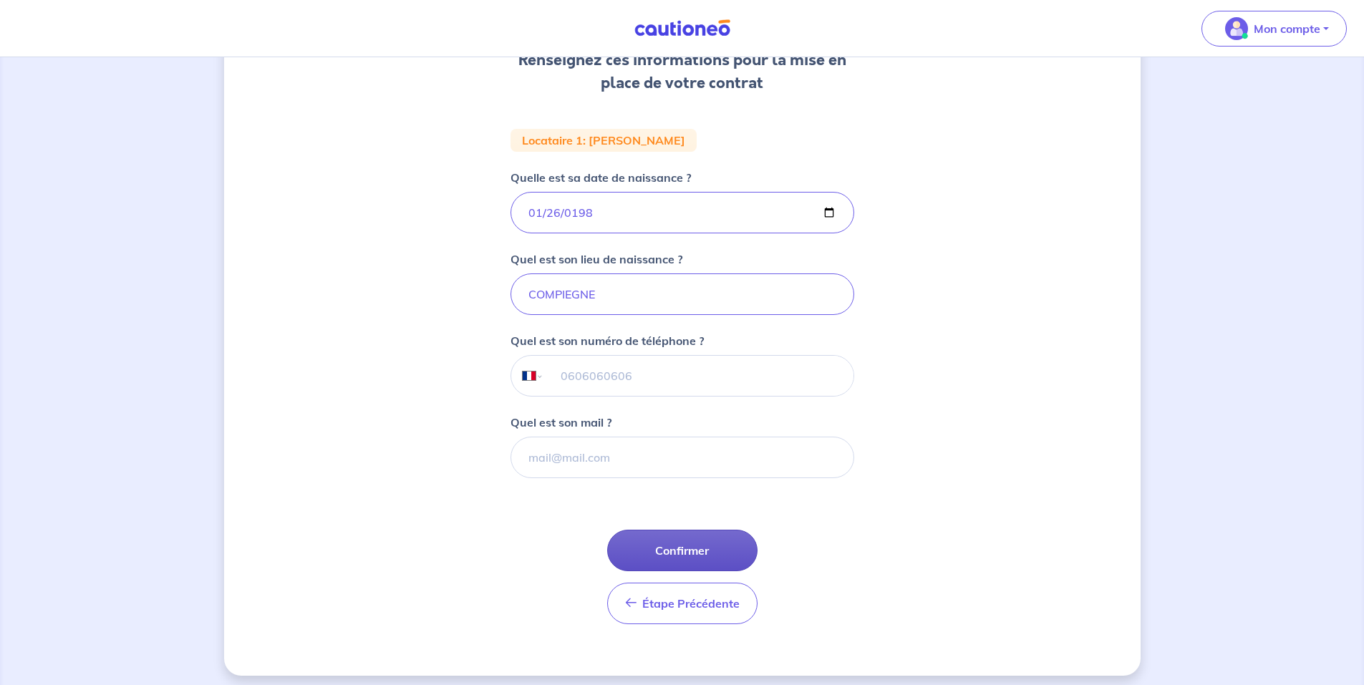
click at [667, 556] on button "Confirmer" at bounding box center [682, 551] width 150 height 42
select select "FR"
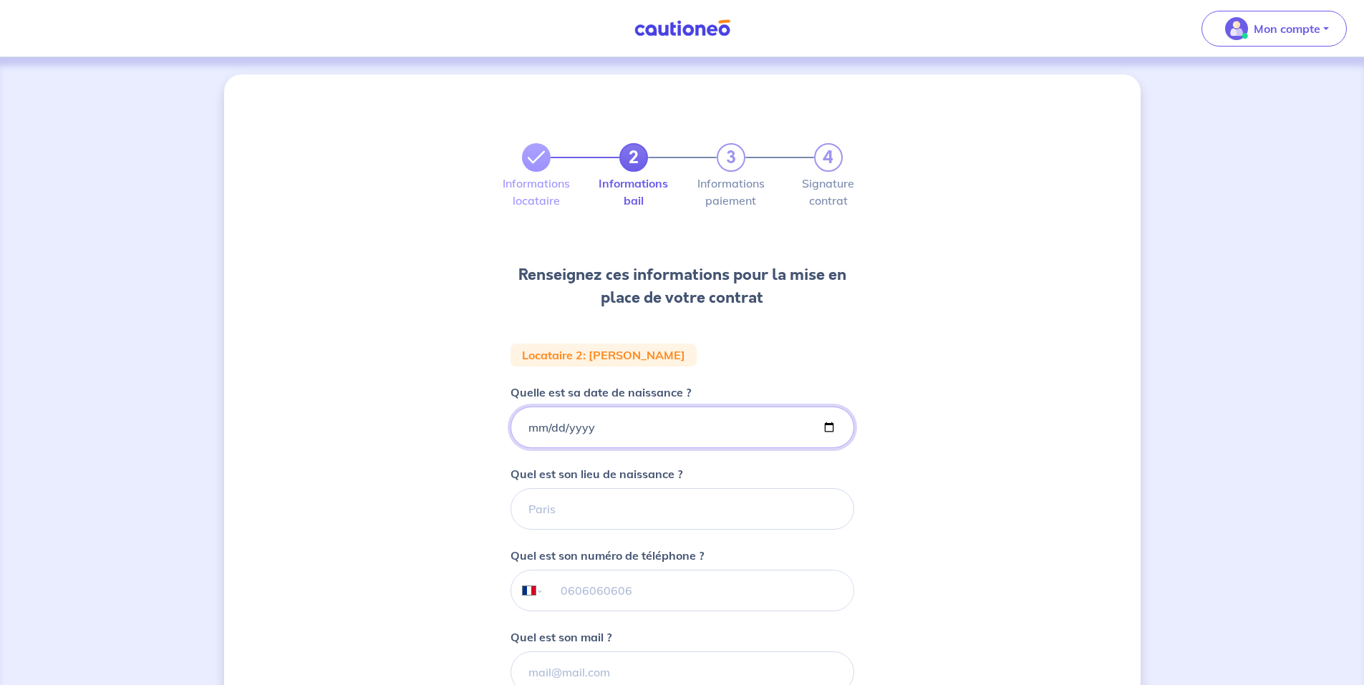
click at [533, 431] on input "Quelle est sa date de naissance ?" at bounding box center [683, 428] width 344 height 42
type input "[DATE]"
drag, startPoint x: 538, startPoint y: 518, endPoint x: 549, endPoint y: 516, distance: 10.8
click at [542, 519] on input "Quel est son lieu de naissance ?" at bounding box center [683, 509] width 344 height 42
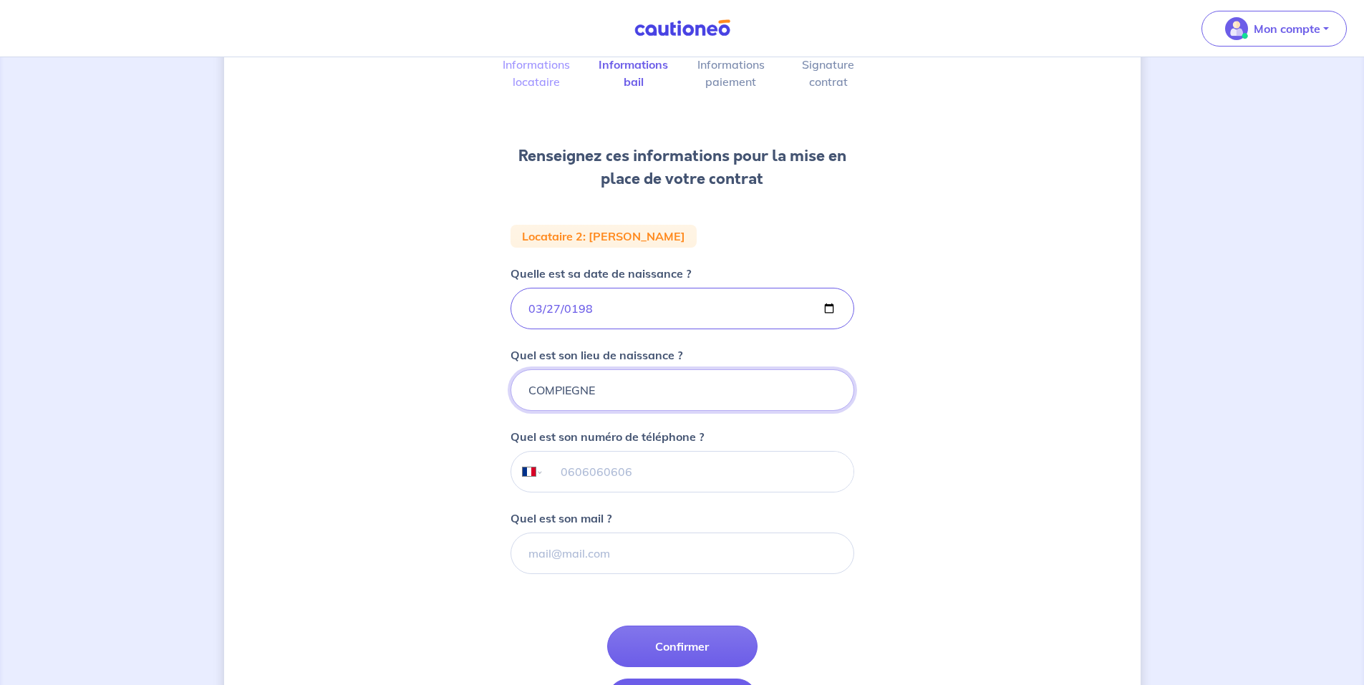
scroll to position [223, 0]
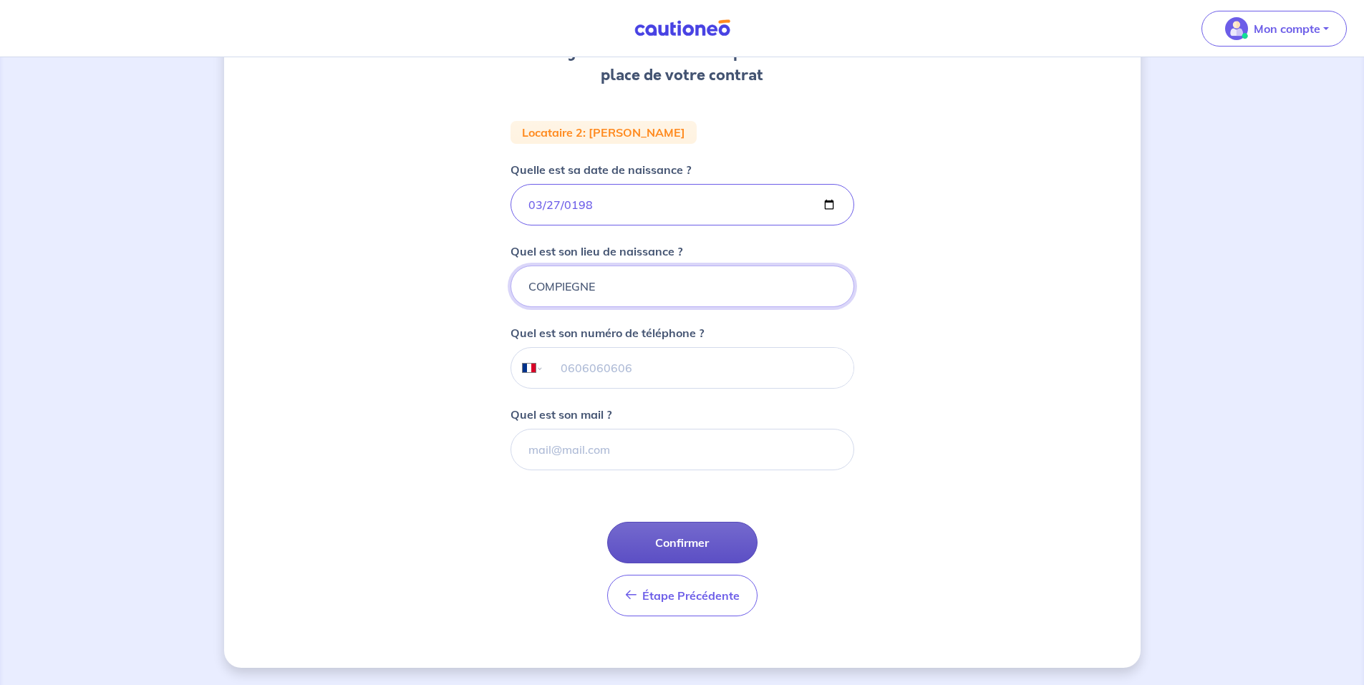
type input "COMPIEGNE"
click at [675, 541] on button "Confirmer" at bounding box center [682, 543] width 150 height 42
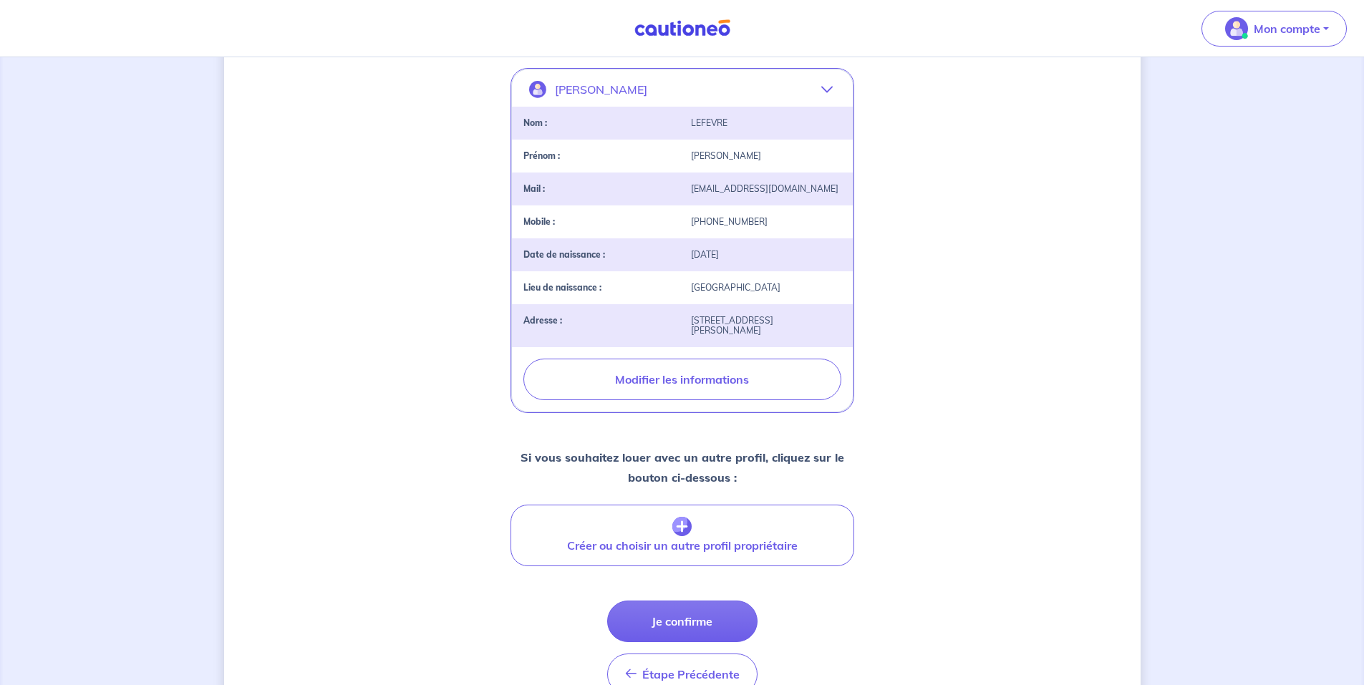
scroll to position [382, 0]
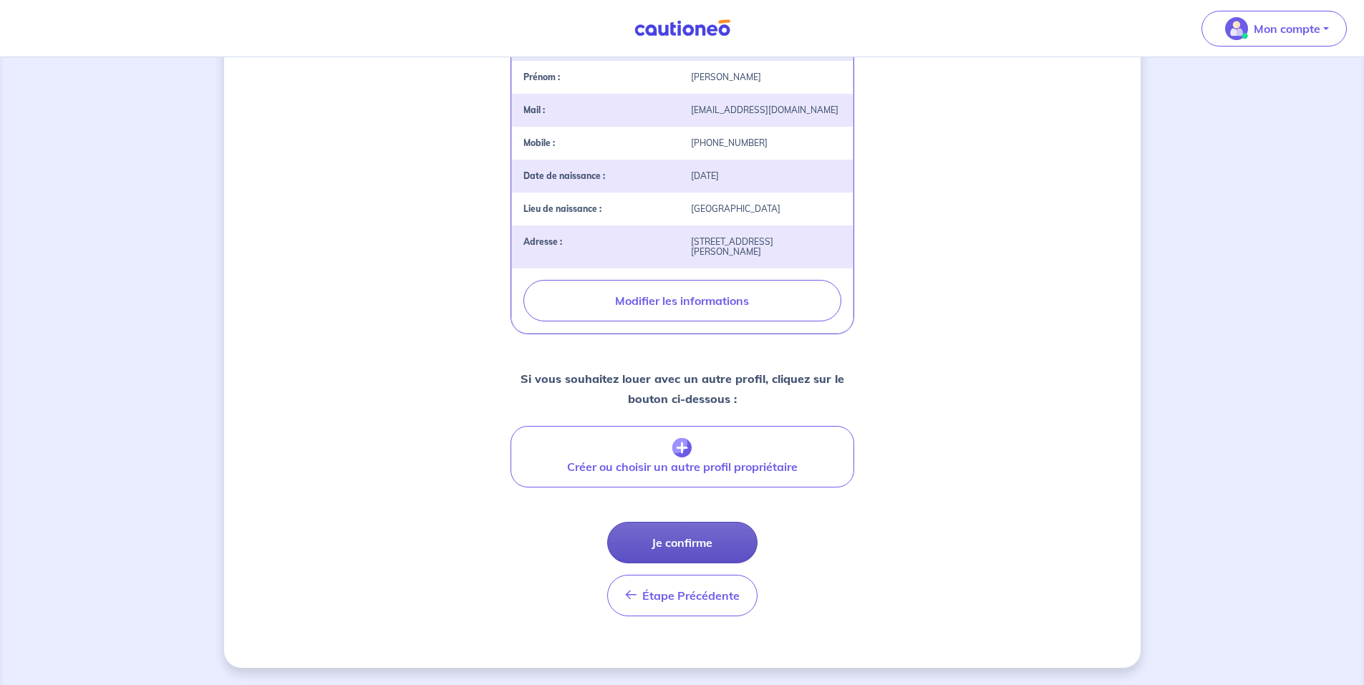
click at [678, 544] on button "Je confirme" at bounding box center [682, 543] width 150 height 42
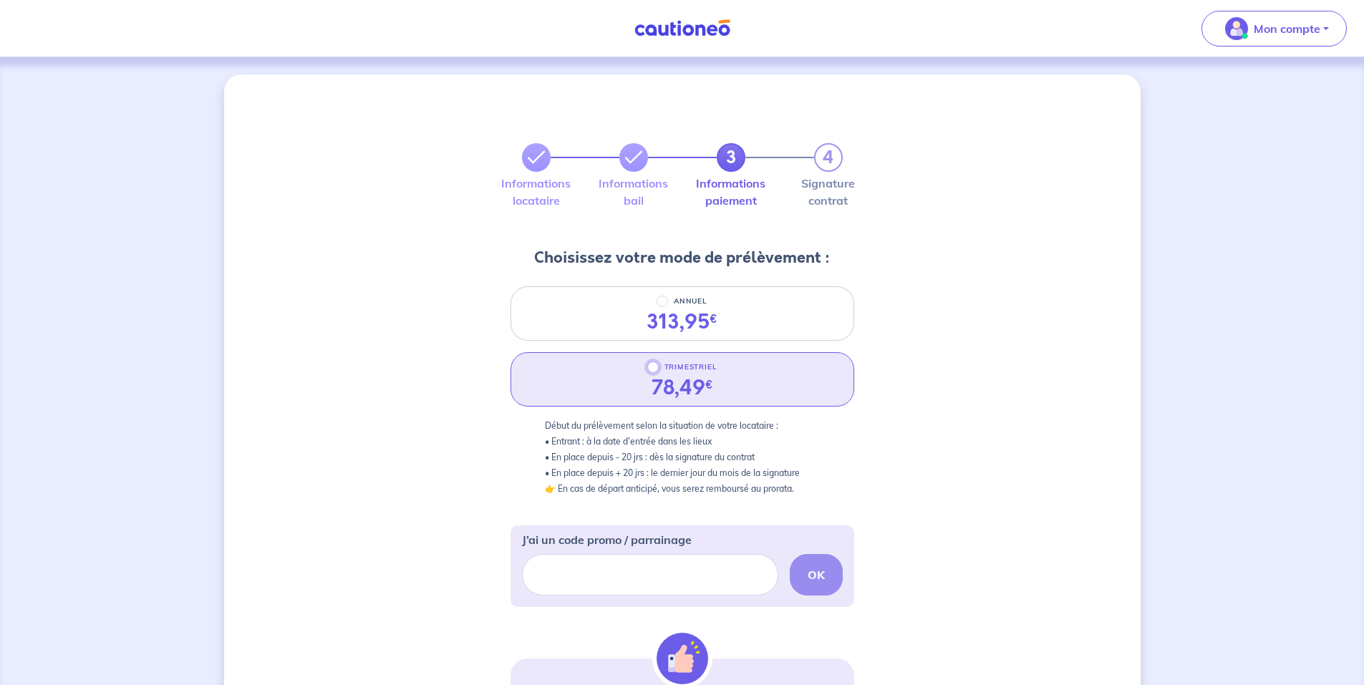
click at [652, 369] on input "TRIMESTRIEL" at bounding box center [652, 367] width 11 height 11
radio input "true"
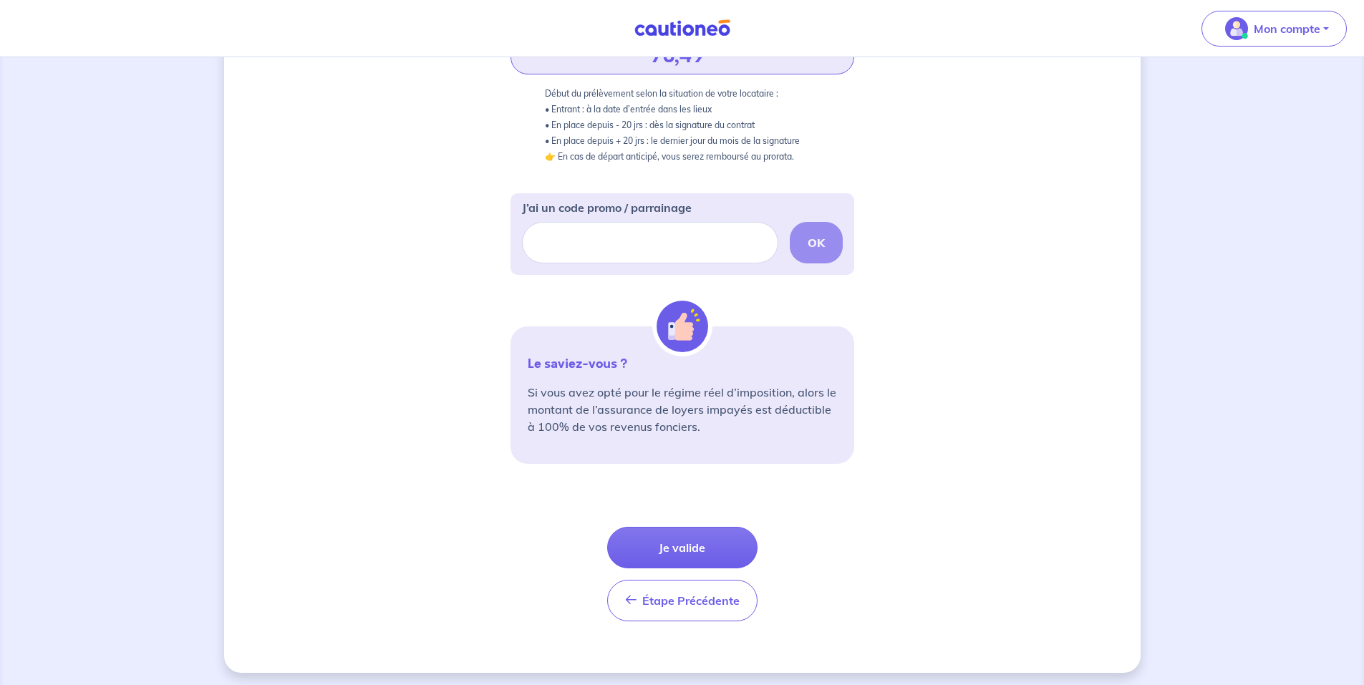
scroll to position [337, 0]
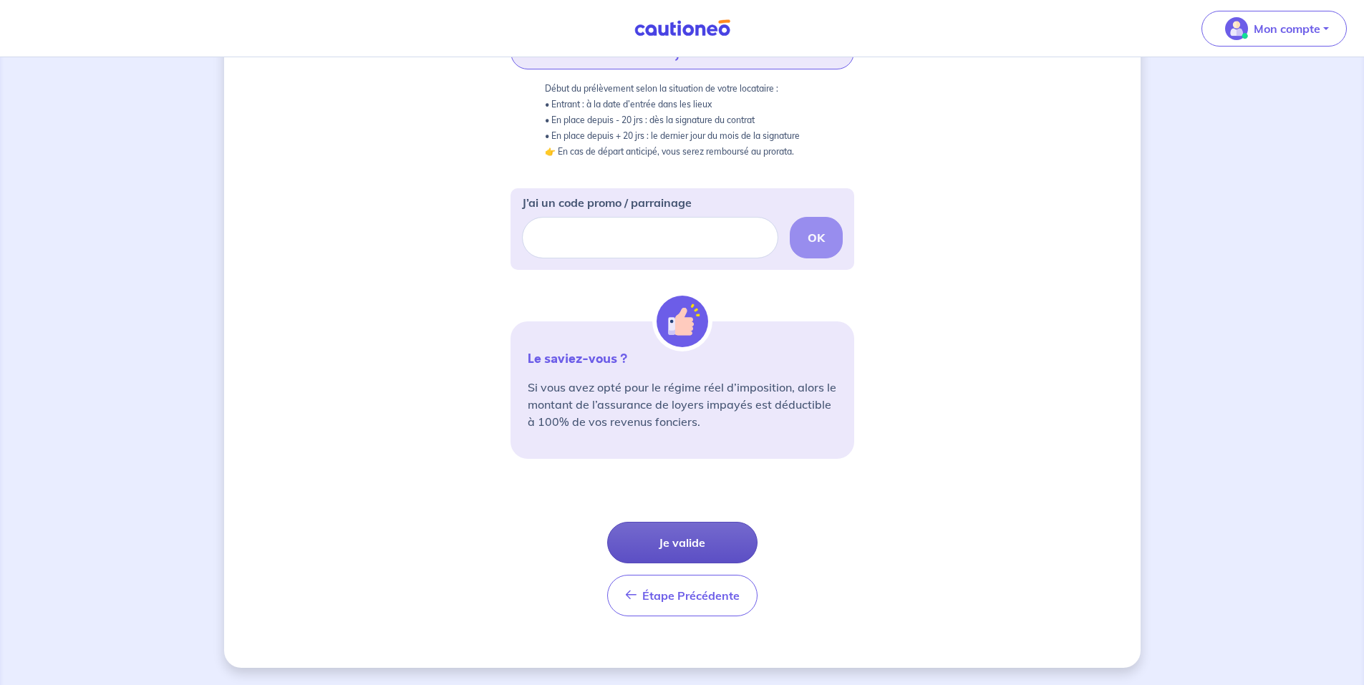
click at [677, 535] on button "Je valide" at bounding box center [682, 543] width 150 height 42
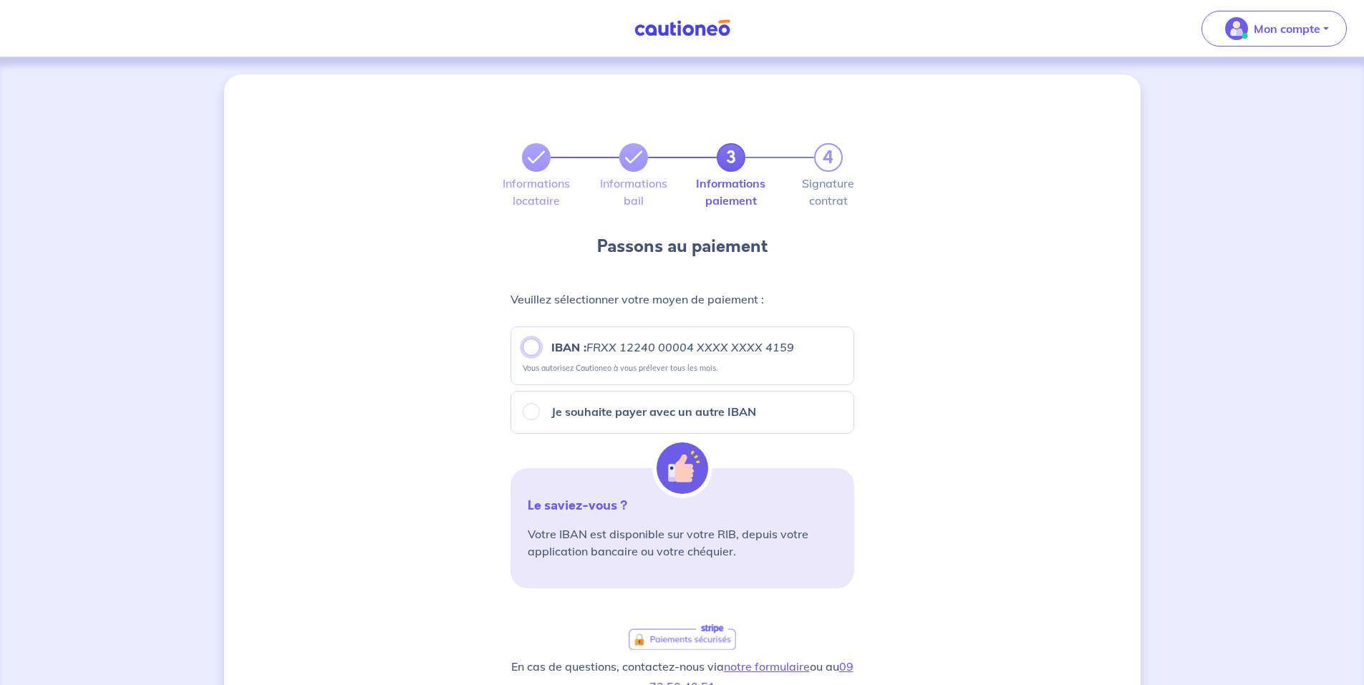
click at [529, 347] on input "IBAN : FRXX [FINANCIAL_ID] XXXX XXXX 4159" at bounding box center [531, 347] width 17 height 17
radio input "true"
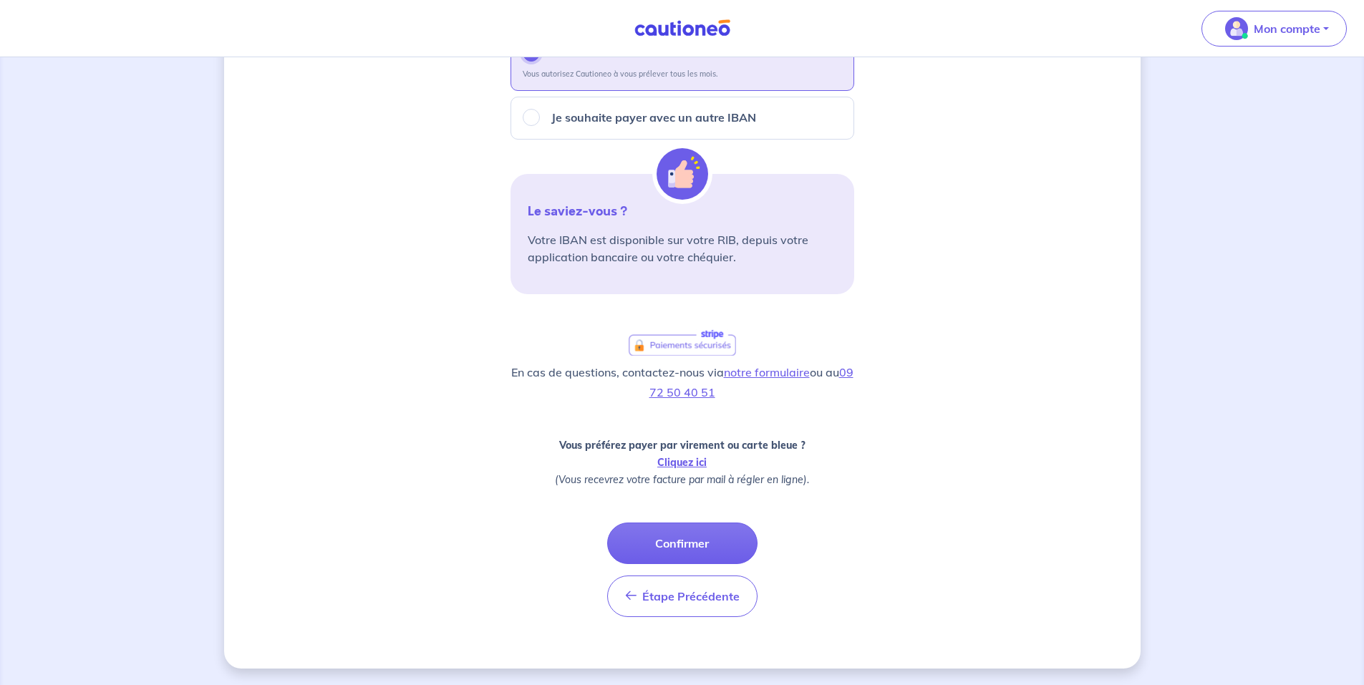
scroll to position [295, 0]
click at [703, 536] on button "Confirmer" at bounding box center [682, 543] width 150 height 42
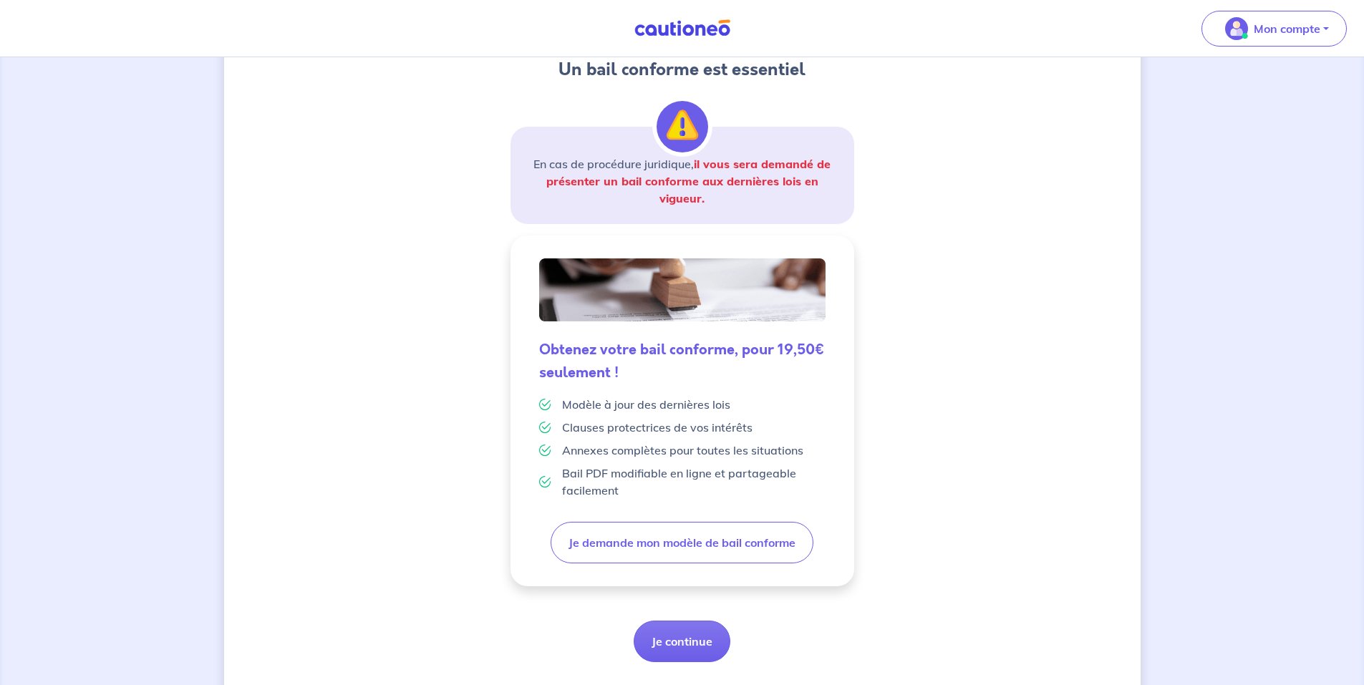
scroll to position [217, 0]
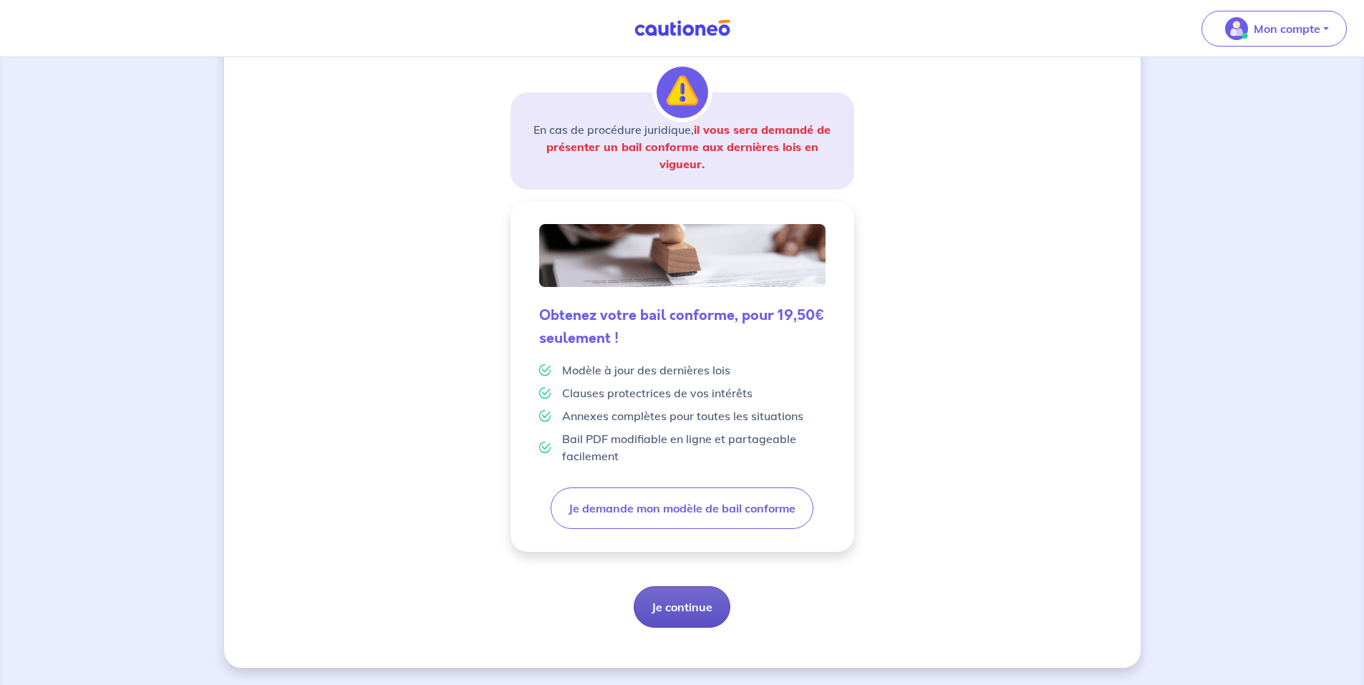
click at [684, 604] on button "Je continue" at bounding box center [682, 608] width 97 height 42
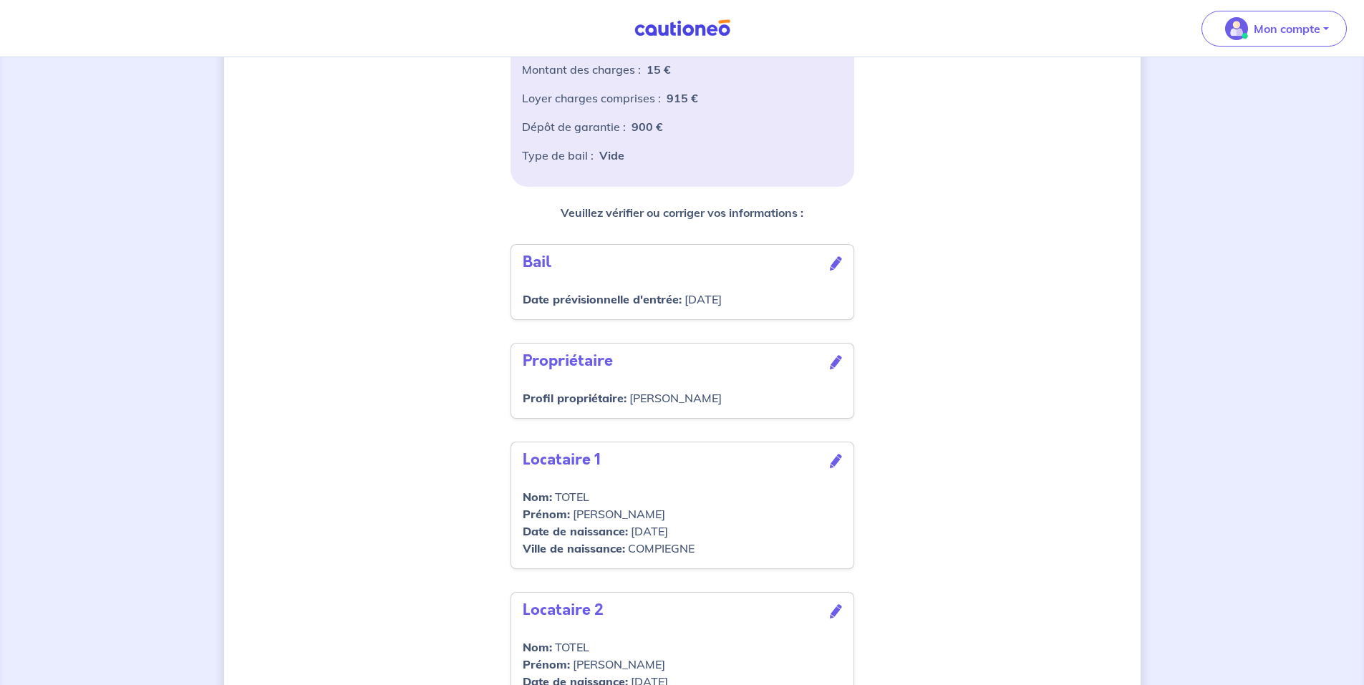
scroll to position [439, 0]
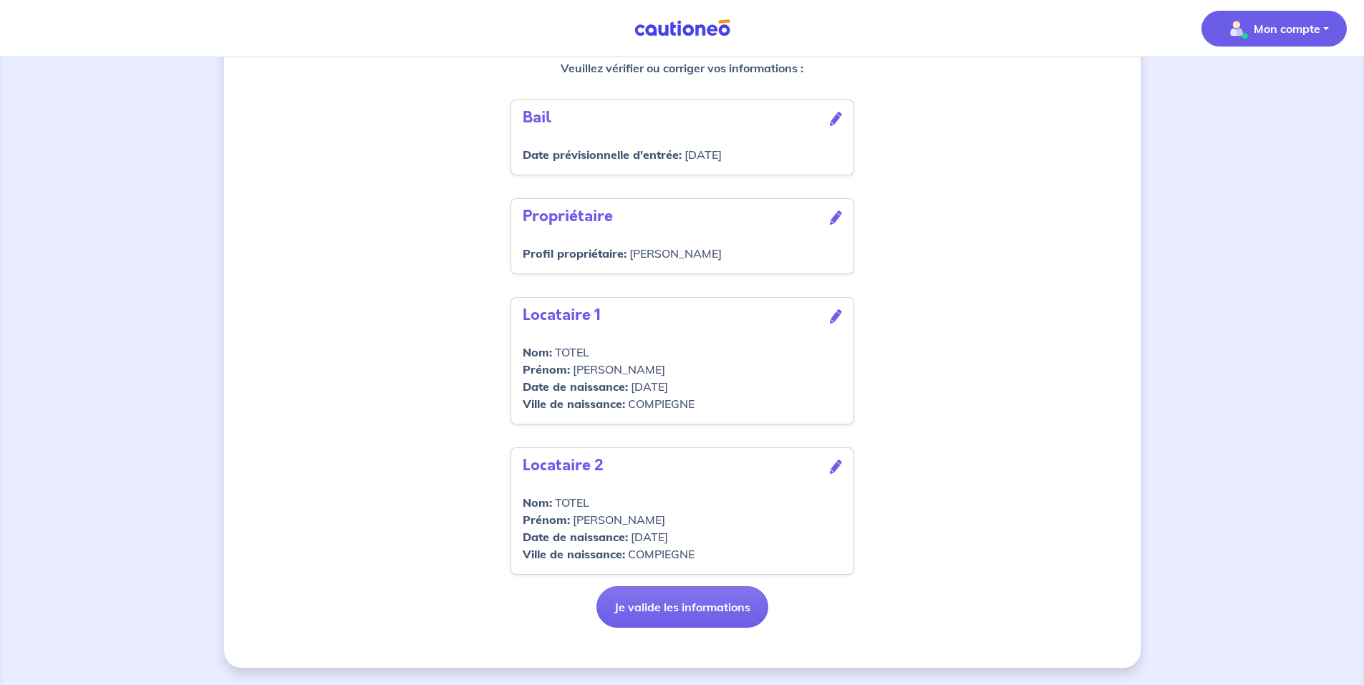
click at [1278, 30] on p "Mon compte" at bounding box center [1287, 28] width 67 height 17
click at [981, 214] on div "4 Informations locataire Informations bail Informations paiement Signature cont…" at bounding box center [682, 151] width 917 height 1033
drag, startPoint x: 360, startPoint y: 134, endPoint x: 337, endPoint y: 201, distance: 70.7
click at [337, 201] on div "4 Informations locataire Informations bail Informations paiement Signature cont…" at bounding box center [682, 151] width 917 height 1033
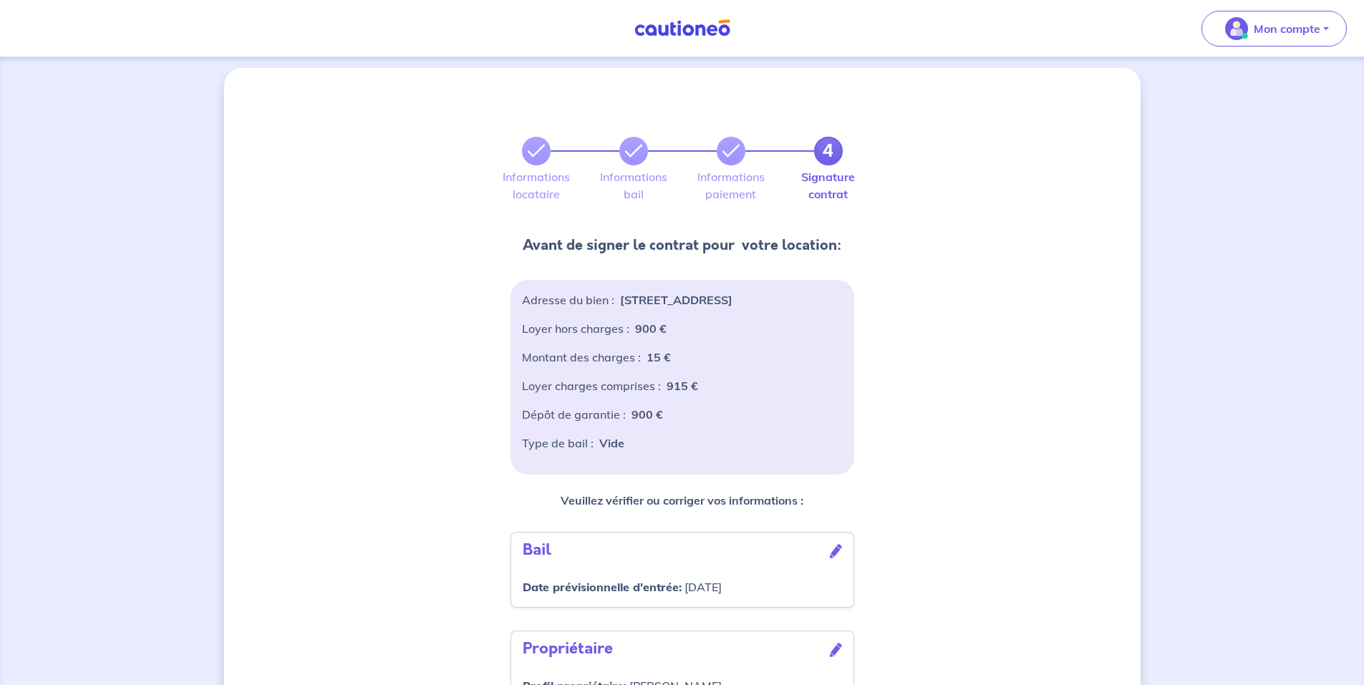
scroll to position [0, 0]
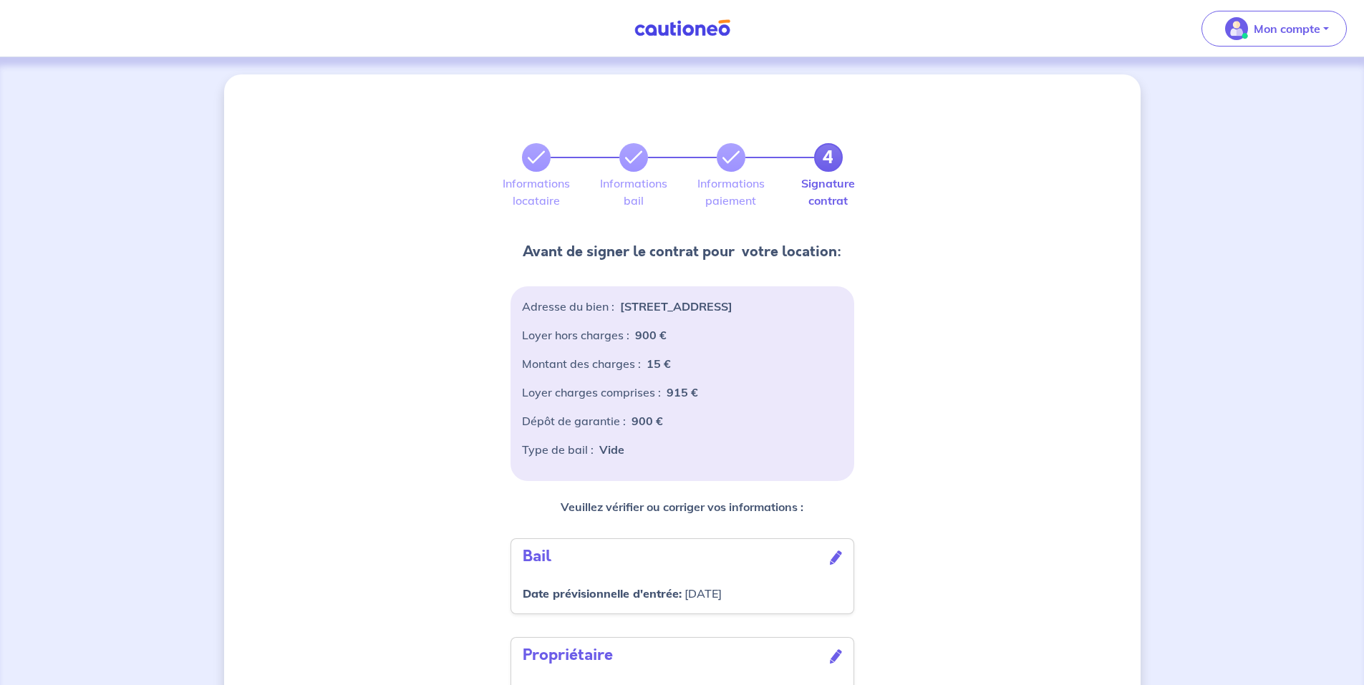
drag, startPoint x: 479, startPoint y: 92, endPoint x: 435, endPoint y: 213, distance: 128.0
click at [435, 213] on div "4 Informations locataire Informations bail Informations paiement Signature cont…" at bounding box center [682, 590] width 917 height 1033
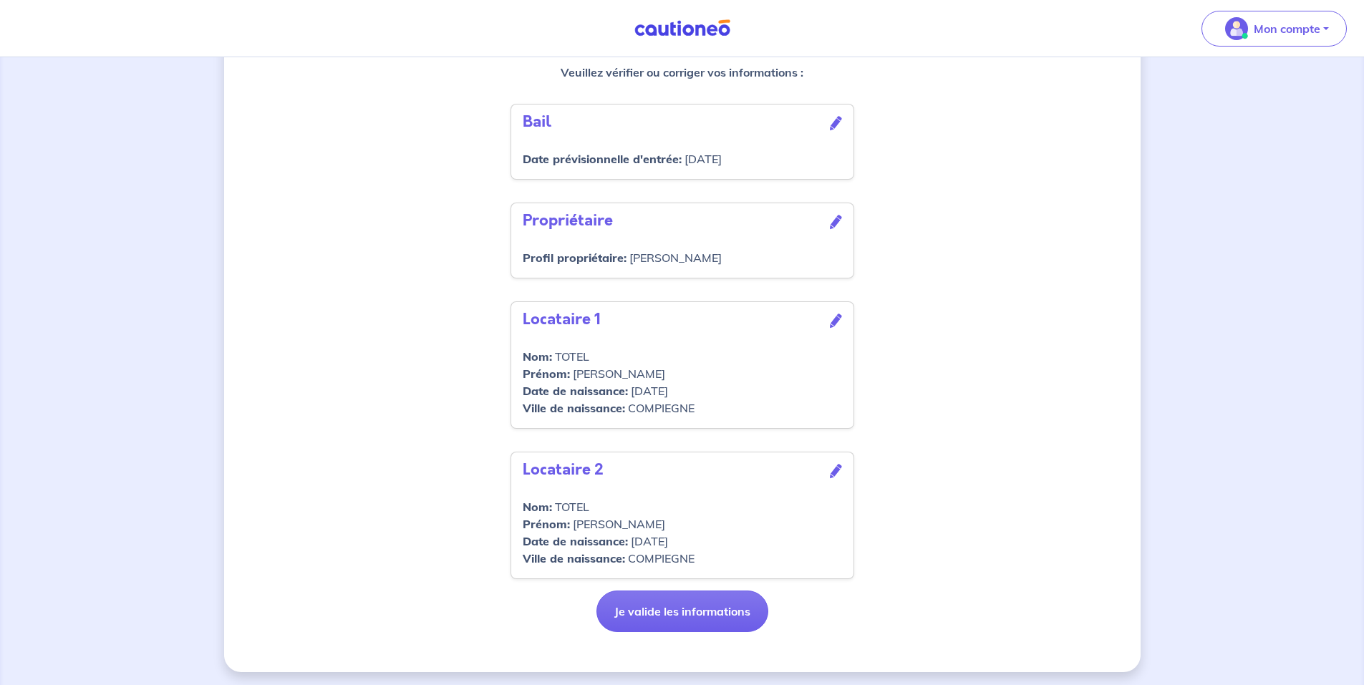
scroll to position [439, 0]
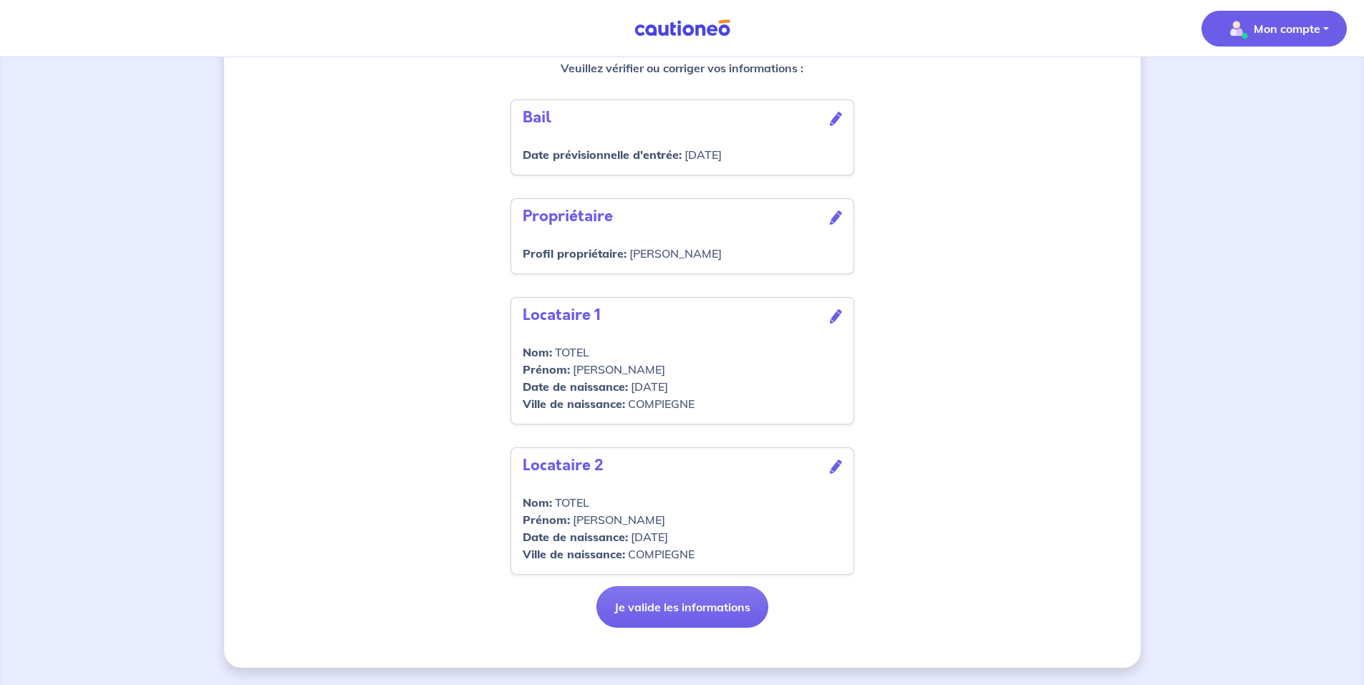
click at [1293, 28] on p "Mon compte" at bounding box center [1287, 28] width 67 height 17
click at [1246, 124] on link "Me déconnecter" at bounding box center [1260, 123] width 115 height 23
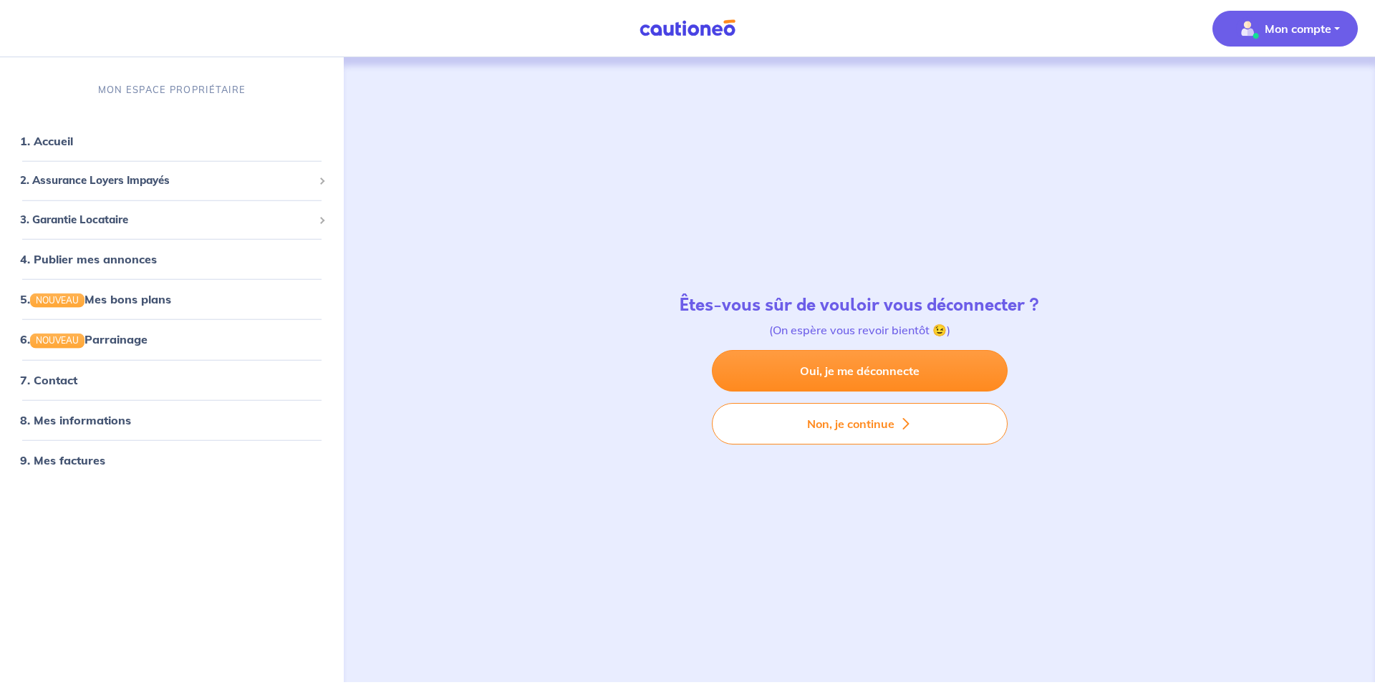
click at [1279, 29] on p "Mon compte" at bounding box center [1298, 28] width 67 height 17
click at [1270, 119] on link "Me déconnecter" at bounding box center [1270, 123] width 115 height 23
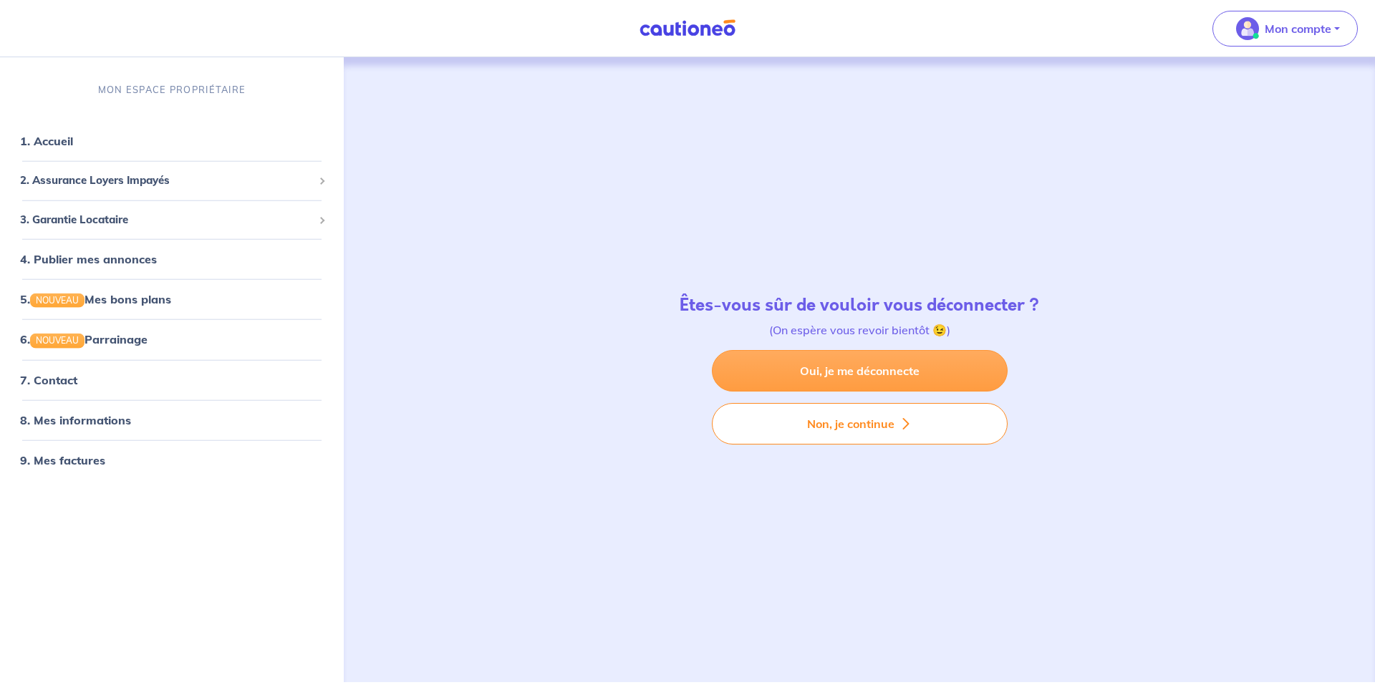
click at [806, 375] on link "Oui, je me déconnecte" at bounding box center [860, 371] width 296 height 42
